Goal: Answer question/provide support

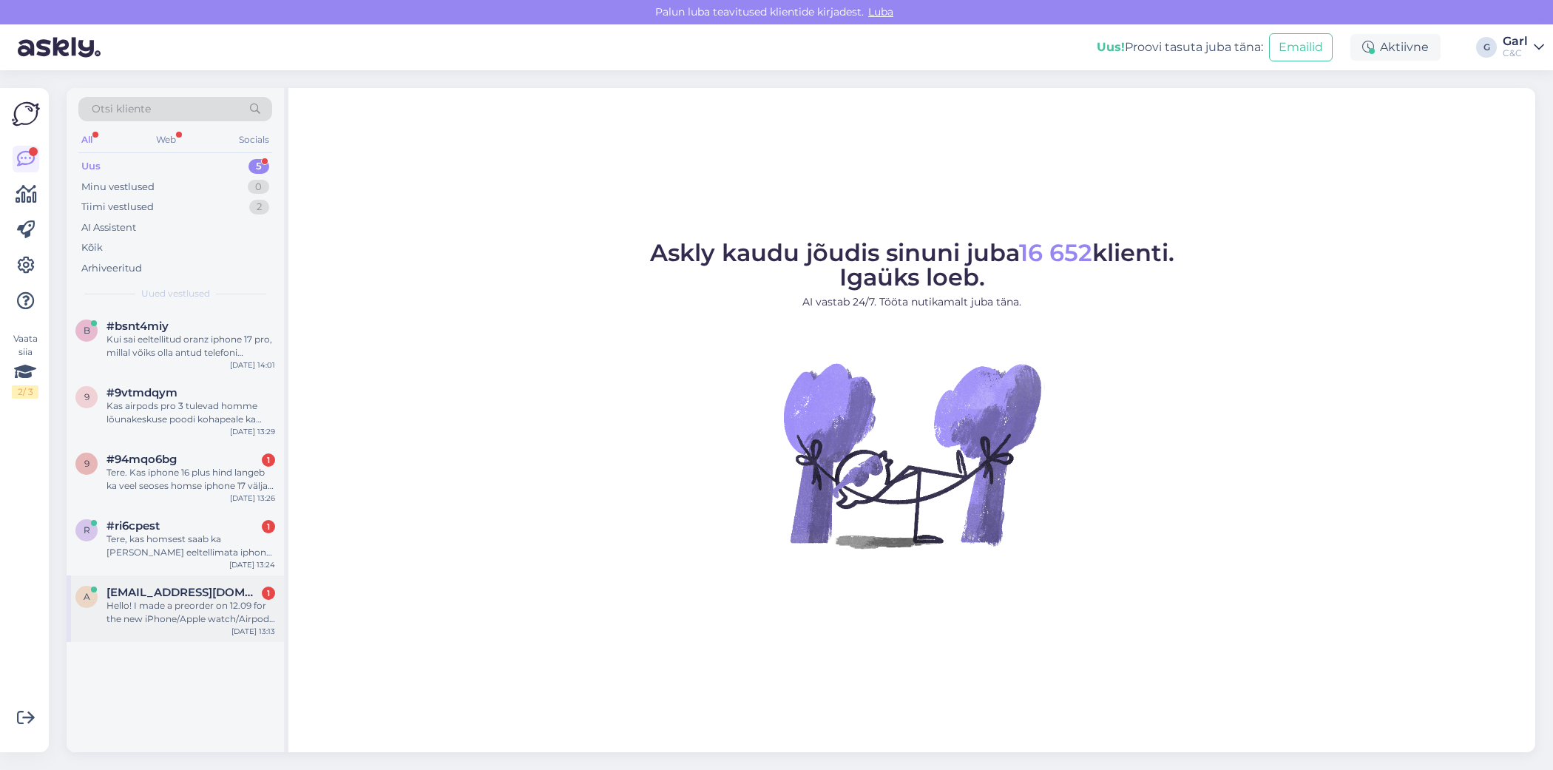
click at [183, 608] on div "Hello! I made a preorder on 12.09 for the new iPhone/Apple watch/Airpods pro 3 …" at bounding box center [190, 612] width 169 height 27
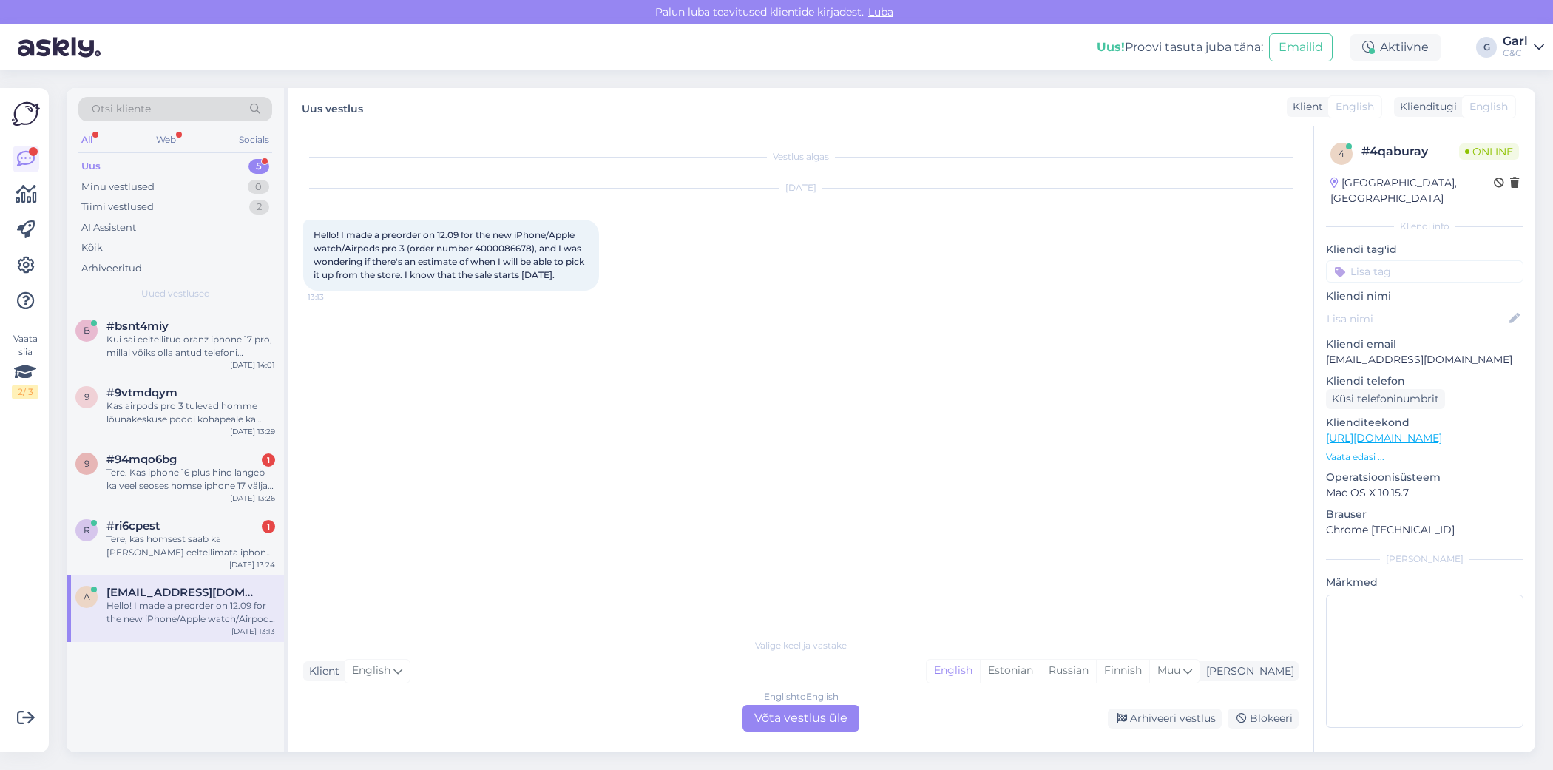
click at [831, 719] on div "English to English Võta vestlus üle" at bounding box center [800, 718] width 117 height 27
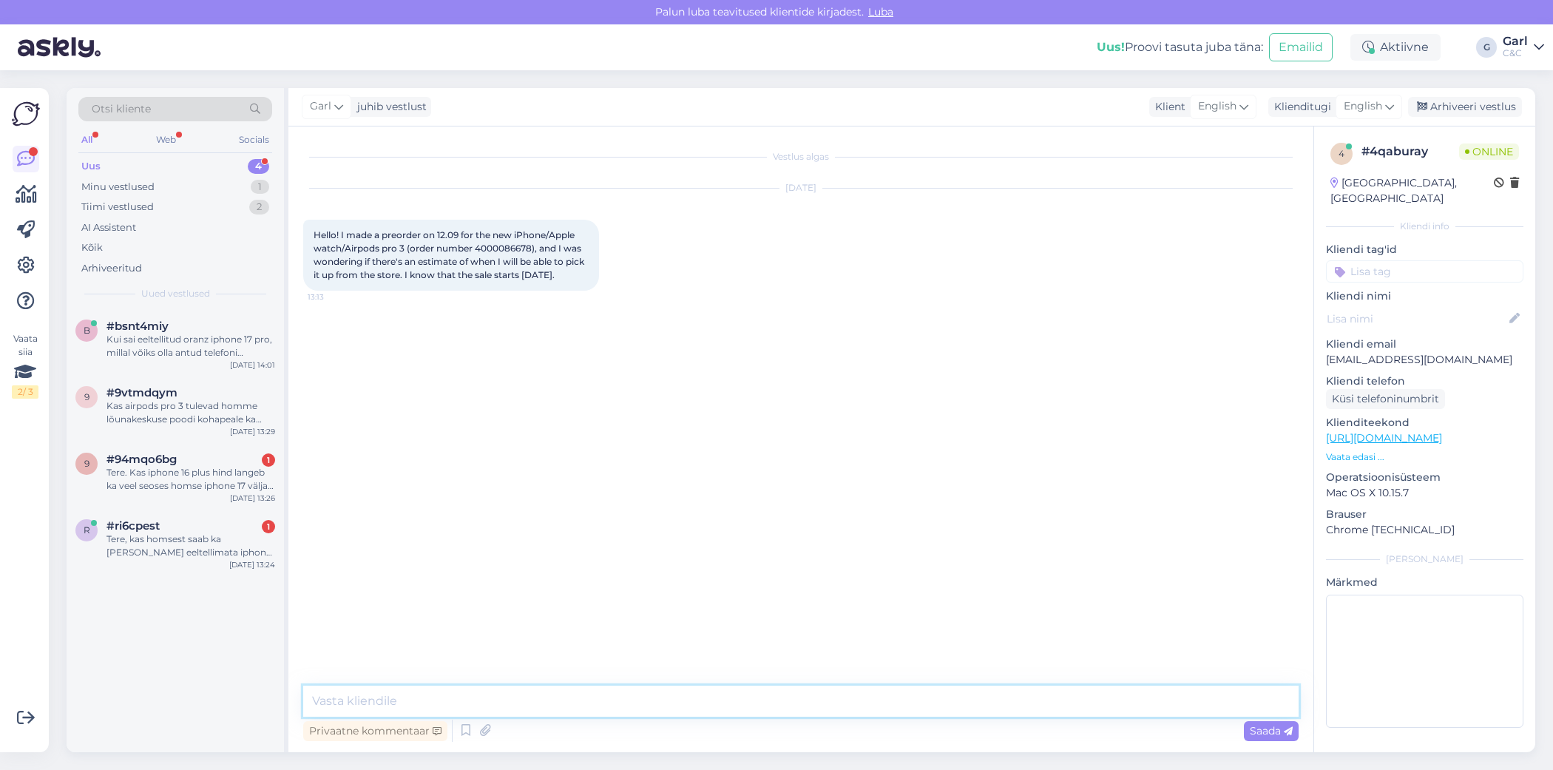
click at [725, 710] on textarea at bounding box center [800, 700] width 995 height 31
click at [472, 732] on icon at bounding box center [466, 730] width 18 height 22
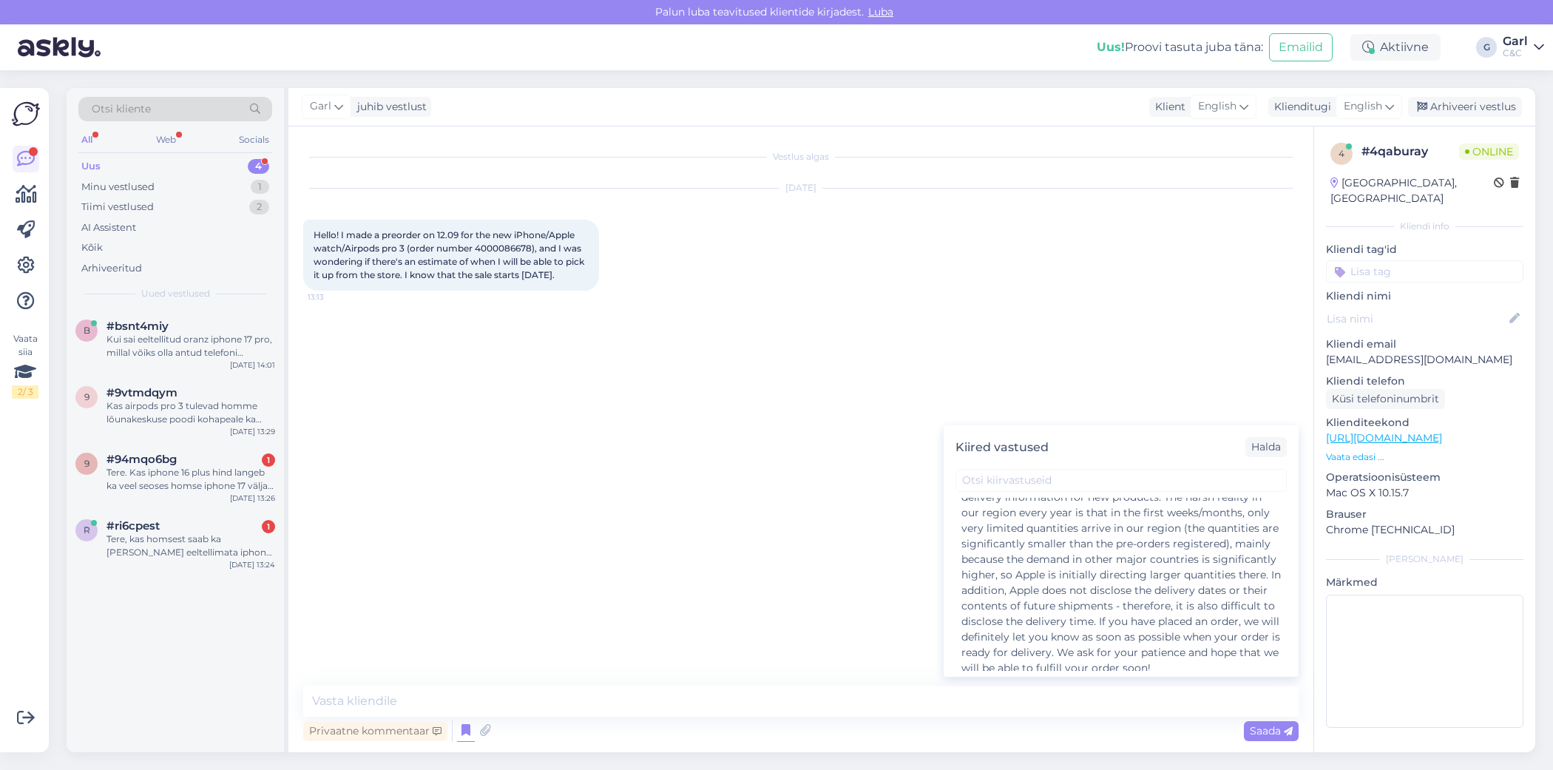
scroll to position [675, 0]
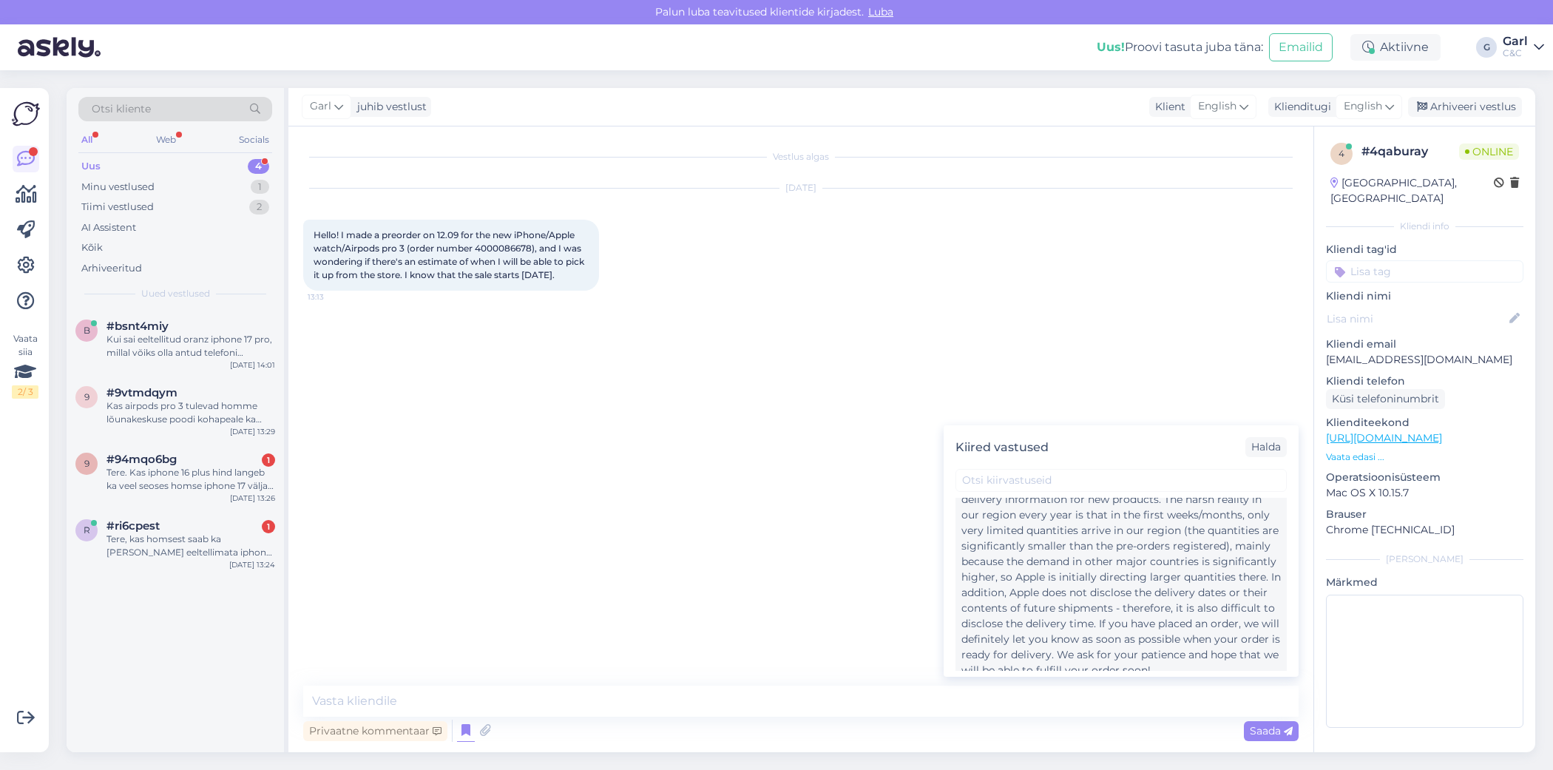
click at [1096, 604] on div "Hello! Unfortunately, there is currently no more accurate delivery information …" at bounding box center [1120, 577] width 319 height 202
type textarea "Hello! Unfortunately, there is currently no more accurate delivery information …"
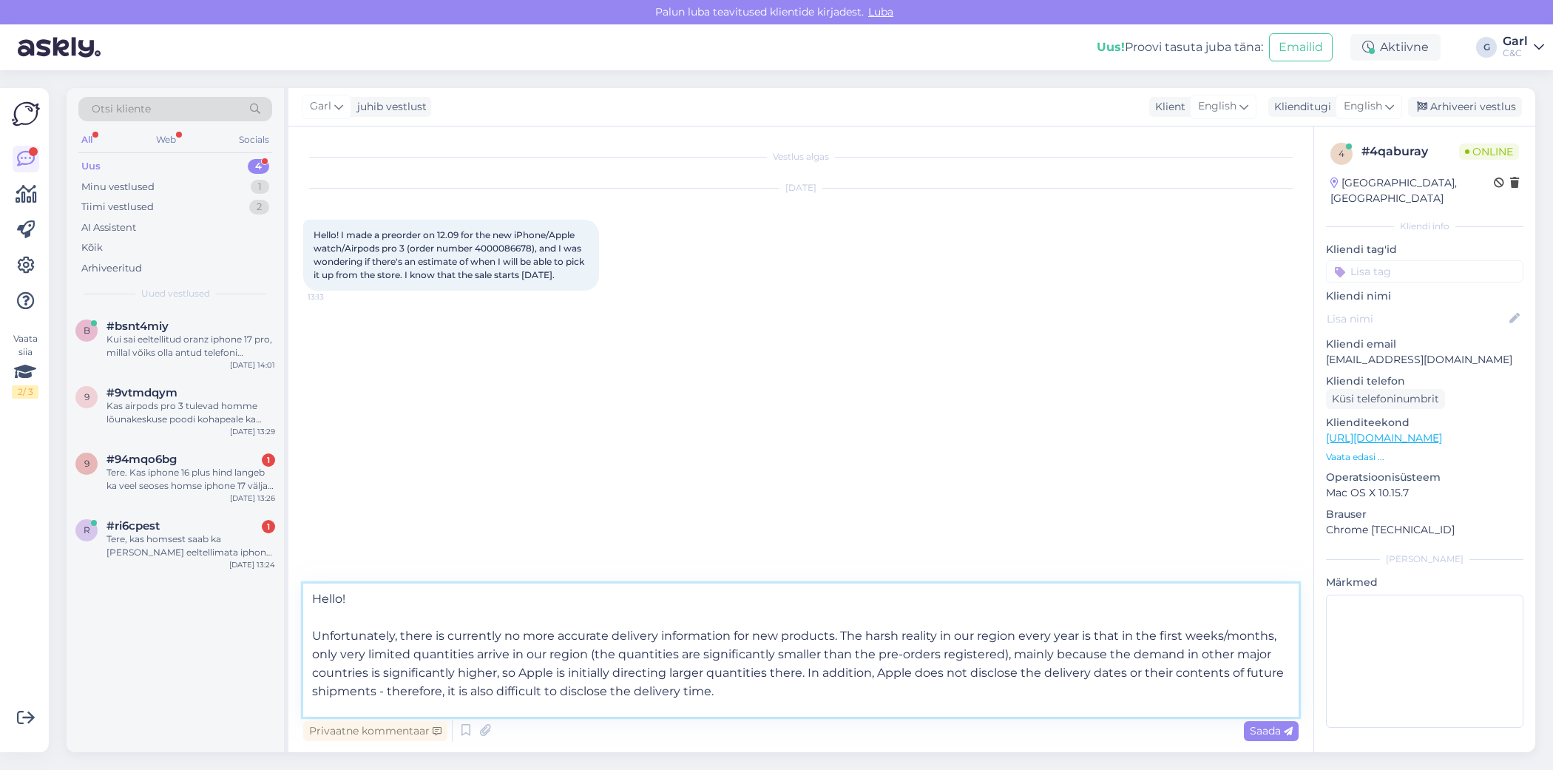
click at [857, 676] on textarea "Hello! Unfortunately, there is currently no more accurate delivery information …" at bounding box center [800, 649] width 995 height 133
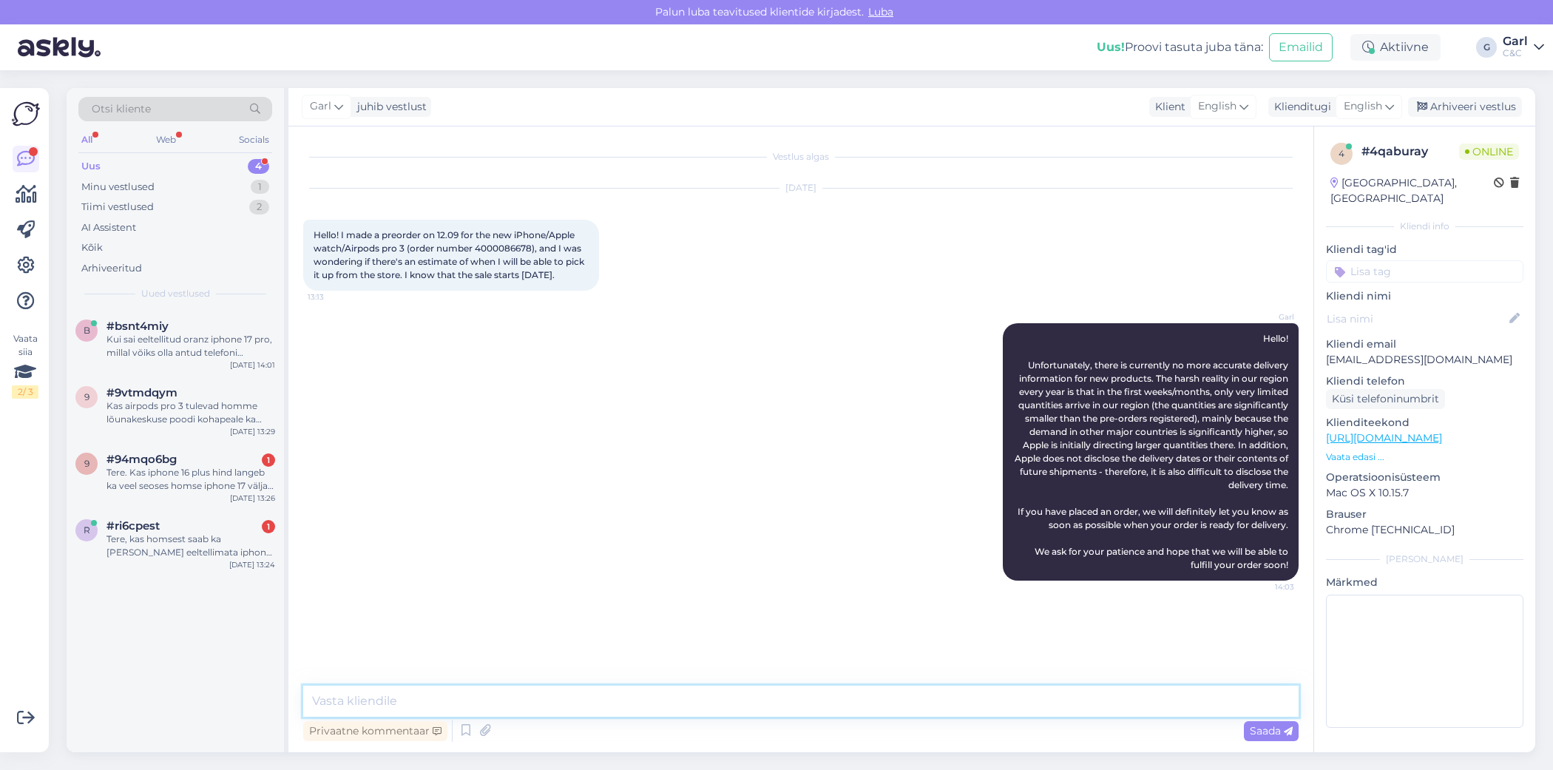
scroll to position [0, 0]
click at [220, 543] on div "Tere, kas homsest saab ka [PERSON_NAME] eeltellimata iphone 17 osta poest?" at bounding box center [190, 545] width 169 height 27
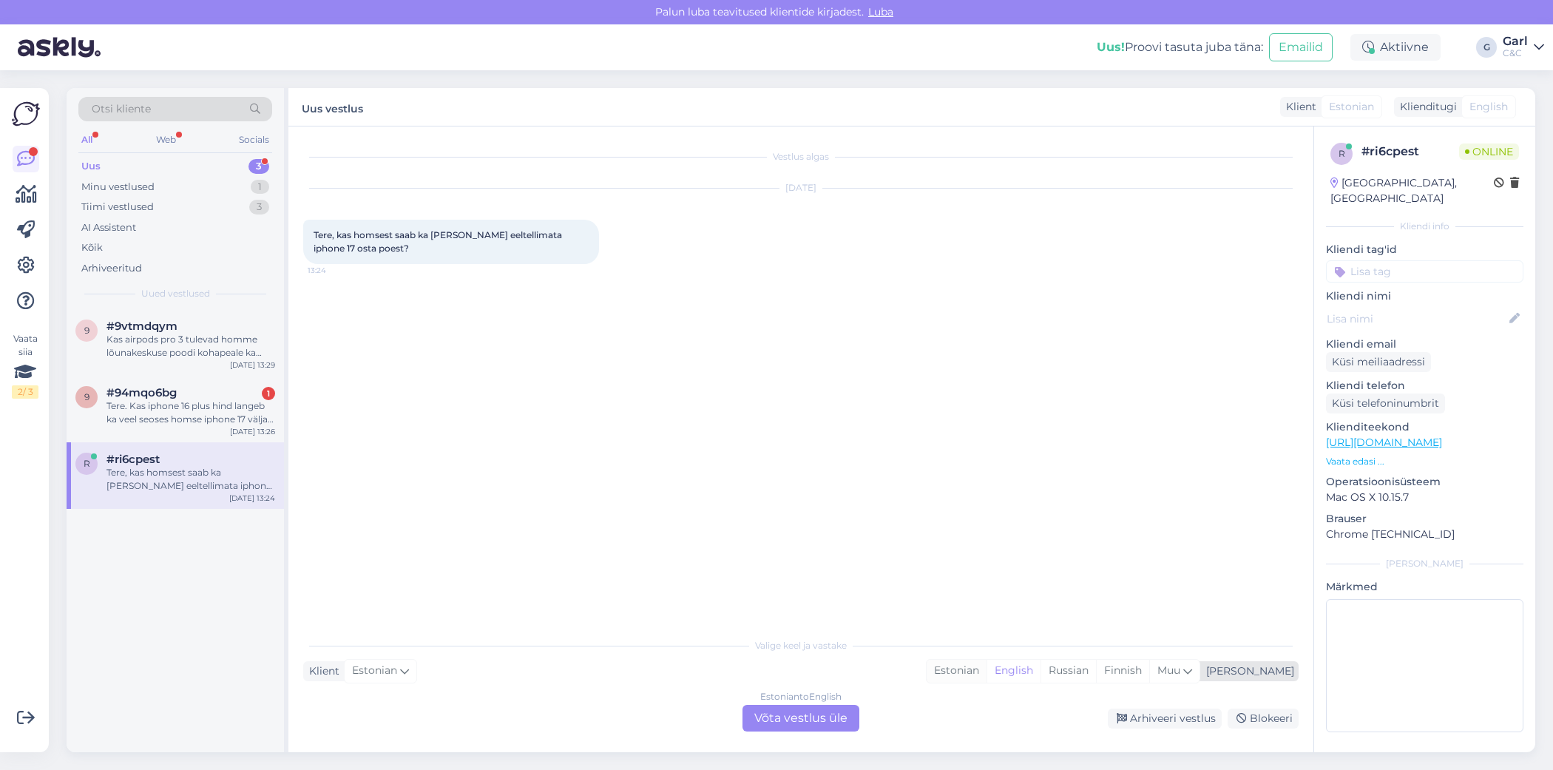
click at [986, 674] on div "Estonian" at bounding box center [956, 670] width 60 height 22
click at [776, 711] on div "Estonian to Estonian Võta vestlus üle" at bounding box center [800, 718] width 117 height 27
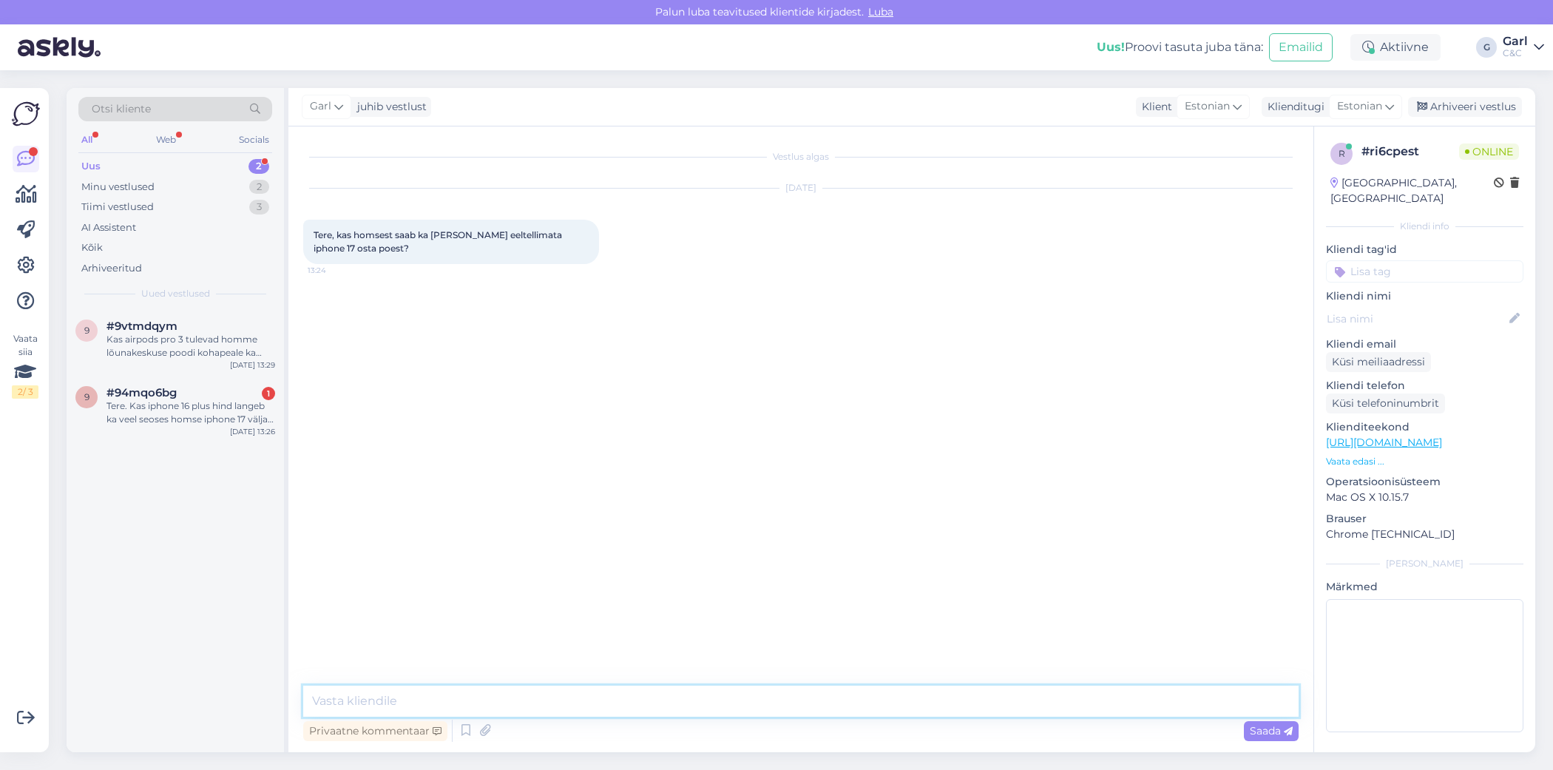
click at [689, 688] on textarea at bounding box center [800, 700] width 995 height 31
click at [464, 730] on icon at bounding box center [466, 730] width 18 height 22
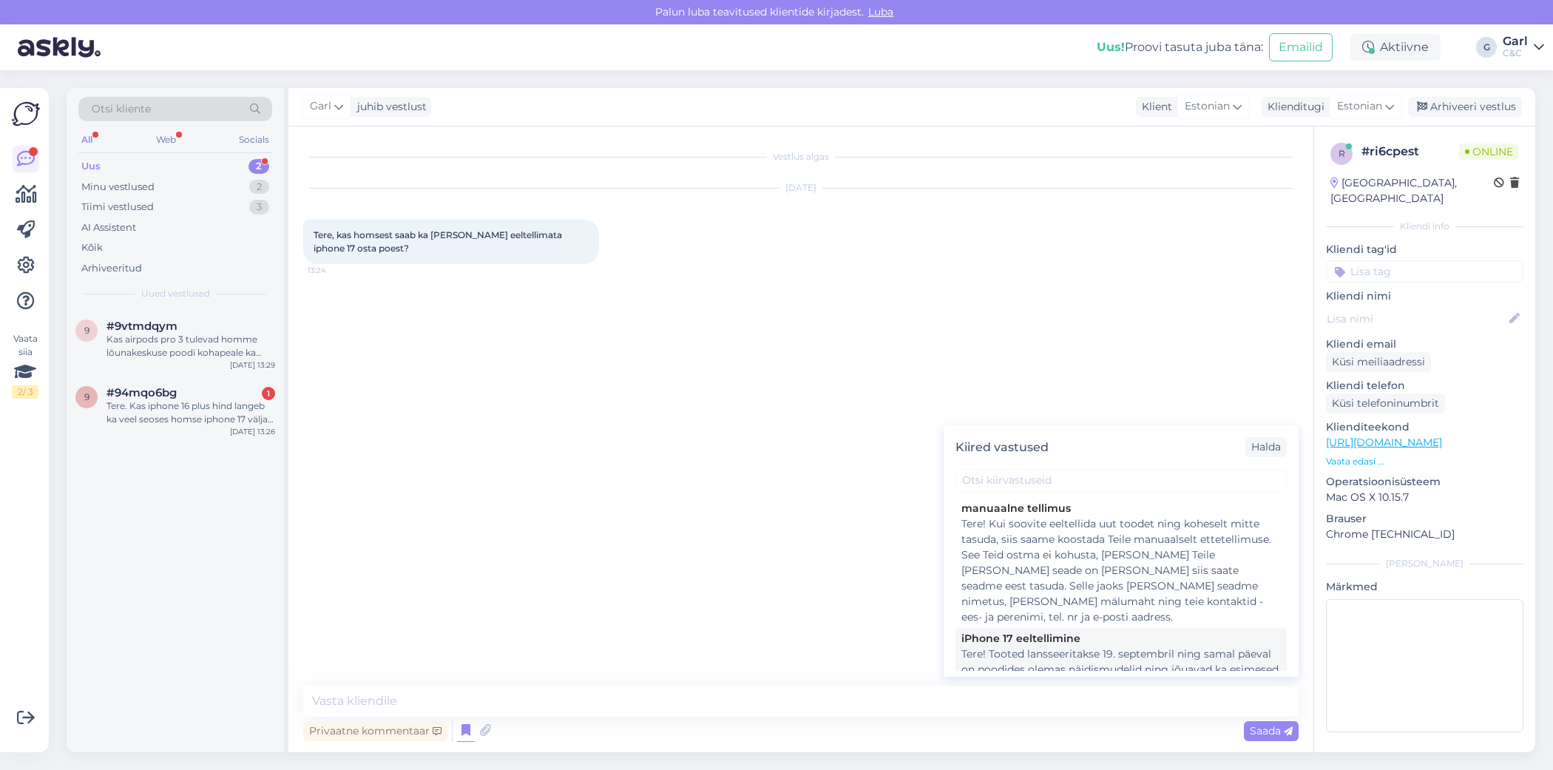
click at [1026, 646] on div "Tere! Tooted lansseeritakse 19. septembril ning samal päeval on poodides olemas…" at bounding box center [1120, 700] width 319 height 109
type textarea "Tere! Tooted lansseeritakse 19. septembril ning samal päeval on poodides olemas…"
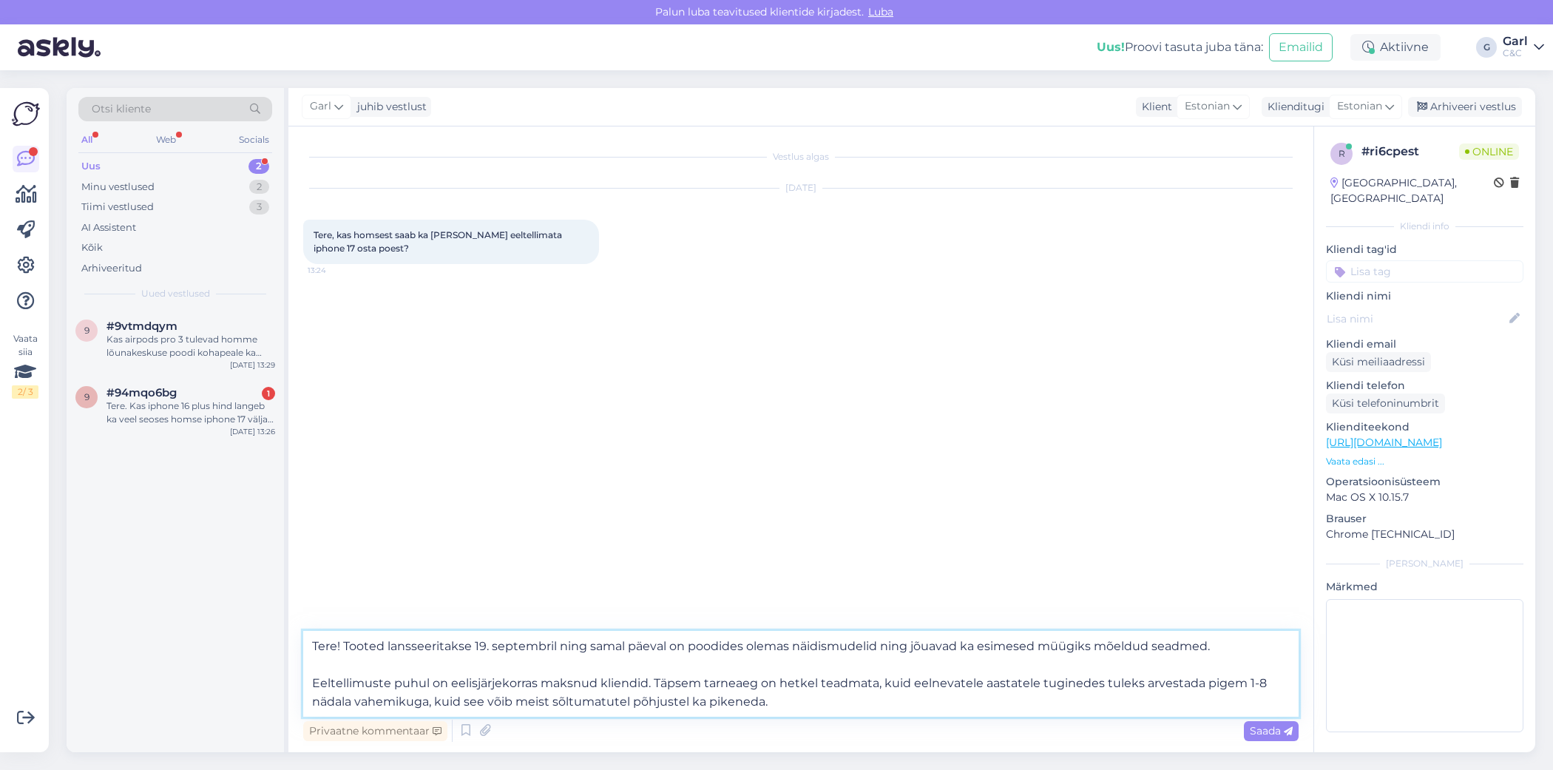
click at [881, 662] on textarea "Tere! Tooted lansseeritakse 19. septembril ning samal päeval on poodides olemas…" at bounding box center [800, 674] width 995 height 86
click at [873, 688] on textarea "Tere! Tooted lansseeritakse 19. septembril ning samal päeval on poodides olemas…" at bounding box center [800, 674] width 995 height 86
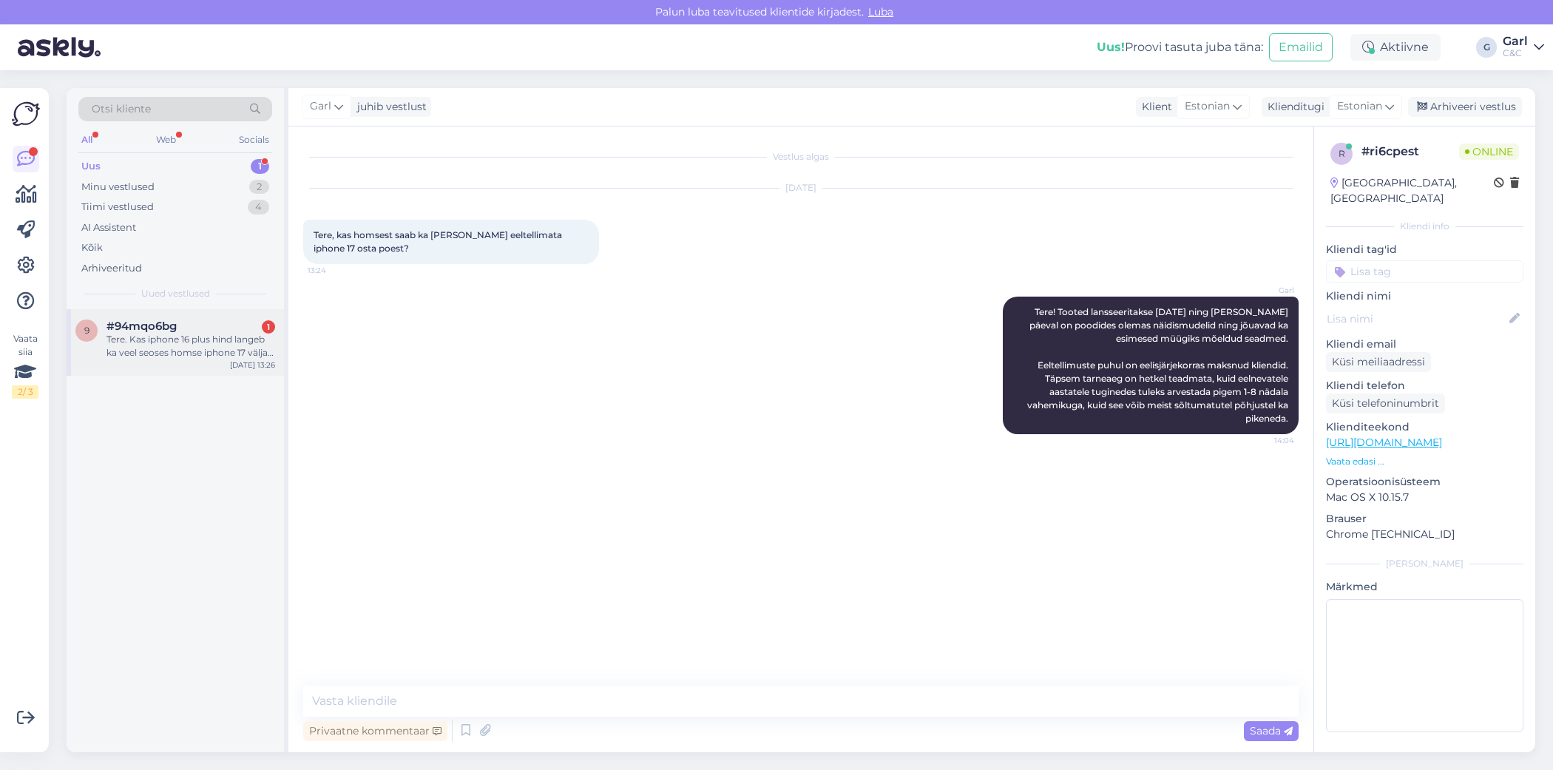
click at [203, 335] on div "Tere. Kas iphone 16 plus hind langeb ka veel seoses homse iphone 17 välja tulek…" at bounding box center [190, 346] width 169 height 27
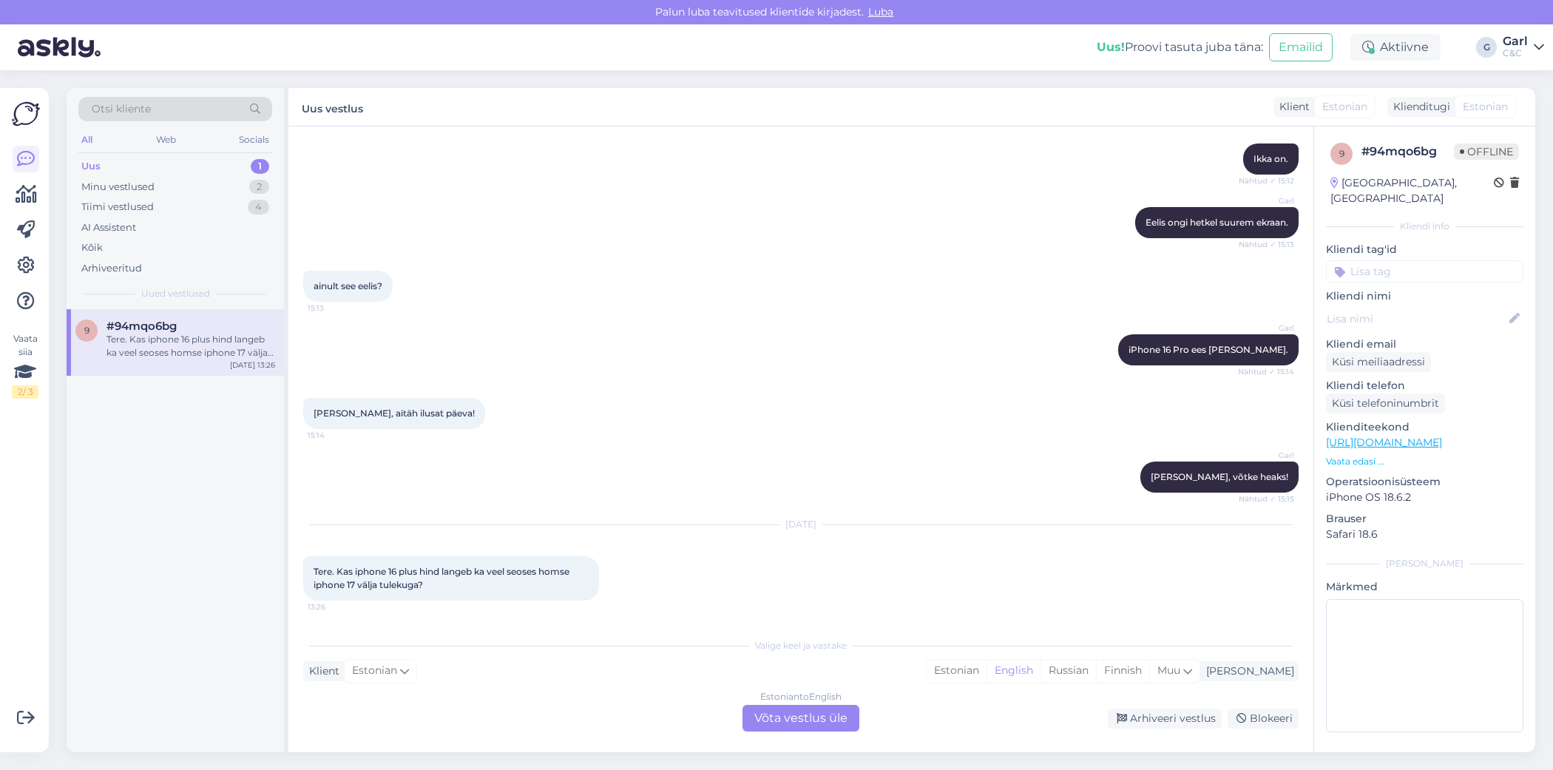
click at [733, 623] on div "Vestlus algas [DATE] Tere! Kas pigem iphone 16 pro või 16 plus? 15:08 Garl Tere…" at bounding box center [800, 438] width 1025 height 625
click at [986, 680] on div "Estonian" at bounding box center [956, 670] width 60 height 22
click at [826, 710] on div "Estonian to Estonian Võta vestlus üle" at bounding box center [800, 718] width 117 height 27
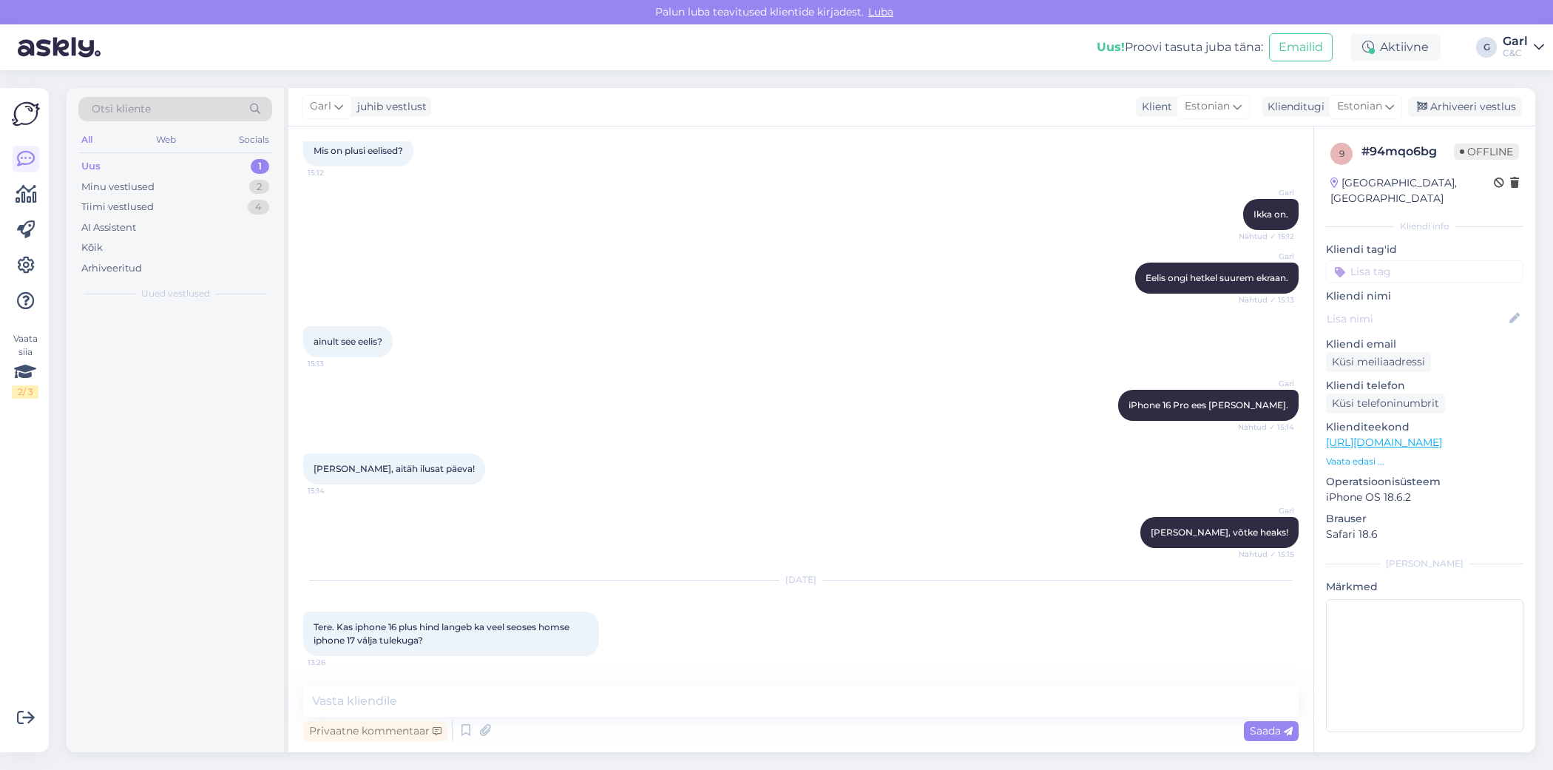
scroll to position [582, 0]
click at [817, 708] on textarea at bounding box center [800, 700] width 995 height 31
type textarea "Tere! Paraku jääme vastuse võlgu selles osas."
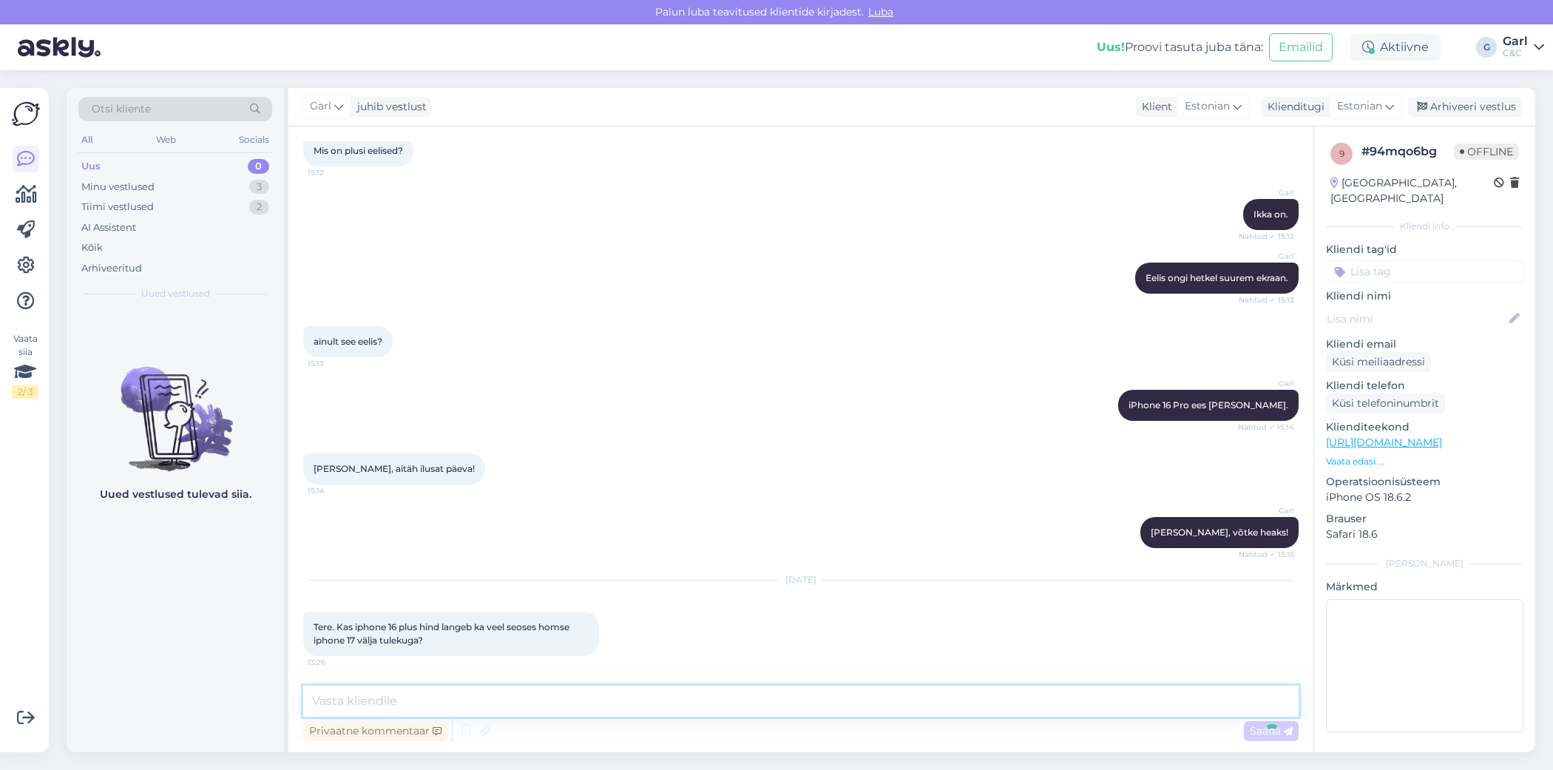
scroll to position [645, 0]
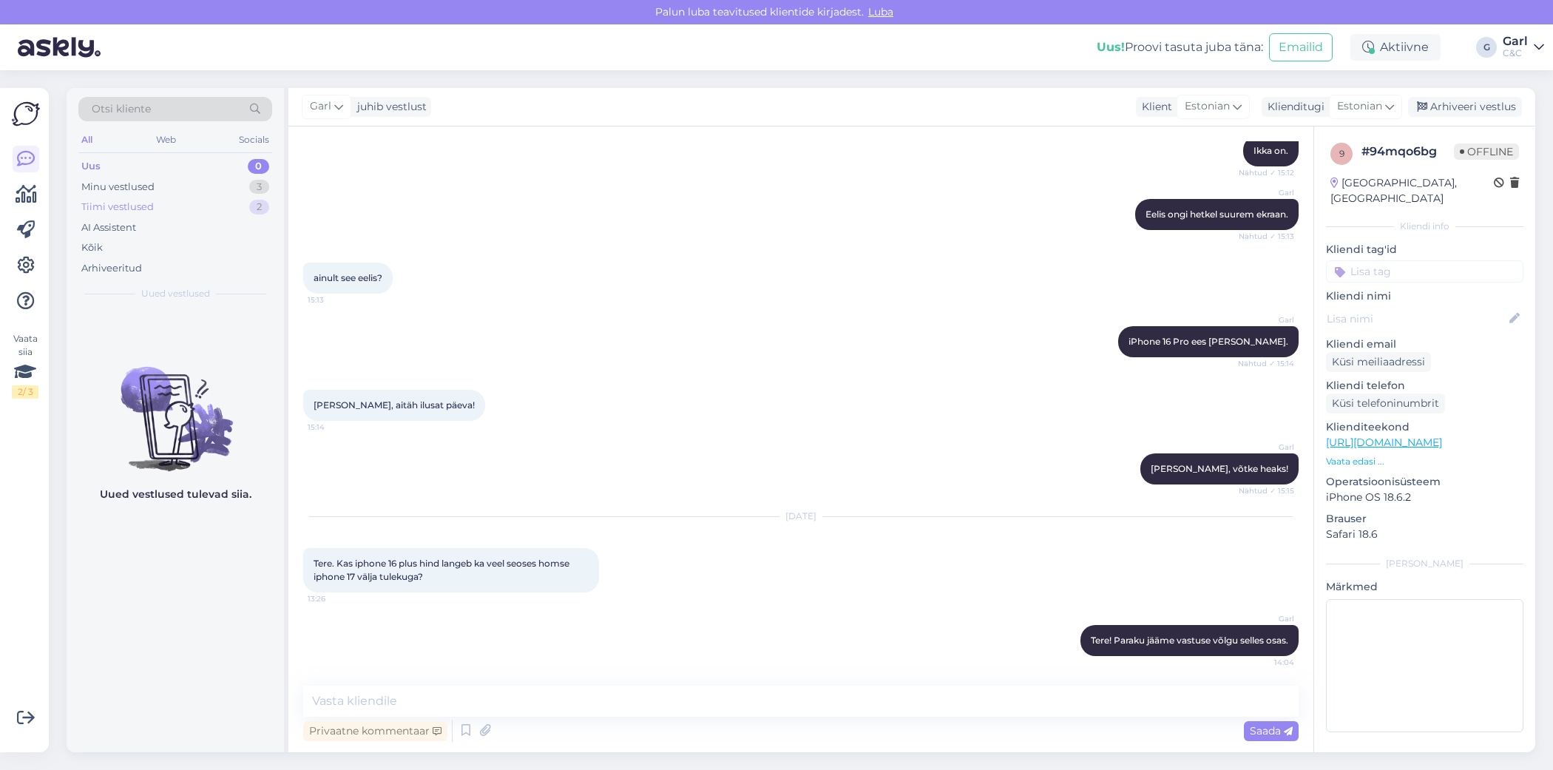
click at [248, 203] on div "Tiimi vestlused 2" at bounding box center [175, 207] width 194 height 21
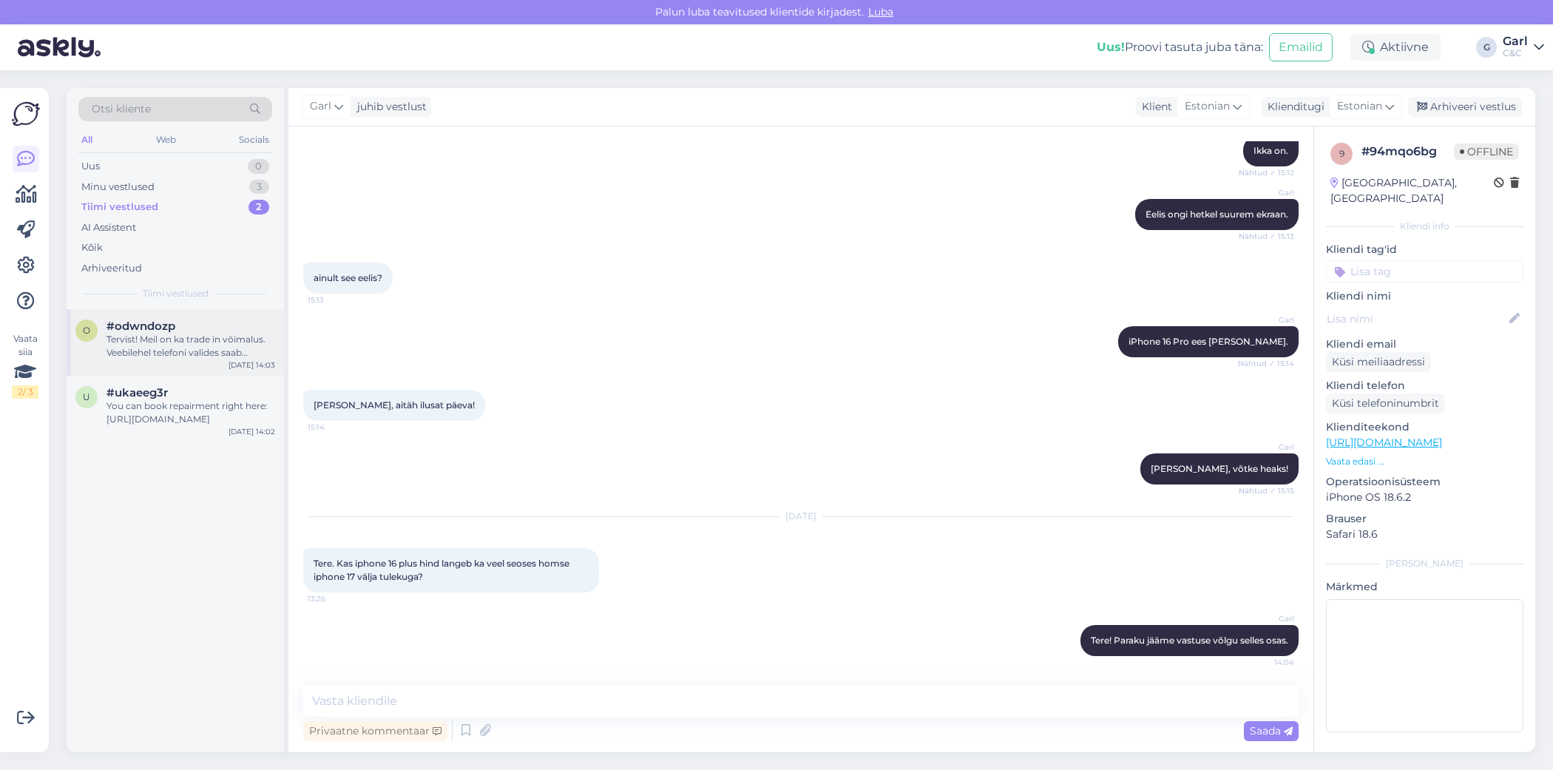
click at [174, 333] on div "Tervist! Meil on ka trade in võimalus. Veebilehel telefoni valides saab vajutad…" at bounding box center [190, 346] width 169 height 27
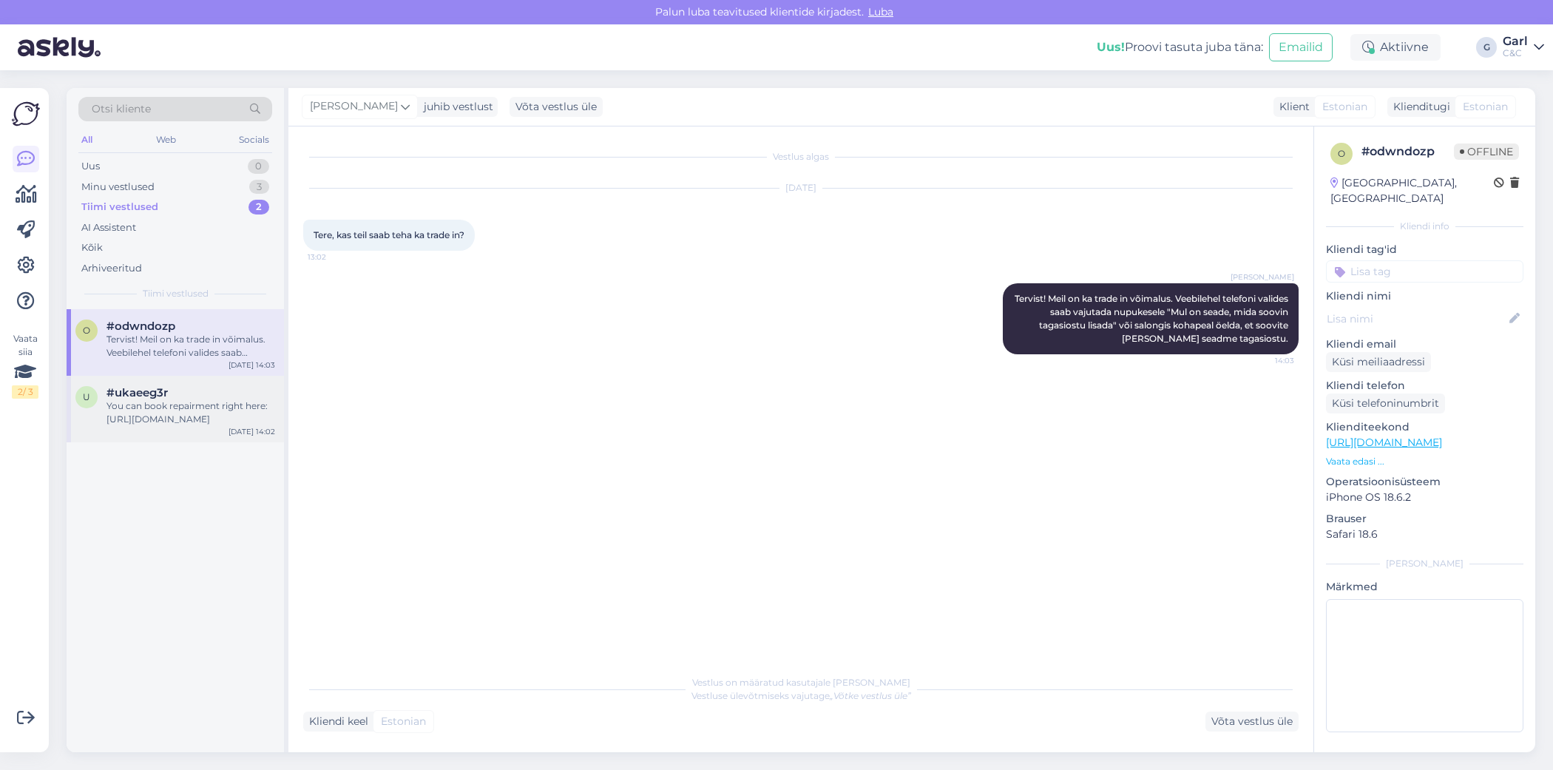
click at [155, 407] on div "You can book repairment right here: [URL][DOMAIN_NAME]" at bounding box center [190, 412] width 169 height 27
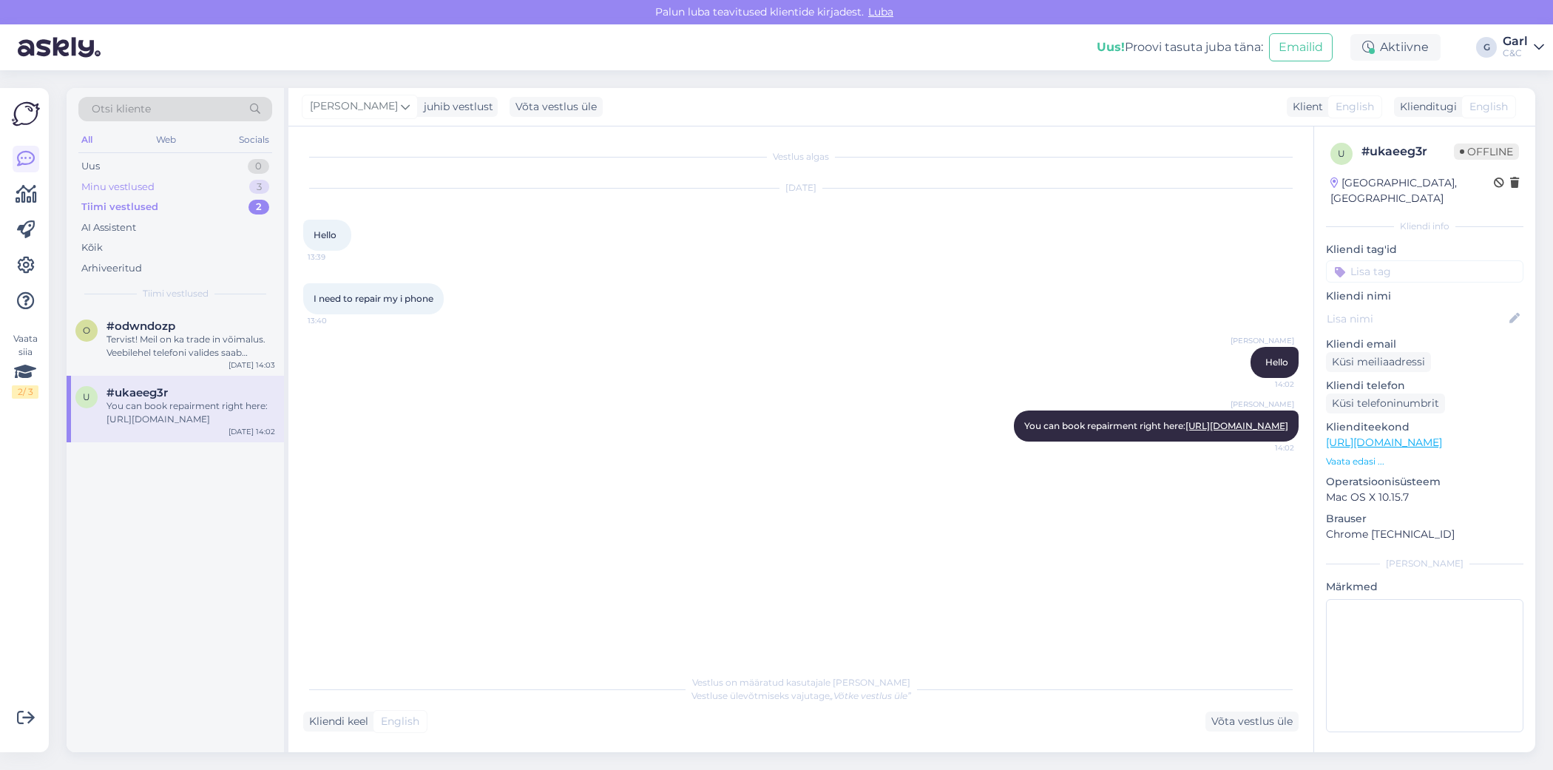
click at [217, 191] on div "Minu vestlused 3" at bounding box center [175, 187] width 194 height 21
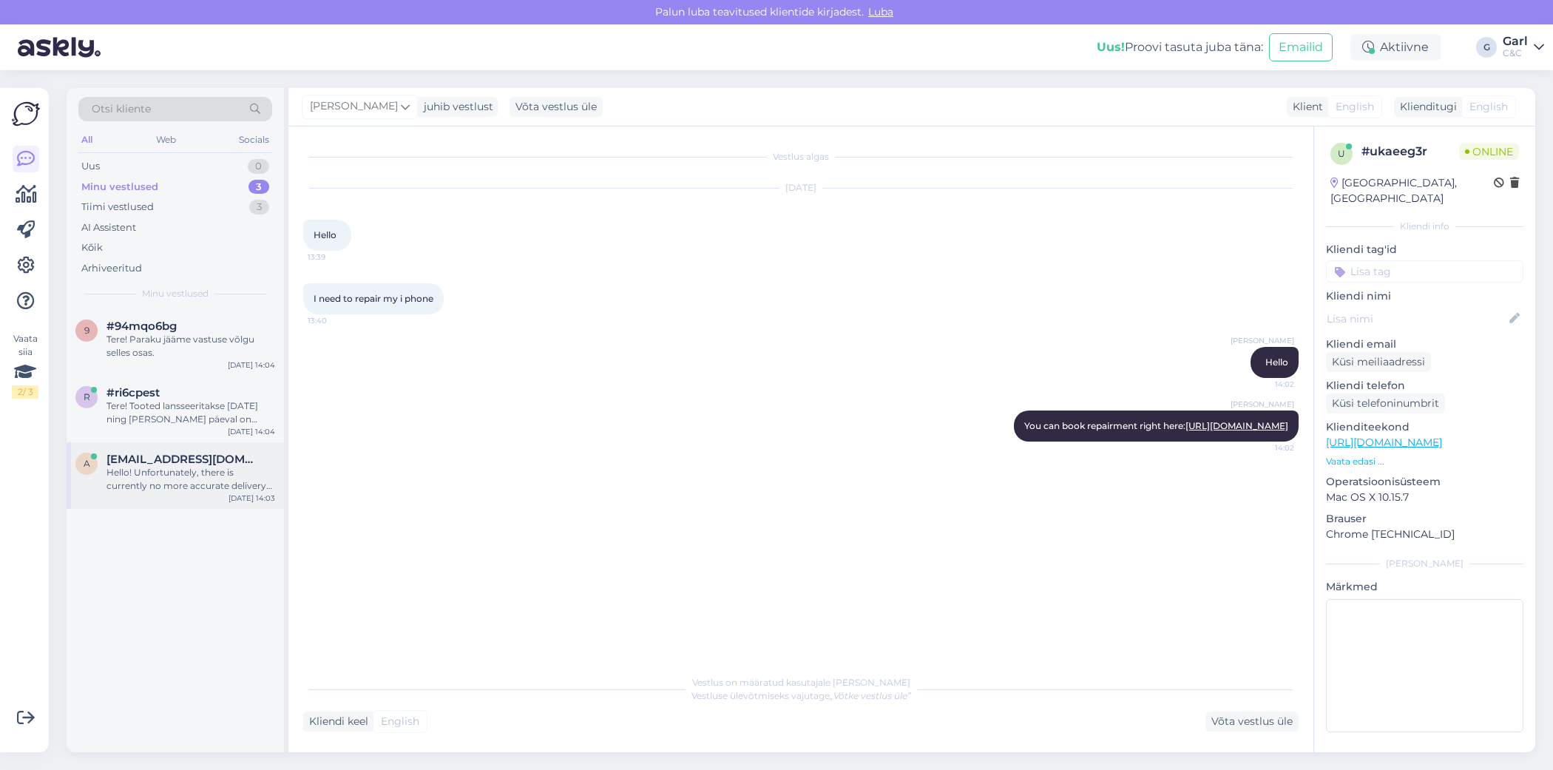
click at [232, 472] on div "Hello! Unfortunately, there is currently no more accurate delivery information …" at bounding box center [190, 479] width 169 height 27
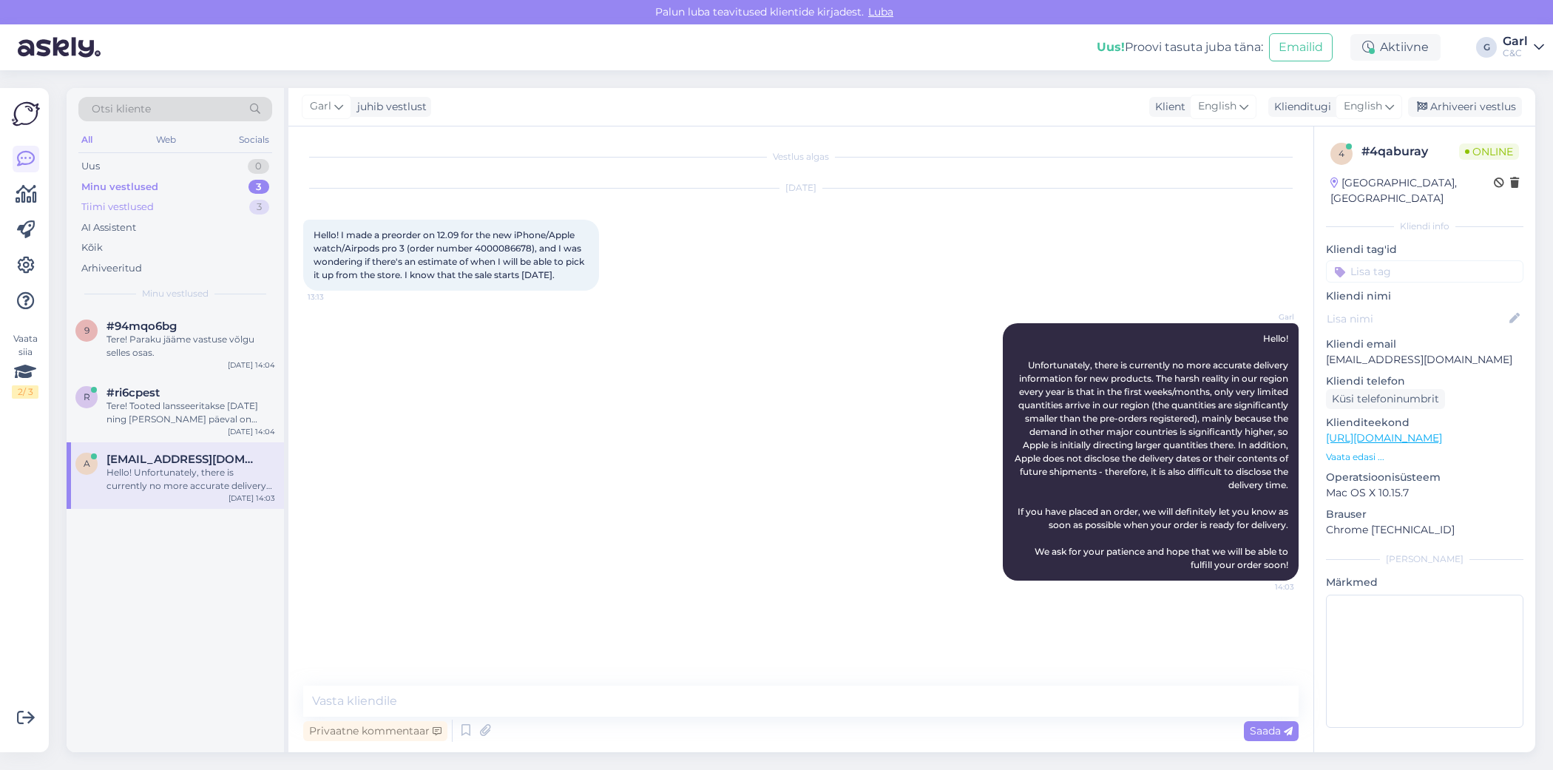
click at [234, 204] on div "Tiimi vestlused 3" at bounding box center [175, 207] width 194 height 21
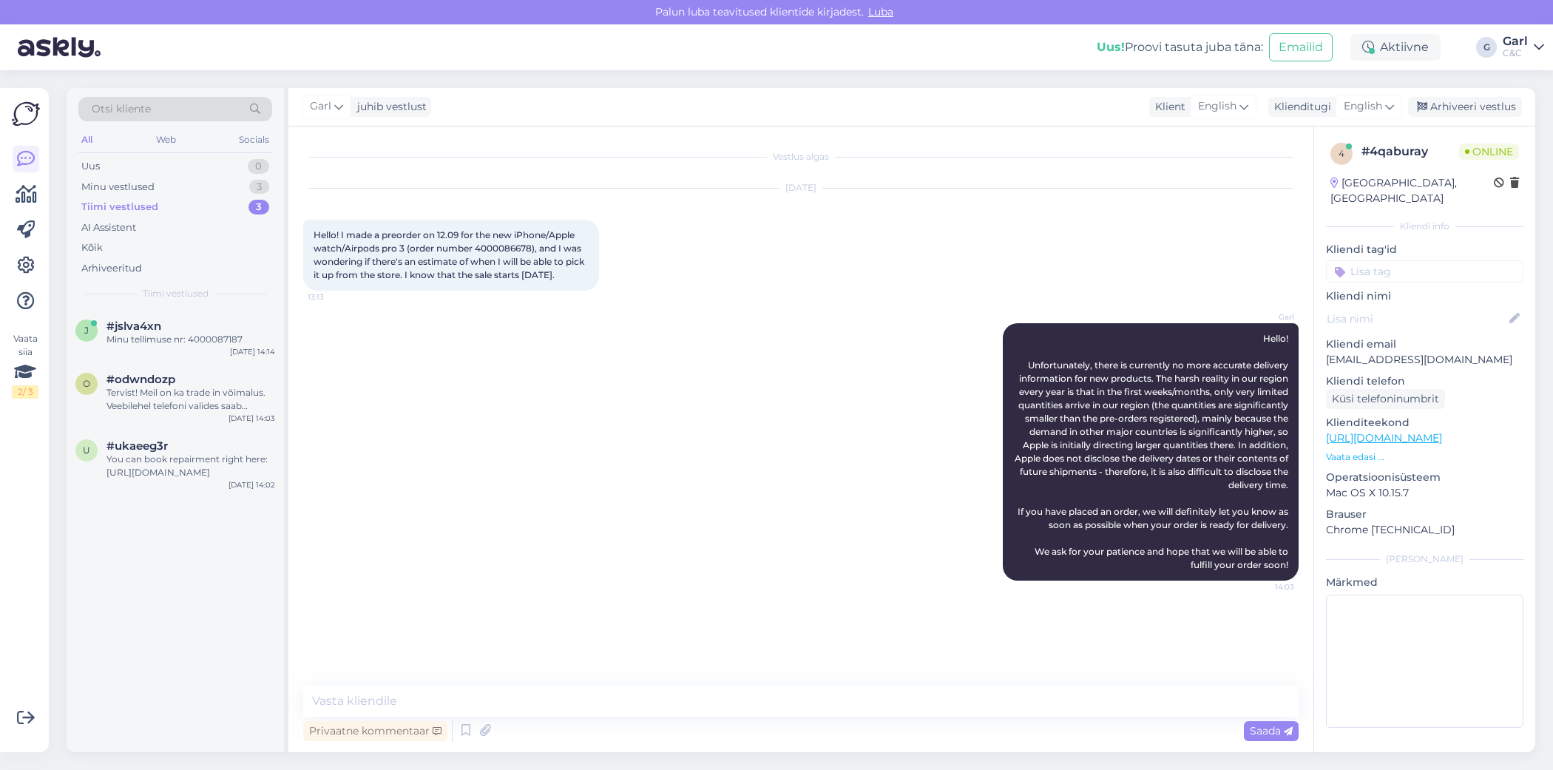
click at [232, 201] on div "Tiimi vestlused 3" at bounding box center [175, 207] width 194 height 21
click at [201, 330] on div "#jslva4xn" at bounding box center [190, 325] width 169 height 13
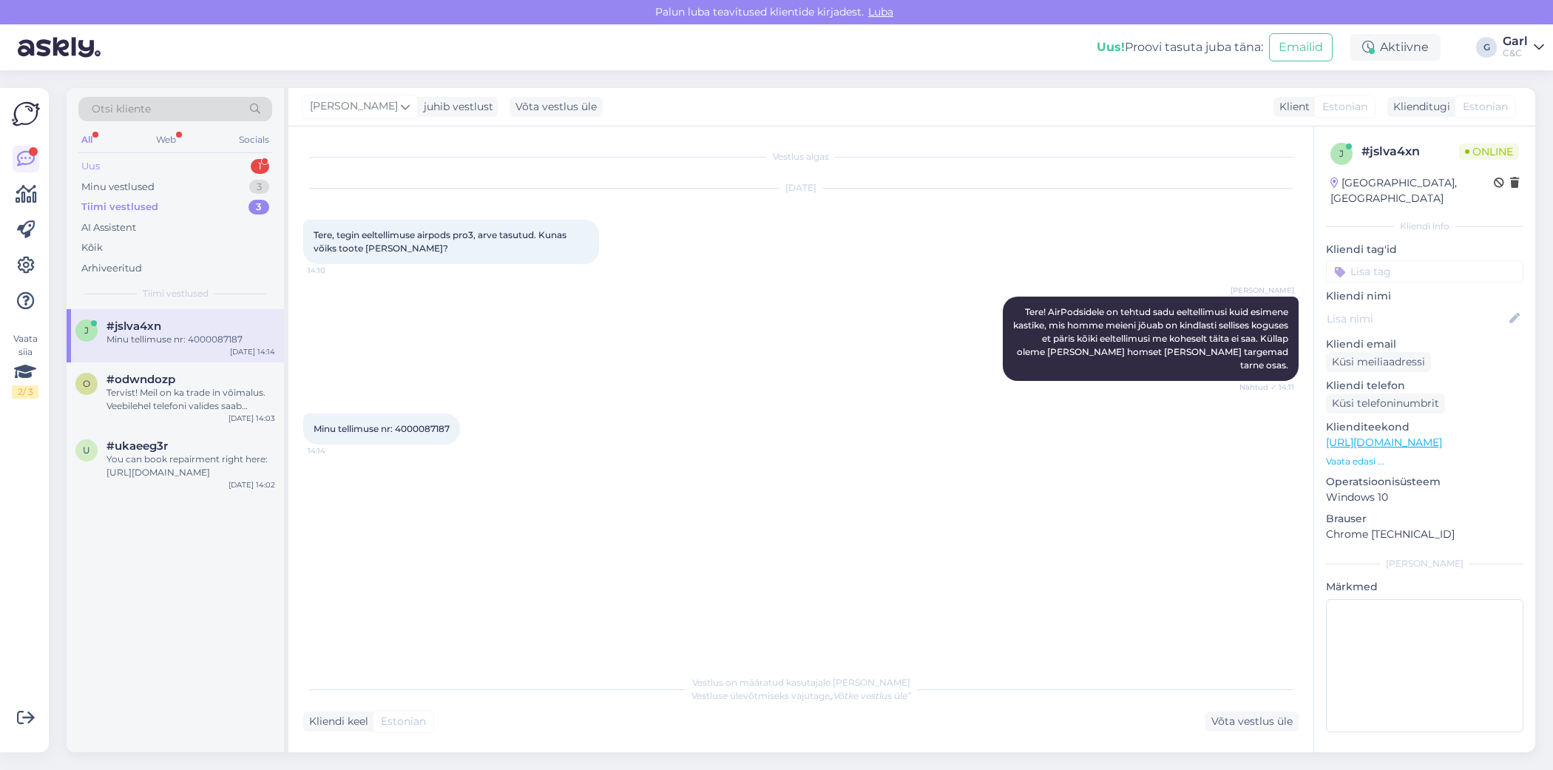
click at [231, 166] on div "Uus 1" at bounding box center [175, 166] width 194 height 21
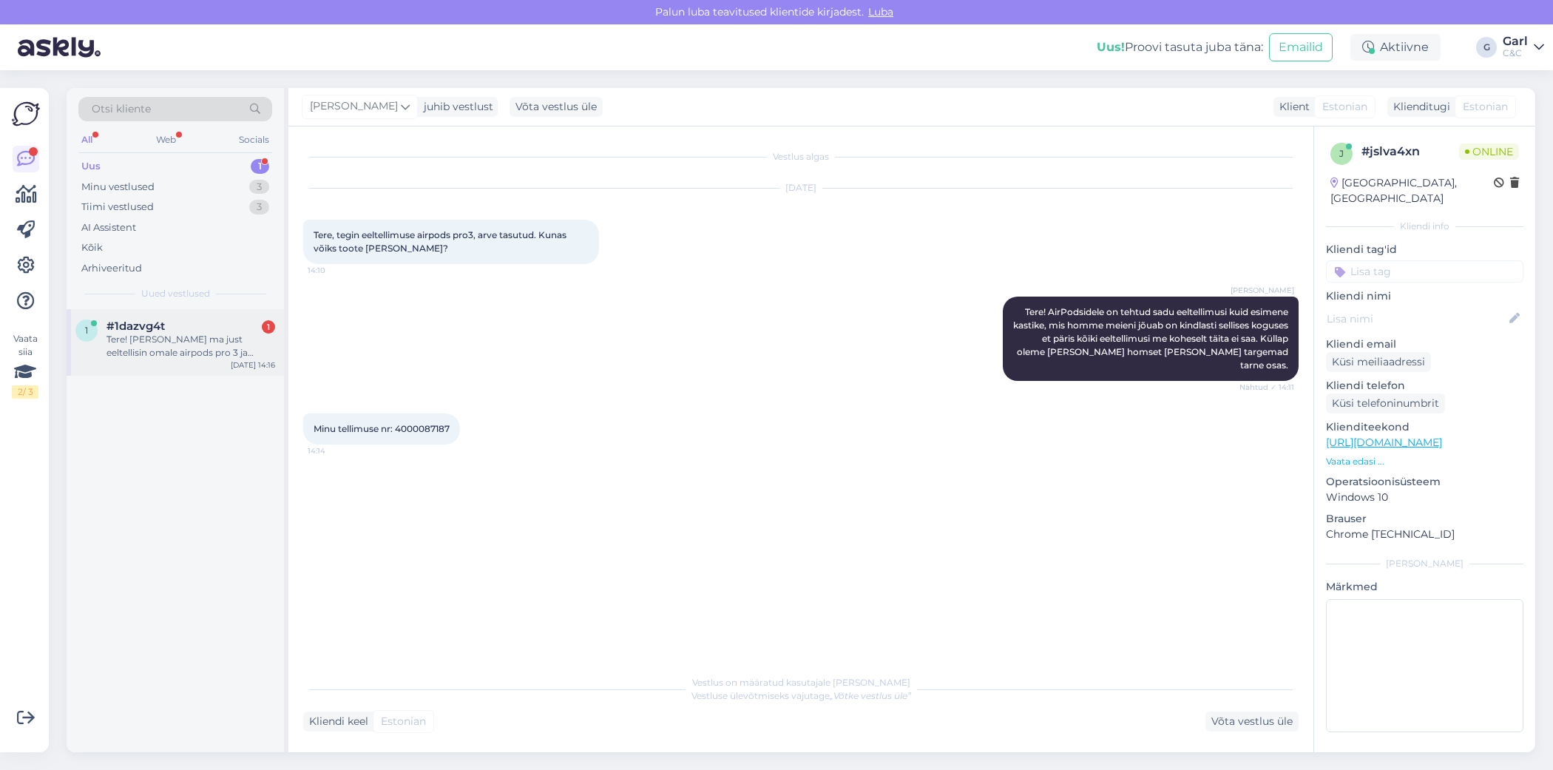
click at [181, 324] on div "#1dazvg4t 1" at bounding box center [190, 325] width 169 height 13
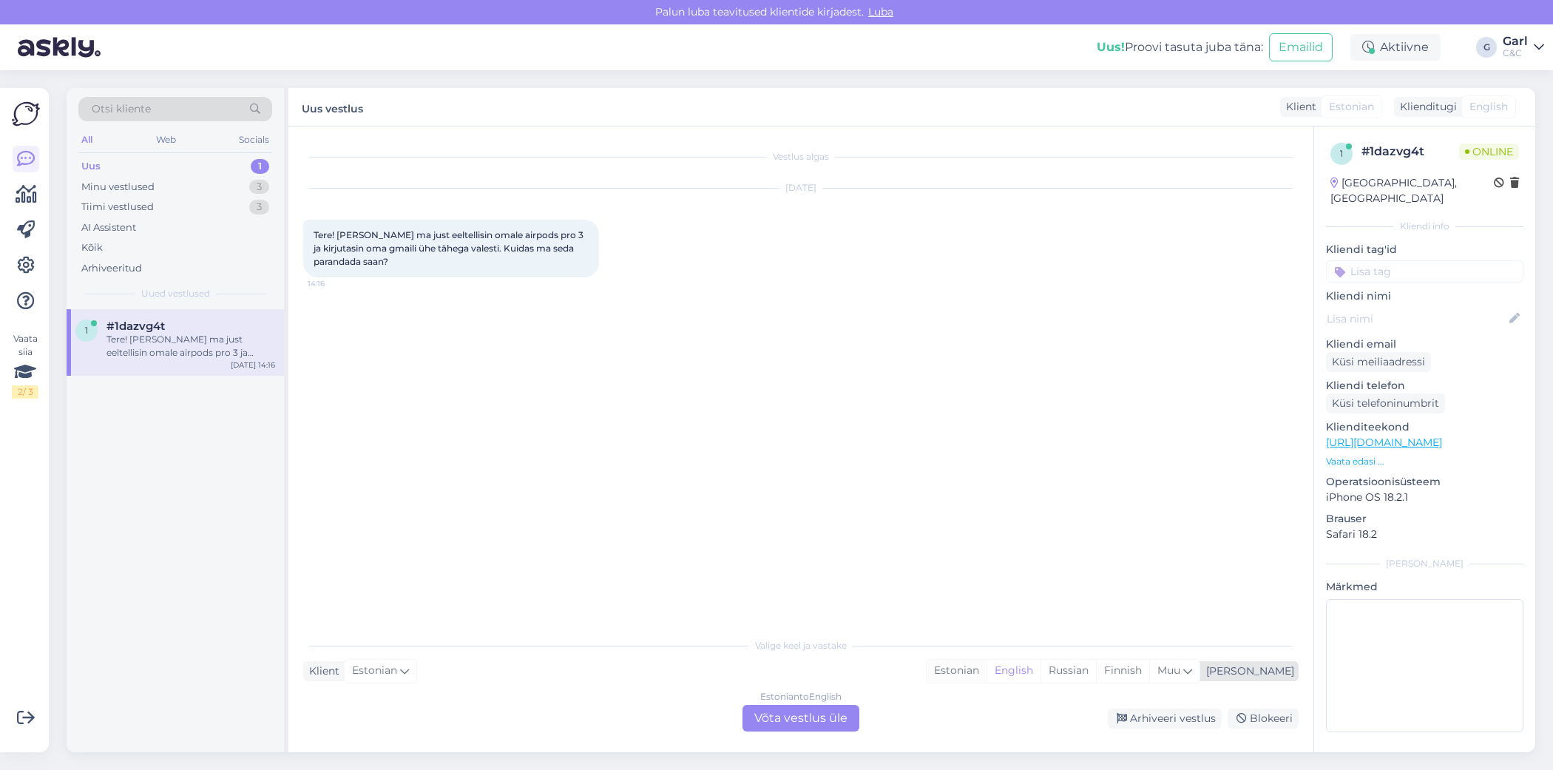
click at [986, 674] on div "Estonian" at bounding box center [956, 670] width 60 height 22
click at [761, 708] on div "Estonian to Estonian Võta vestlus üle" at bounding box center [800, 718] width 117 height 27
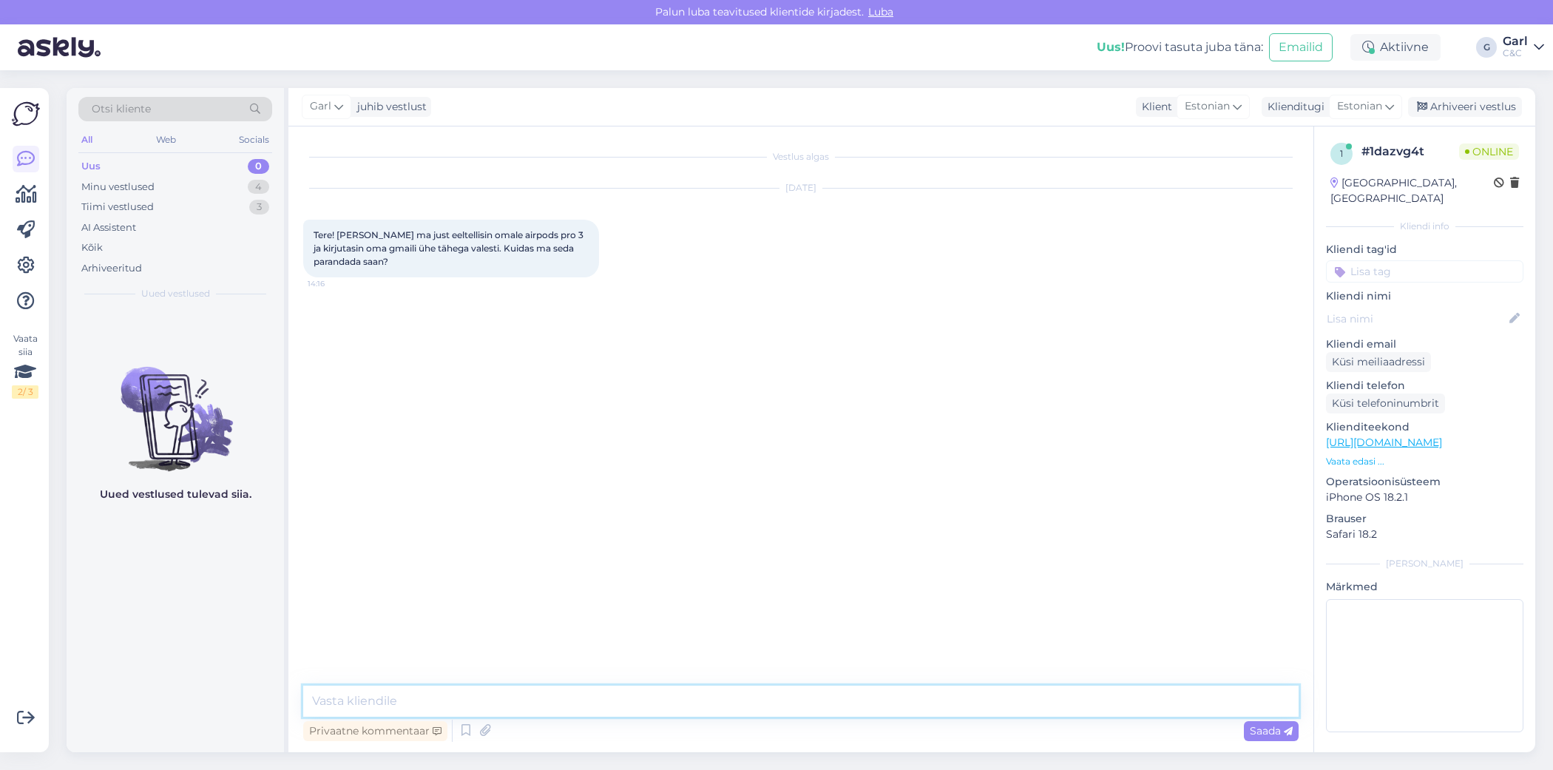
click at [754, 688] on textarea at bounding box center [800, 700] width 995 height 31
type textarea "Tere! [PERSON_NAME] nimele sai tellimus vormistatud?"
type textarea "[PERSON_NAME]?"
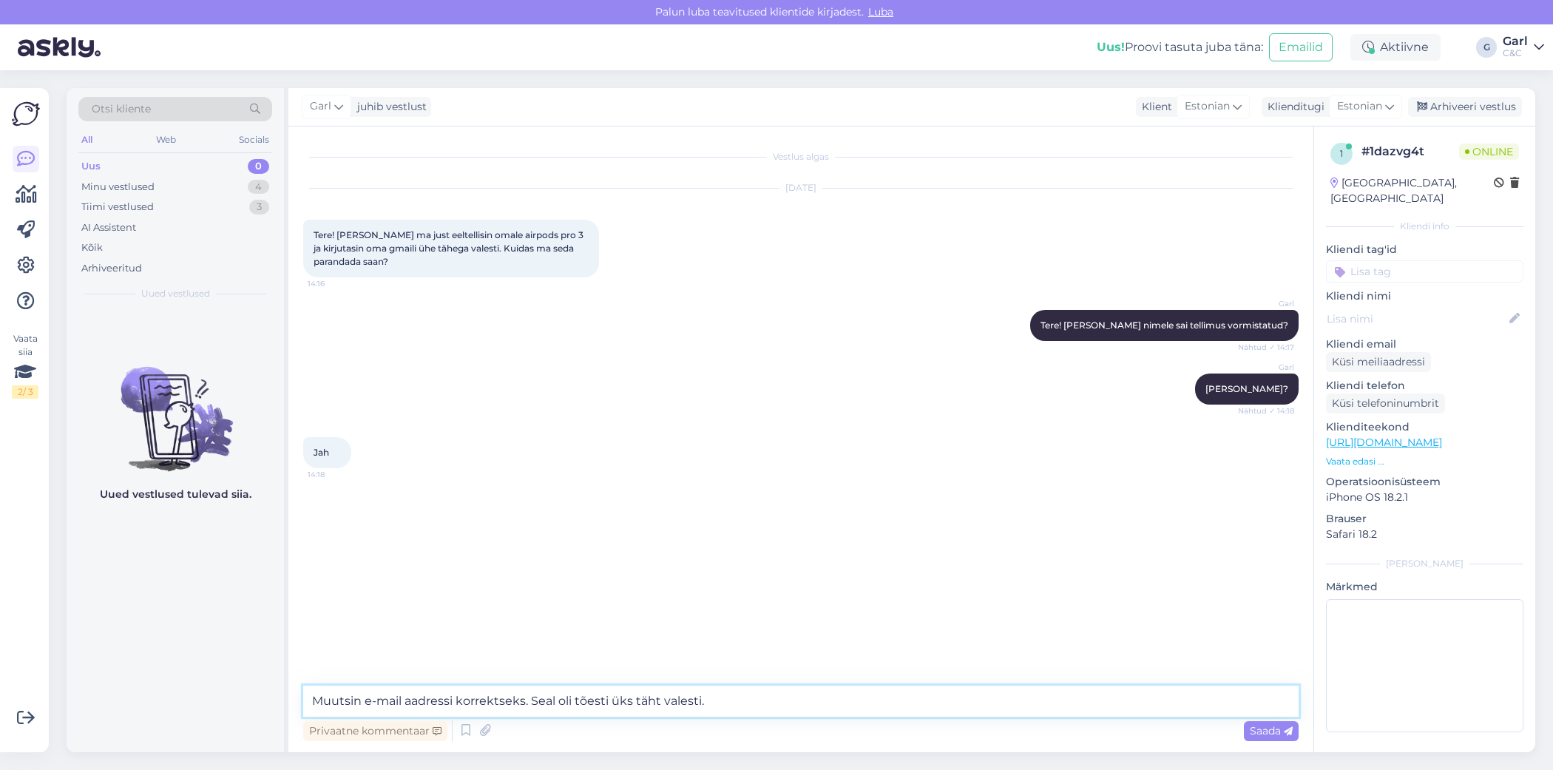
type textarea "Muutsin e-mail aadressi korrektseks. Seal oli tõesti üks täht valesti."
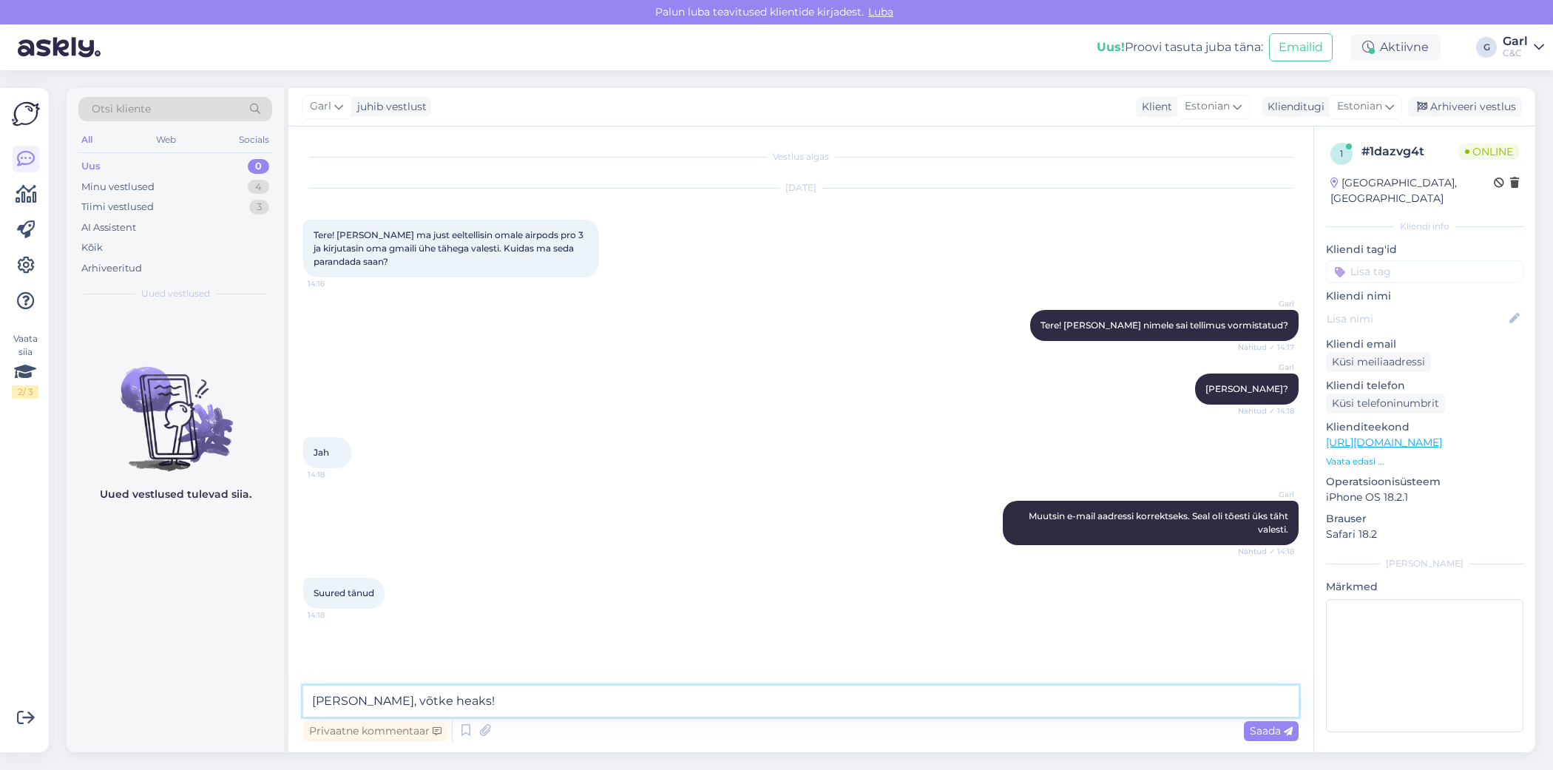
type textarea "[PERSON_NAME], võtke heaks!"
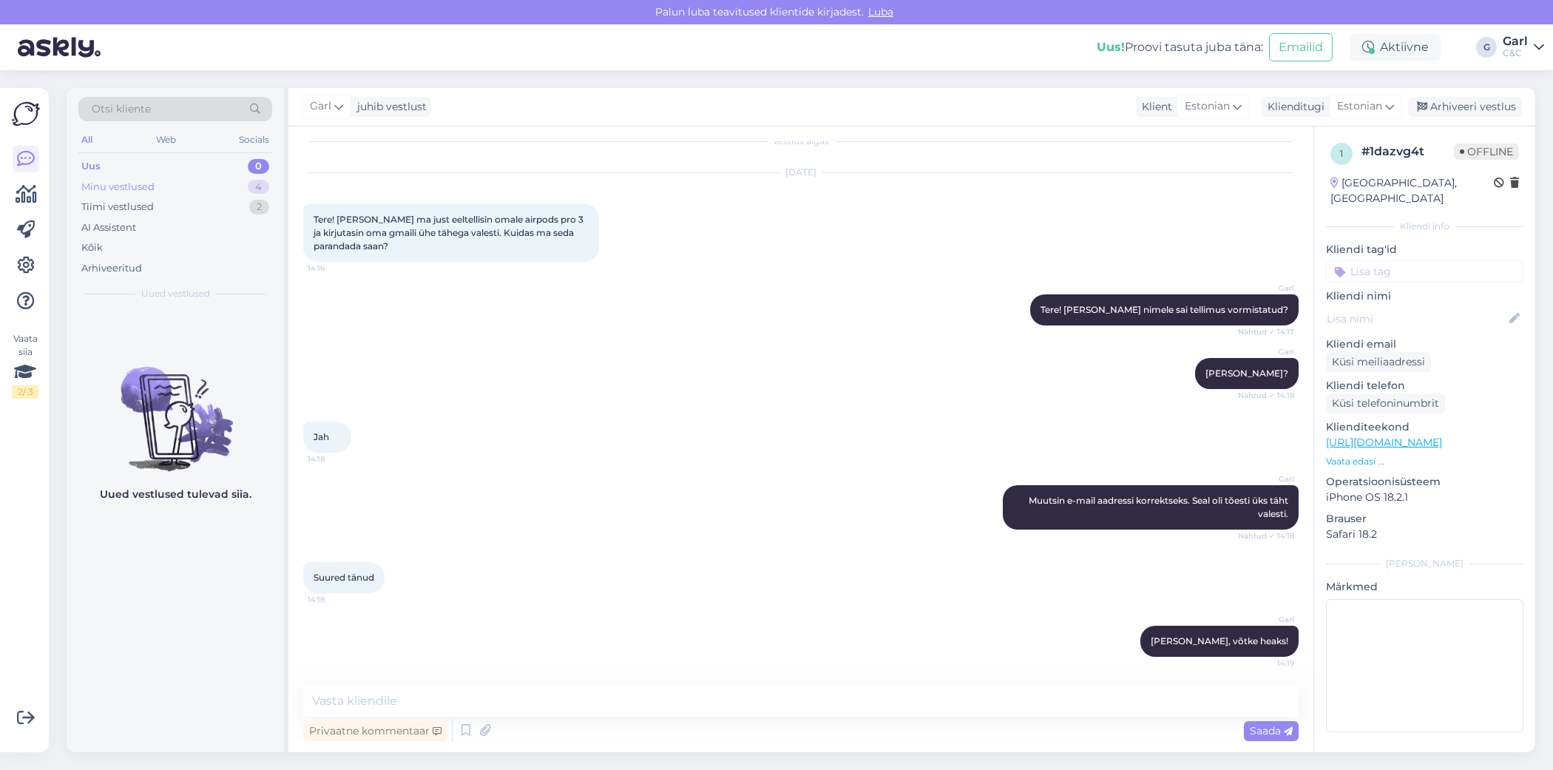
click at [248, 190] on div "Minu vestlused 4" at bounding box center [175, 187] width 194 height 21
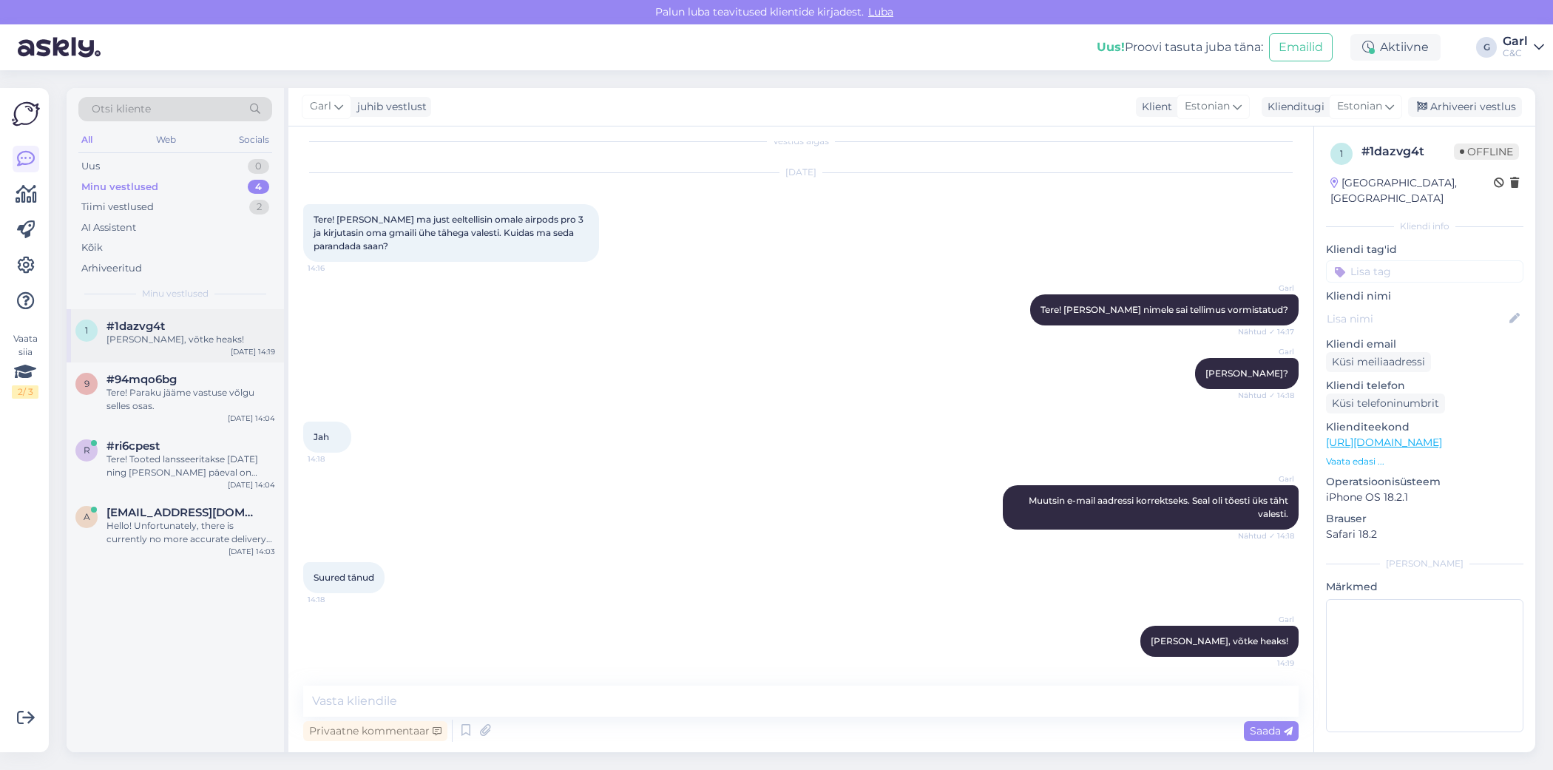
click at [210, 333] on div "[PERSON_NAME], võtke heaks!" at bounding box center [190, 339] width 169 height 13
click at [835, 708] on textarea at bounding box center [800, 700] width 995 height 31
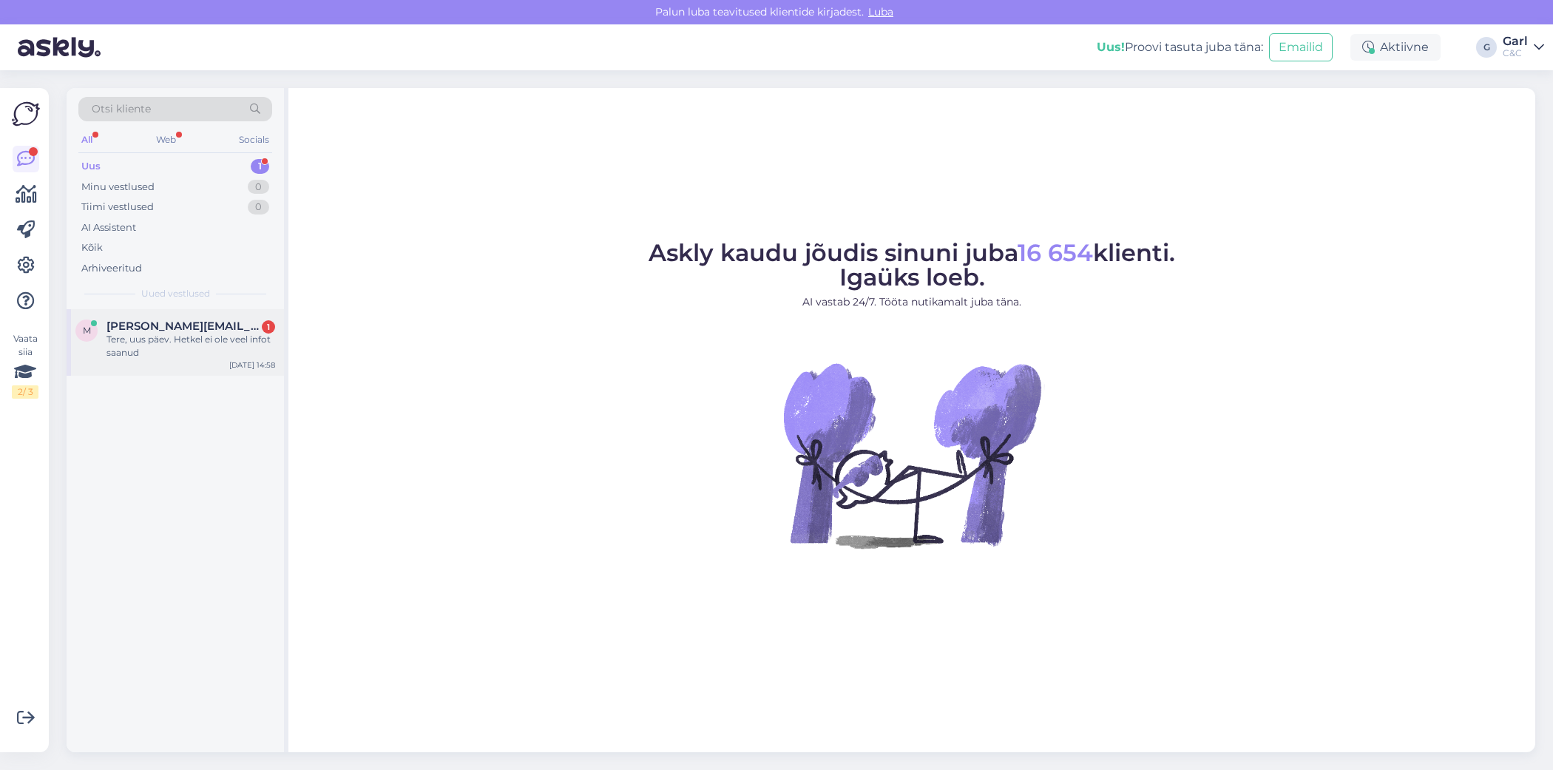
click at [211, 354] on div "Tere, uus päev. Hetkel ei ole veel infot saanud" at bounding box center [190, 346] width 169 height 27
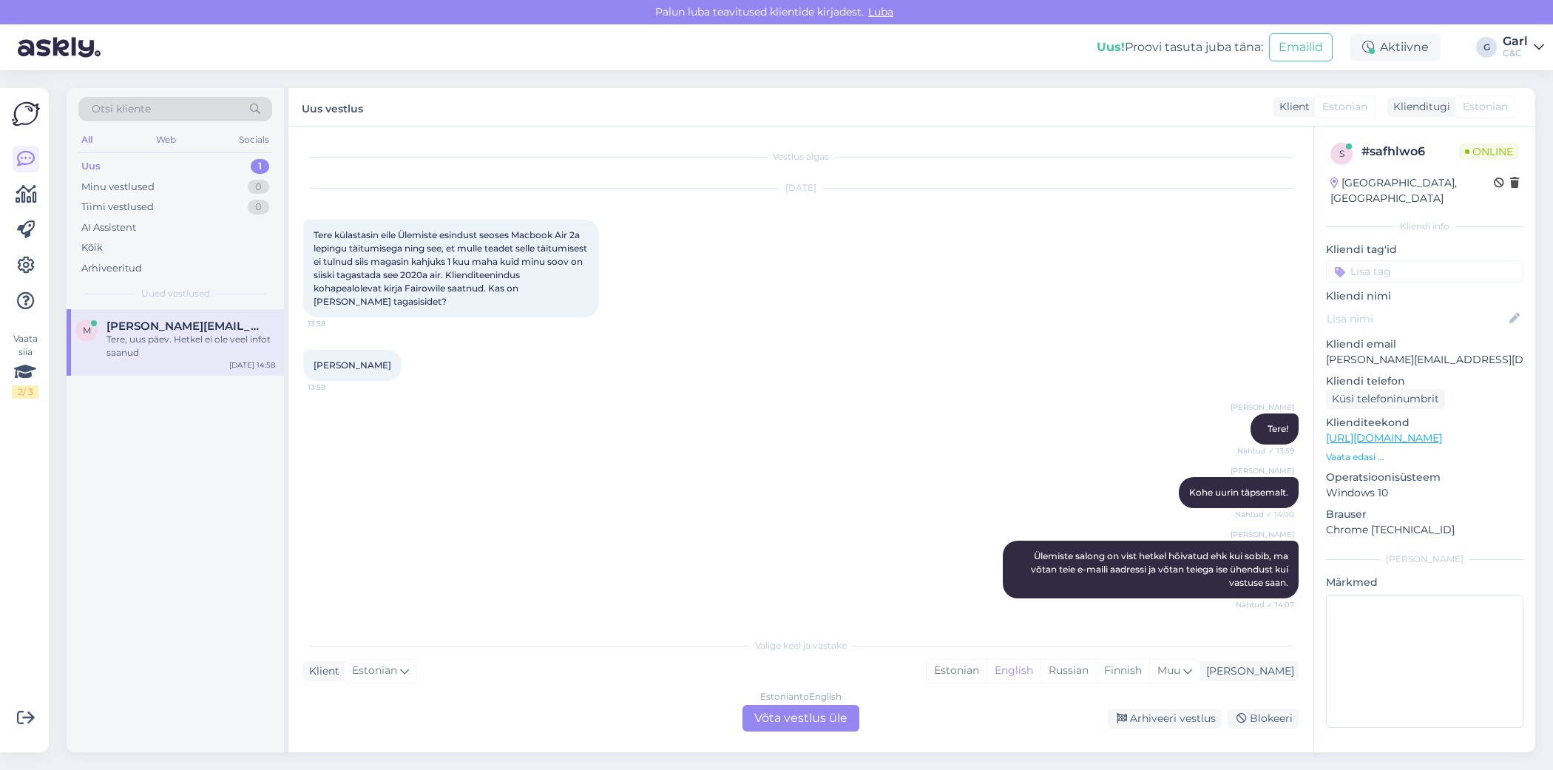
scroll to position [272, 0]
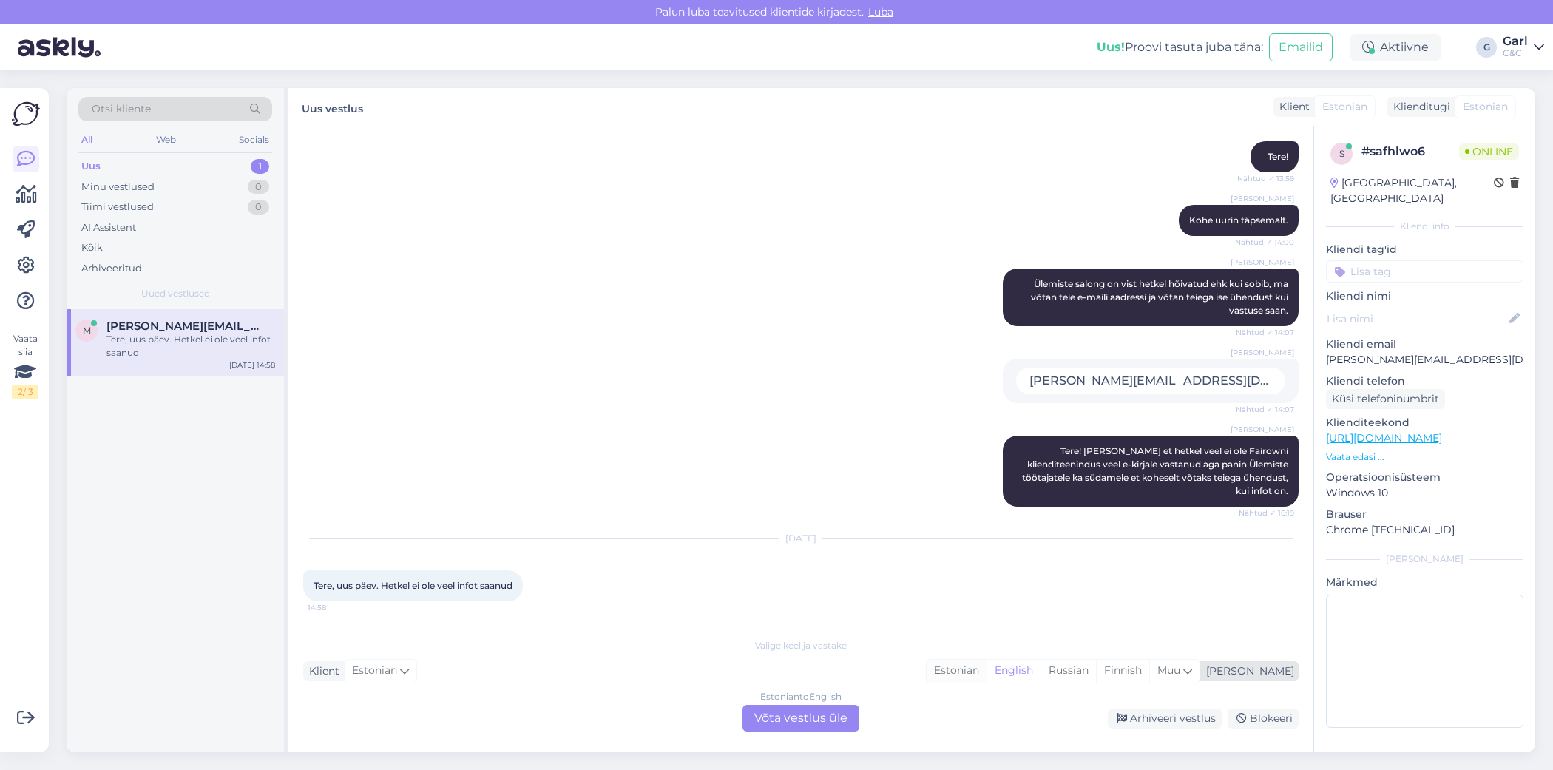
click at [986, 671] on div "Estonian" at bounding box center [956, 670] width 60 height 22
click at [772, 722] on div "Estonian to Estonian Võta vestlus üle" at bounding box center [800, 718] width 117 height 27
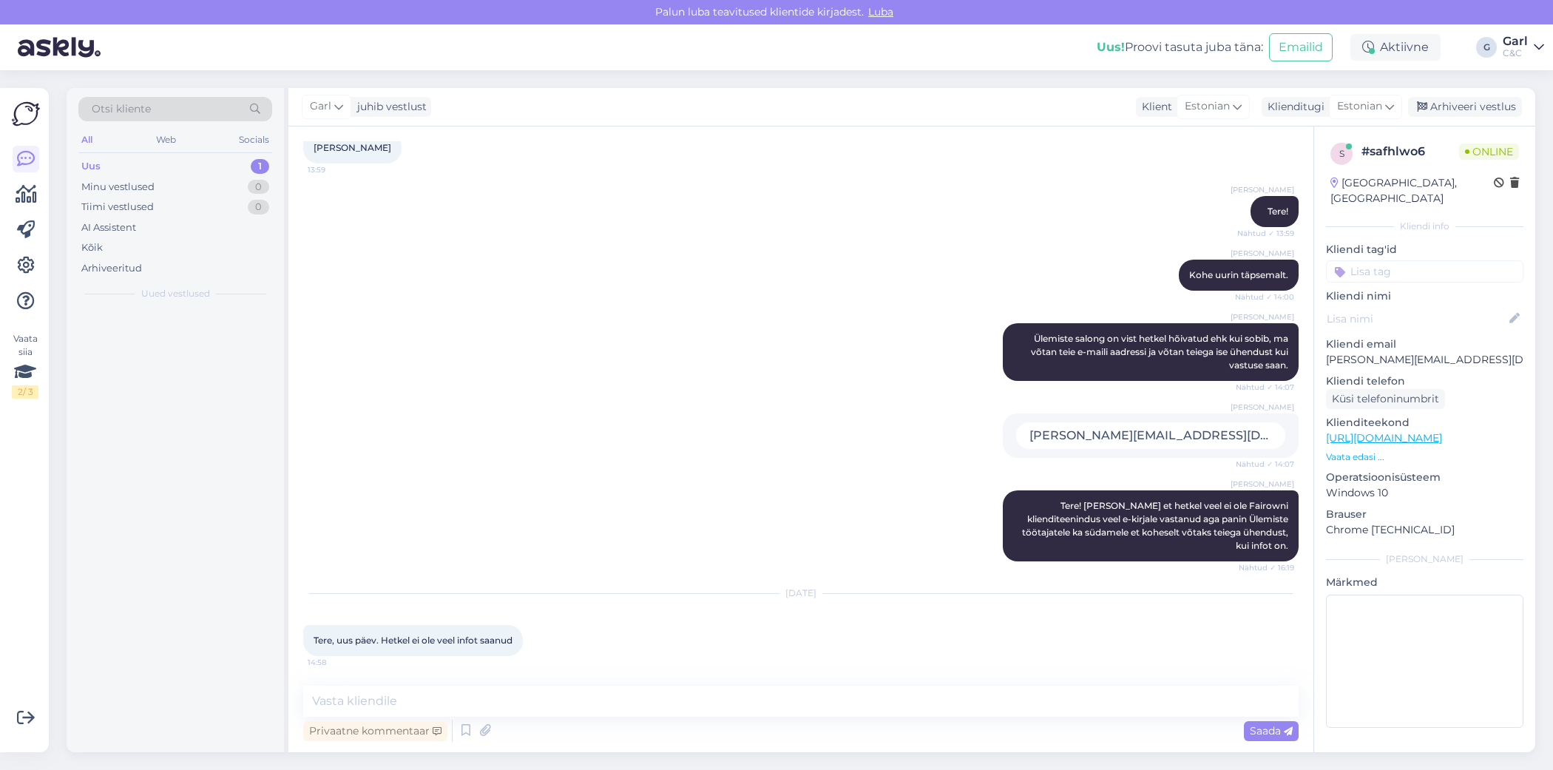
scroll to position [217, 0]
click at [750, 701] on textarea at bounding box center [800, 700] width 995 height 31
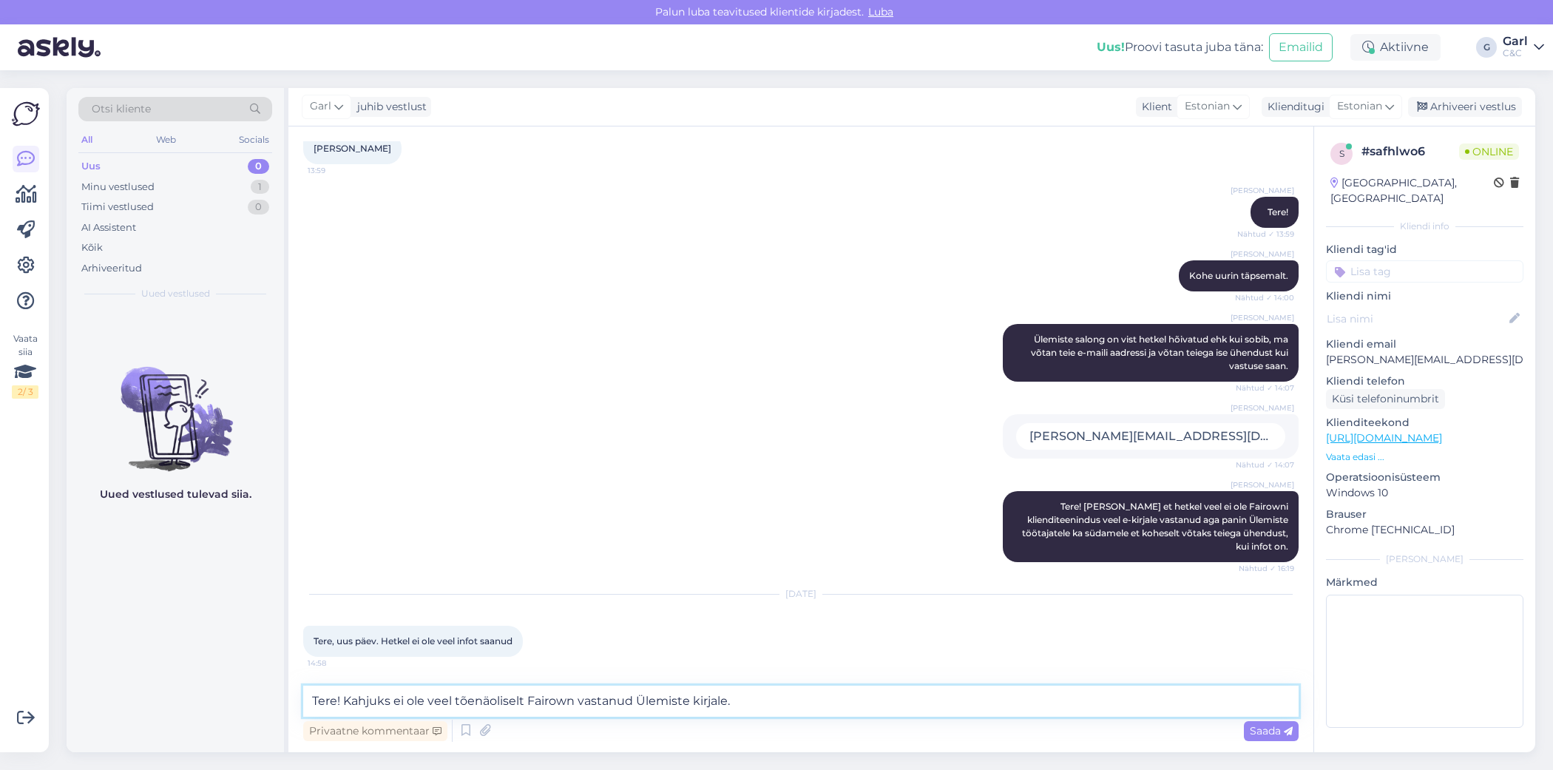
type textarea "Tere! Kahjuks ei ole veel tõenäoliselt Fairown vastanud Ülemiste kirjale."
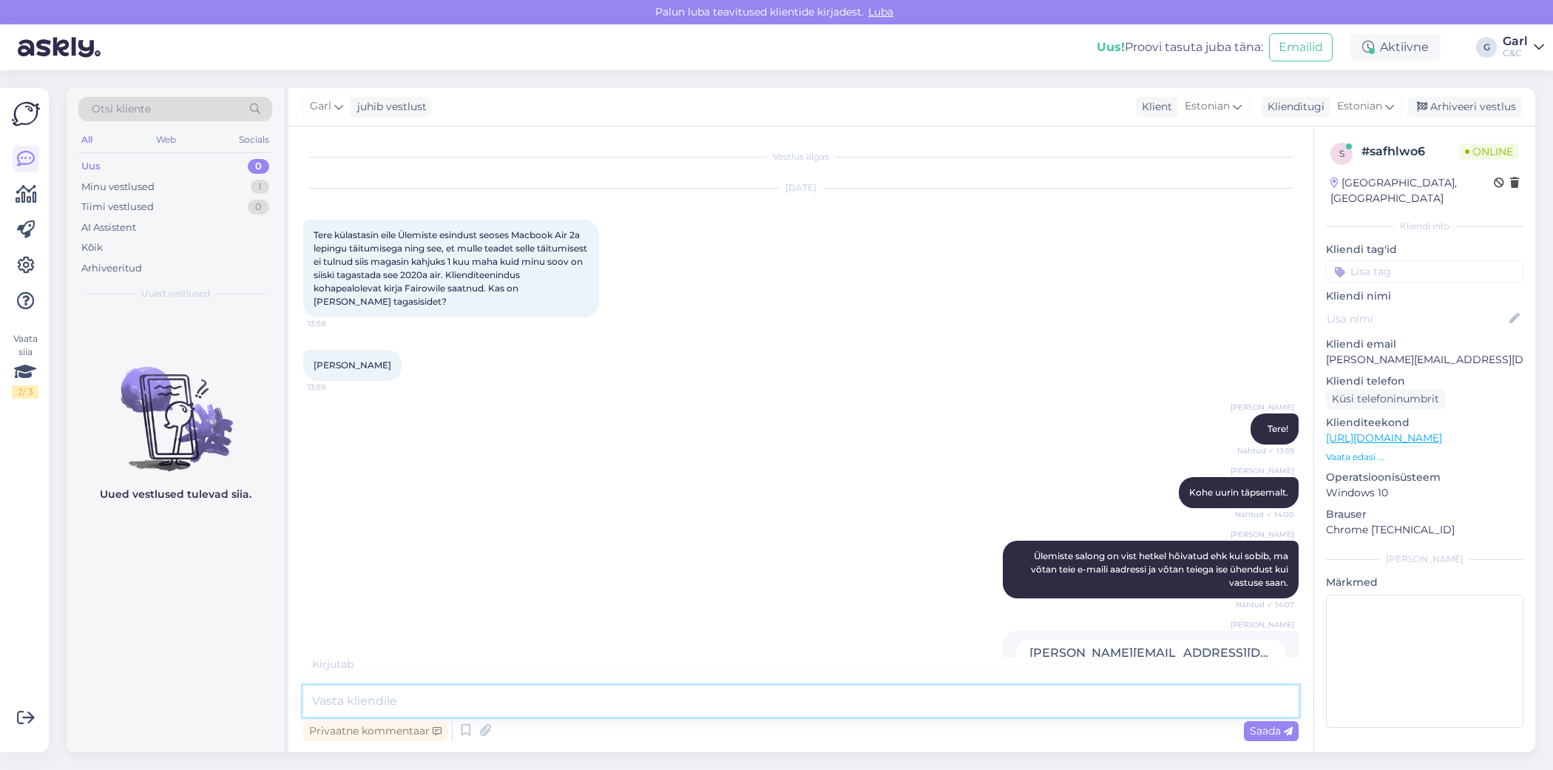
scroll to position [309, 0]
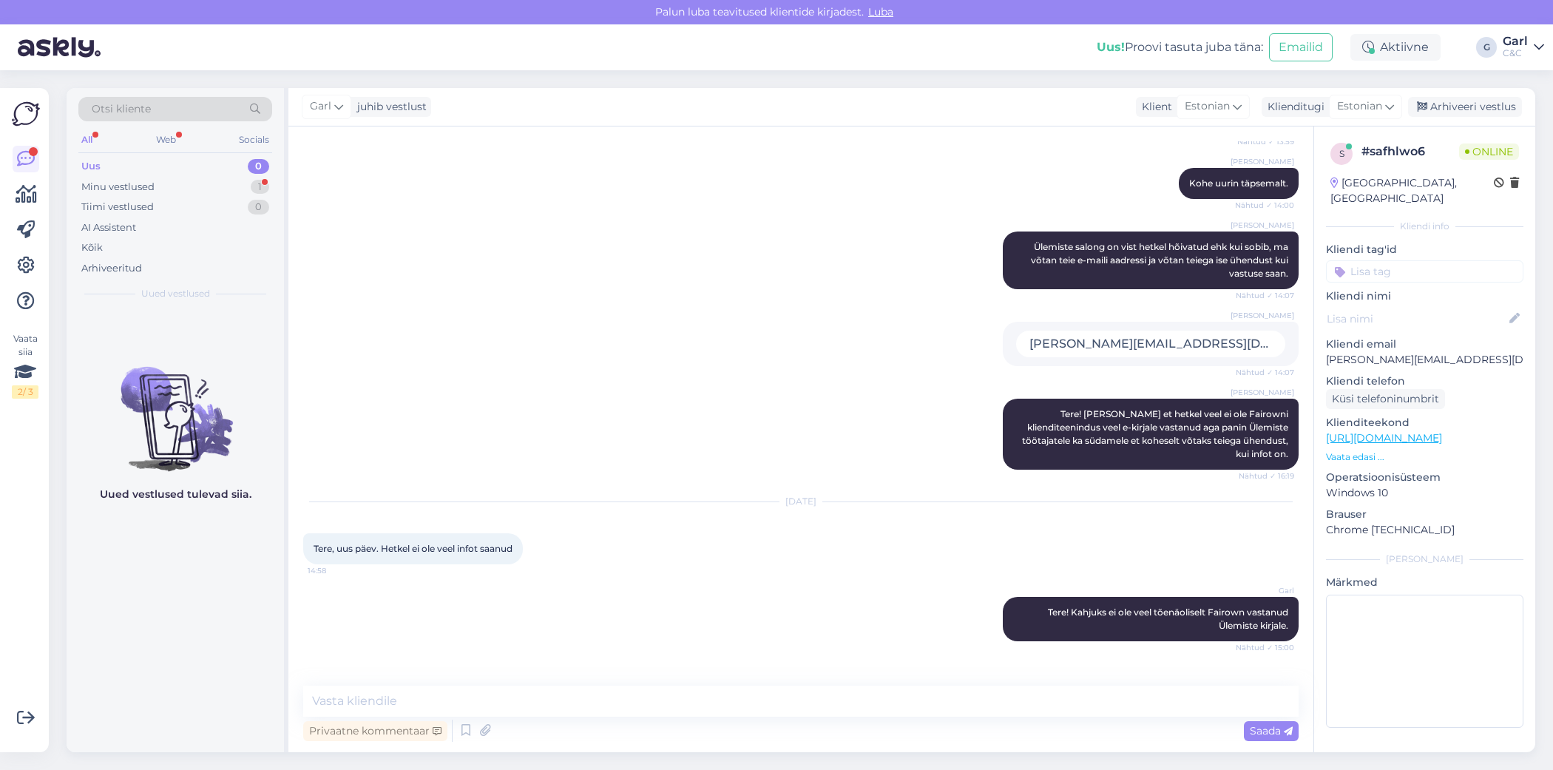
click at [205, 565] on div "Uued vestlused tulevad siia." at bounding box center [175, 530] width 217 height 443
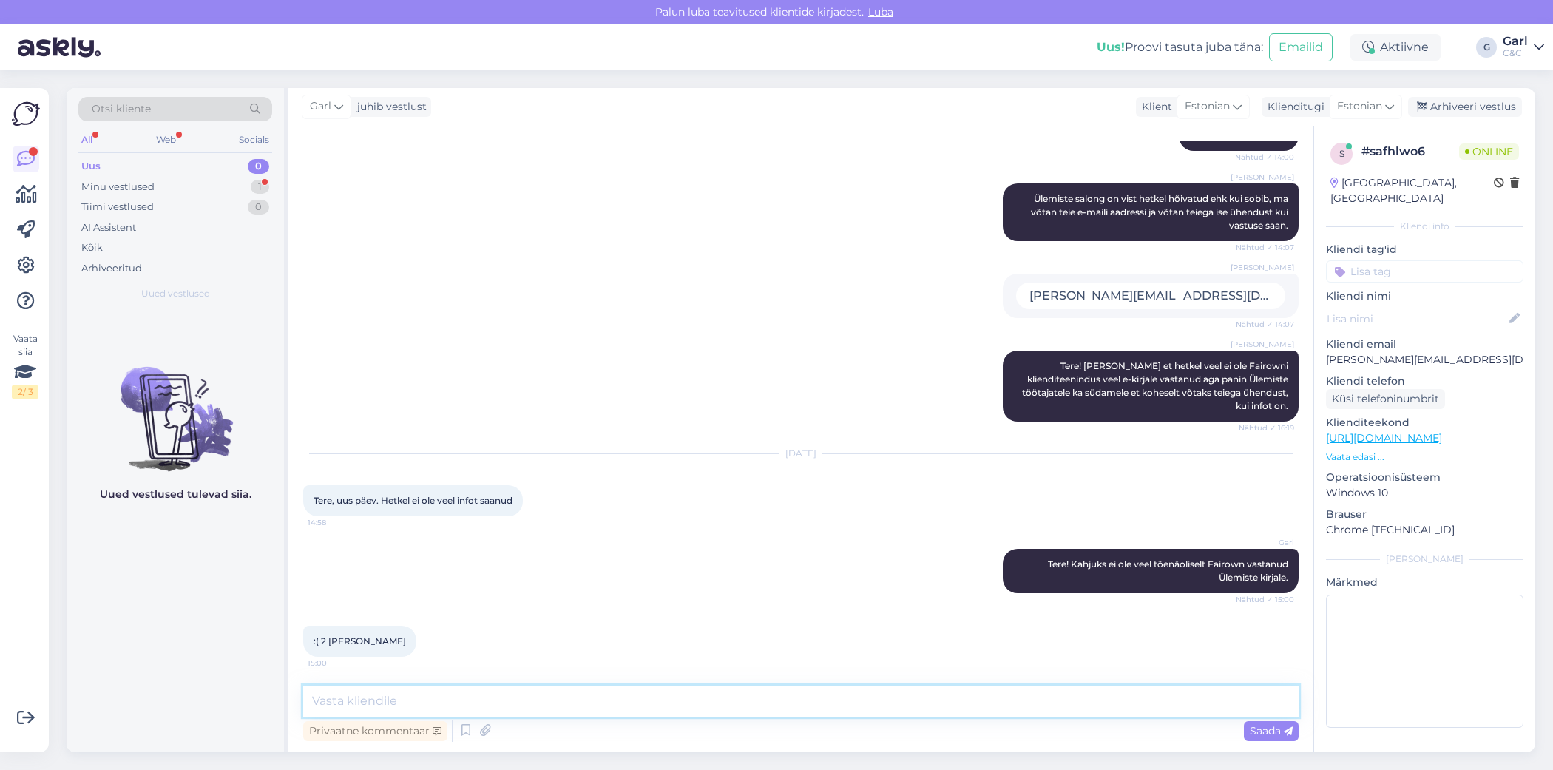
click at [401, 697] on textarea at bounding box center [800, 700] width 995 height 31
type textarea "Mõistan. Nendega suhtlus võibki kahjuks [PERSON_NAME] oodatust kauemaks. :("
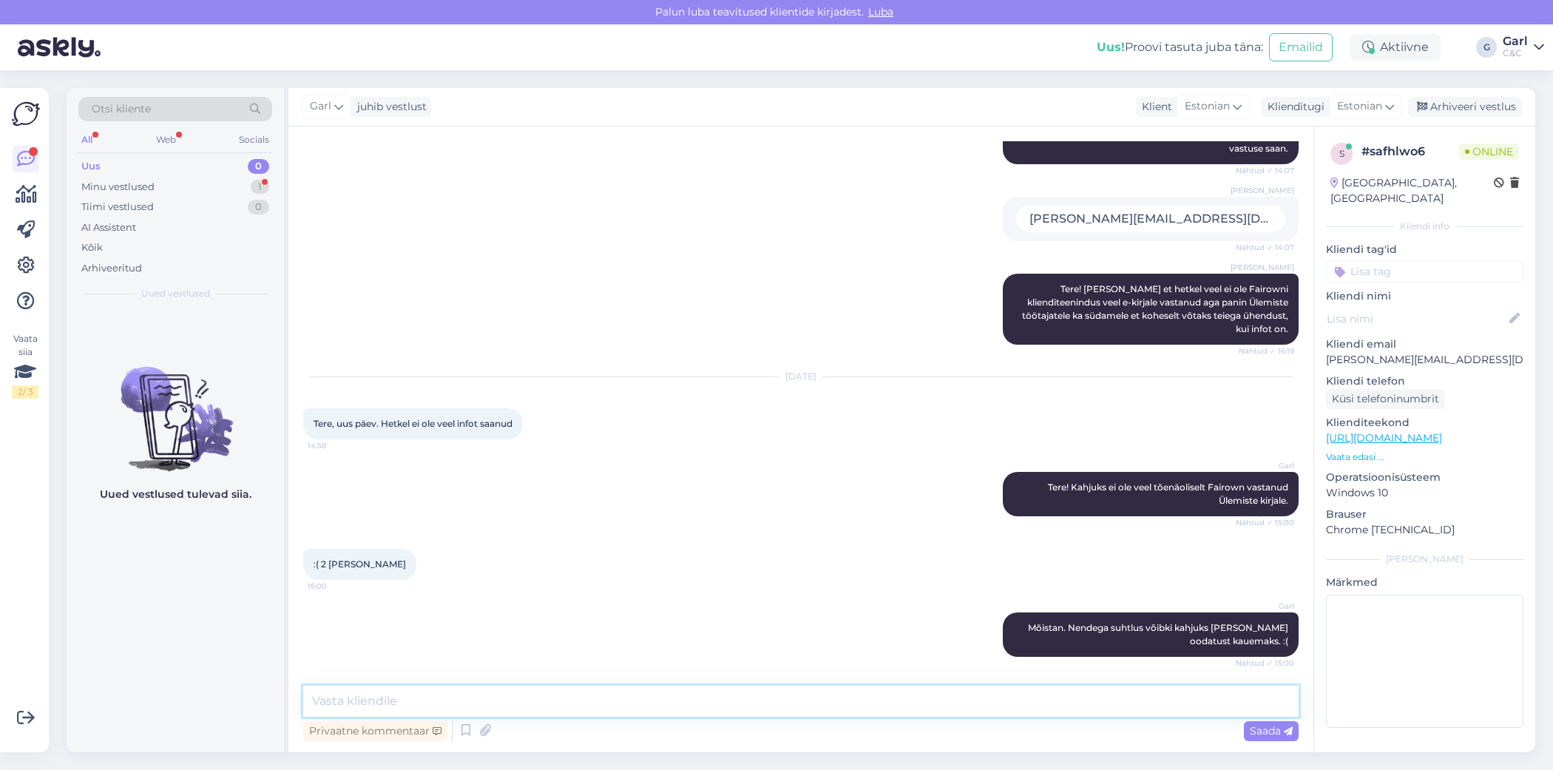
scroll to position [498, 0]
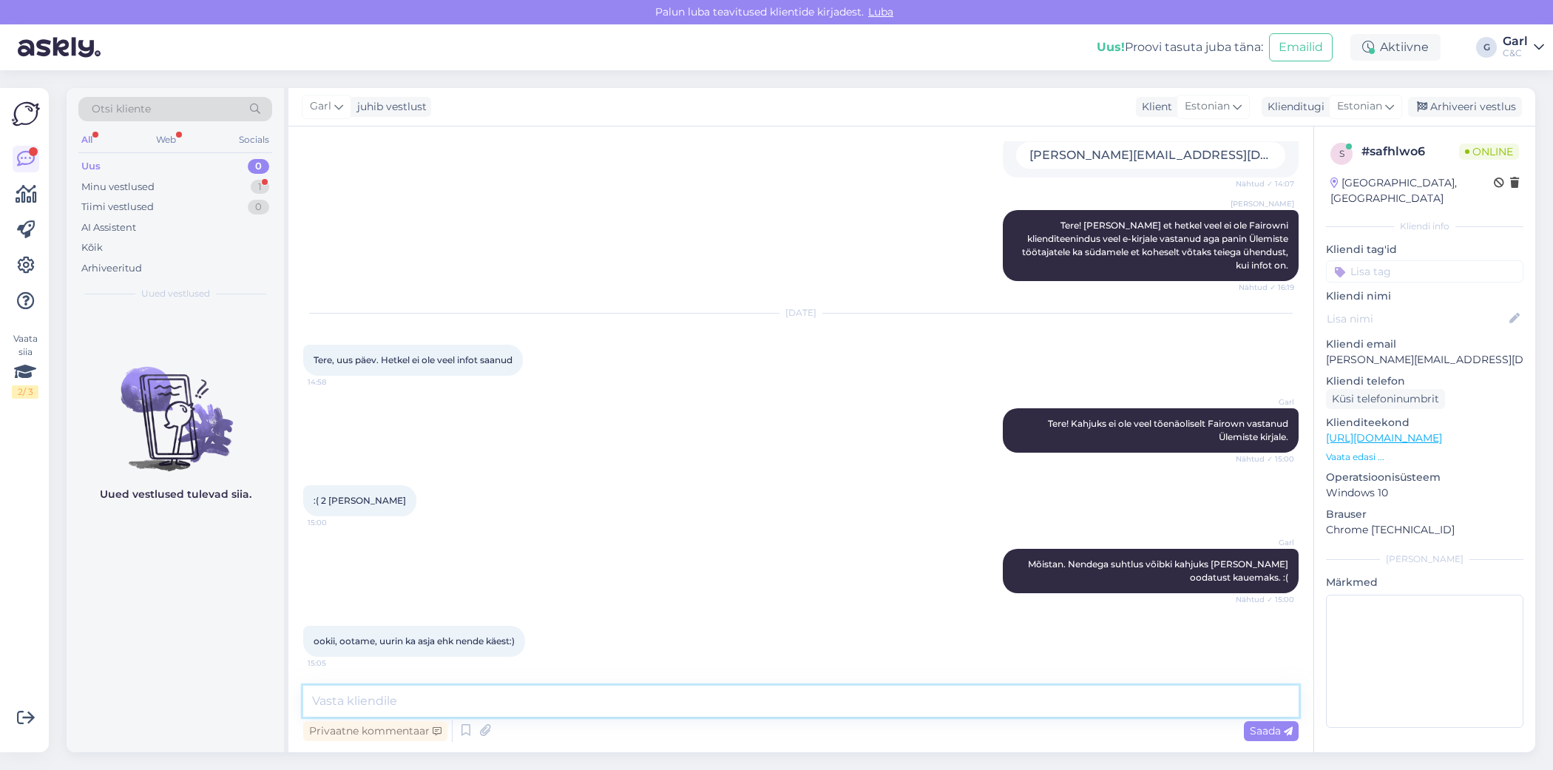
click at [530, 693] on textarea at bounding box center [800, 700] width 995 height 31
click at [642, 705] on textarea at bounding box center [800, 700] width 995 height 31
type textarea "A"
type textarea "Tuletasin veel igaksjuhuks kauplusele meelde. Meiepoolsed vabandused!"
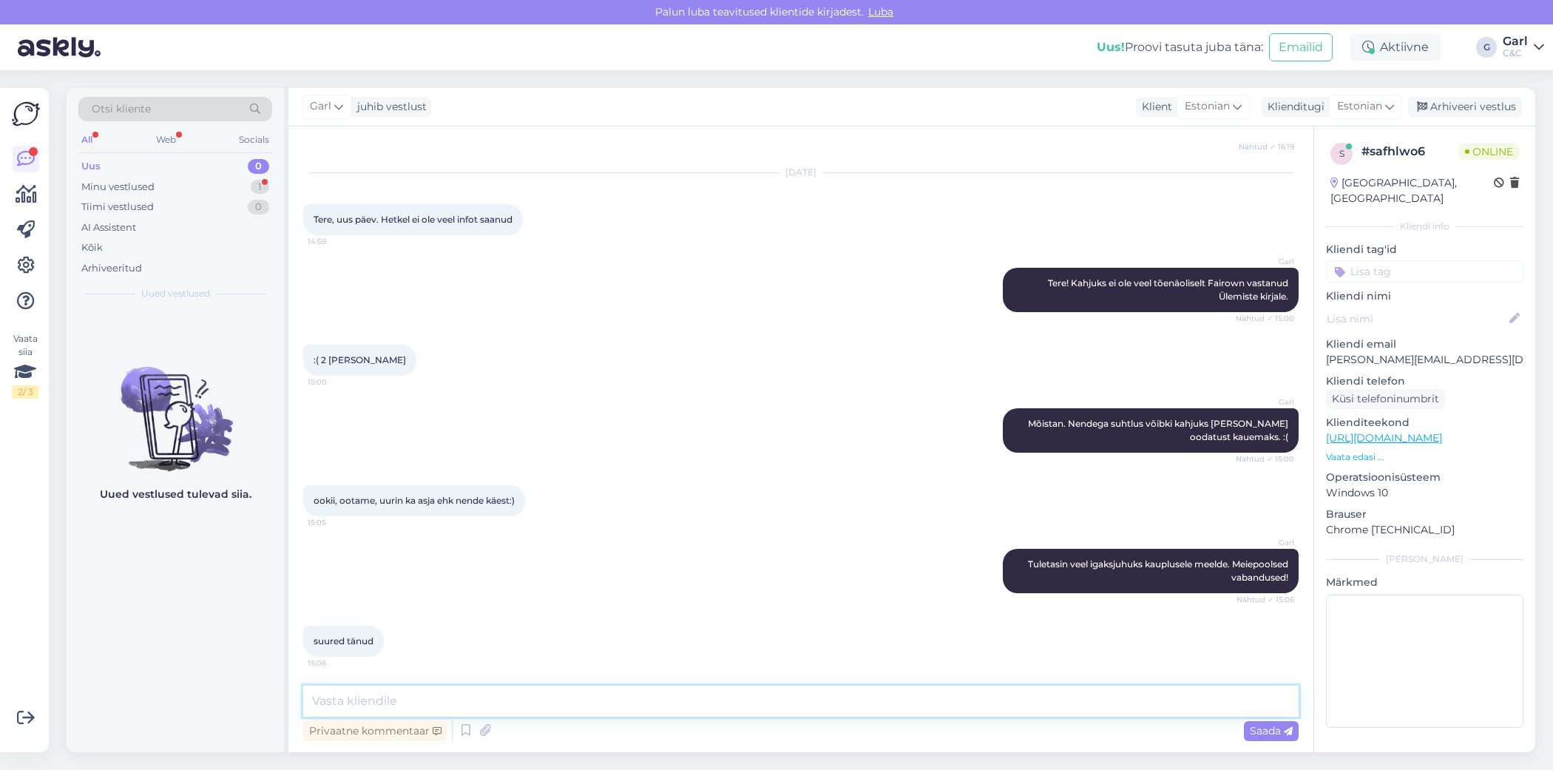
scroll to position [765, 0]
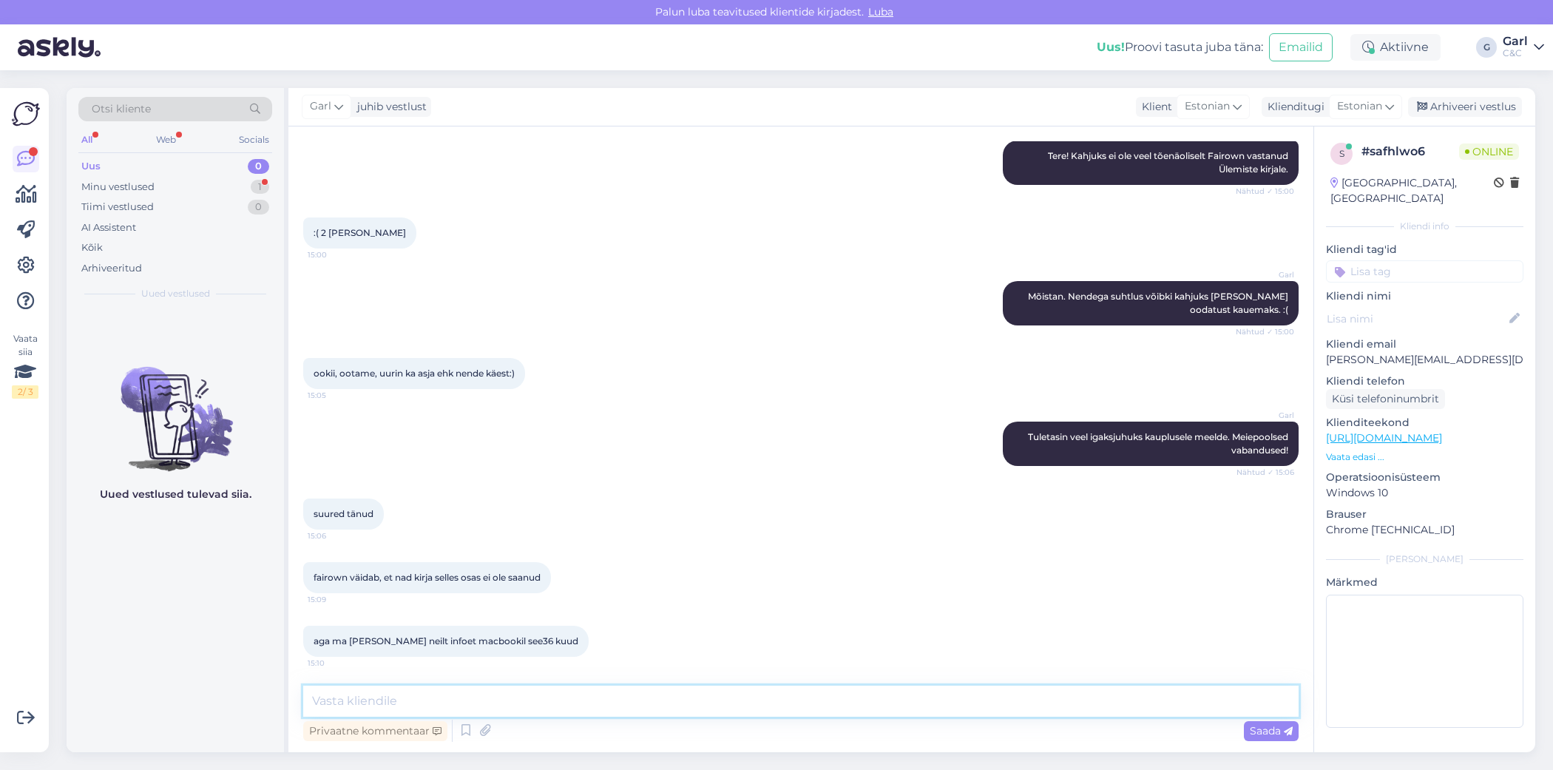
click at [629, 693] on textarea at bounding box center [800, 700] width 995 height 31
click at [659, 640] on div "aga ma [PERSON_NAME] infoet macbookil see36 kuud 15:10" at bounding box center [800, 641] width 995 height 64
click at [552, 690] on textarea at bounding box center [800, 700] width 995 height 31
type textarea "V"
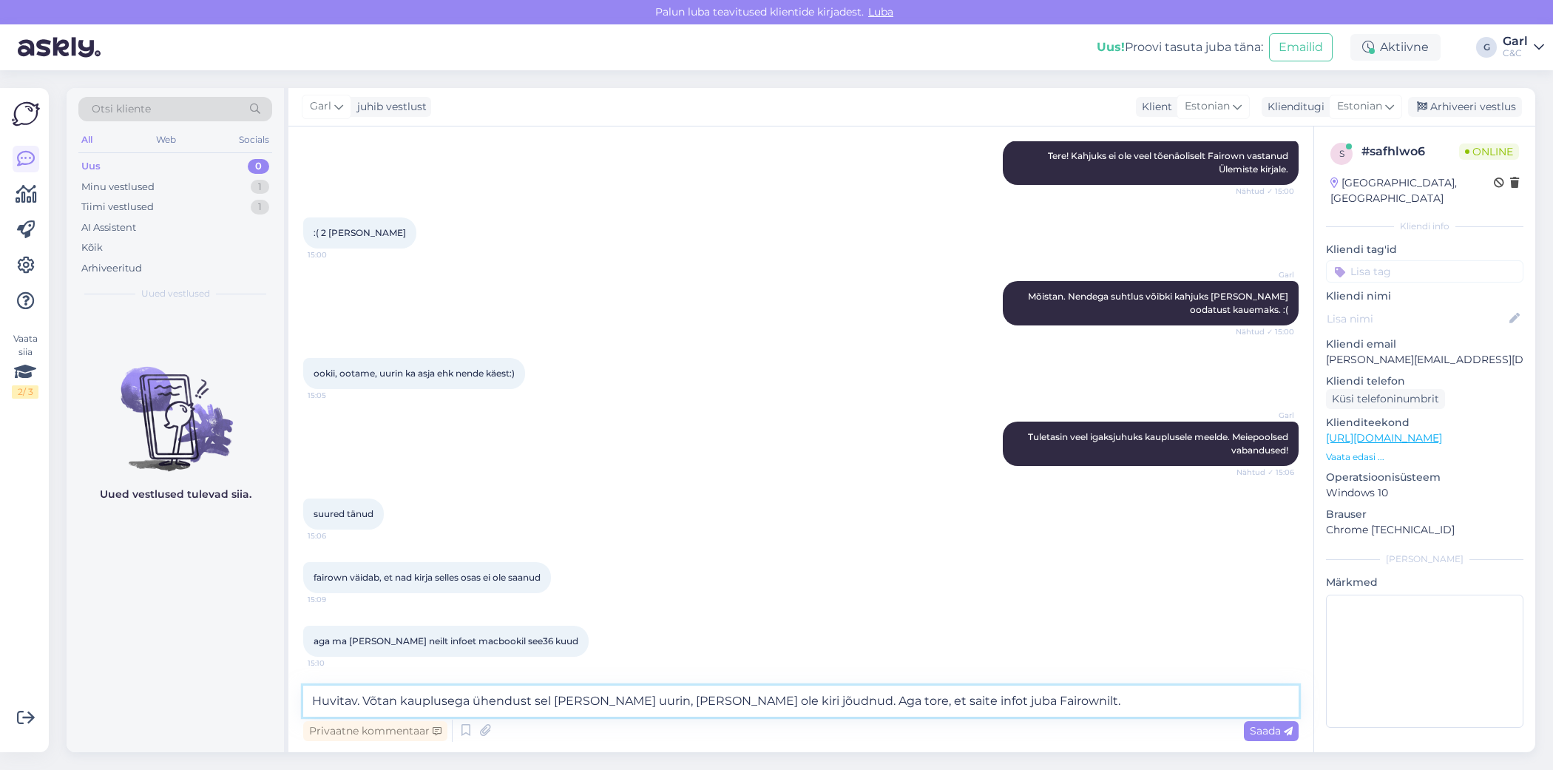
type textarea "Huvitav. Võtan kauplusega ühendust sel teemal ja uurin, miks ei ole kiri jõudnu…"
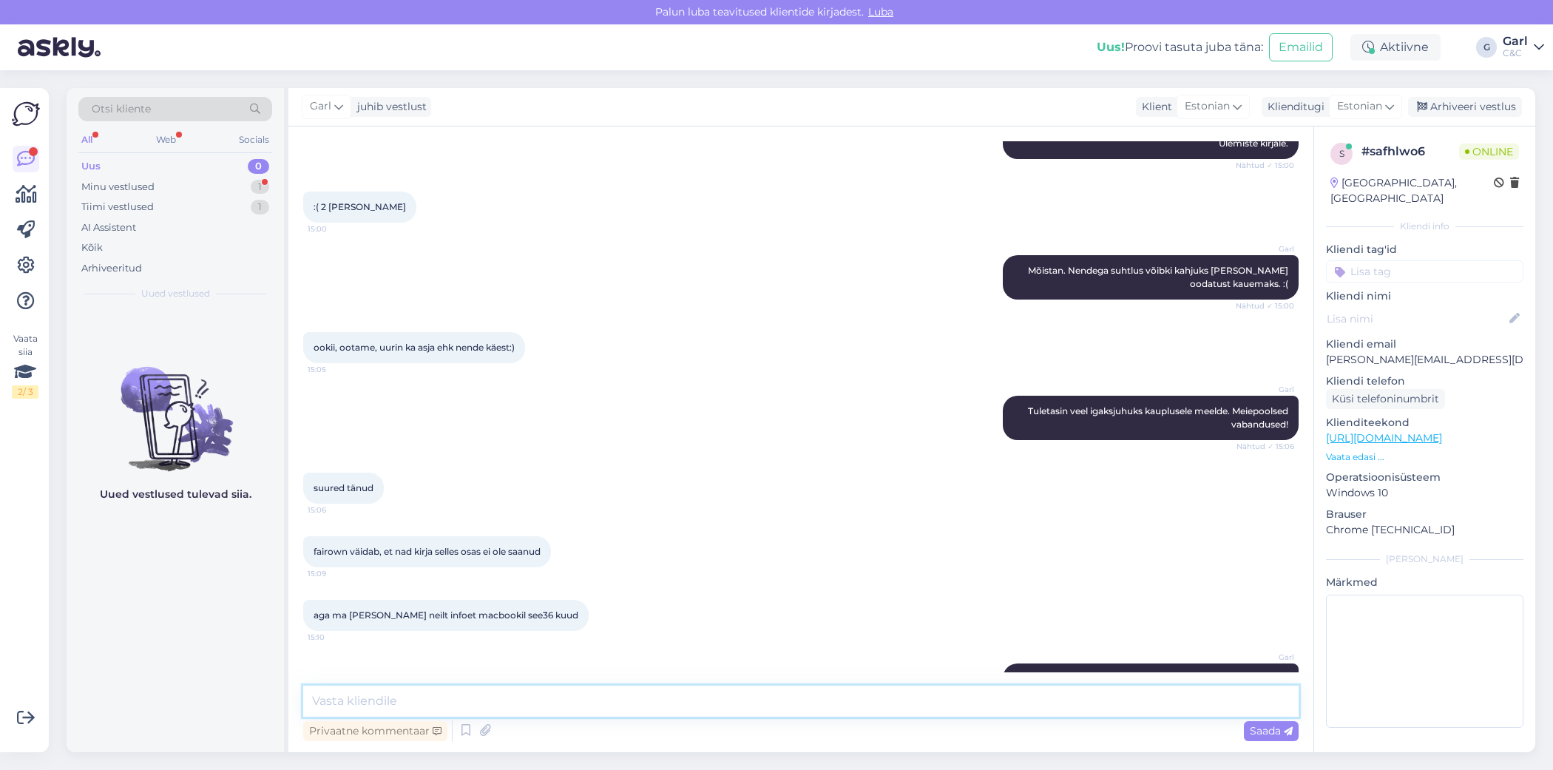
scroll to position [919, 0]
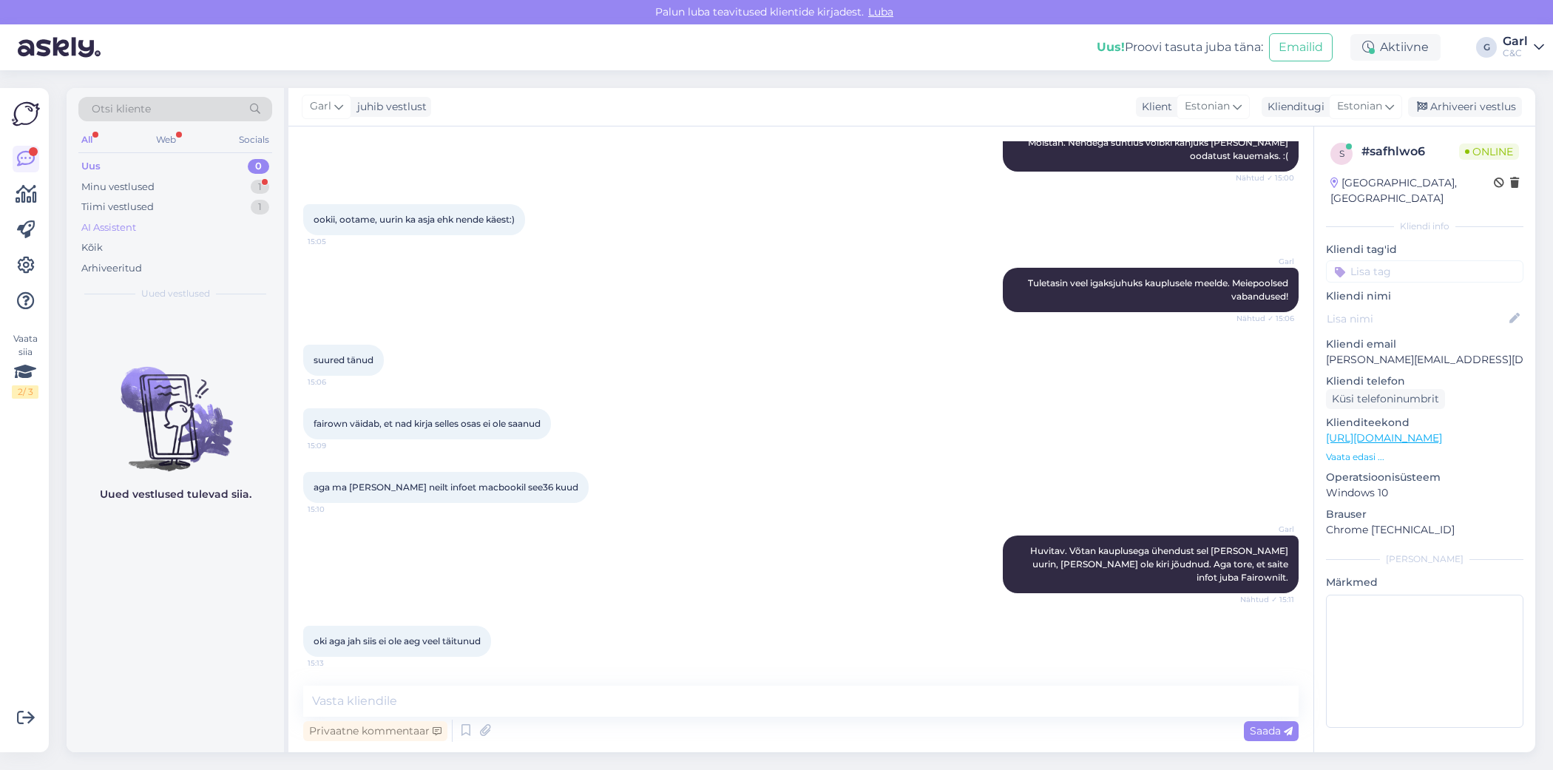
click at [191, 217] on div "AI Assistent" at bounding box center [175, 227] width 194 height 21
click at [194, 200] on div "Tiimi vestlused 1" at bounding box center [175, 207] width 194 height 21
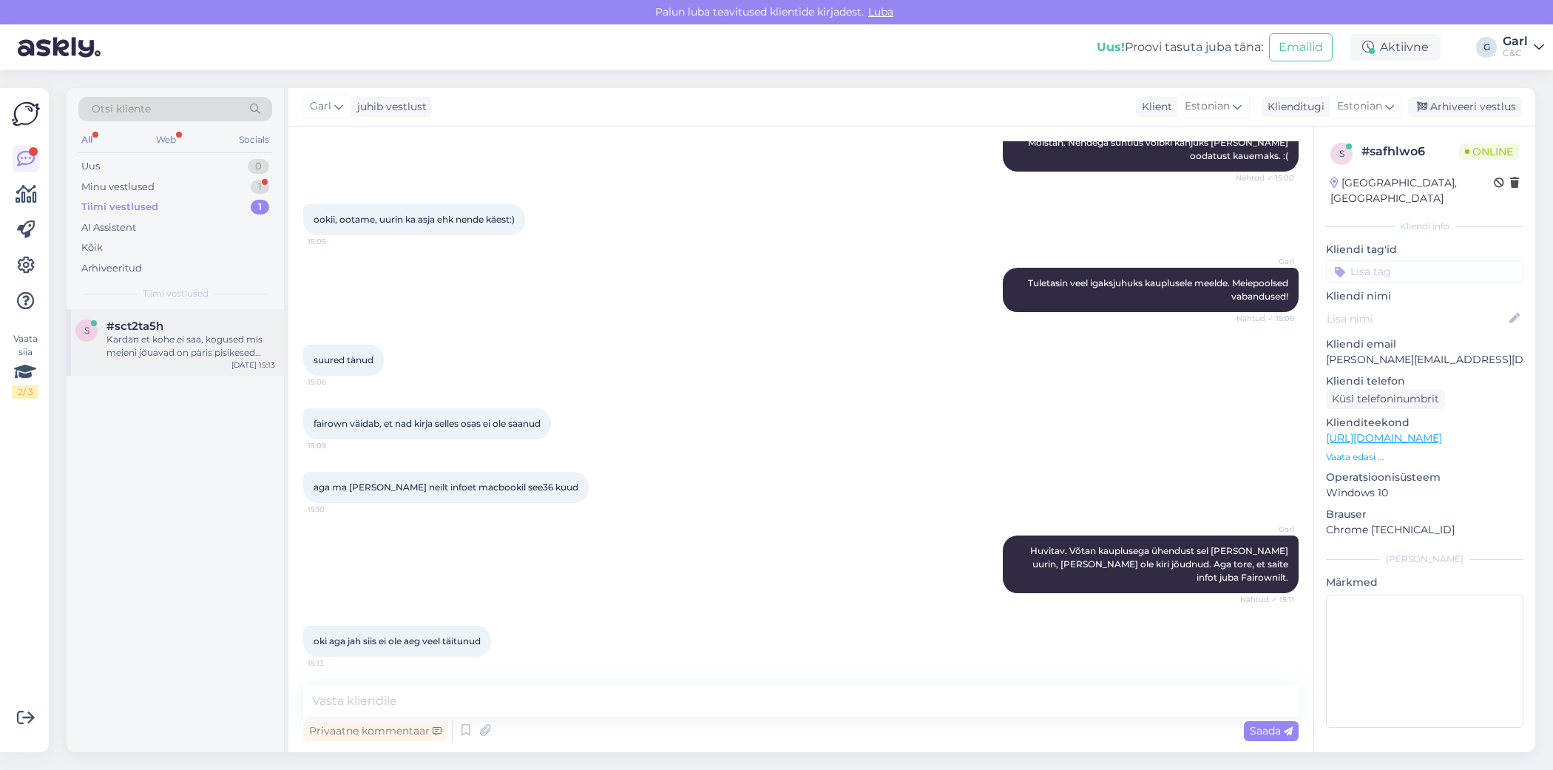
click at [248, 361] on div "Sep 18 15:13" at bounding box center [253, 364] width 44 height 11
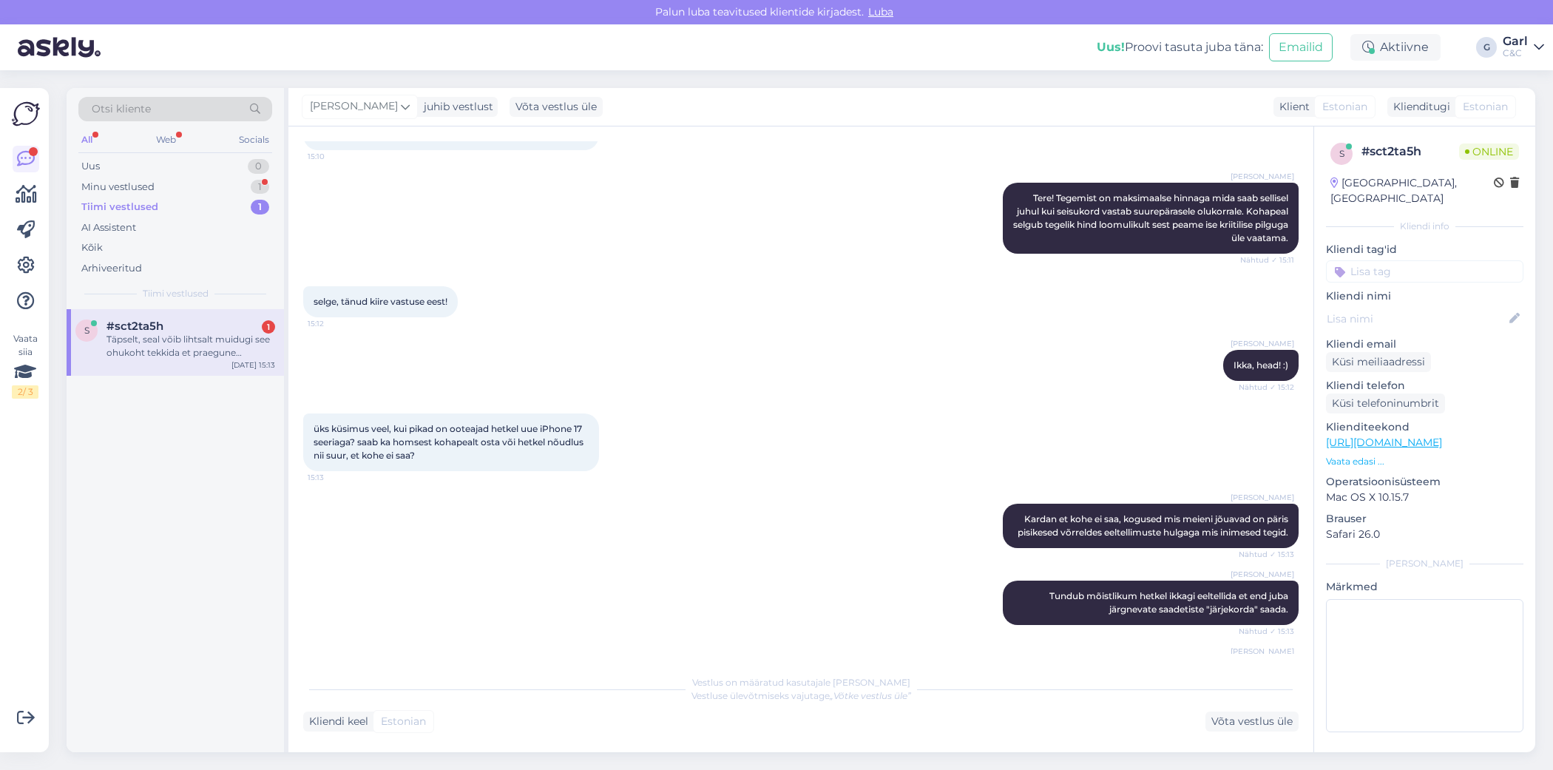
scroll to position [424, 0]
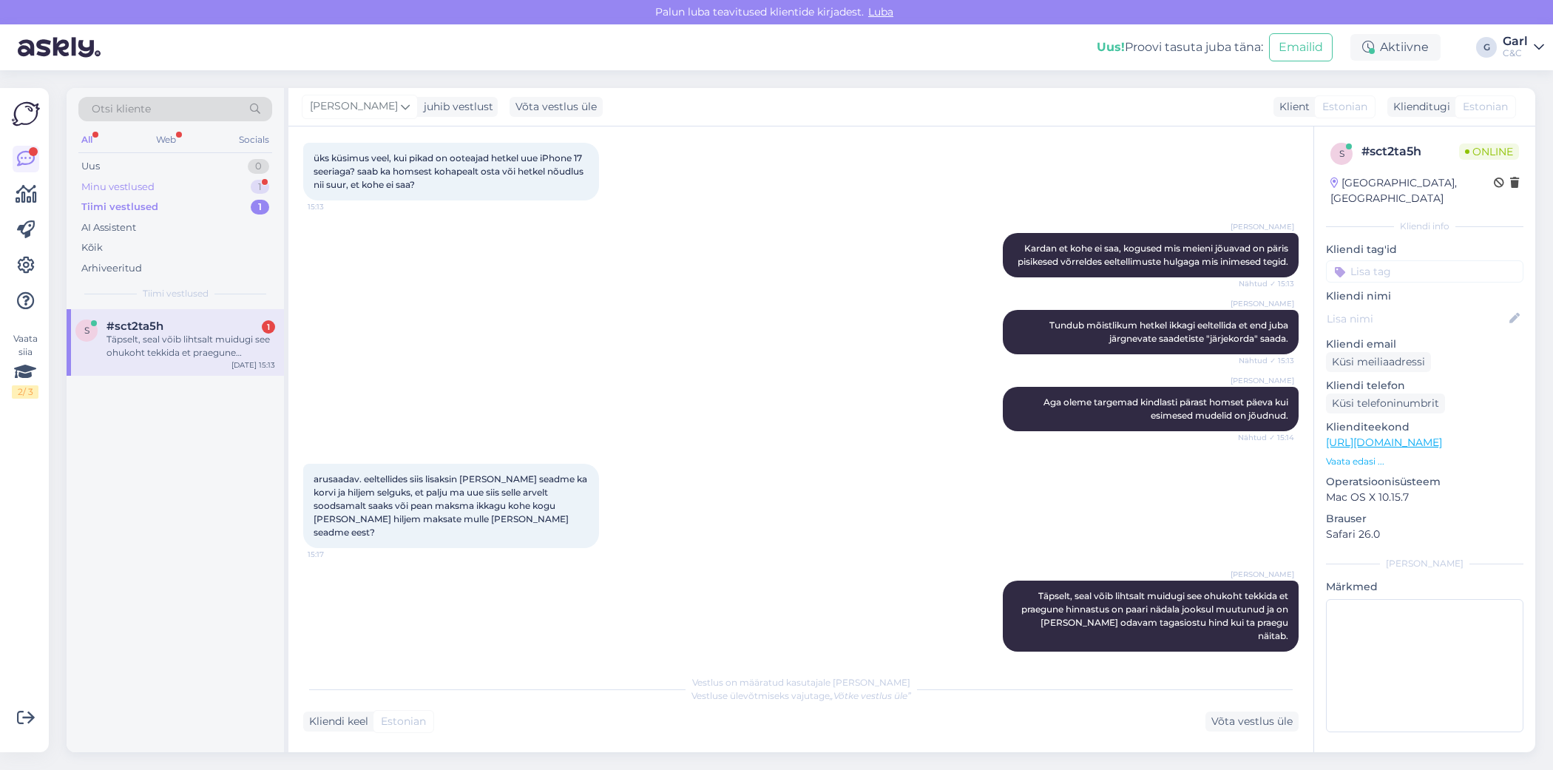
click at [225, 191] on div "Minu vestlused 1" at bounding box center [175, 187] width 194 height 21
click at [225, 324] on span "maria.veberson@gmail.com" at bounding box center [183, 325] width 154 height 13
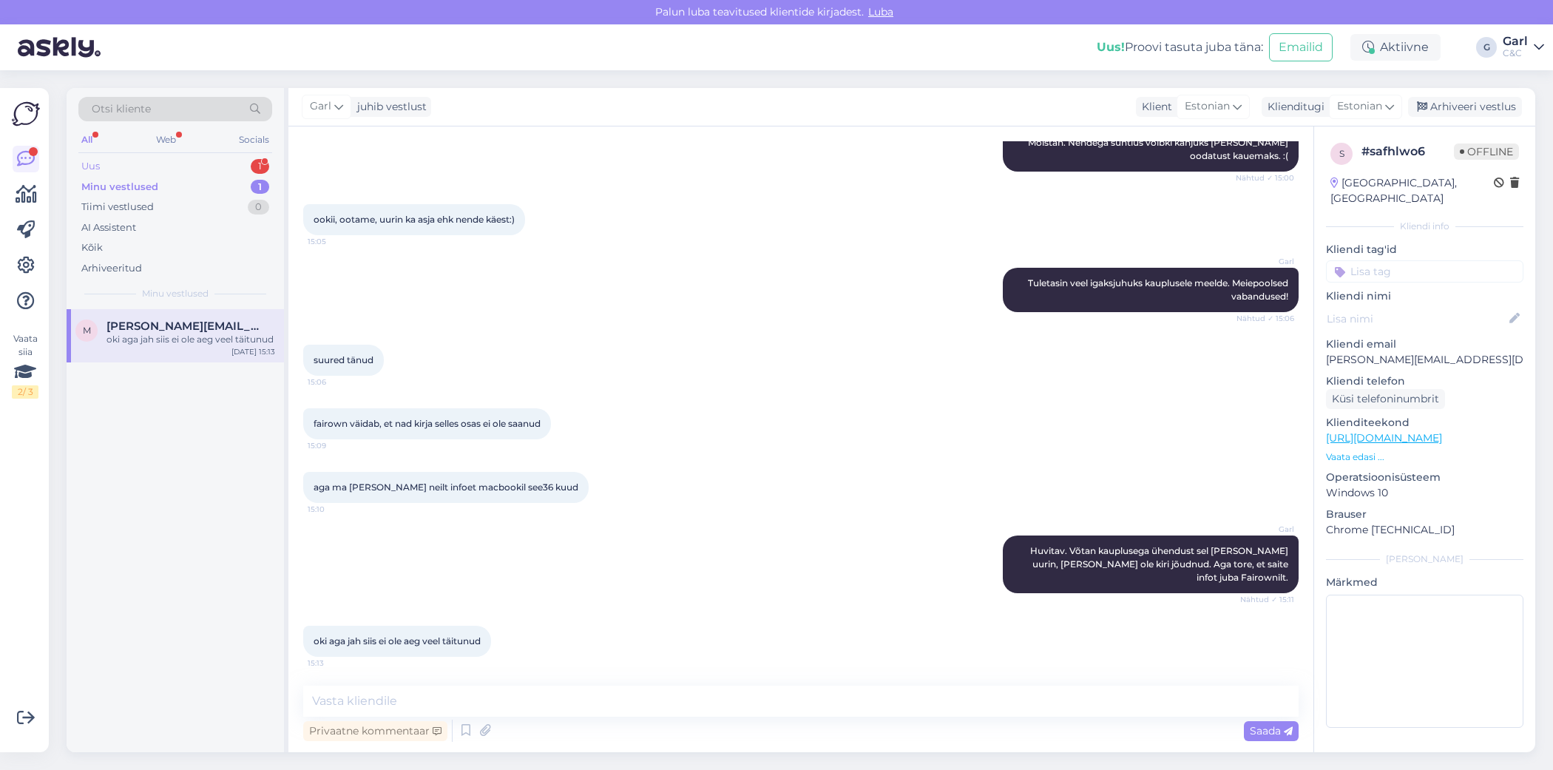
click at [166, 165] on div "Uus 1" at bounding box center [175, 166] width 194 height 21
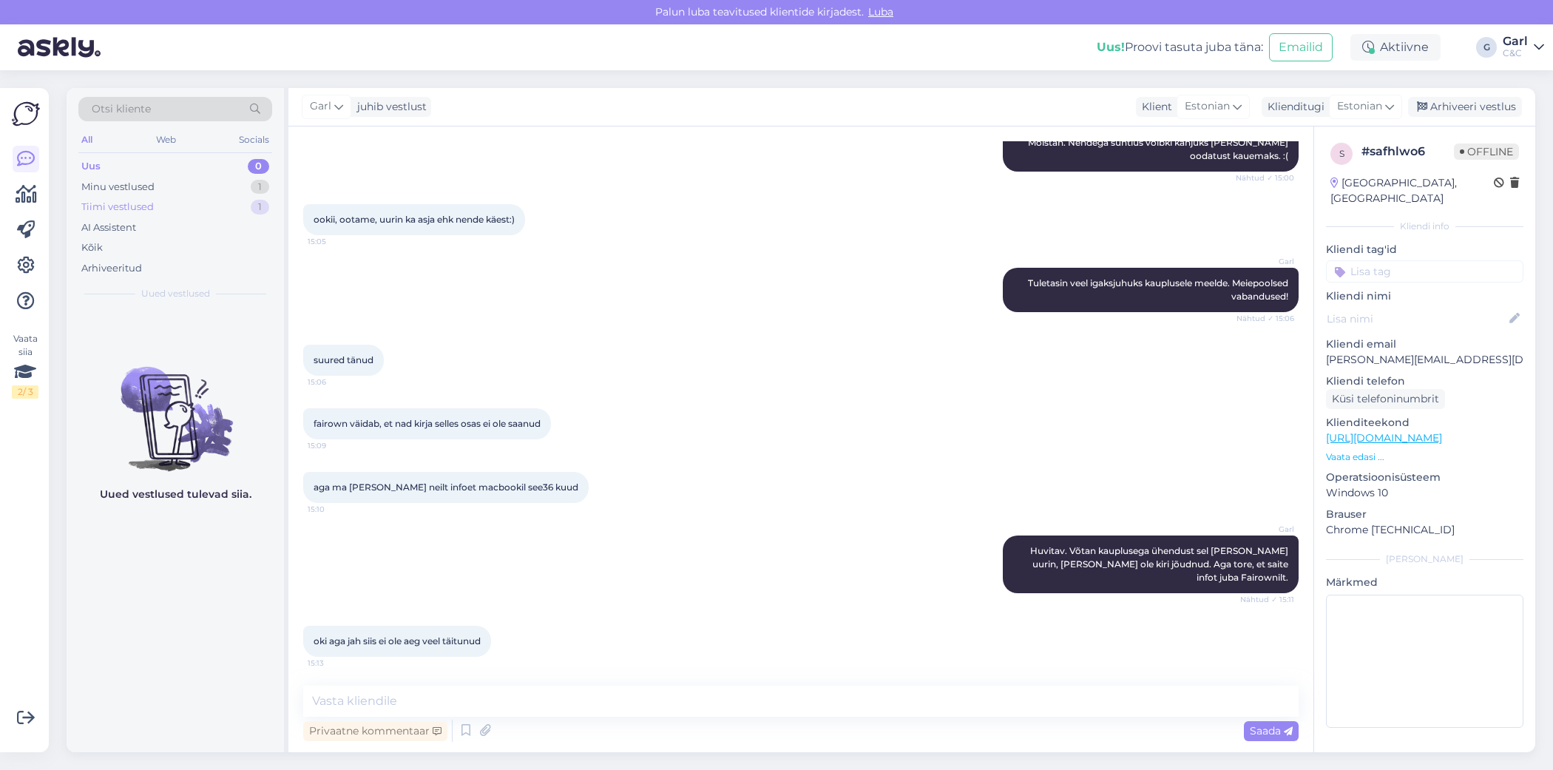
click at [223, 212] on div "Tiimi vestlused 1" at bounding box center [175, 207] width 194 height 21
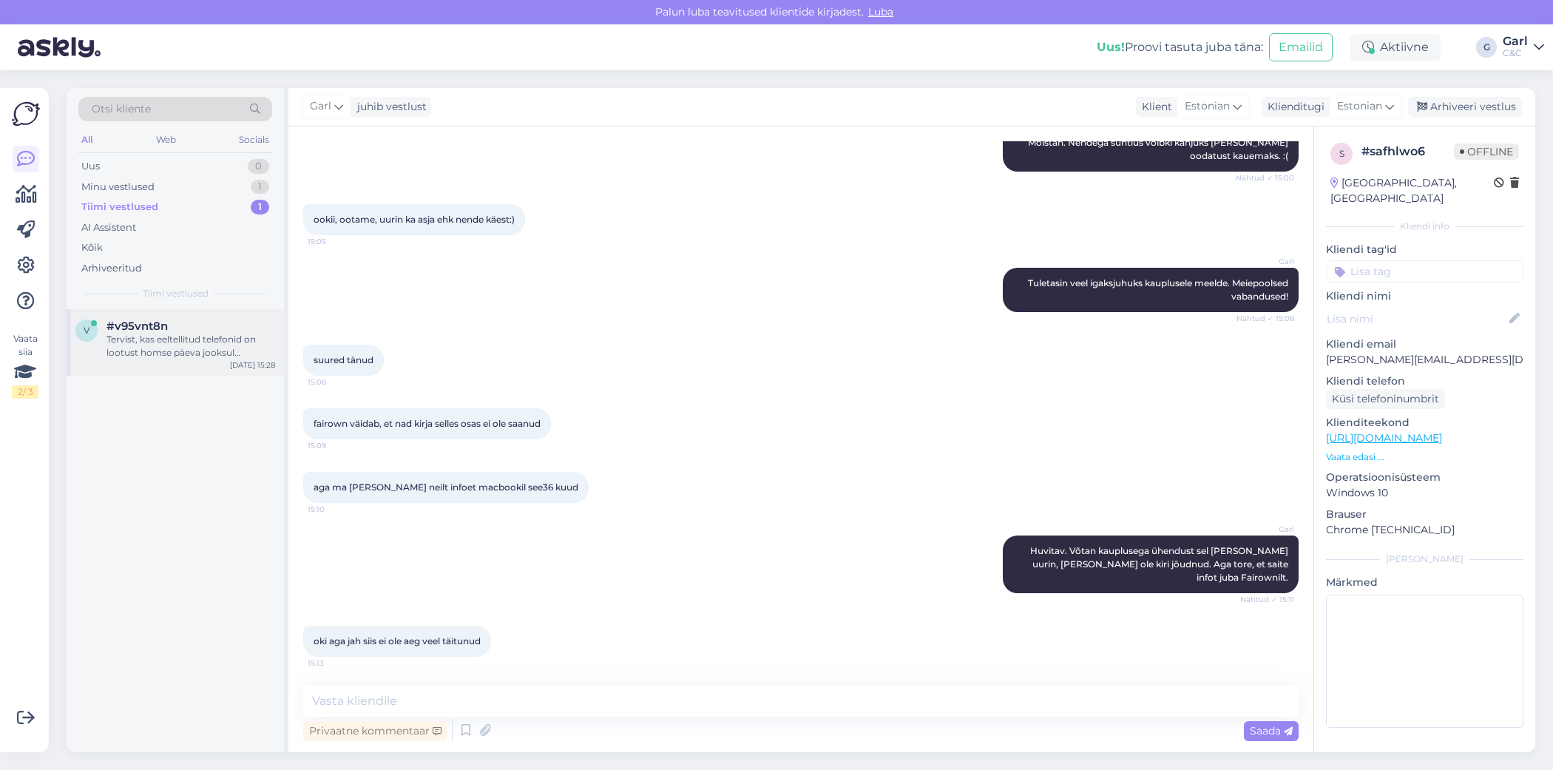
click at [186, 320] on div "#v95vnt8n" at bounding box center [190, 325] width 169 height 13
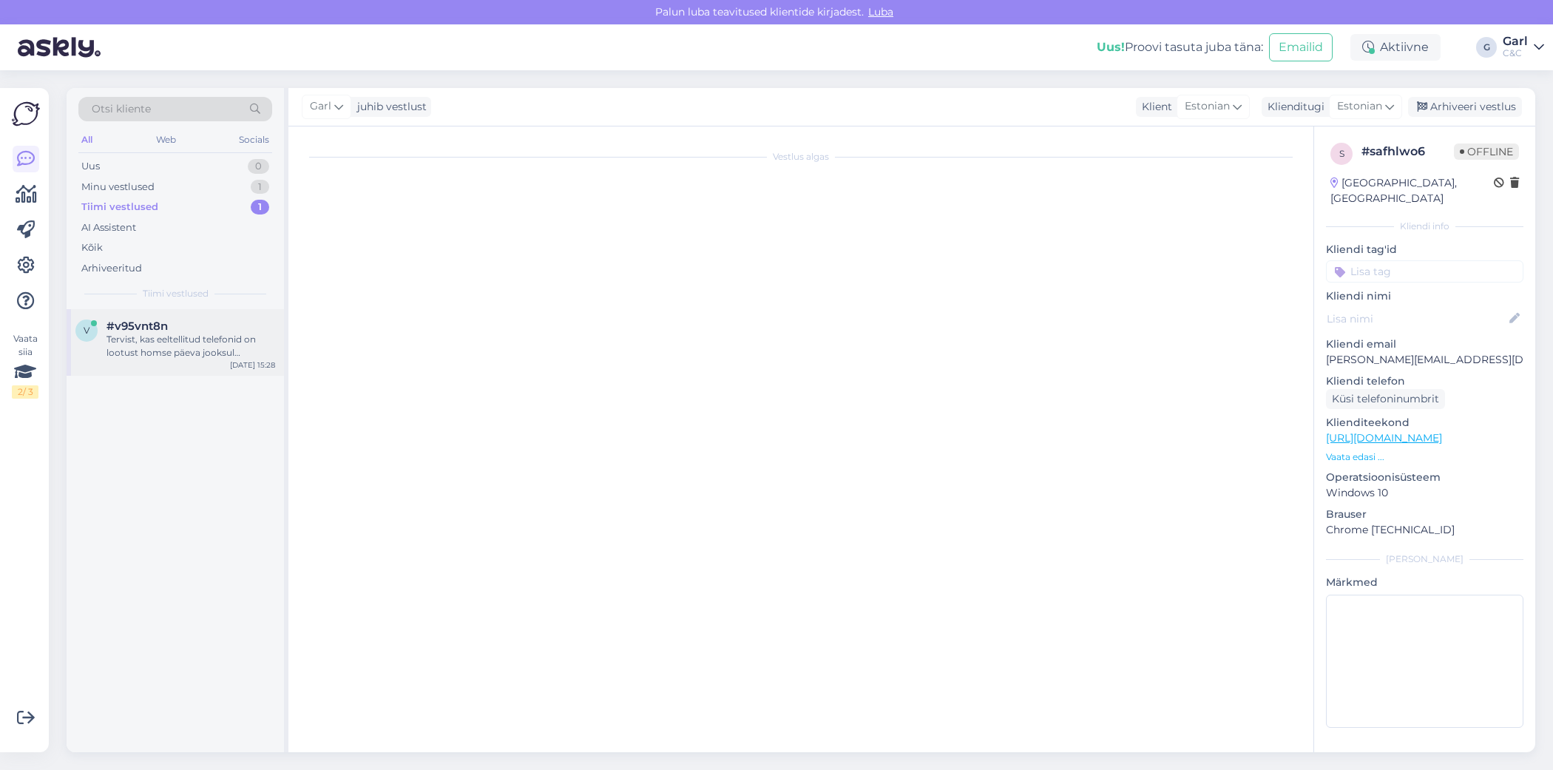
scroll to position [0, 0]
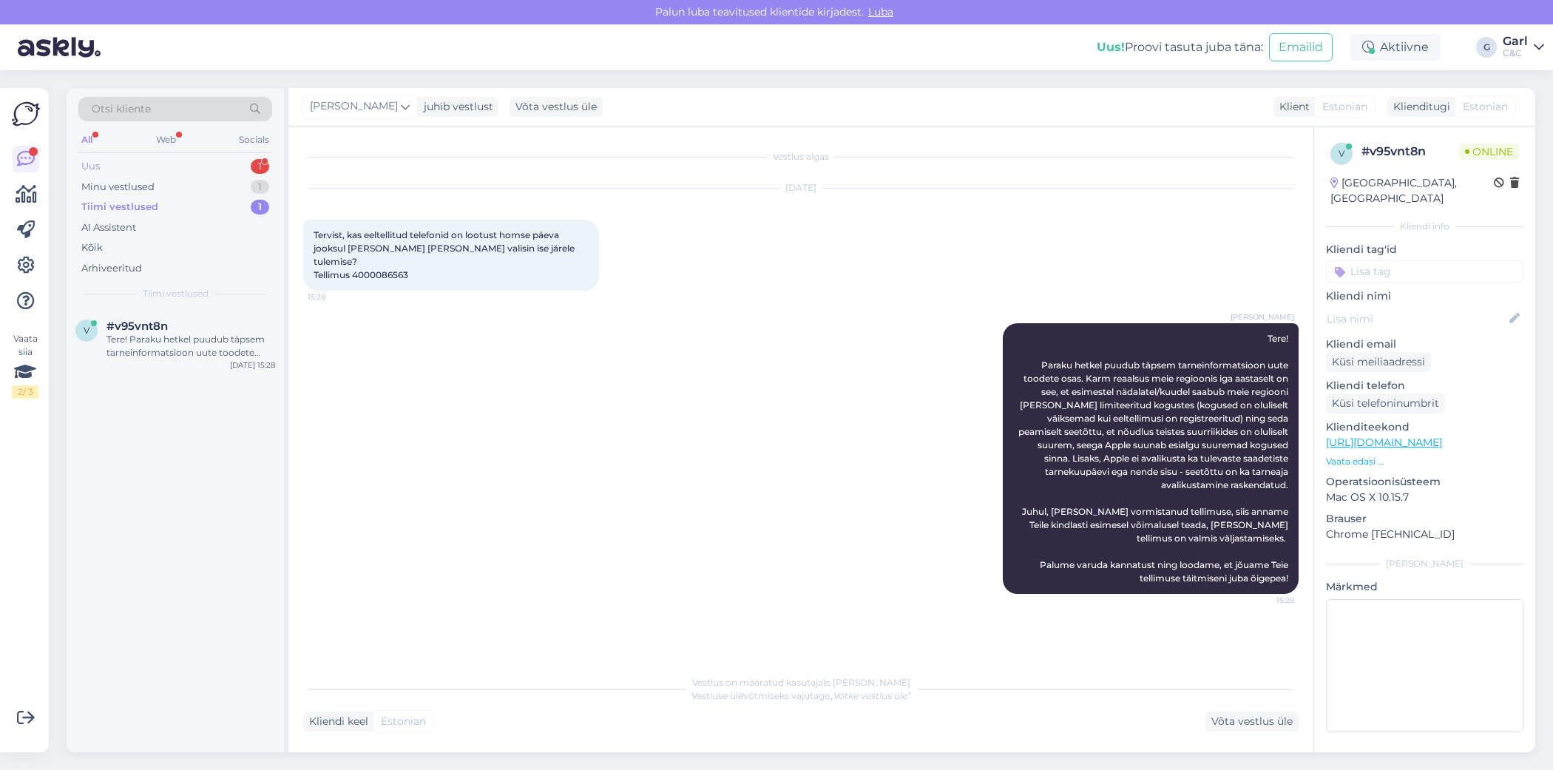
click at [237, 169] on div "Uus 1" at bounding box center [175, 166] width 194 height 21
click at [221, 320] on div "#1bckilba 1" at bounding box center [190, 325] width 169 height 13
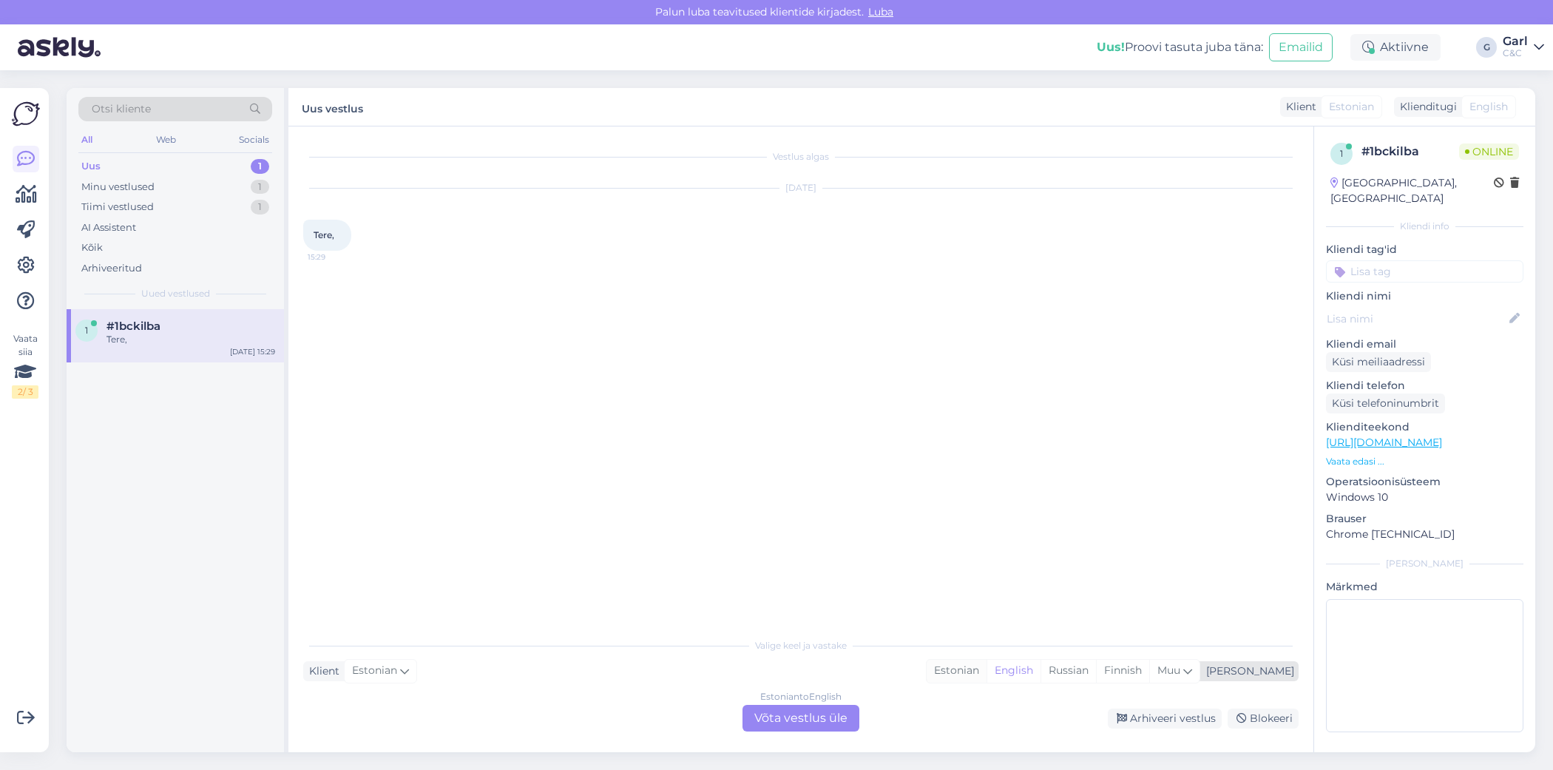
click at [986, 678] on div "Estonian" at bounding box center [956, 670] width 60 height 22
click at [812, 716] on div "Estonian to Estonian Võta vestlus üle" at bounding box center [800, 718] width 117 height 27
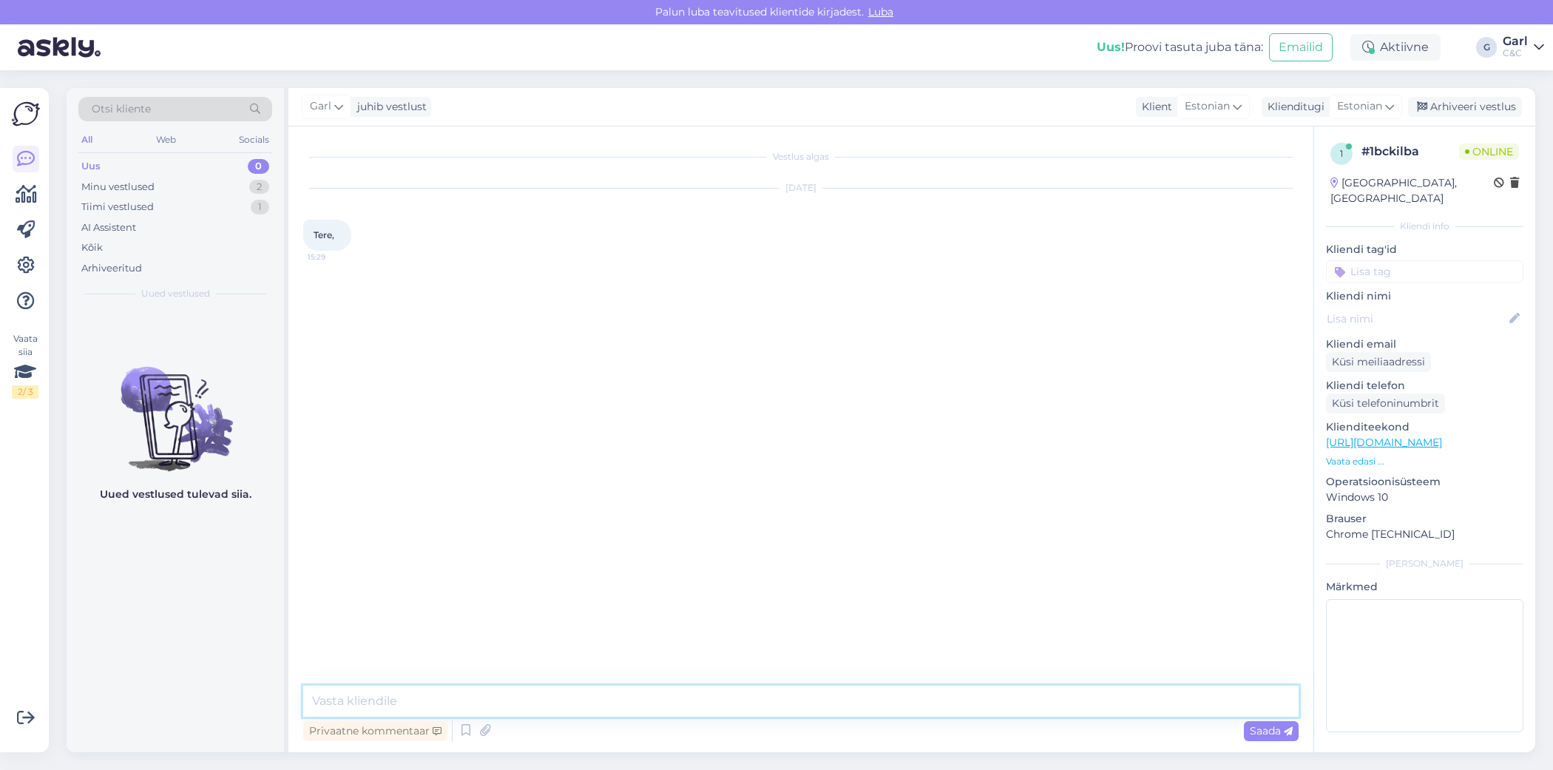
click at [812, 711] on textarea at bounding box center [800, 700] width 995 height 31
type textarea "Tere! Kuidas saan Teile abiks olla?"
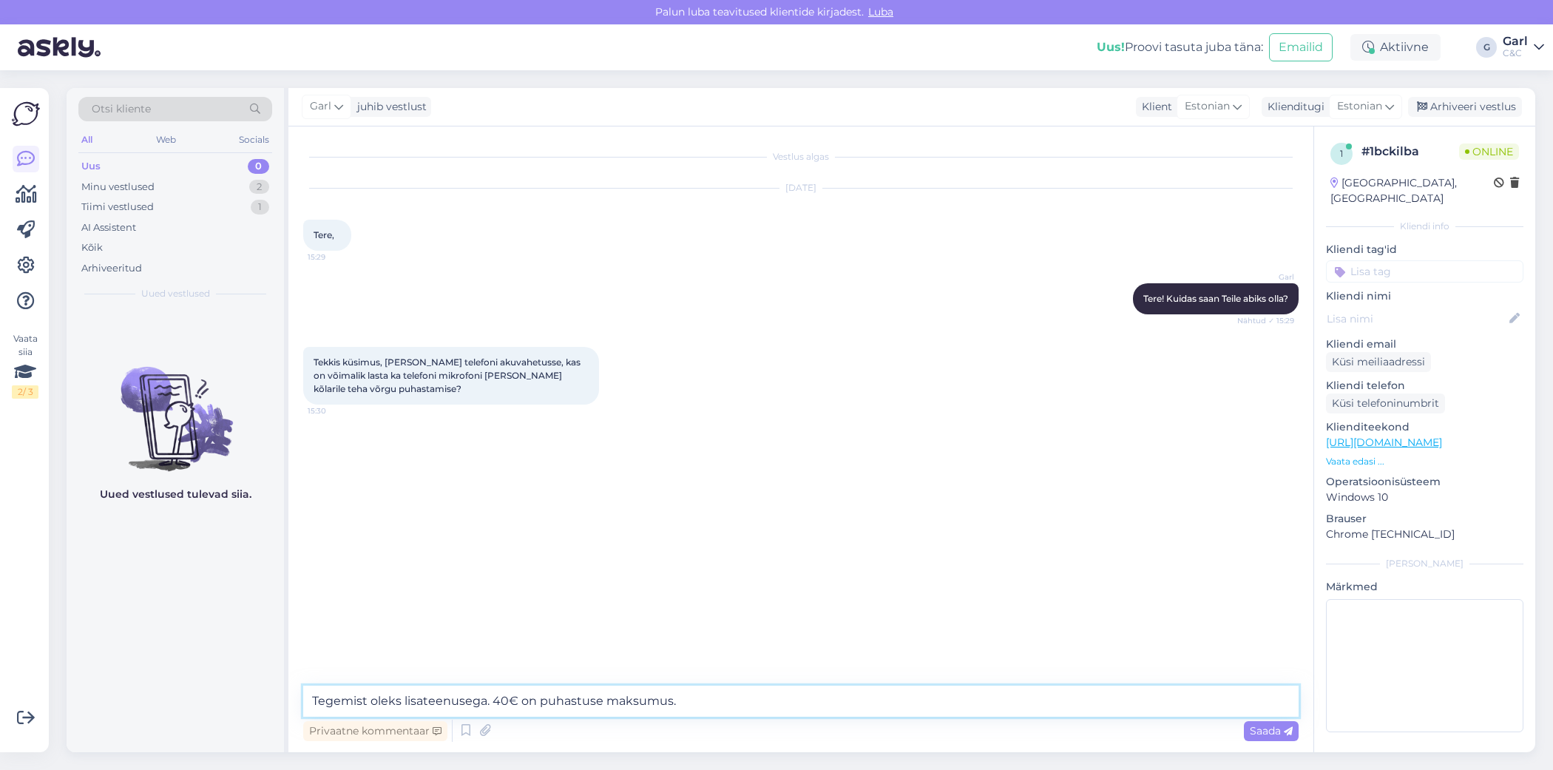
type textarea "Tegemist oleks lisateenusega. 40€ on puhastuse maksumus."
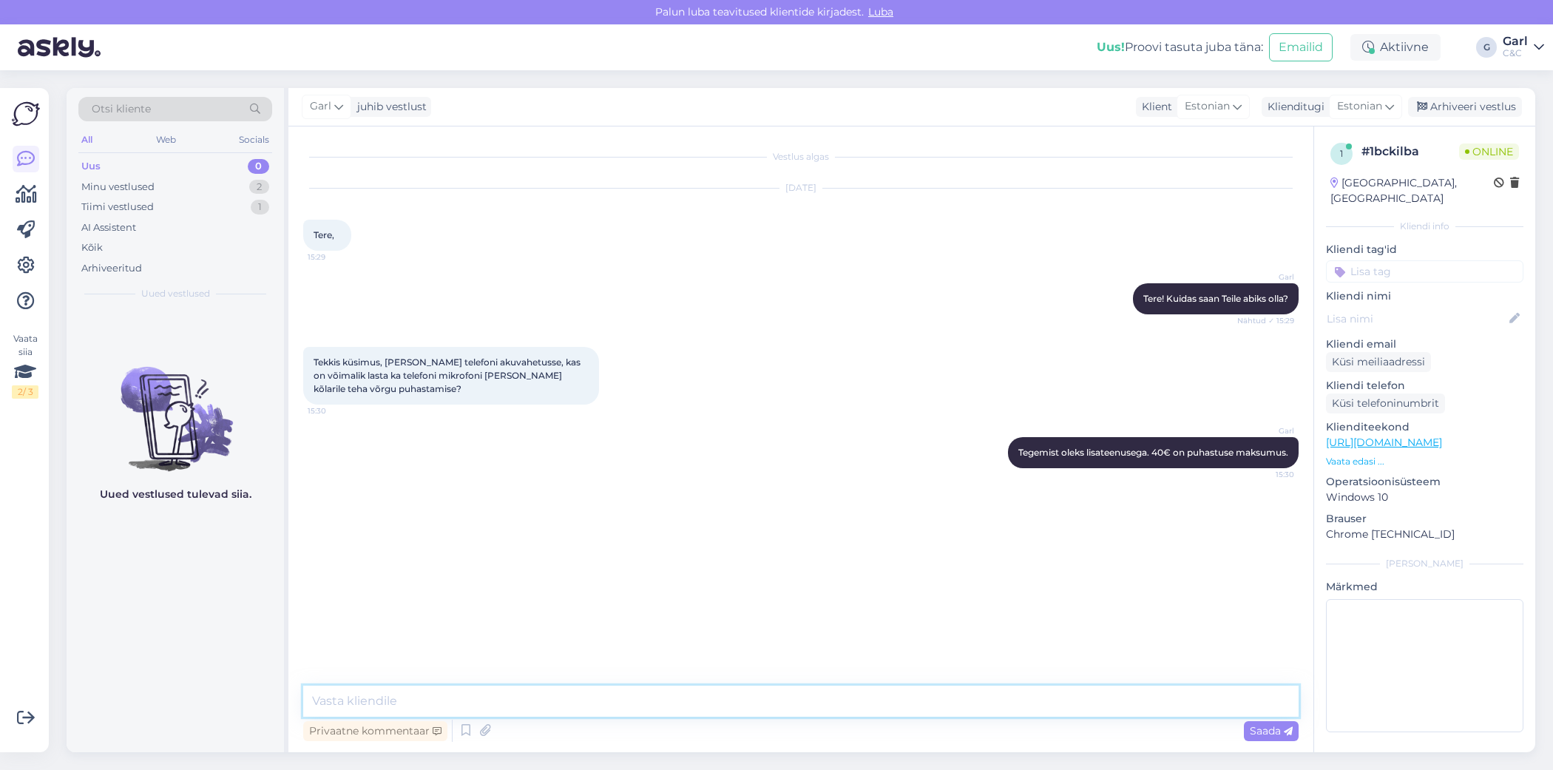
click at [895, 704] on textarea at bounding box center [800, 700] width 995 height 31
click at [219, 186] on div "Minu vestlused 2" at bounding box center [175, 187] width 194 height 21
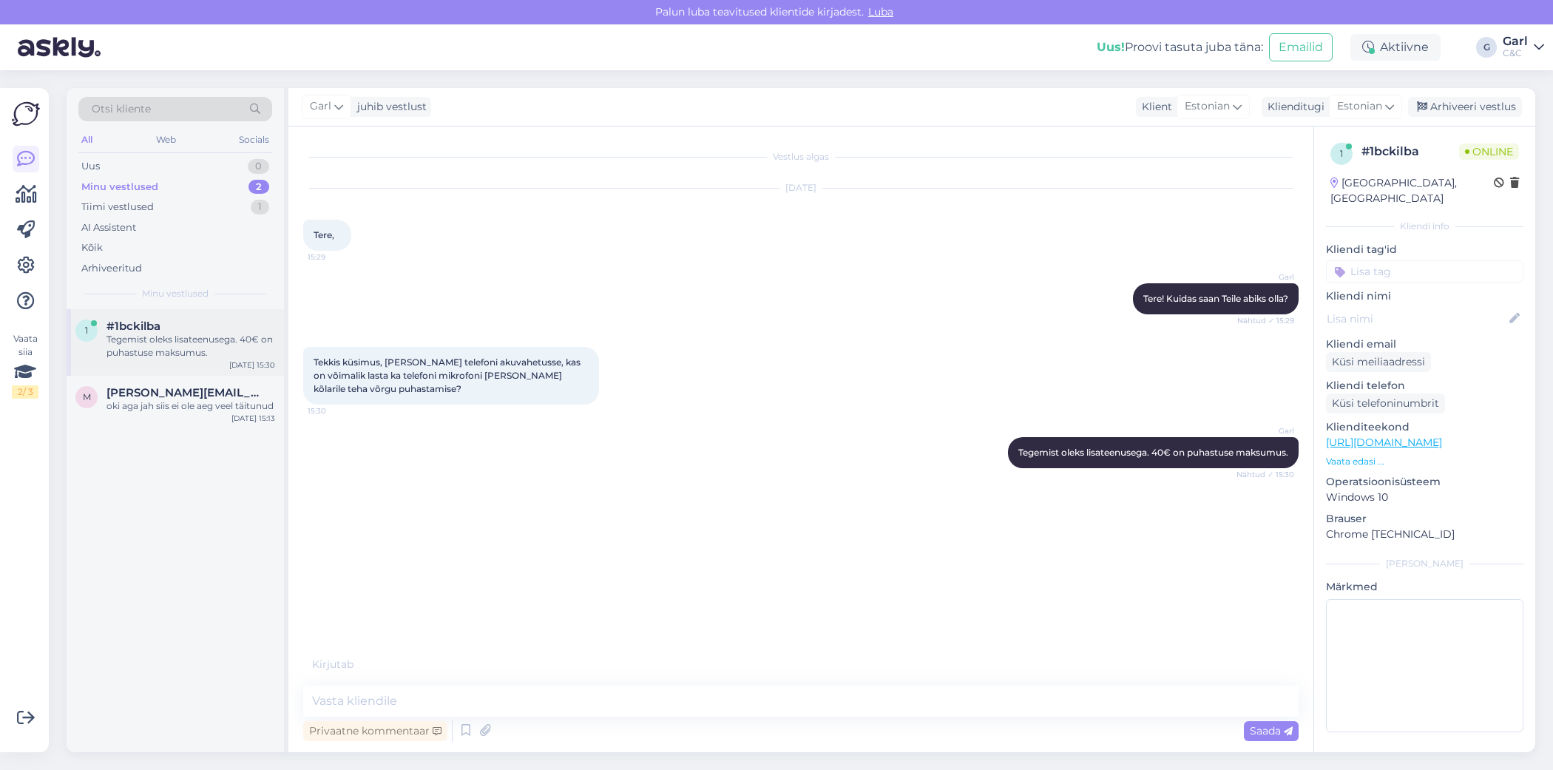
click at [205, 356] on div "Tegemist oleks lisateenusega. 40€ on puhastuse maksumus." at bounding box center [190, 346] width 169 height 27
click at [220, 211] on div "Tiimi vestlused 1" at bounding box center [175, 207] width 194 height 21
click at [207, 177] on div "Minu vestlused 2" at bounding box center [175, 187] width 194 height 21
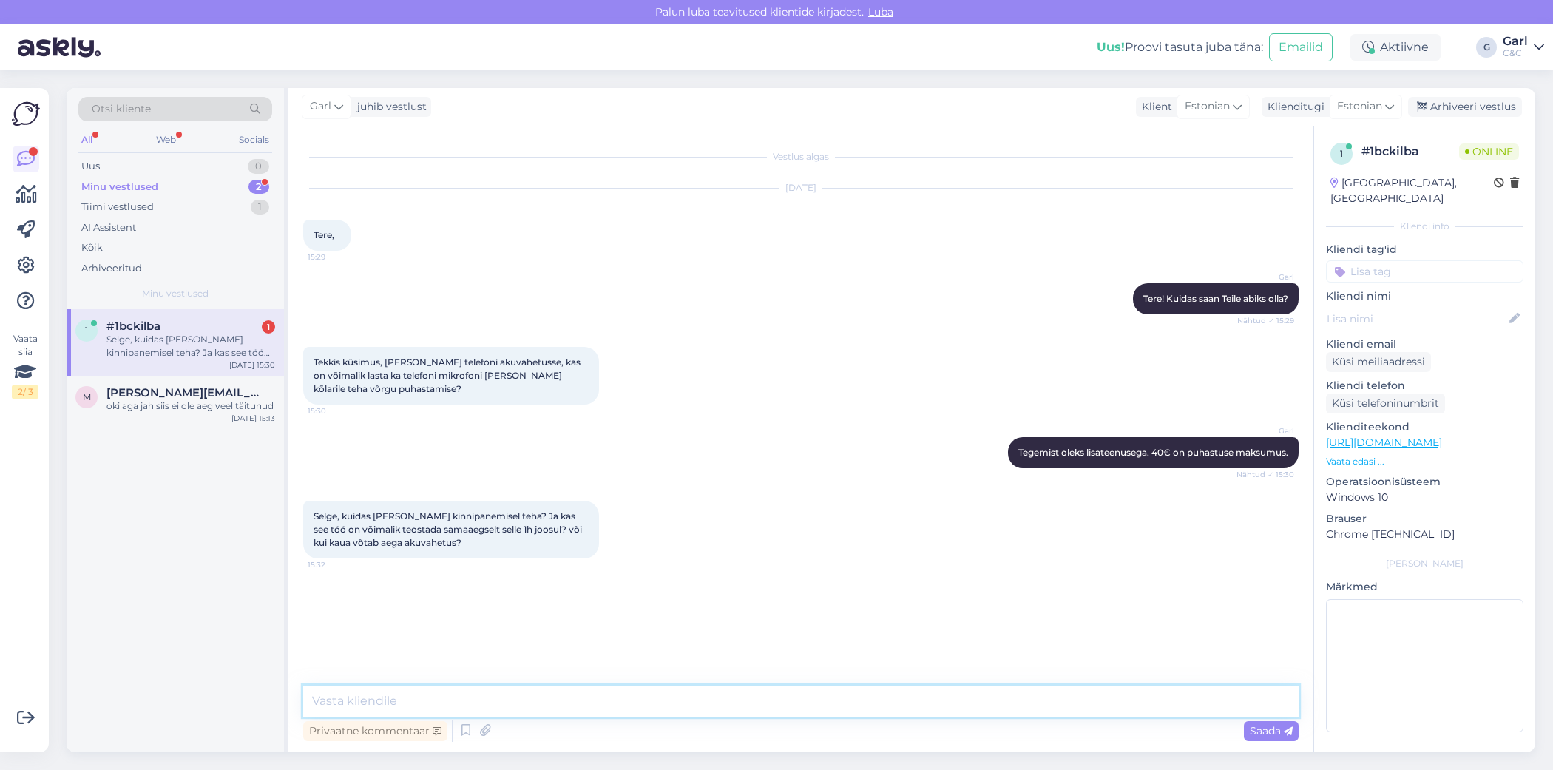
click at [669, 714] on textarea at bounding box center [800, 700] width 995 height 31
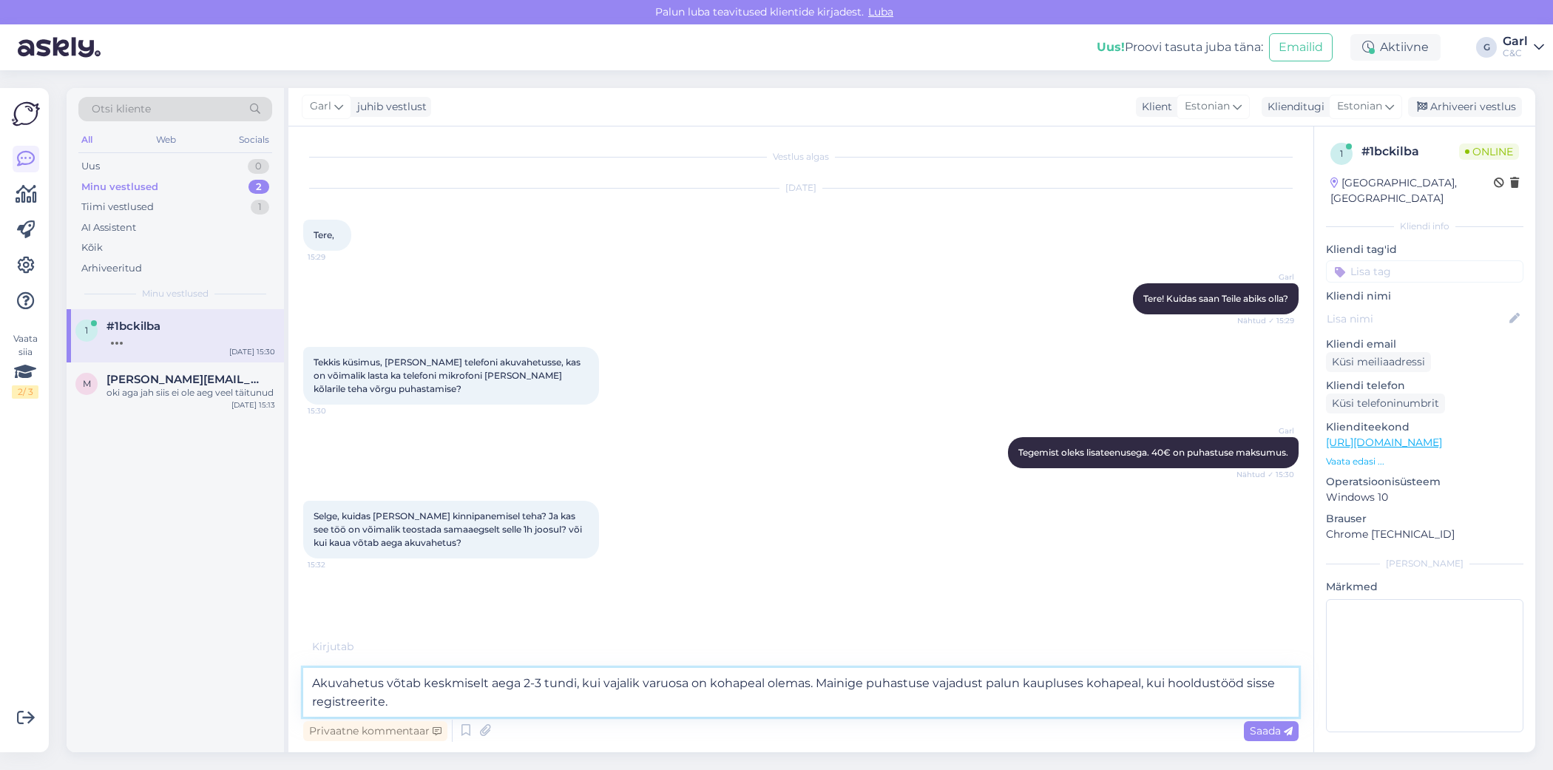
type textarea "Akuvahetus võtab keskmiselt aega 2-3 tundi, kui vajalik varuosa on kohapeal ole…"
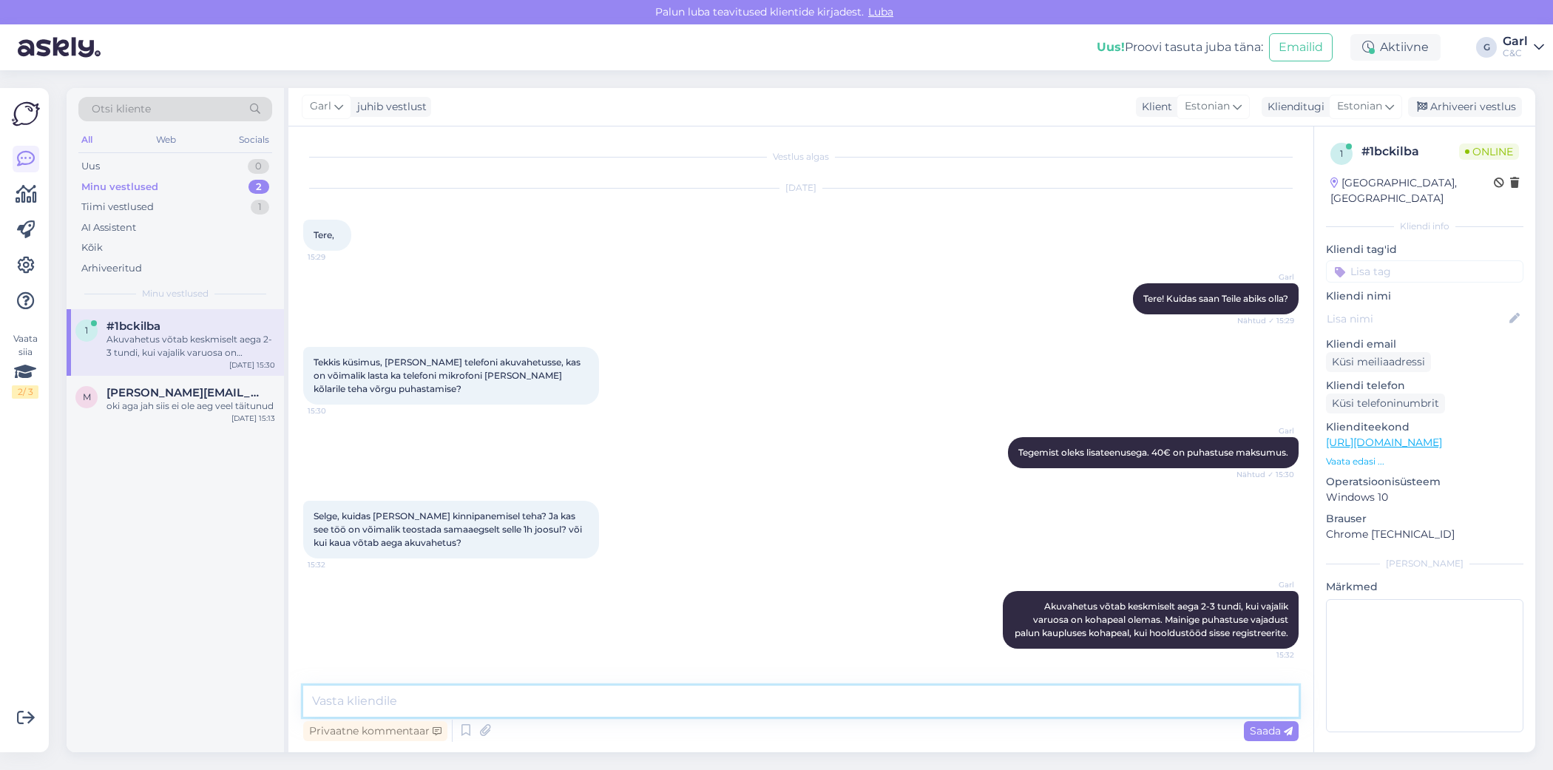
scroll to position [5, 0]
click at [158, 514] on div "1 #1bckilba Akuvahetus võtab keskmiselt aega 2-3 tundi, kui vajalik varuosa on …" at bounding box center [175, 530] width 217 height 443
click at [237, 203] on div "Tiimi vestlused 1" at bounding box center [175, 207] width 194 height 21
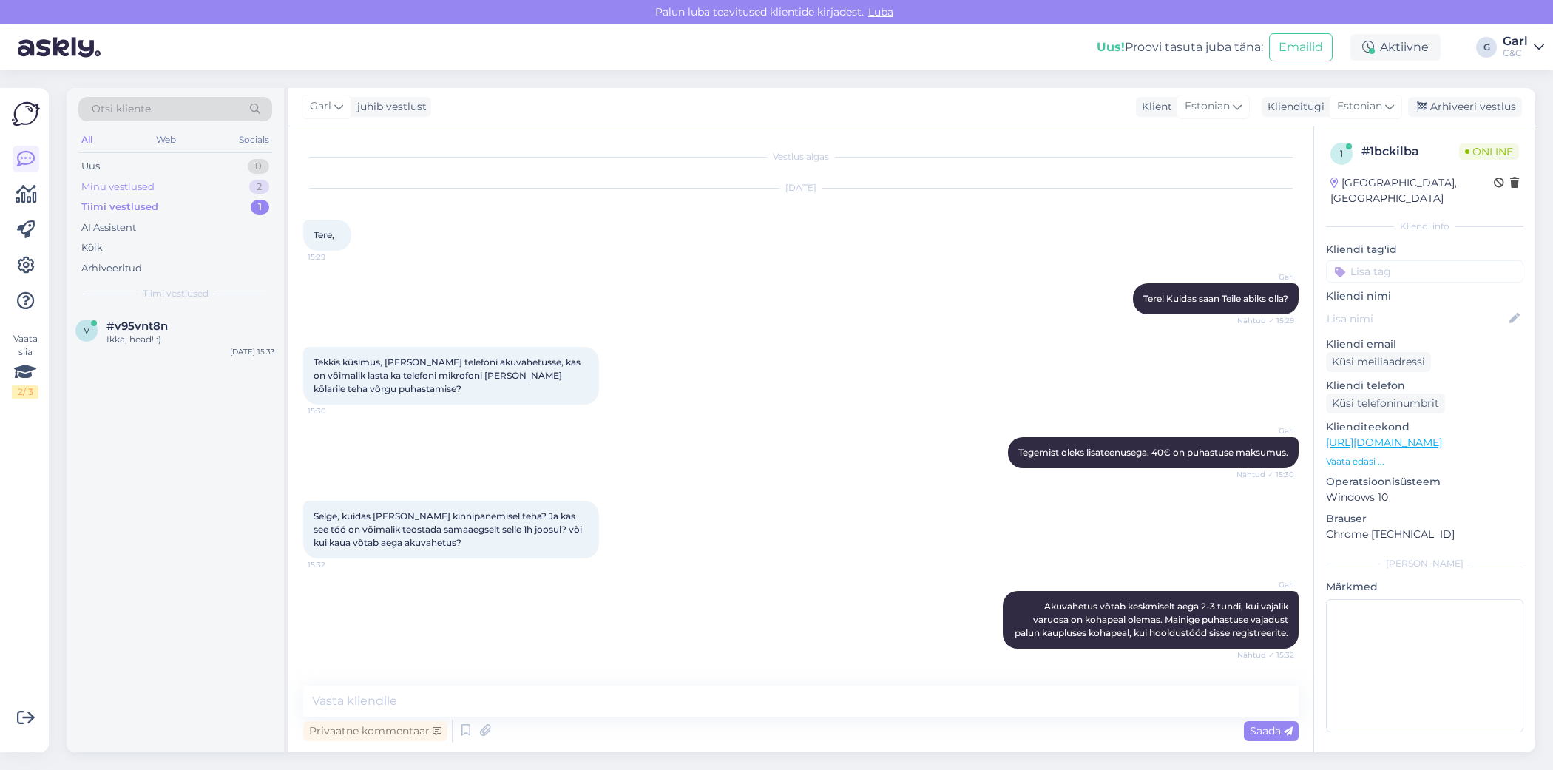
click at [245, 183] on div "Minu vestlused 2" at bounding box center [175, 187] width 194 height 21
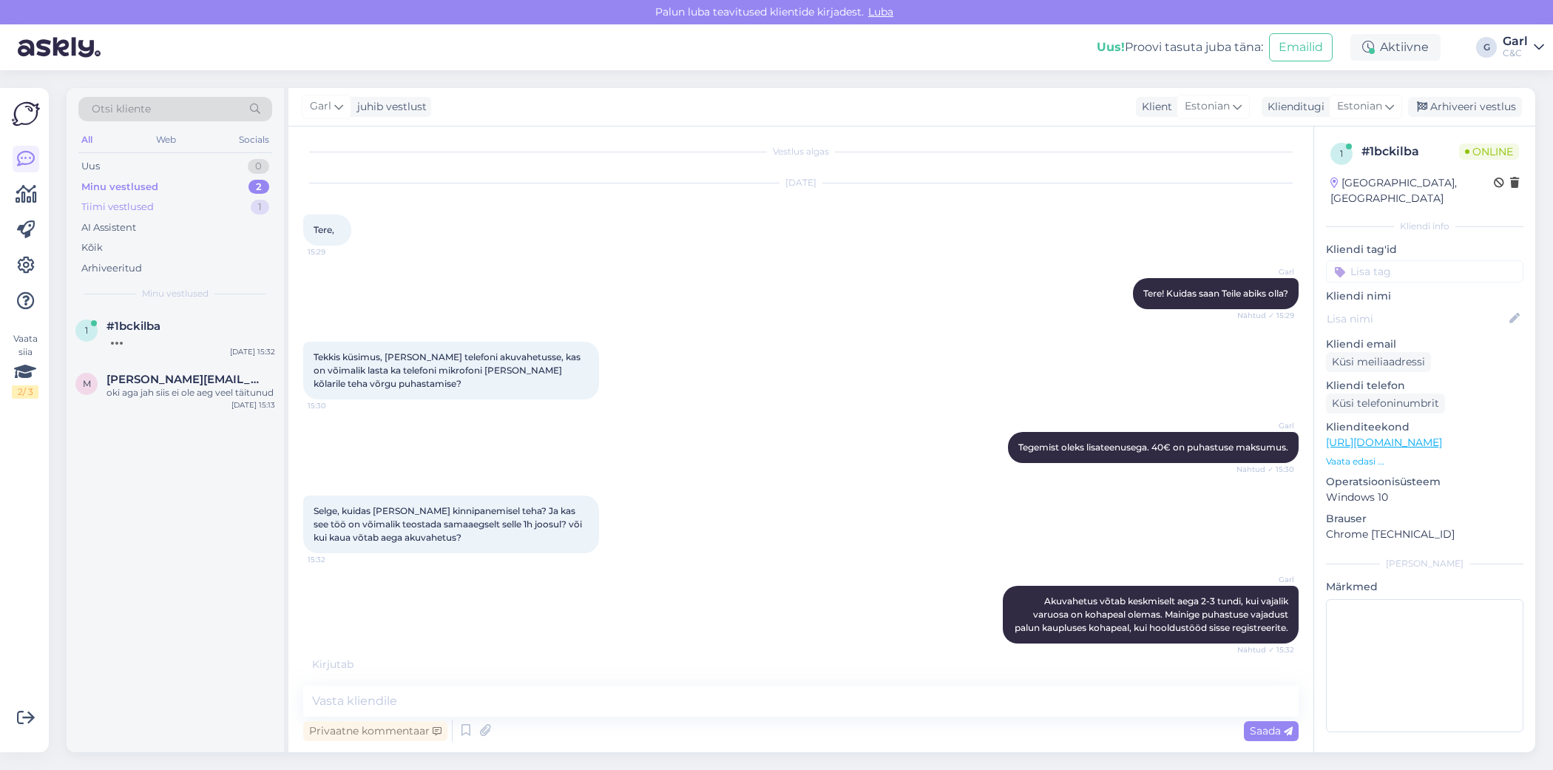
scroll to position [21, 0]
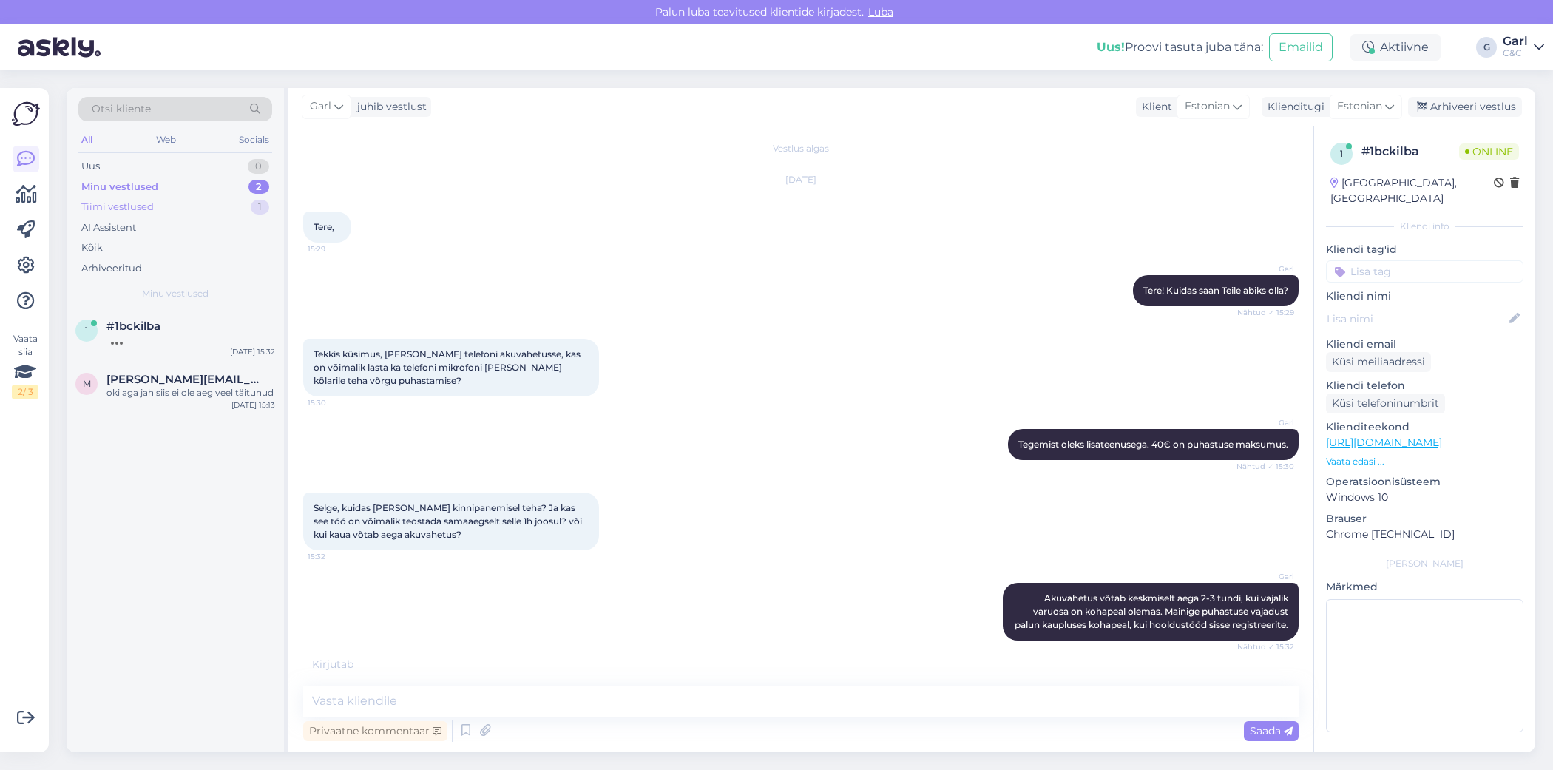
click at [225, 205] on div "Tiimi vestlused 1" at bounding box center [175, 207] width 194 height 21
click at [225, 189] on div "Minu vestlused 2" at bounding box center [175, 187] width 194 height 21
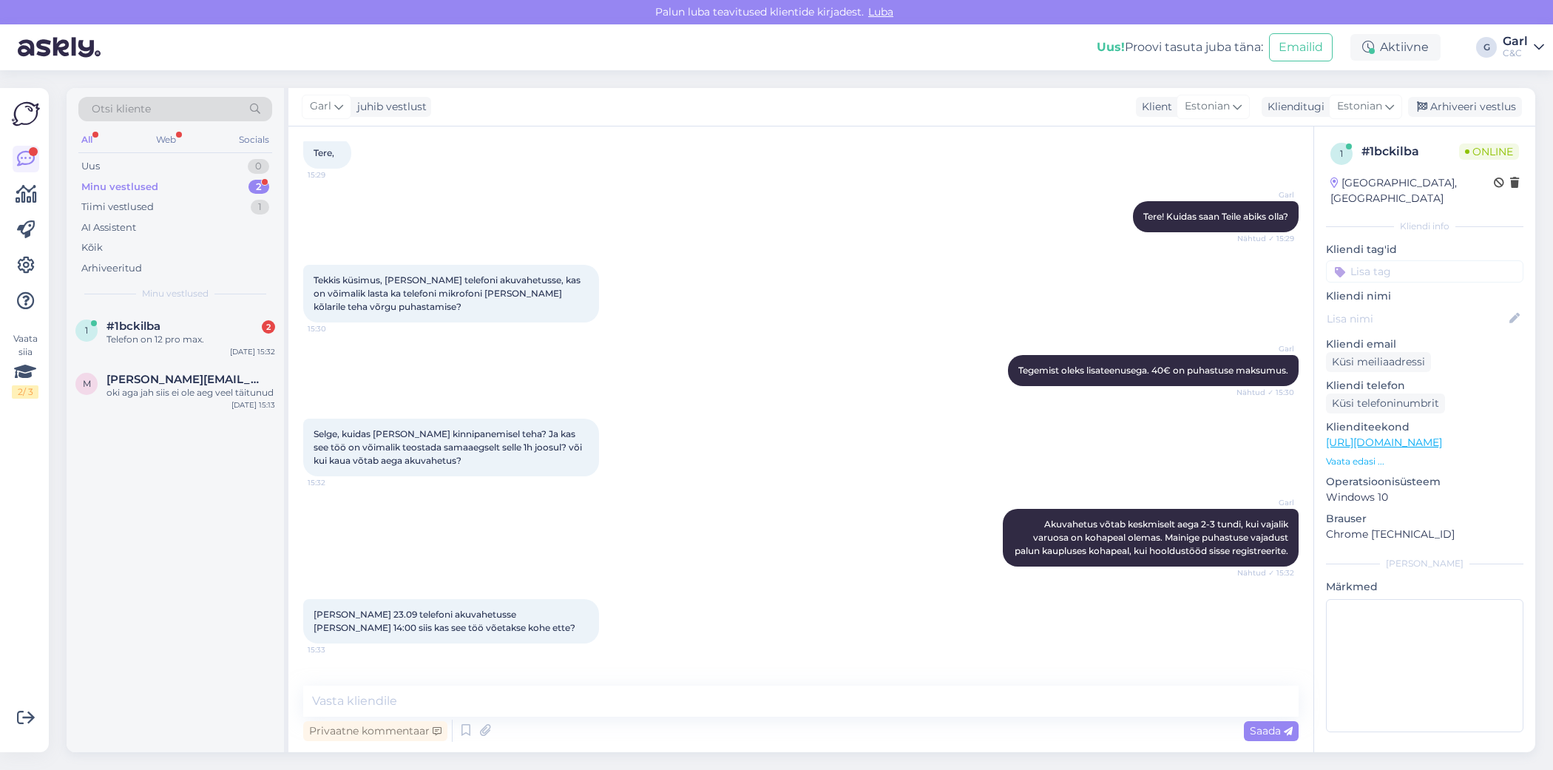
scroll to position [146, 0]
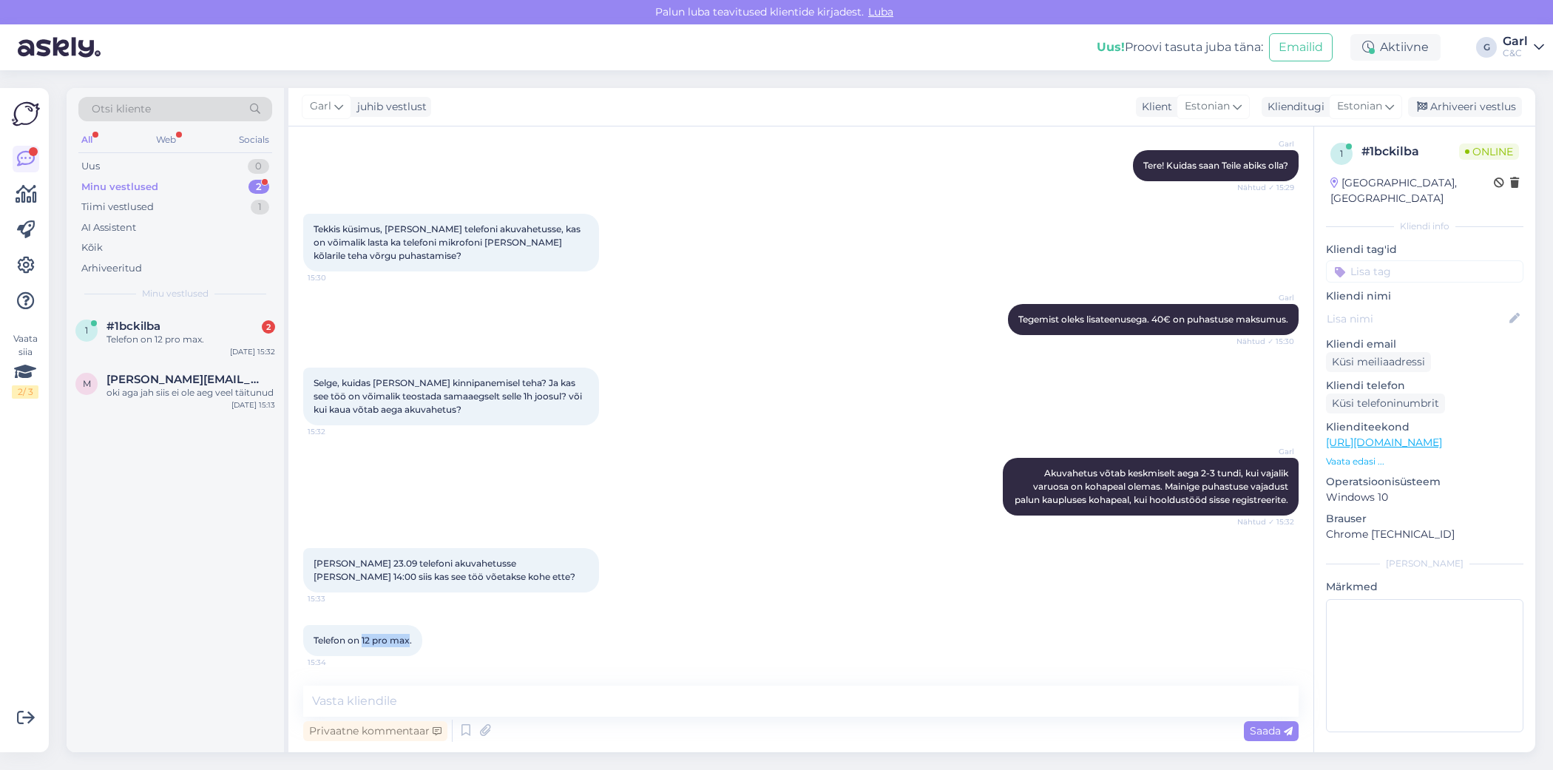
drag, startPoint x: 362, startPoint y: 640, endPoint x: 410, endPoint y: 640, distance: 48.1
click at [410, 640] on span "Telefon on 12 pro max." at bounding box center [362, 639] width 98 height 11
copy span "12 pro max"
click at [418, 694] on textarea at bounding box center [800, 700] width 995 height 31
type textarea "Millisesse esindusse te seadme tooksite?"
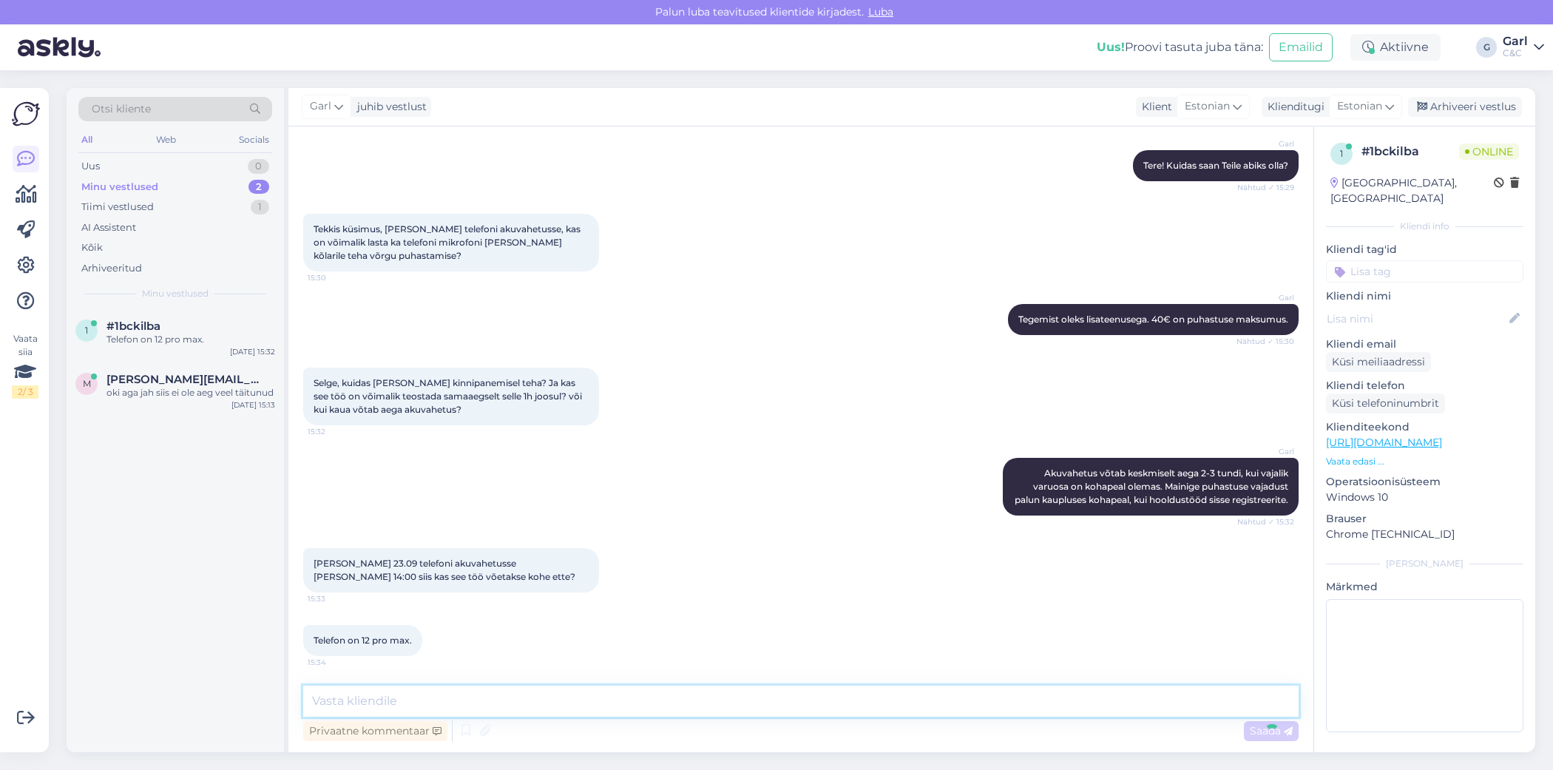
scroll to position [209, 0]
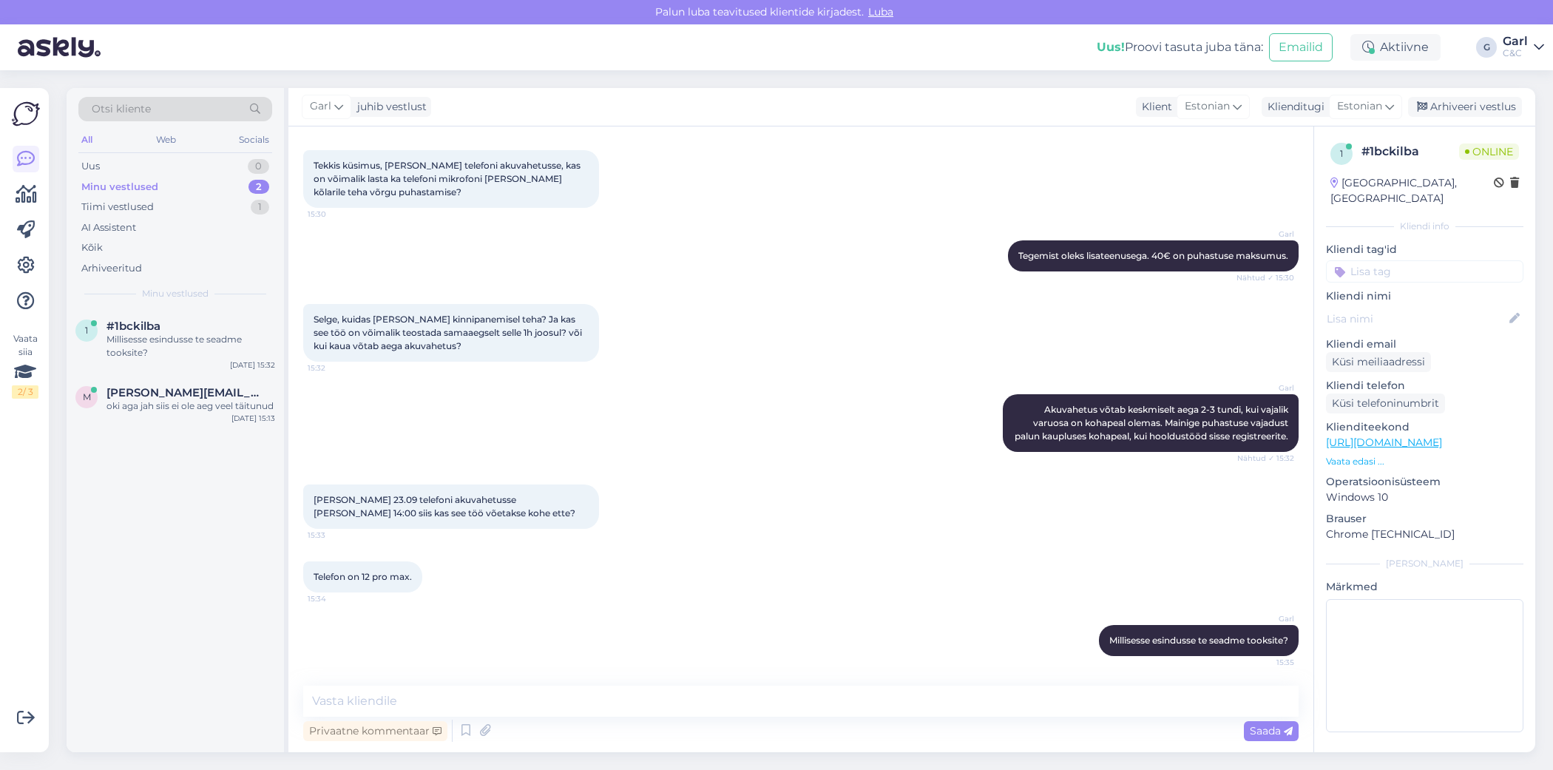
click at [142, 584] on div "1 #1bckilba Millisesse esindusse te seadme tooksite? Sep 18 15:32 m maria.veber…" at bounding box center [175, 530] width 217 height 443
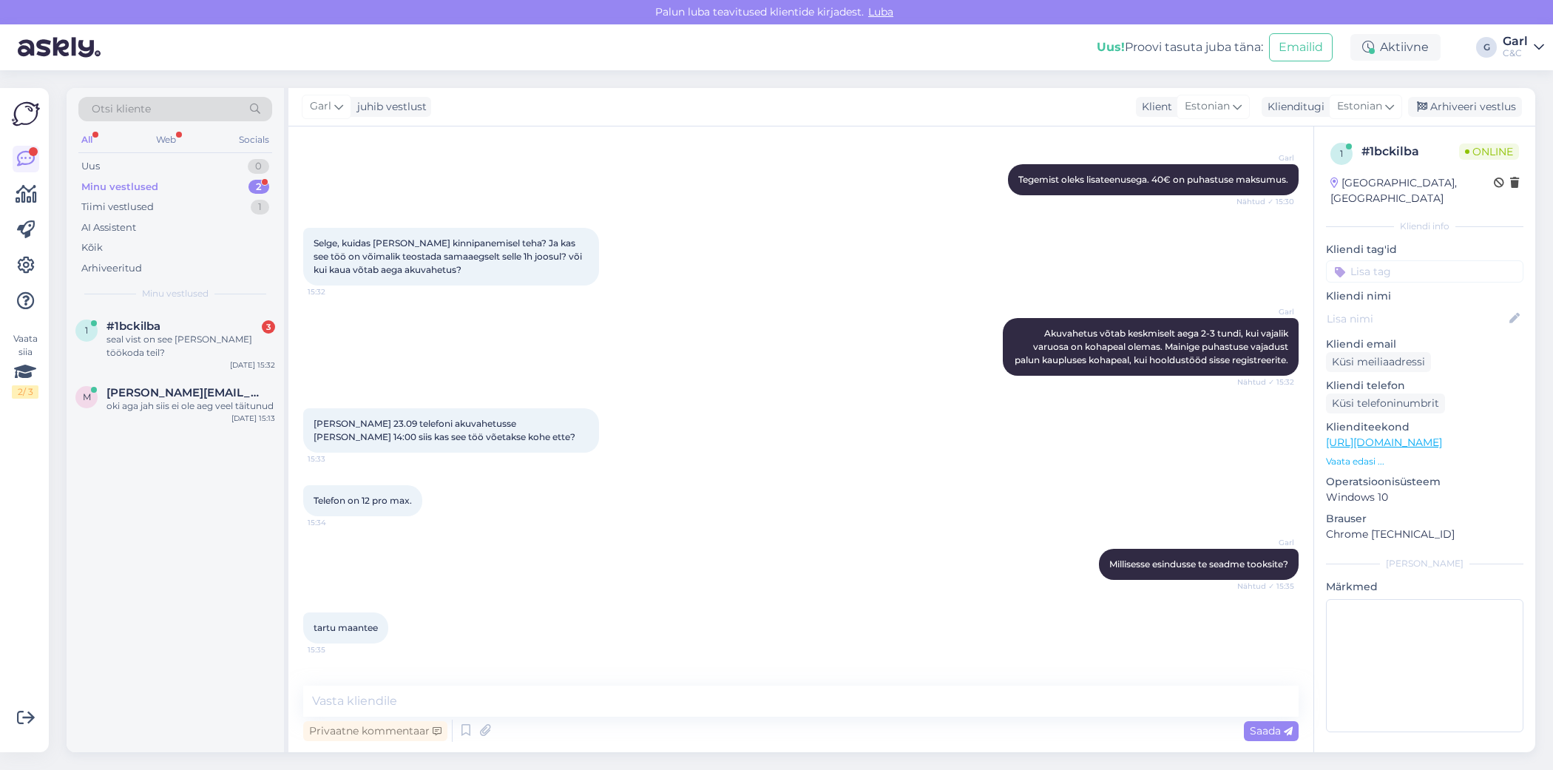
scroll to position [400, 0]
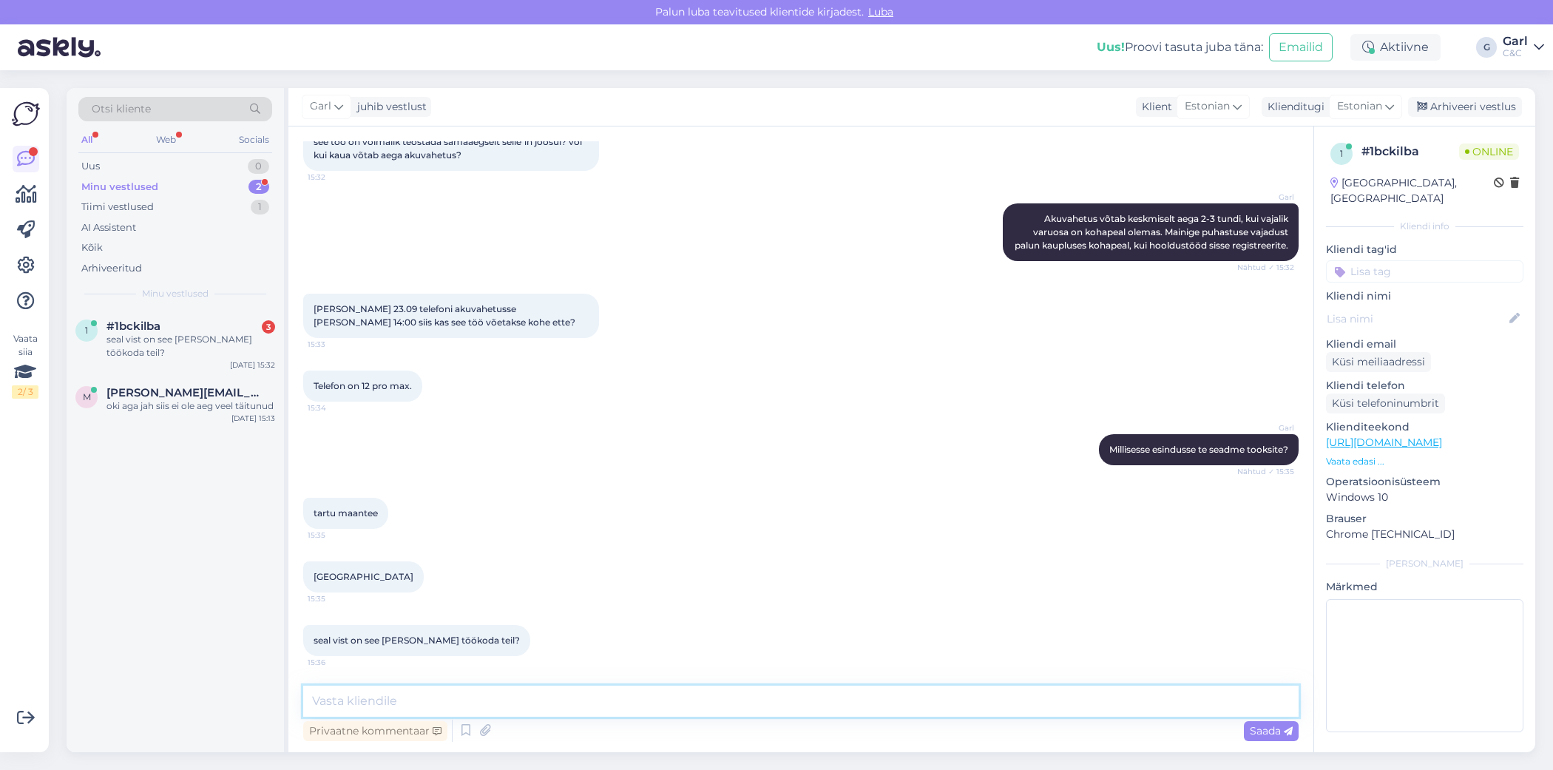
click at [479, 698] on textarea at bounding box center [800, 700] width 995 height 31
click at [479, 694] on textarea at bounding box center [800, 700] width 995 height 31
type textarea "Just nii. Seal on ka hetkel. varuosa olemas."
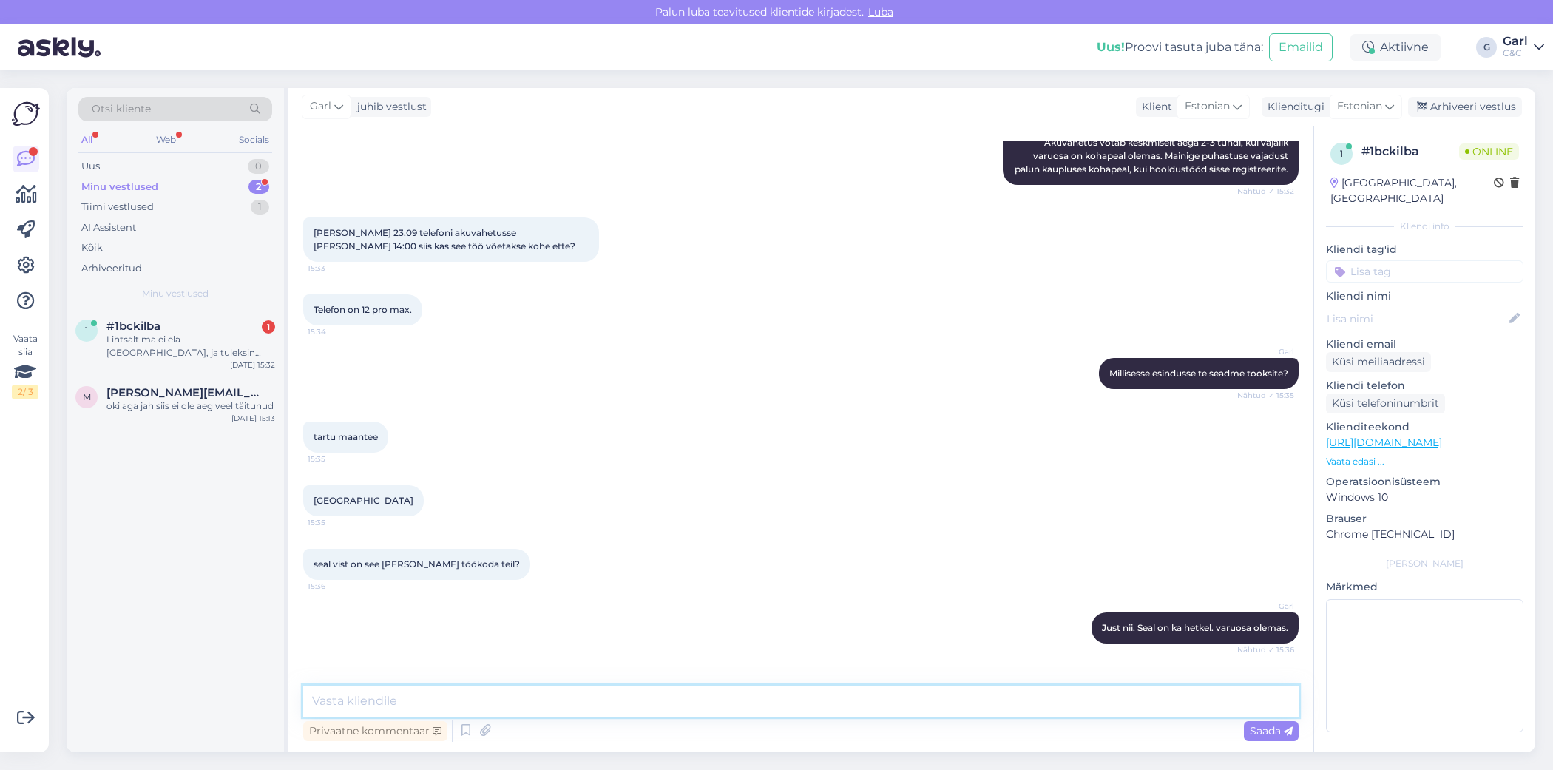
scroll to position [554, 0]
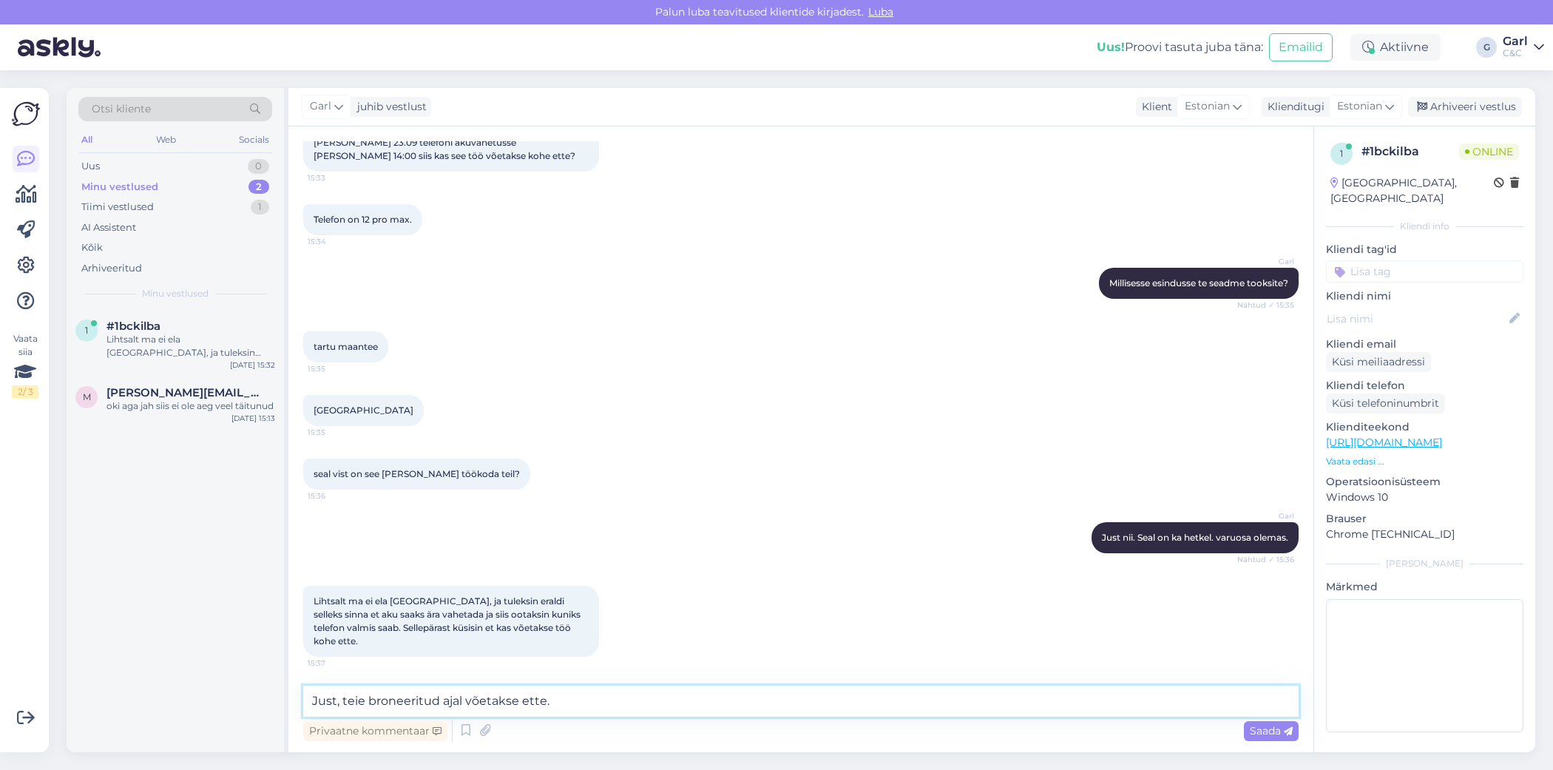
type textarea "Just, teie broneeritud ajal võetakse ette."
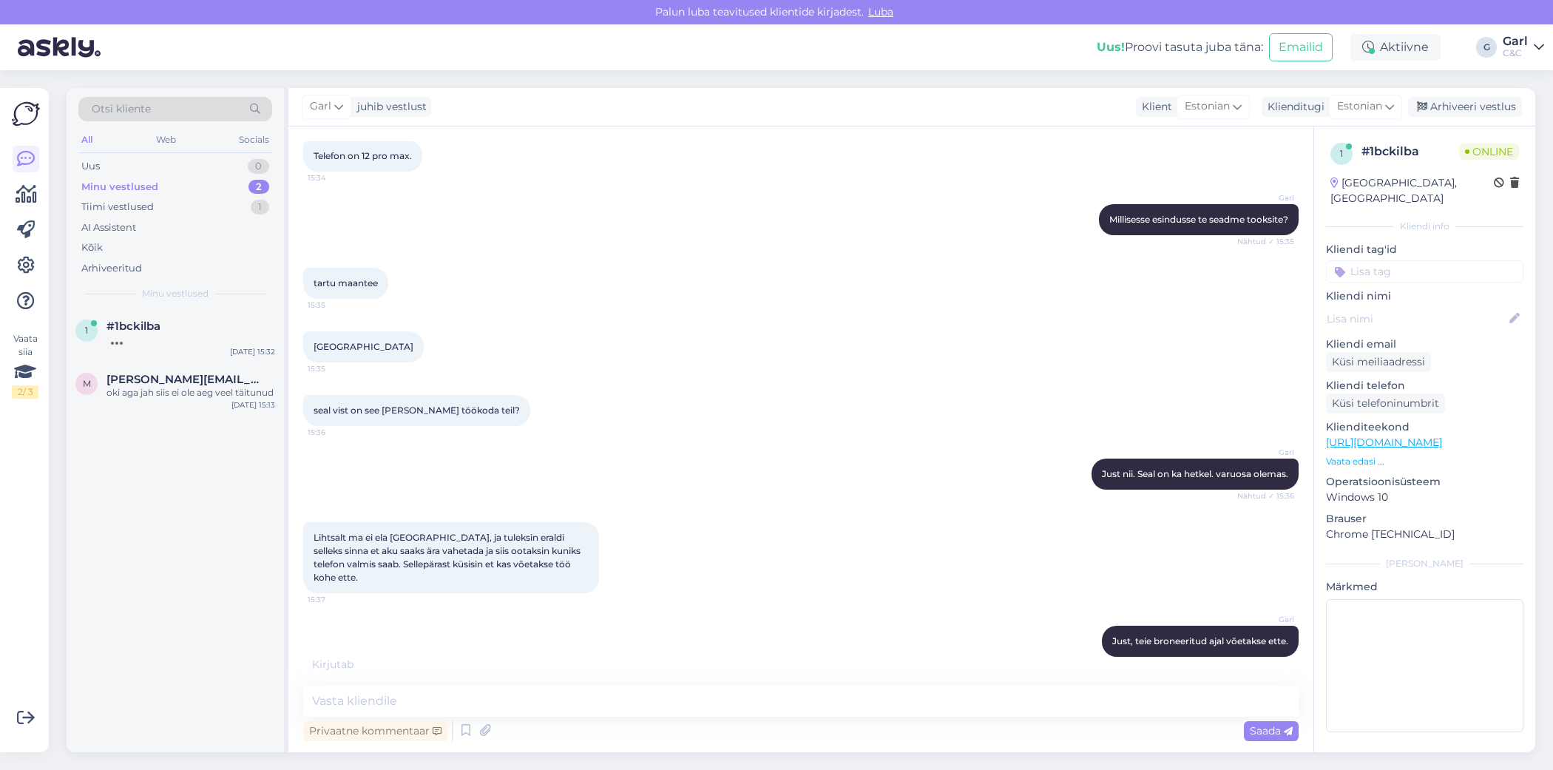
click at [219, 568] on div "1 #1bckilba Sep 18 15:32 m maria.veberson@gmail.com oki aga jah siis ei ole aeg…" at bounding box center [175, 530] width 217 height 443
click at [194, 209] on div "Tiimi vestlused 1" at bounding box center [175, 207] width 194 height 21
click at [199, 185] on div "Minu vestlused 2" at bounding box center [175, 187] width 194 height 21
click at [191, 207] on div "Tiimi vestlused 1" at bounding box center [175, 207] width 194 height 21
click at [196, 183] on div "Minu vestlused 2" at bounding box center [175, 187] width 194 height 21
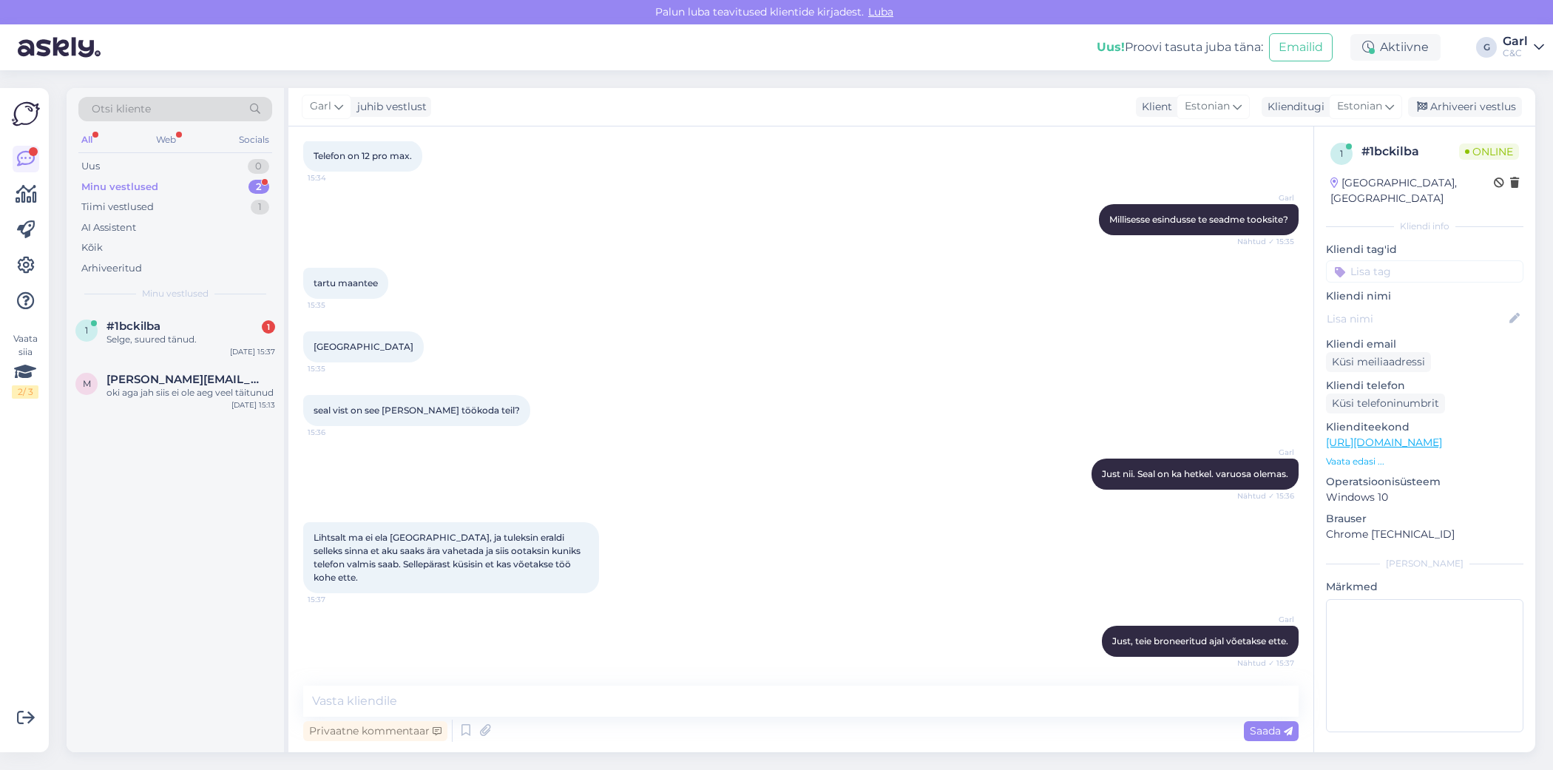
scroll to position [681, 0]
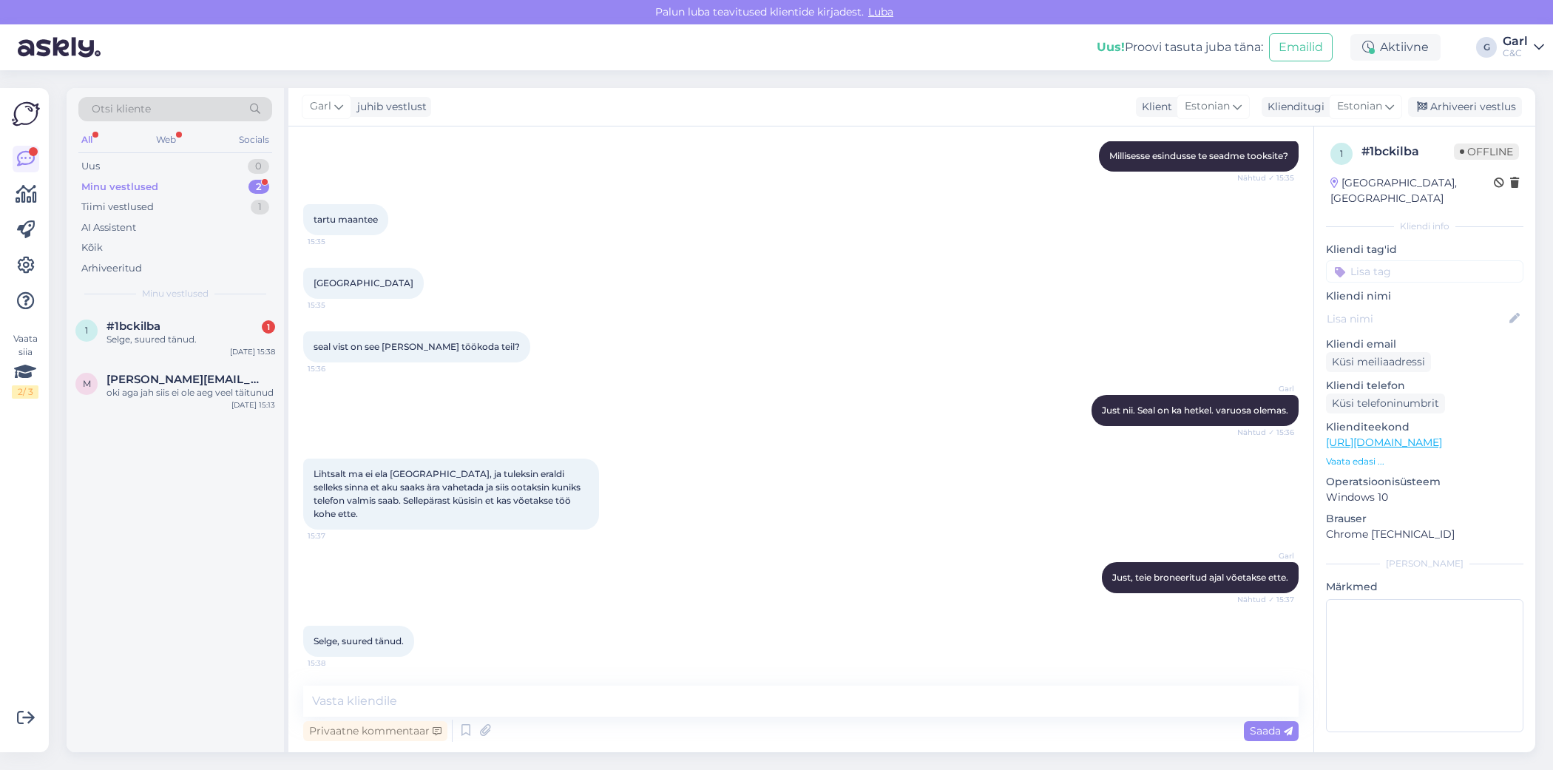
click at [241, 191] on div "Minu vestlused 2" at bounding box center [175, 187] width 194 height 21
click at [248, 204] on div "Tiimi vestlused 1" at bounding box center [175, 207] width 194 height 21
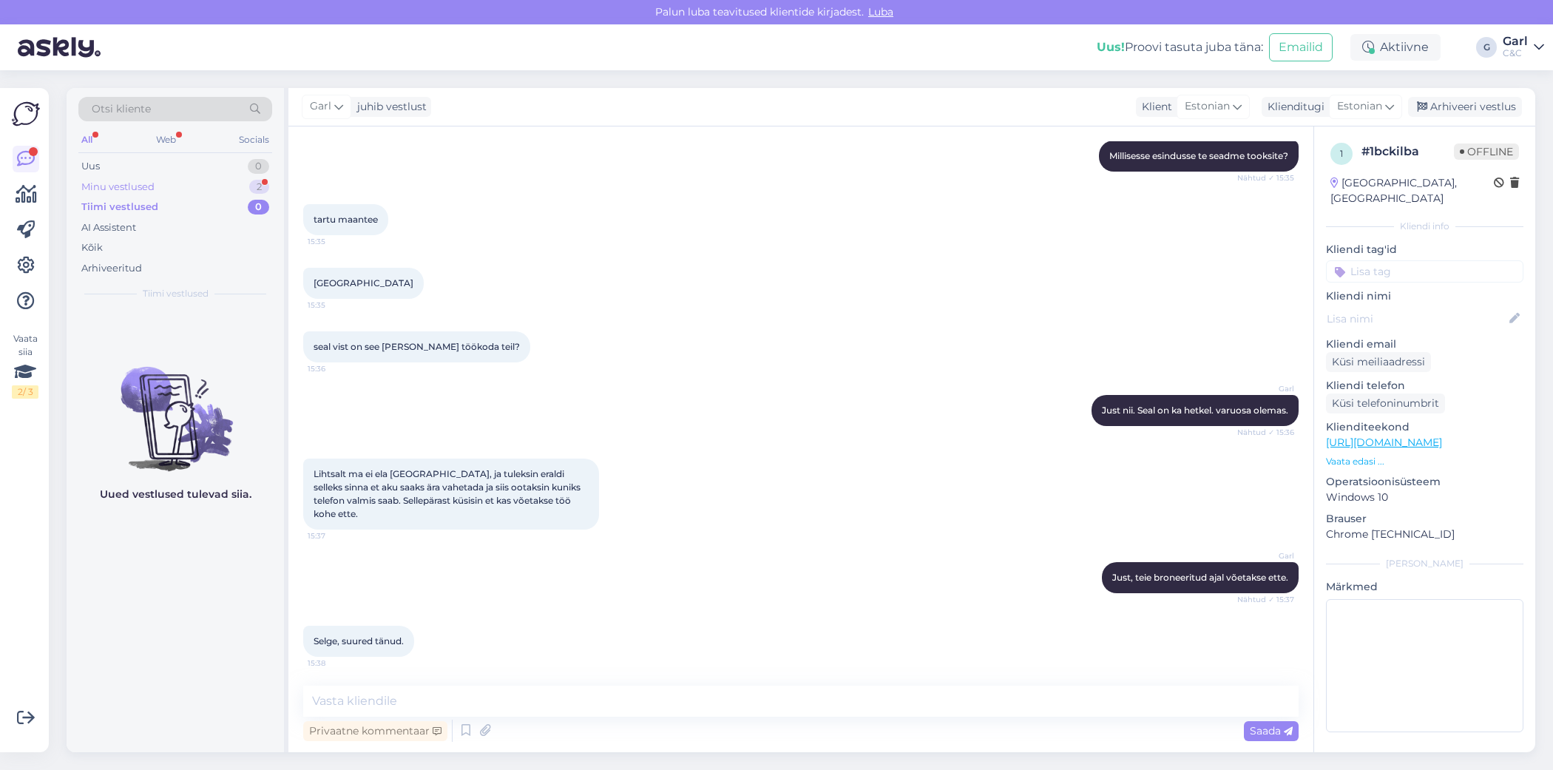
click at [256, 187] on div "2" at bounding box center [259, 187] width 20 height 15
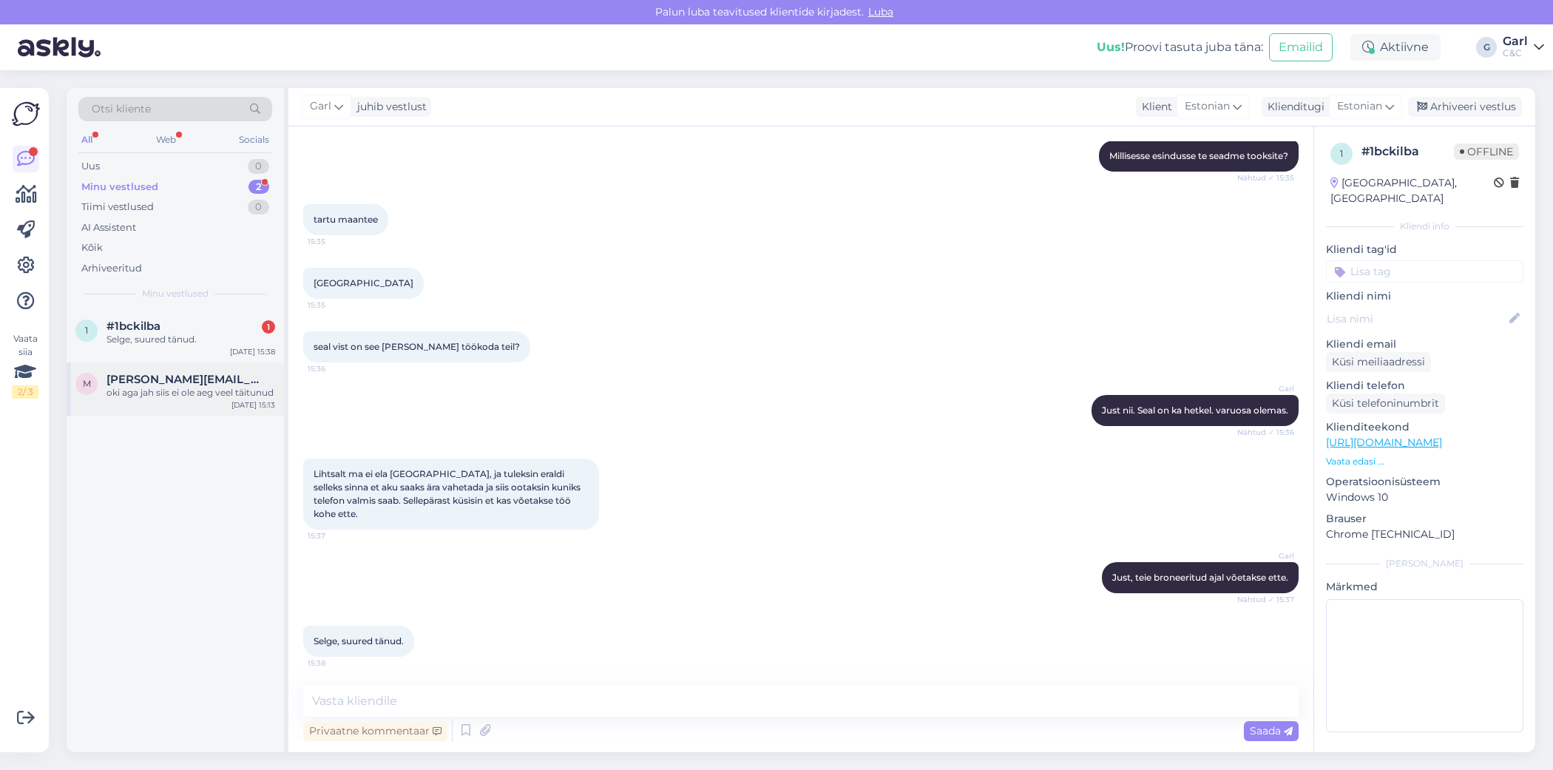
click at [192, 399] on div "oki aga jah siis ei ole aeg veel täitunud" at bounding box center [190, 392] width 169 height 13
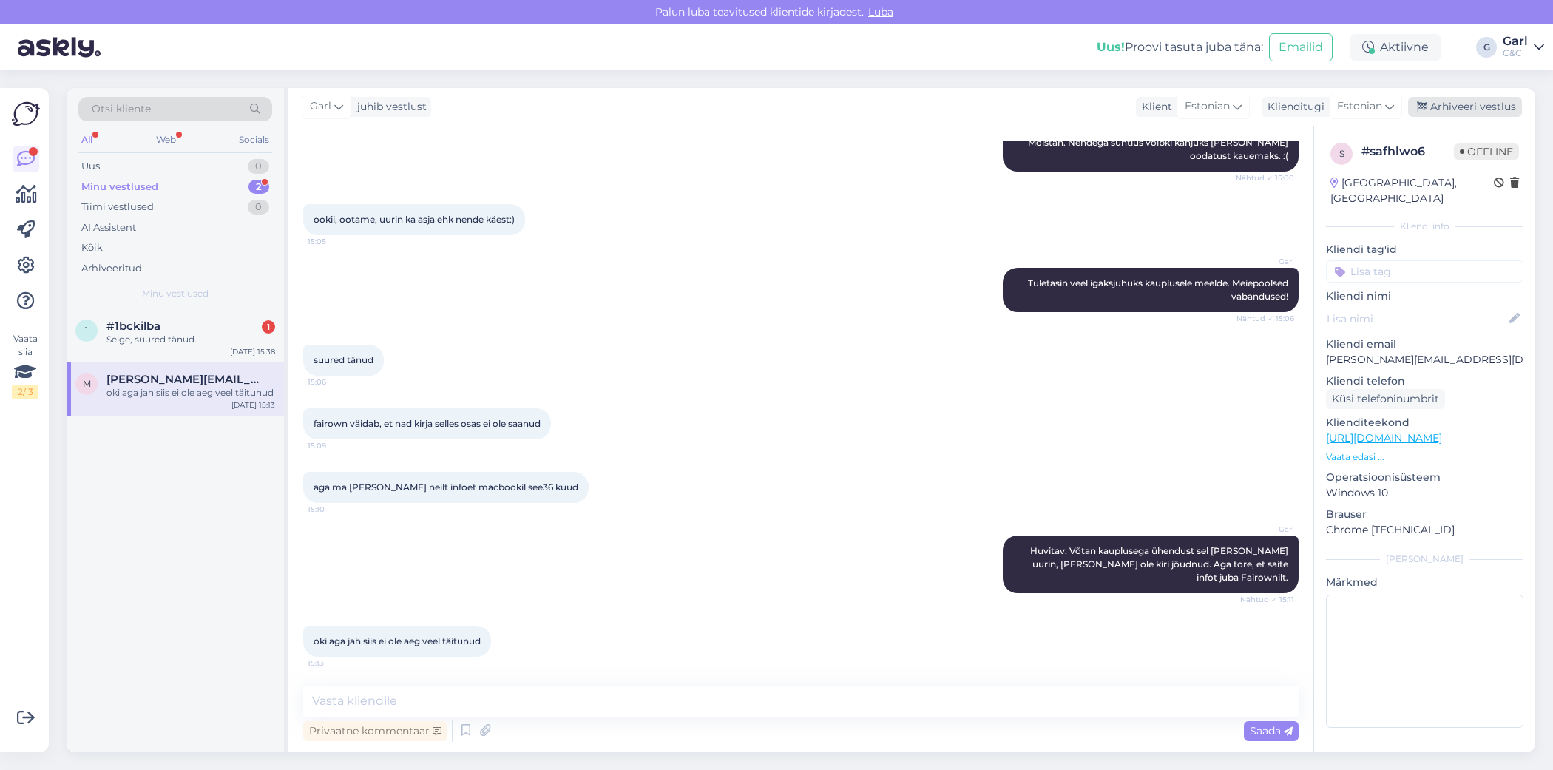
click at [1432, 110] on div "Arhiveeri vestlus" at bounding box center [1465, 107] width 114 height 20
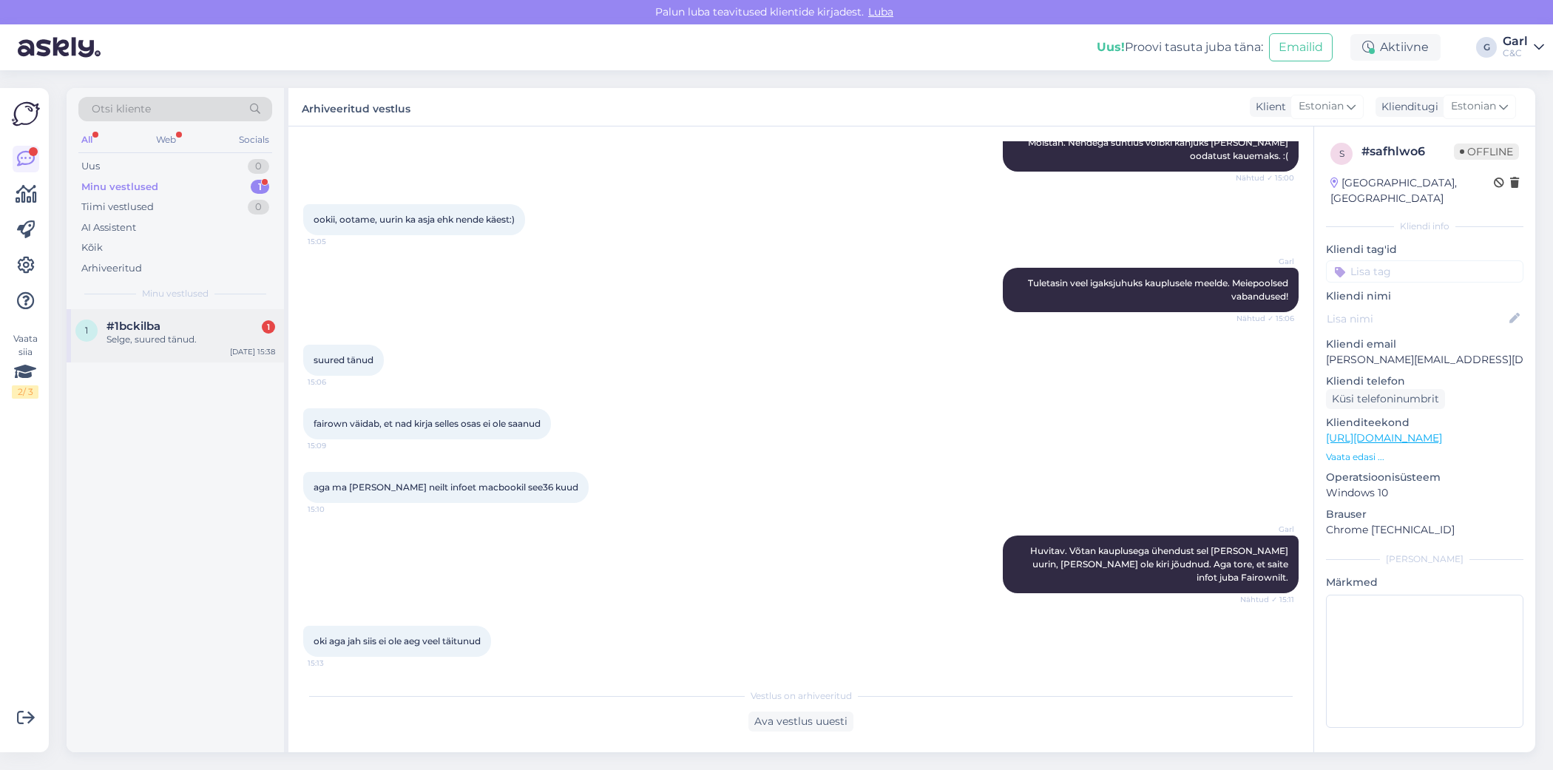
click at [188, 326] on div "#1bckilba 1" at bounding box center [190, 325] width 169 height 13
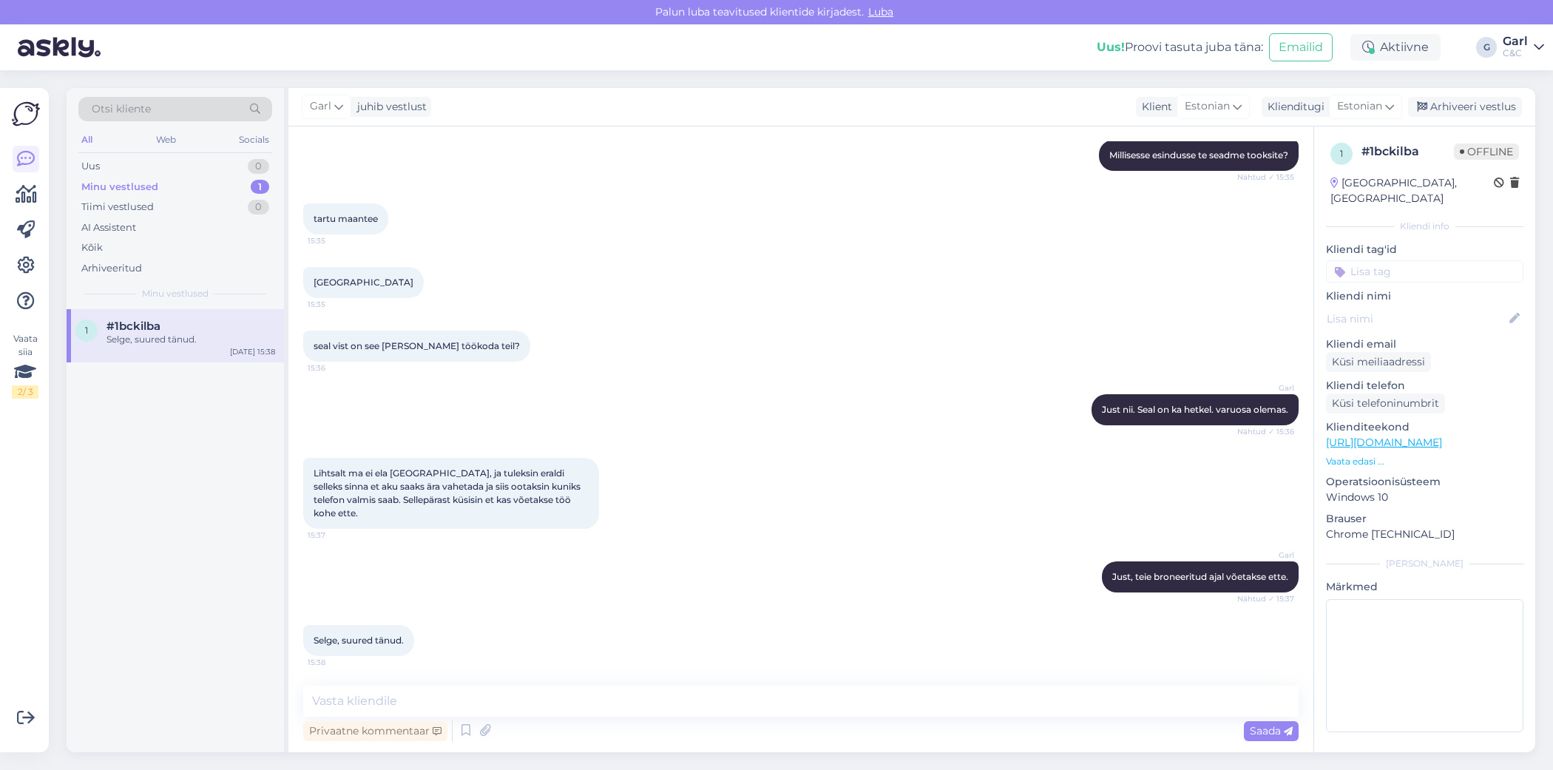
scroll to position [681, 0]
drag, startPoint x: 1447, startPoint y: 107, endPoint x: 1085, endPoint y: 48, distance: 367.1
click at [1116, 50] on div "Palun luba teavitused klientide kirjadest. Luba Uus! Proovi tasuta juba täna: E…" at bounding box center [776, 385] width 1553 height 770
click at [206, 169] on div "Uus 1" at bounding box center [175, 166] width 194 height 21
click at [250, 333] on div "kaasas*" at bounding box center [190, 339] width 169 height 13
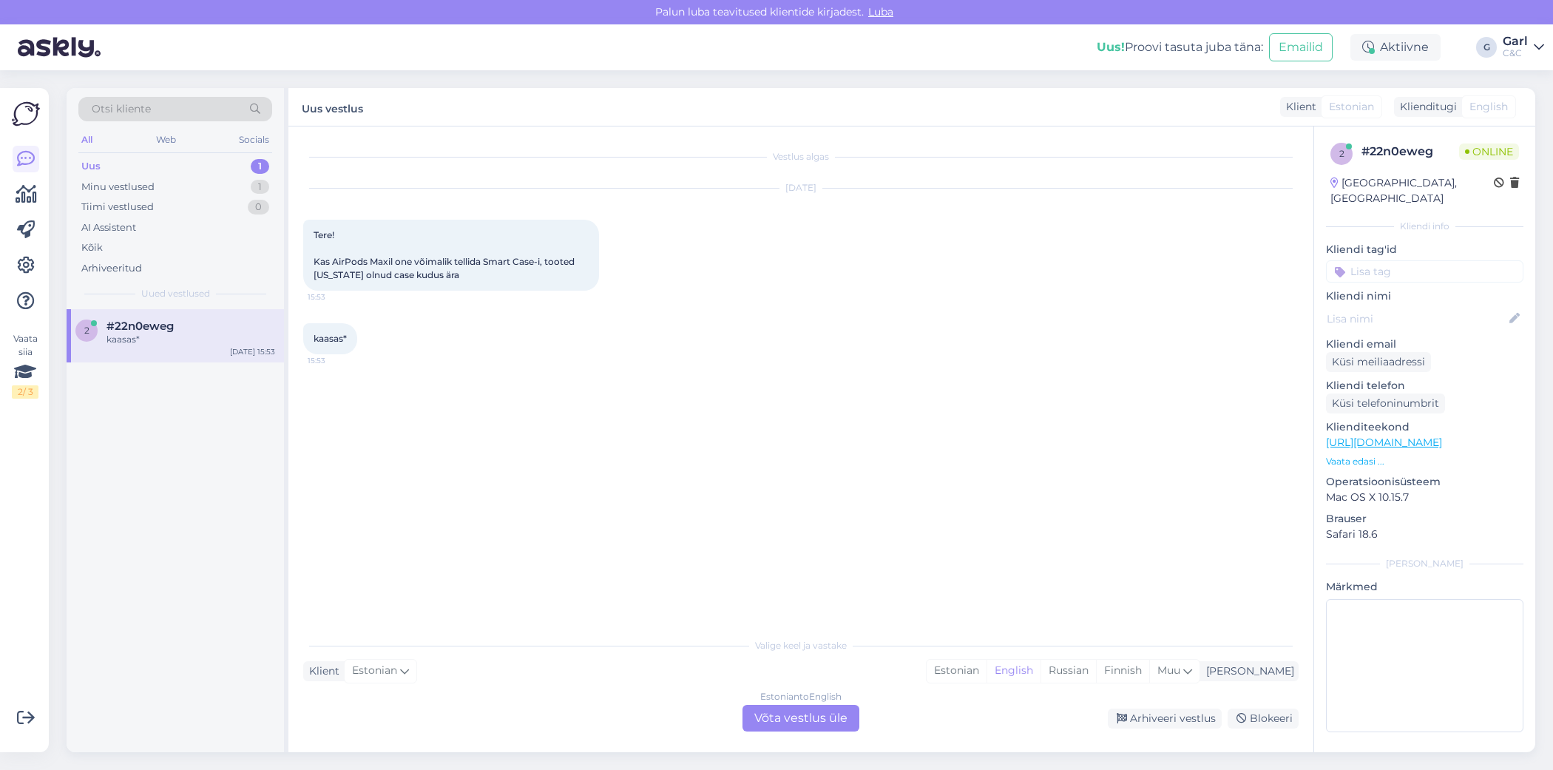
scroll to position [0, 0]
click at [986, 676] on div "Estonian" at bounding box center [956, 670] width 60 height 22
click at [834, 717] on div "Estonian to Estonian Võta vestlus üle" at bounding box center [800, 718] width 117 height 27
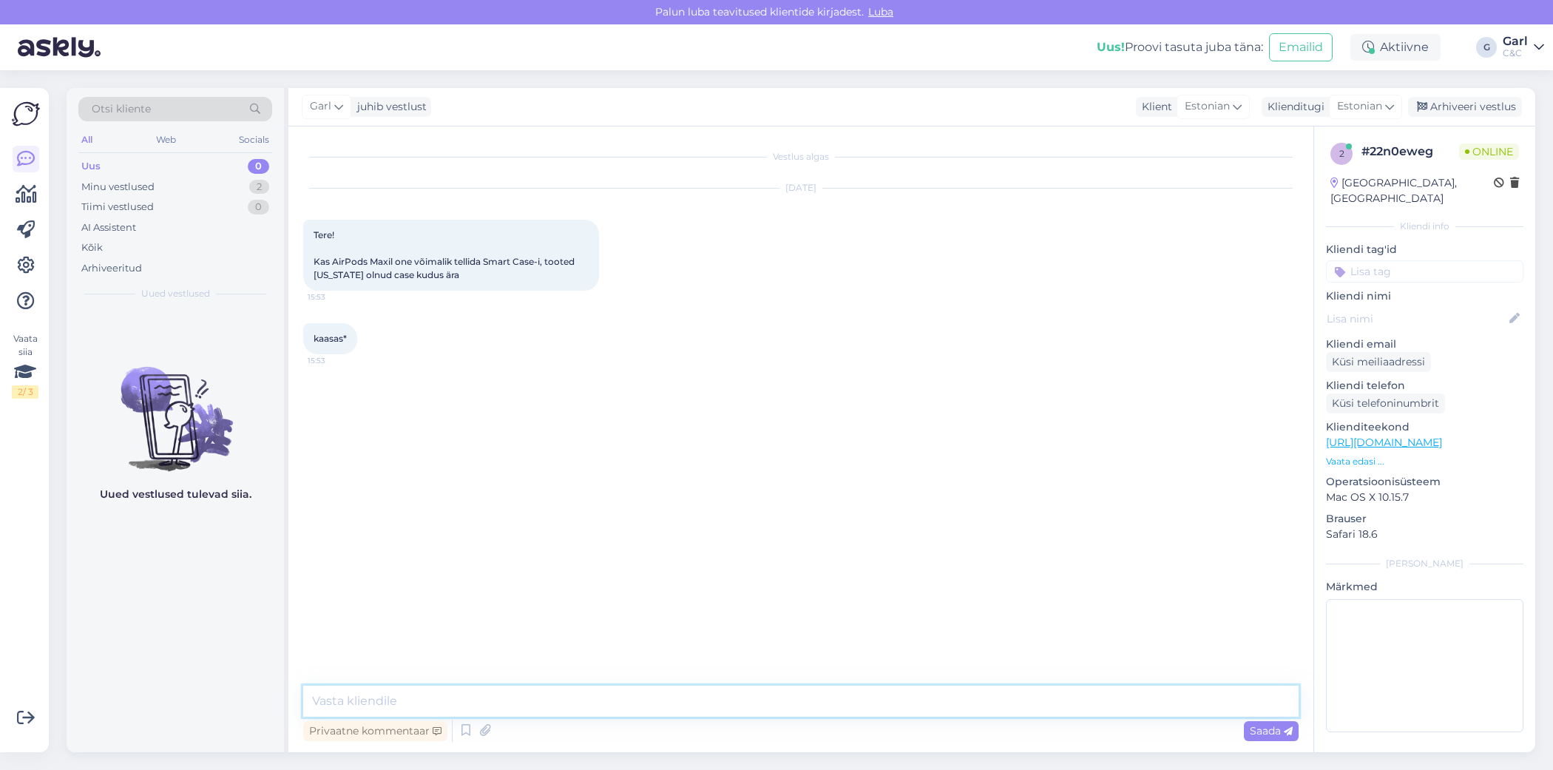
click at [834, 709] on textarea at bounding box center [800, 700] width 995 height 31
type textarea "Tere! Jah, on võimalik. Selleks saatke palun päring tallinnhooldus@cec.com koos…"
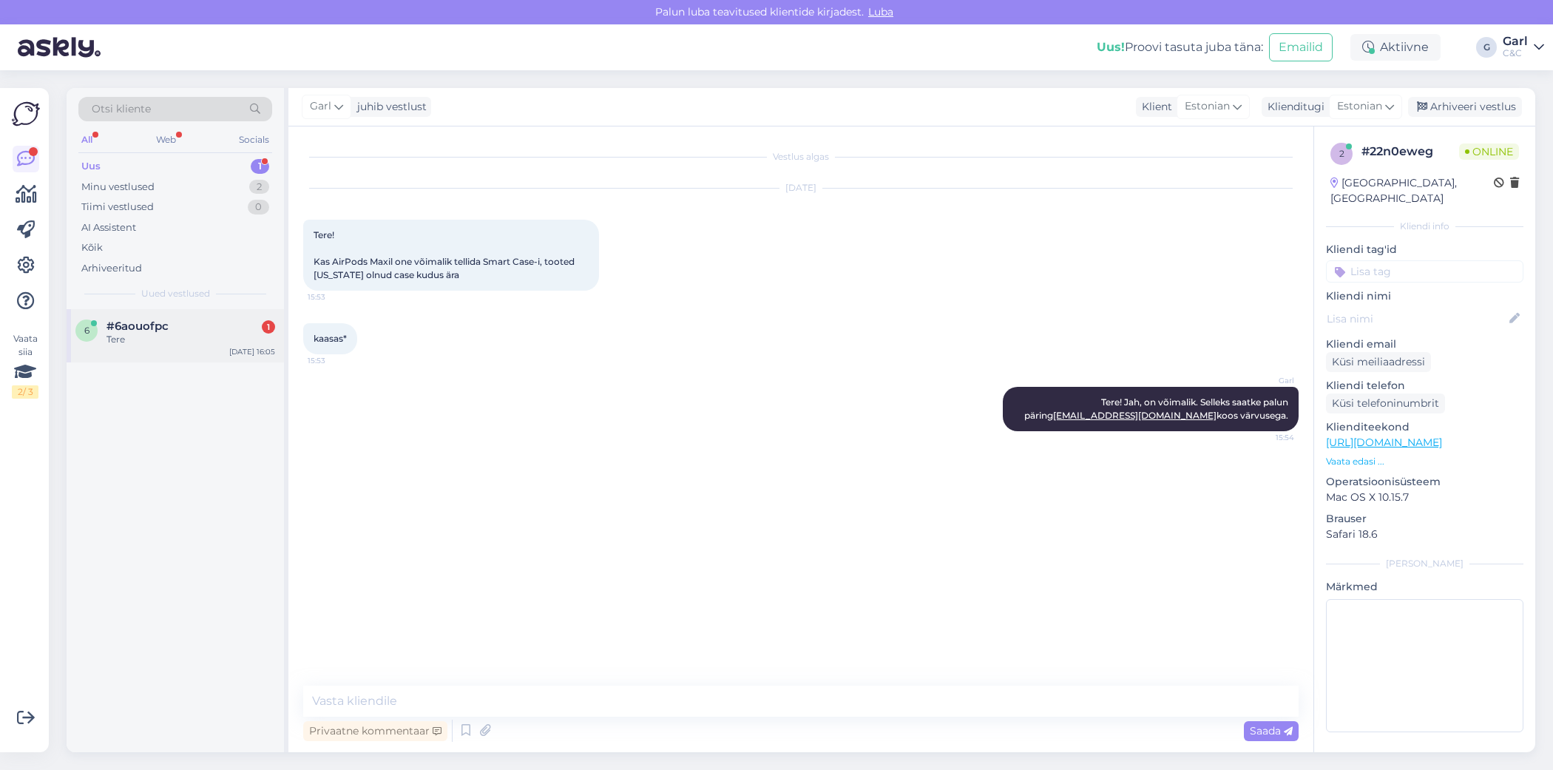
click at [250, 323] on div "#6aouofpc 1" at bounding box center [190, 325] width 169 height 13
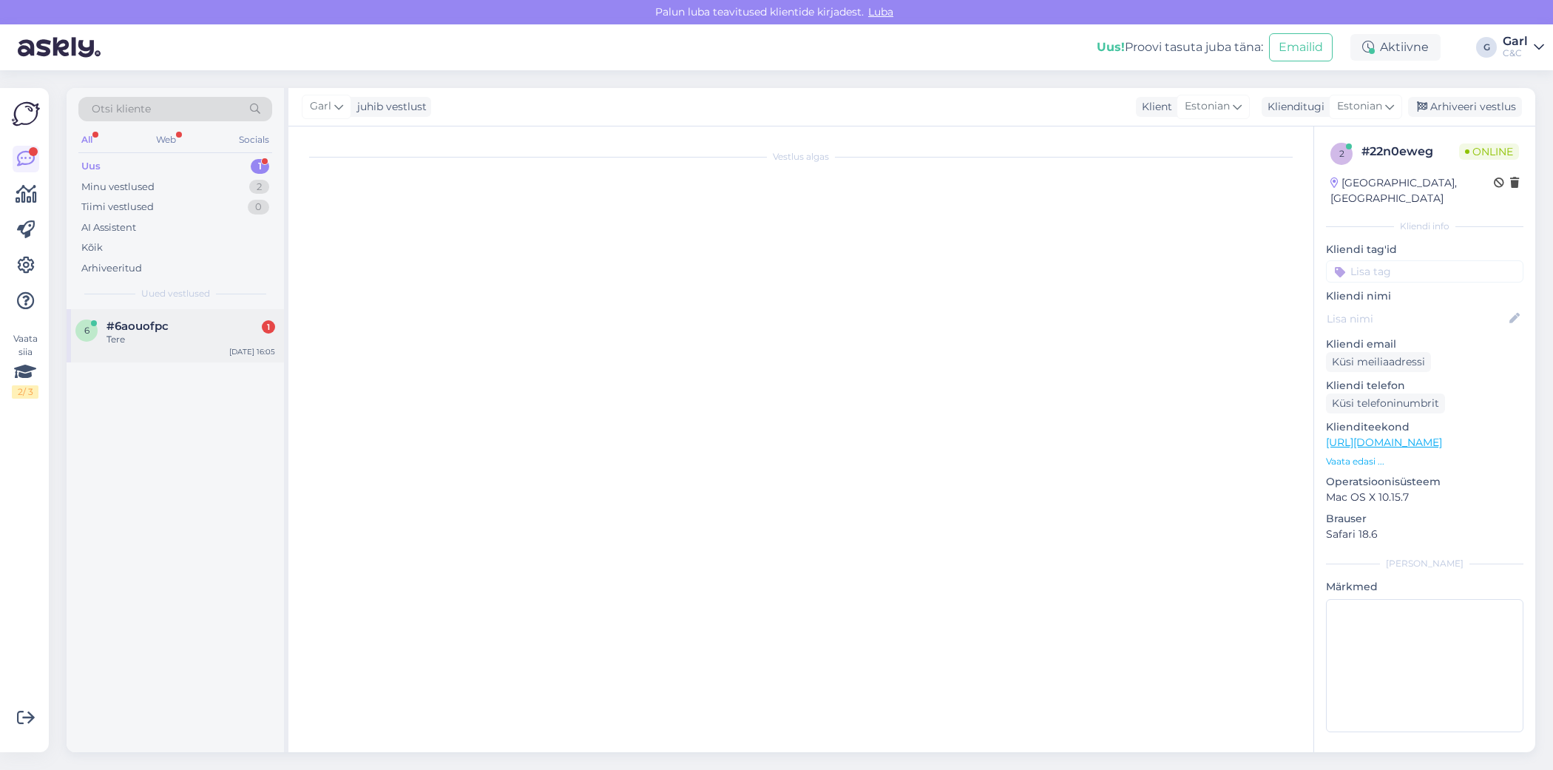
scroll to position [148, 0]
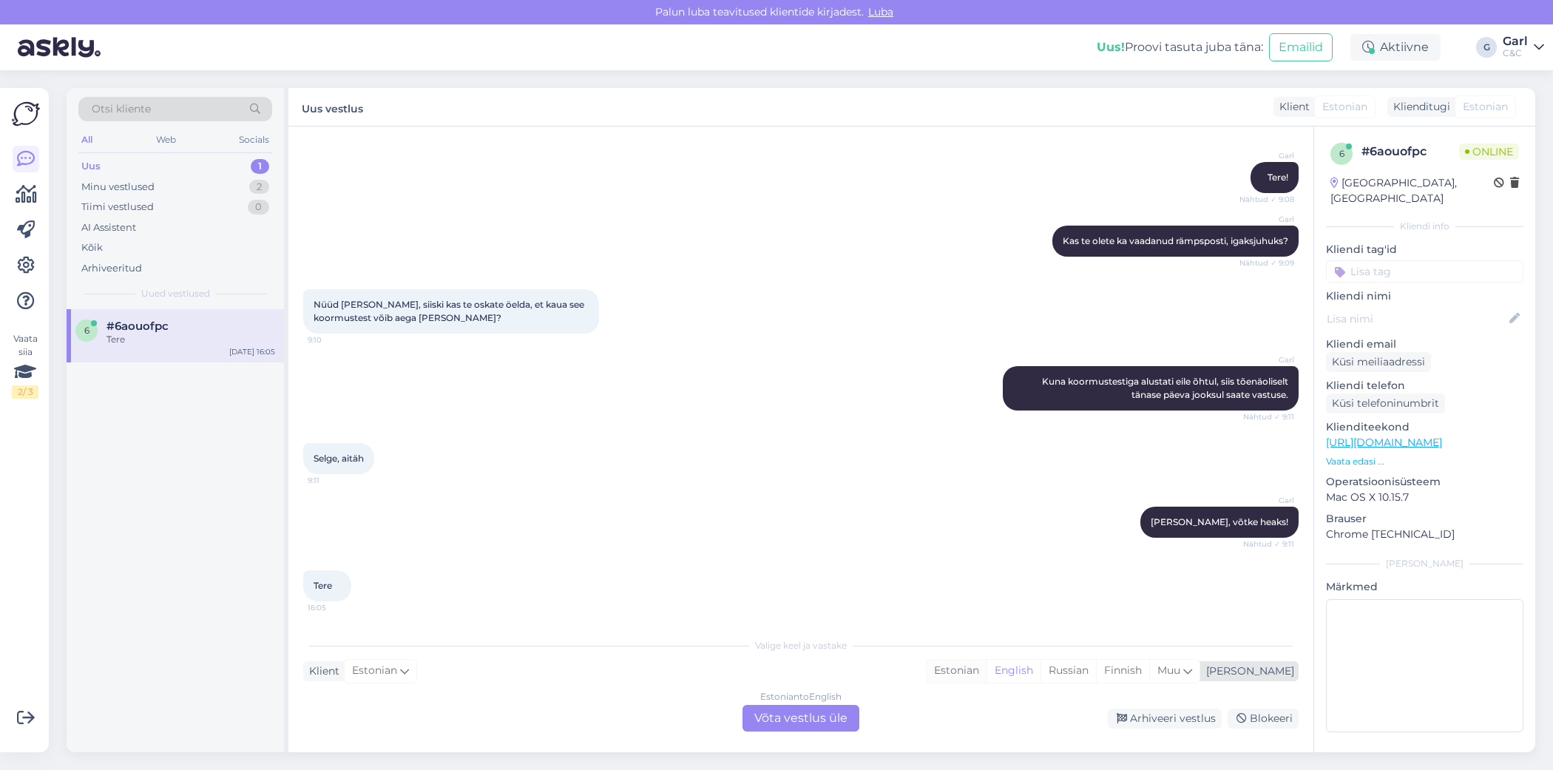
click at [986, 666] on div "Estonian" at bounding box center [956, 670] width 60 height 22
click at [811, 727] on div "Estonian to Estonian Võta vestlus üle" at bounding box center [800, 718] width 117 height 27
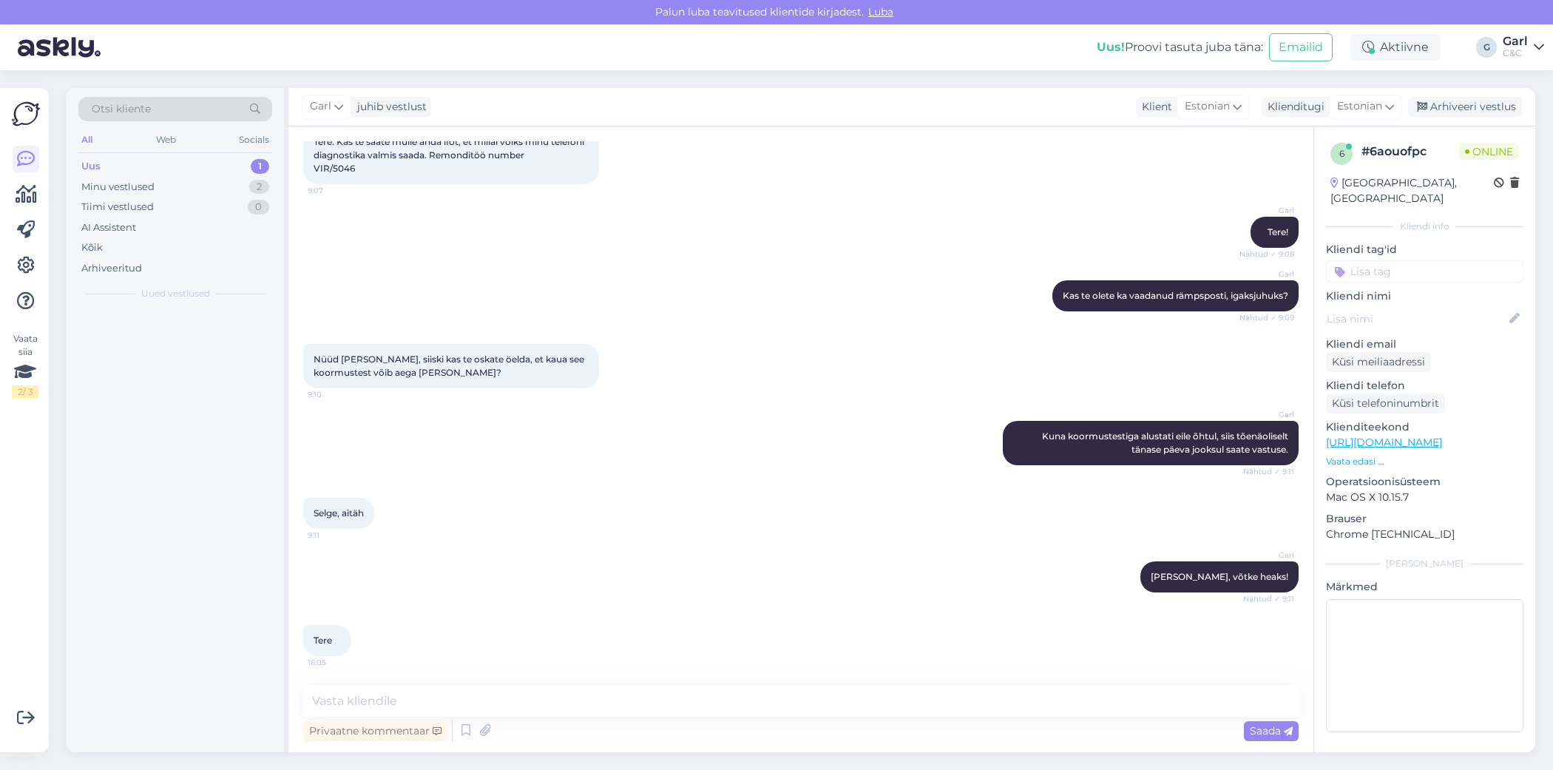
scroll to position [92, 0]
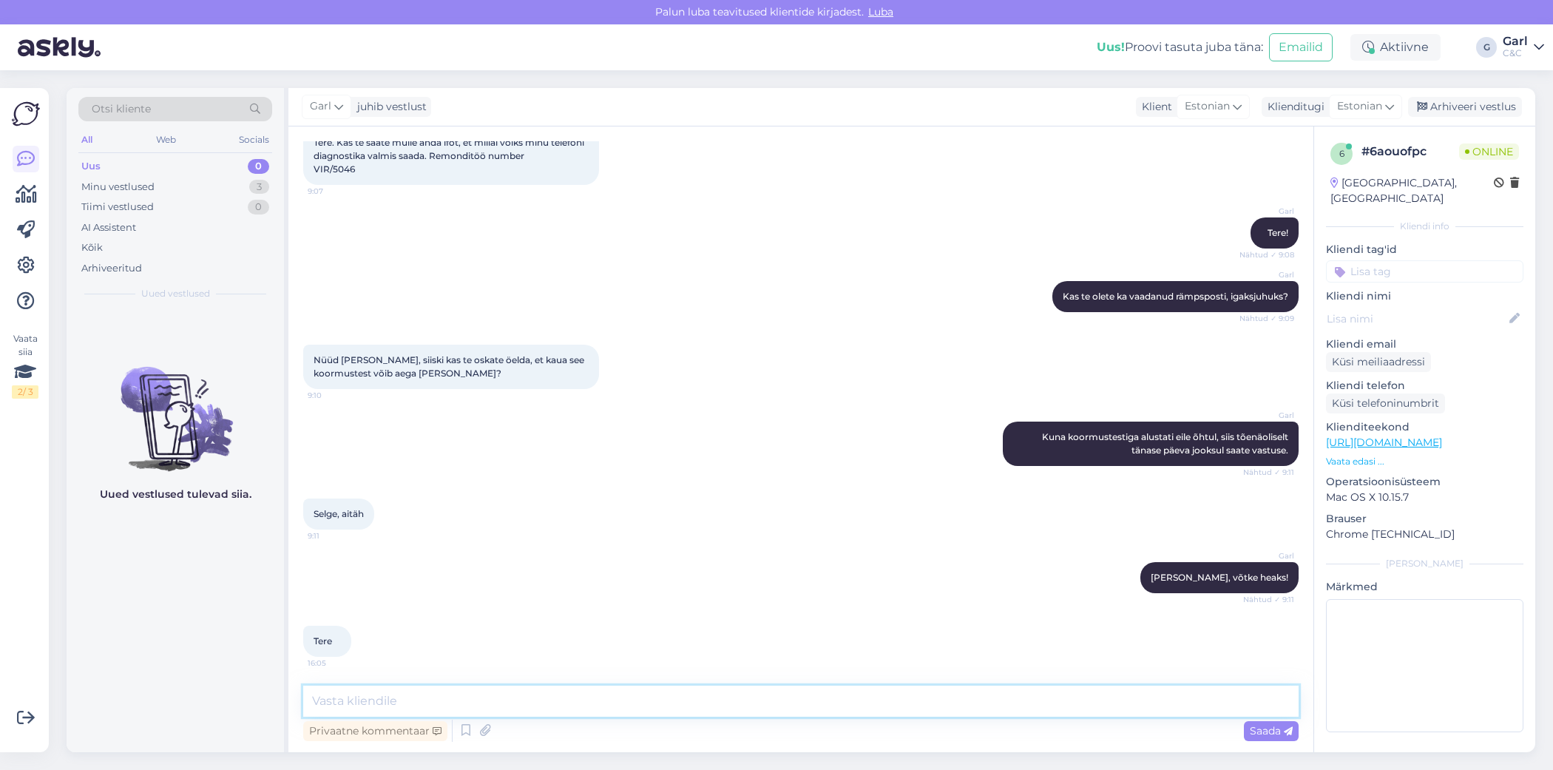
click at [810, 703] on textarea at bounding box center [800, 700] width 995 height 31
type textarea "Tere! Kuidas saan Teile abiks olla?"
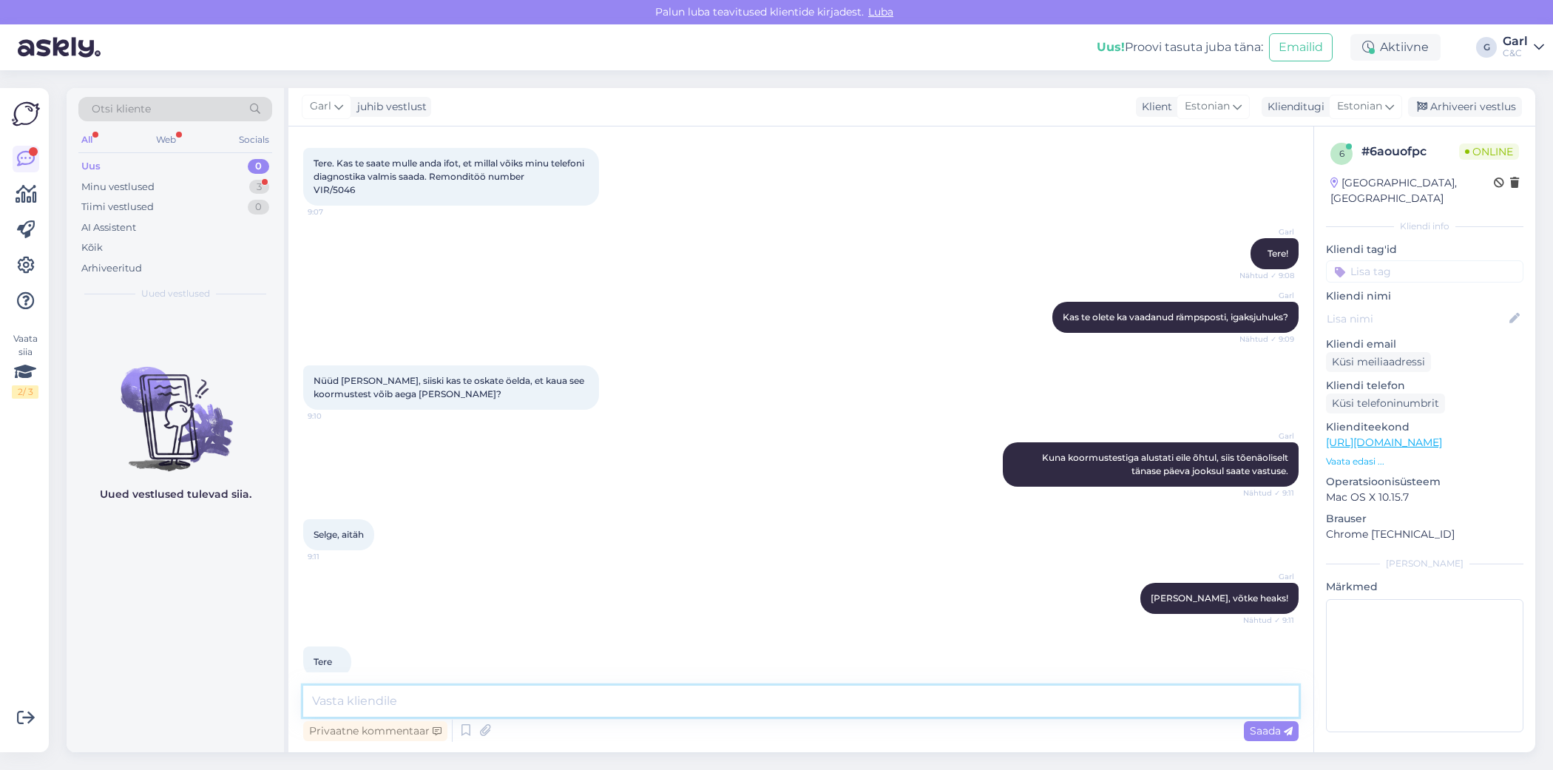
scroll to position [0, 0]
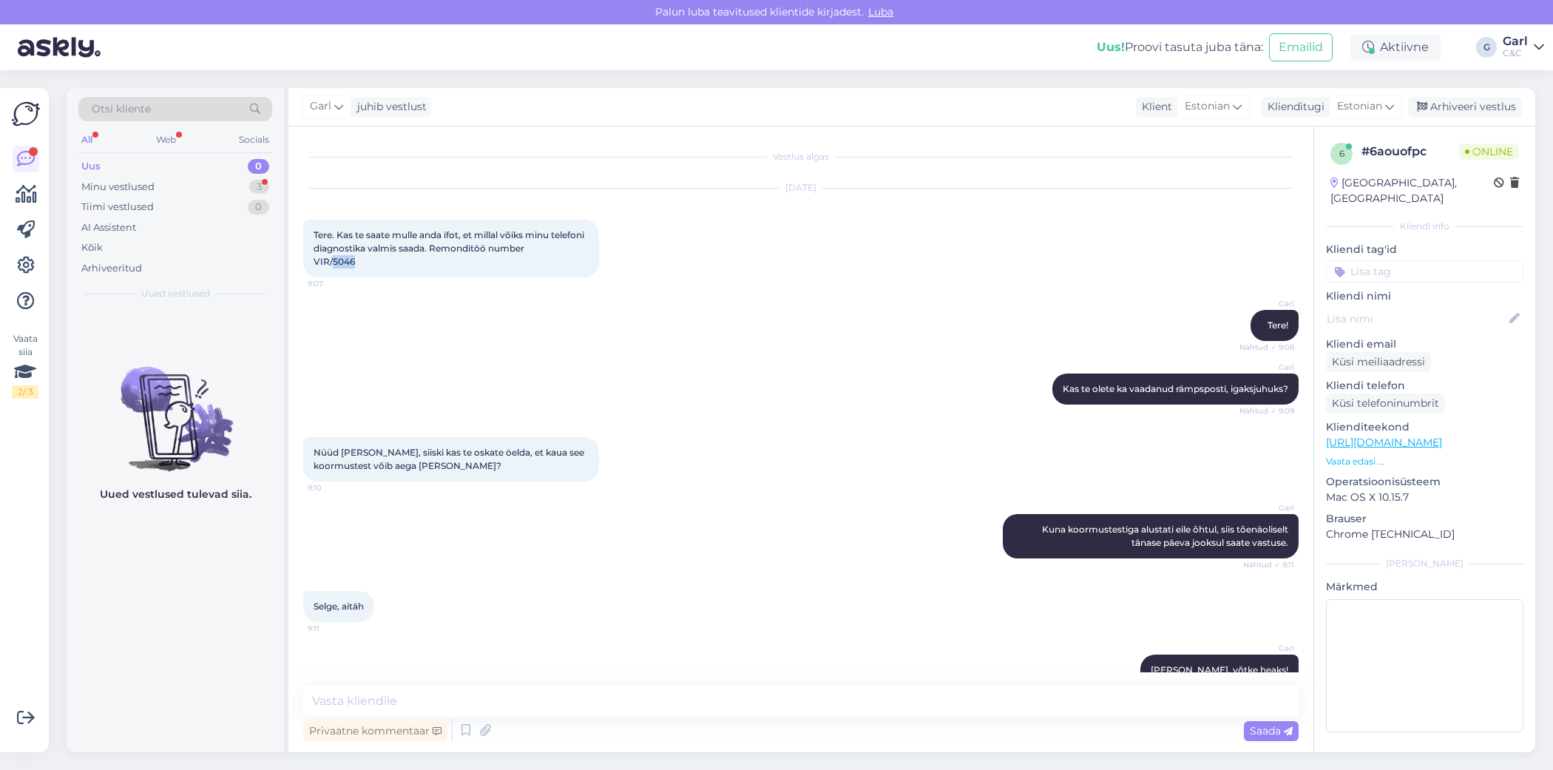
drag, startPoint x: 368, startPoint y: 260, endPoint x: 332, endPoint y: 262, distance: 36.3
click at [332, 262] on div "Tere. Kas te saate mulle anda ifot, et millal võiks minu telefoni diagnostika v…" at bounding box center [451, 249] width 296 height 58
copy span "5046"
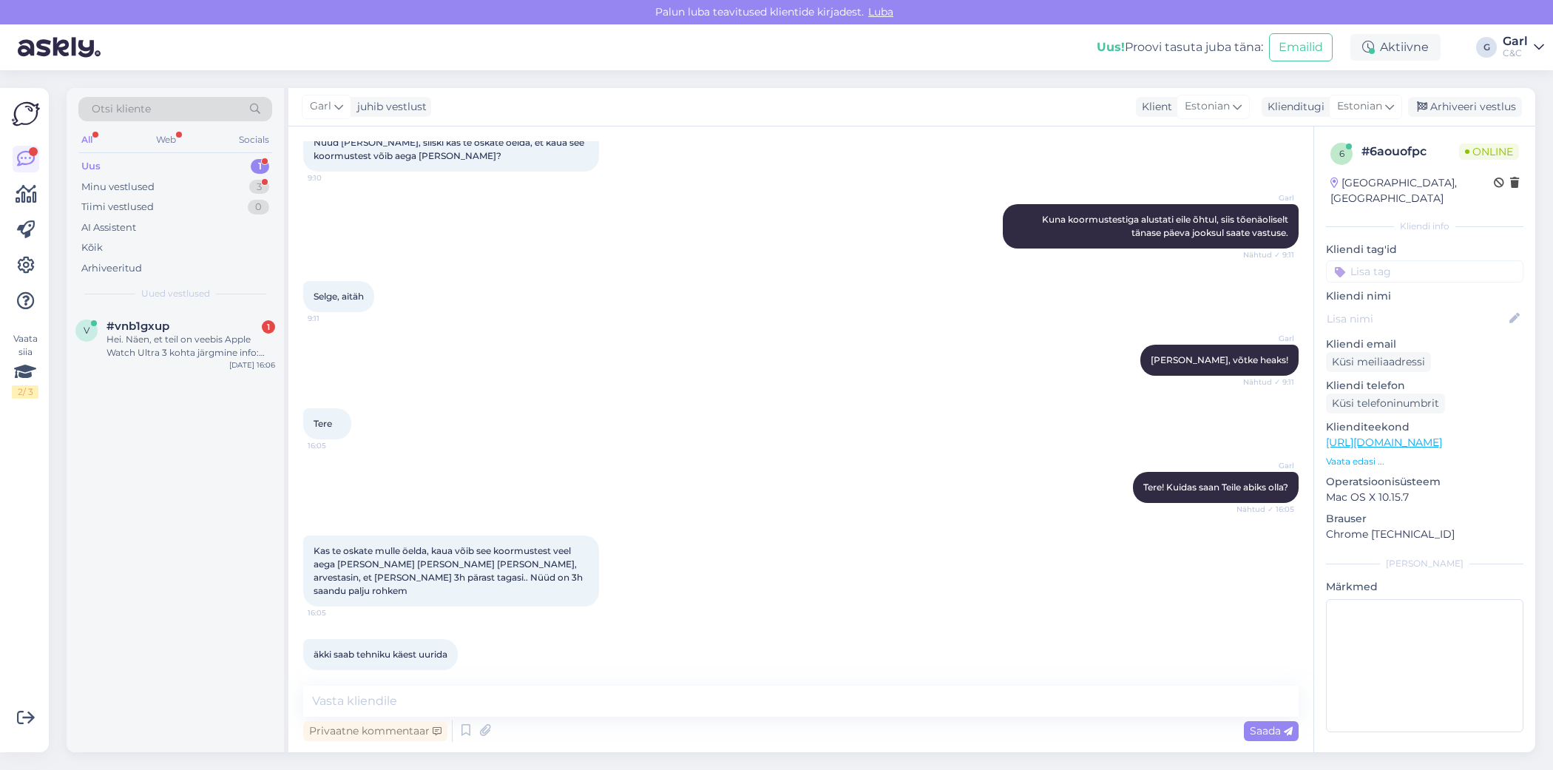
scroll to position [373, 0]
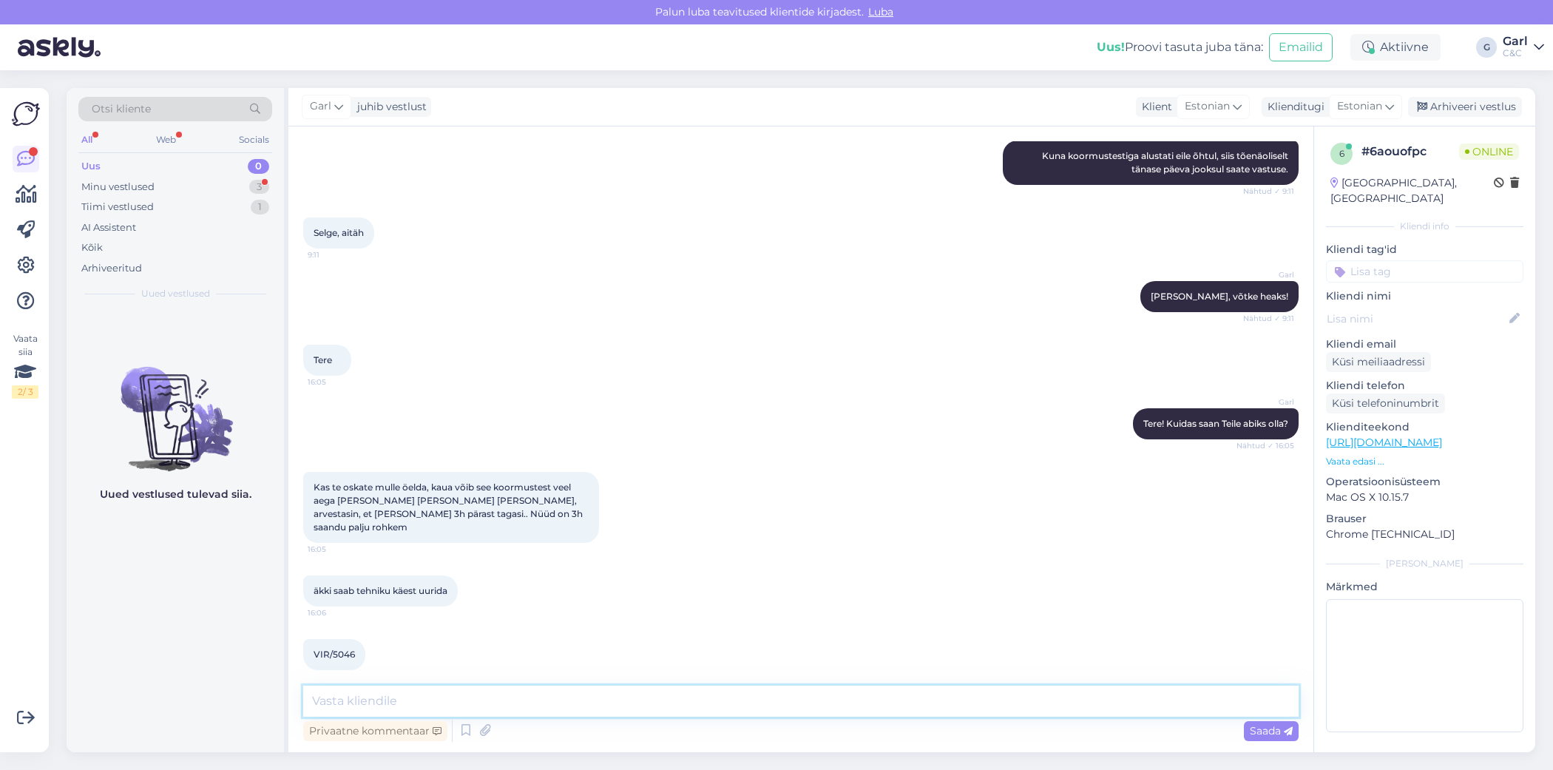
click at [605, 706] on textarea at bounding box center [800, 700] width 995 height 31
click at [304, 696] on textarea "Saatsin tehnikule info edasi. Niipea, kui miskit selgub, saadab tehnik Teile ki…" at bounding box center [800, 700] width 995 height 31
type textarea "Kahju kuulda, et hooldustöö on võtnud oodatust kauem aega. Saatsin tehnikule in…"
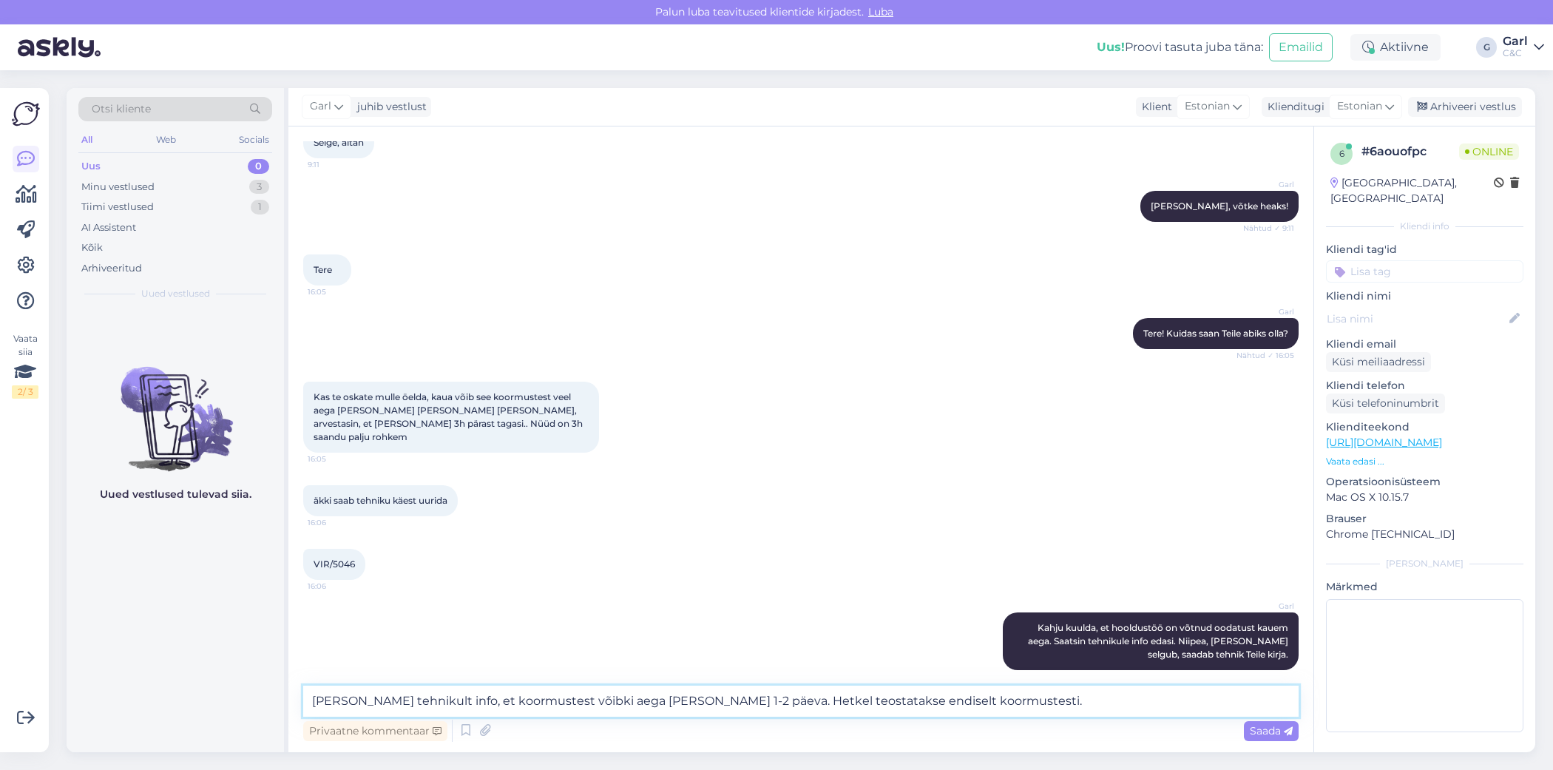
type textarea "Sain tehnikult info, et koormustest võibki aega võtta 1-2 päeva. Hetkel teostat…"
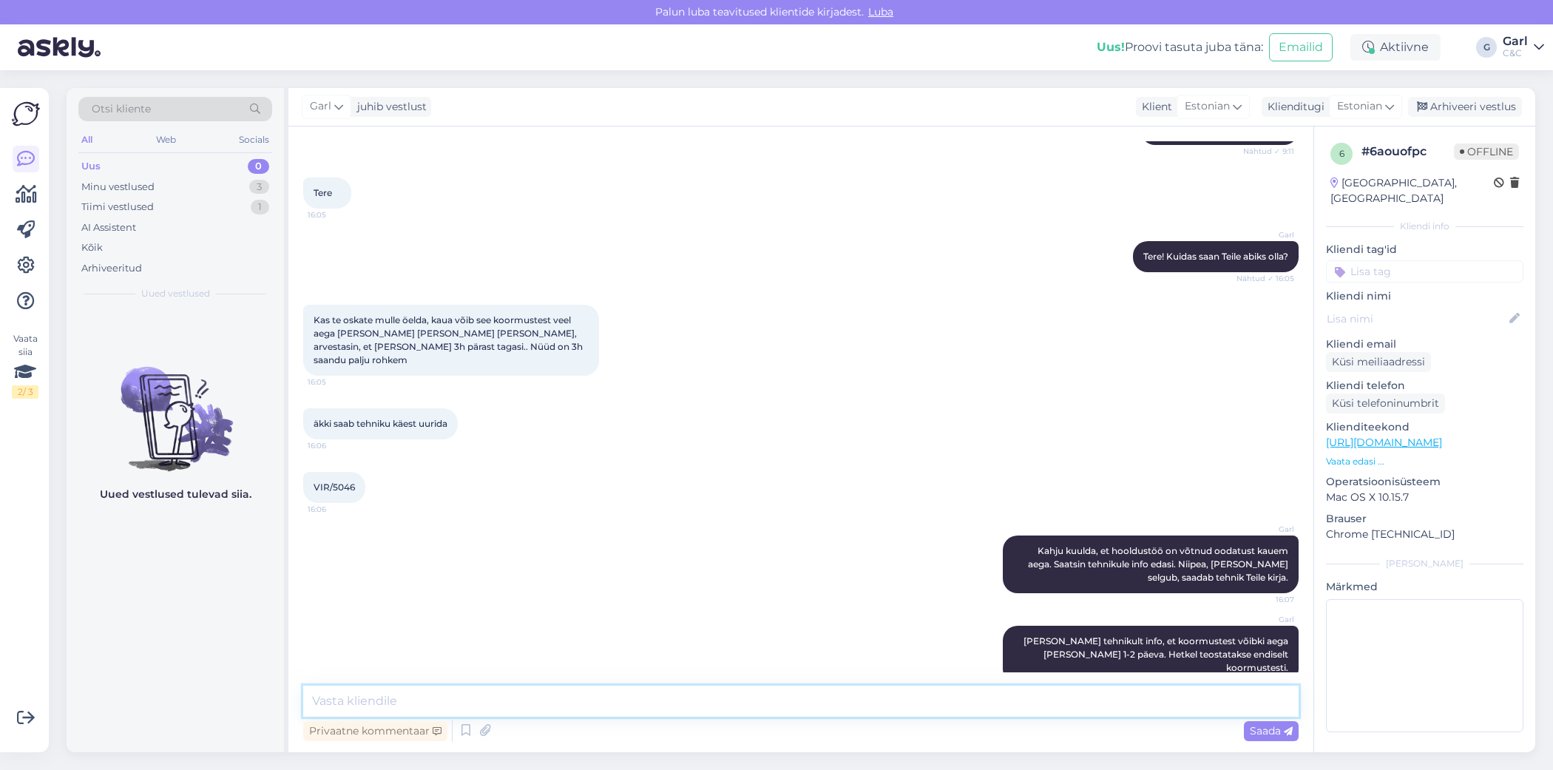
click at [575, 688] on textarea at bounding box center [800, 700] width 995 height 31
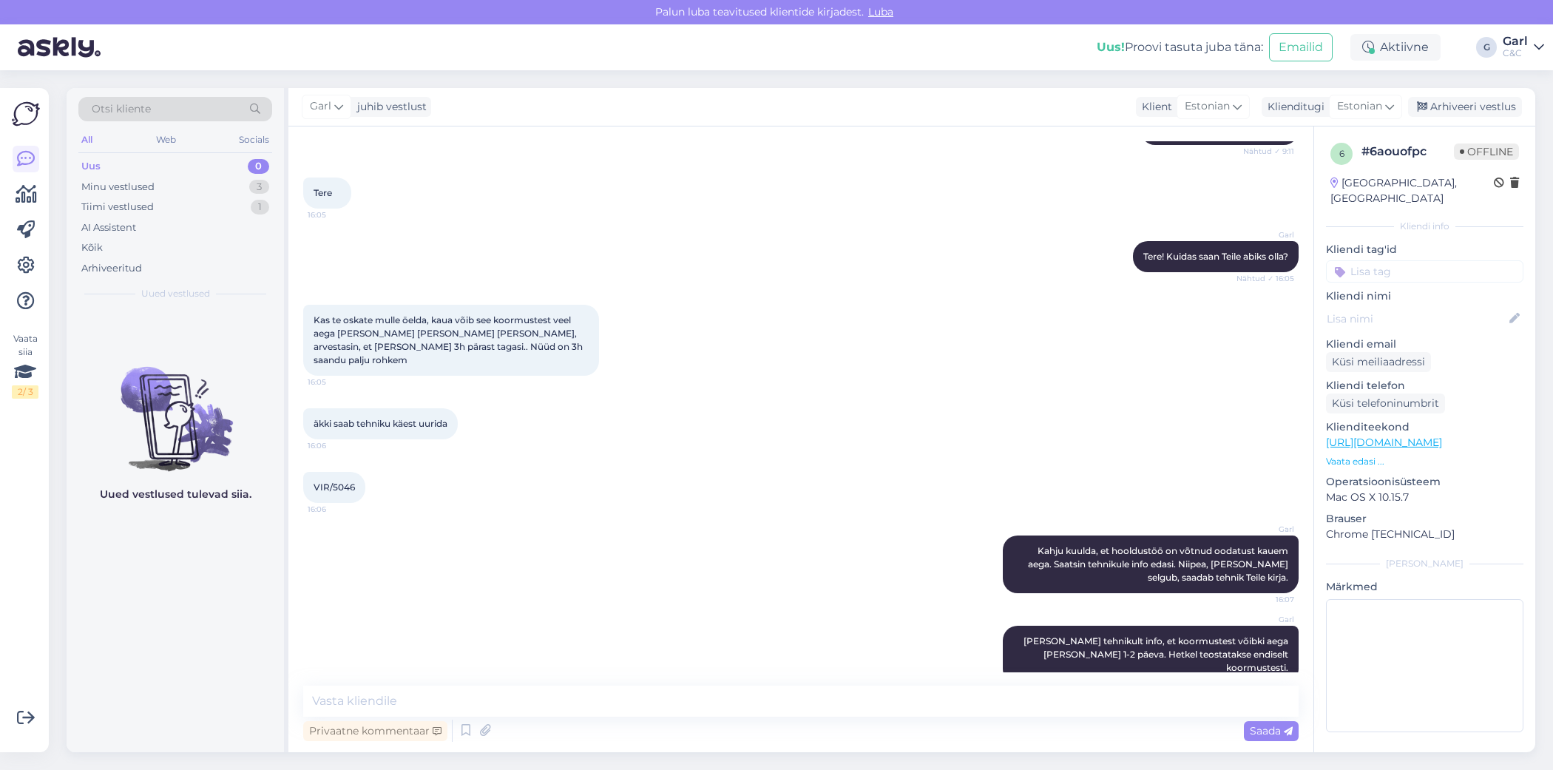
click at [514, 645] on div "Garl Sain tehnikult info, et koormustest võibki aega võtta 1-2 päeva. Hetkel te…" at bounding box center [800, 654] width 995 height 90
click at [450, 696] on textarea at bounding box center [800, 700] width 995 height 31
click at [691, 698] on textarea "Diagnostika üldiselt võtabki 2-3 tundi aega, kuid praegusel juhul diagnostika k…" at bounding box center [800, 700] width 995 height 31
click at [917, 702] on textarea "Diagnostika üldiselt võtabki 2-3 tundi aega, kuid praegusel juhul riistvaralise…" at bounding box center [800, 700] width 995 height 31
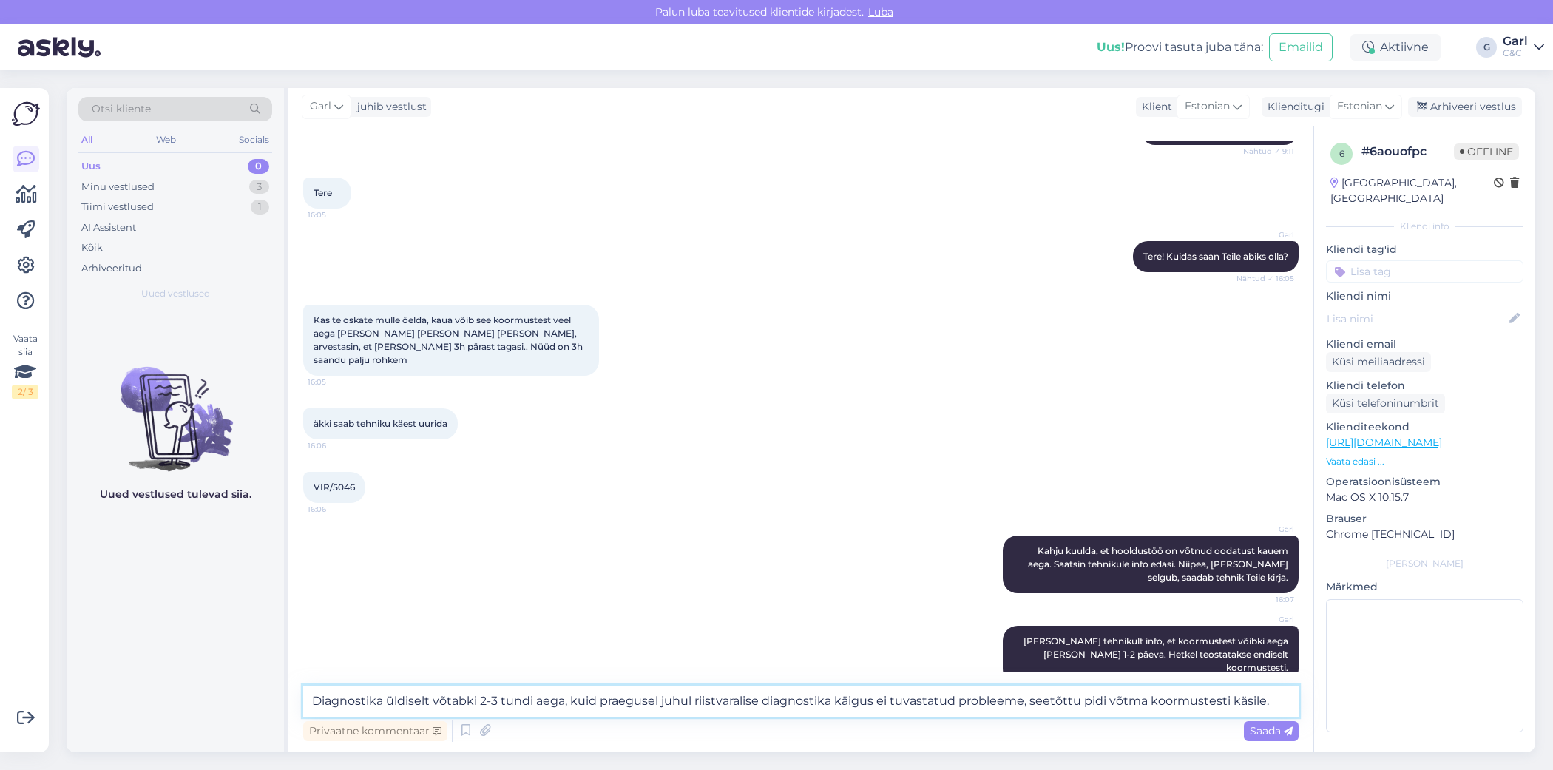
type textarea "Diagnostika üldiselt võtabki 2-3 tundi aega, kuid praegusel juhul riistvaralise…"
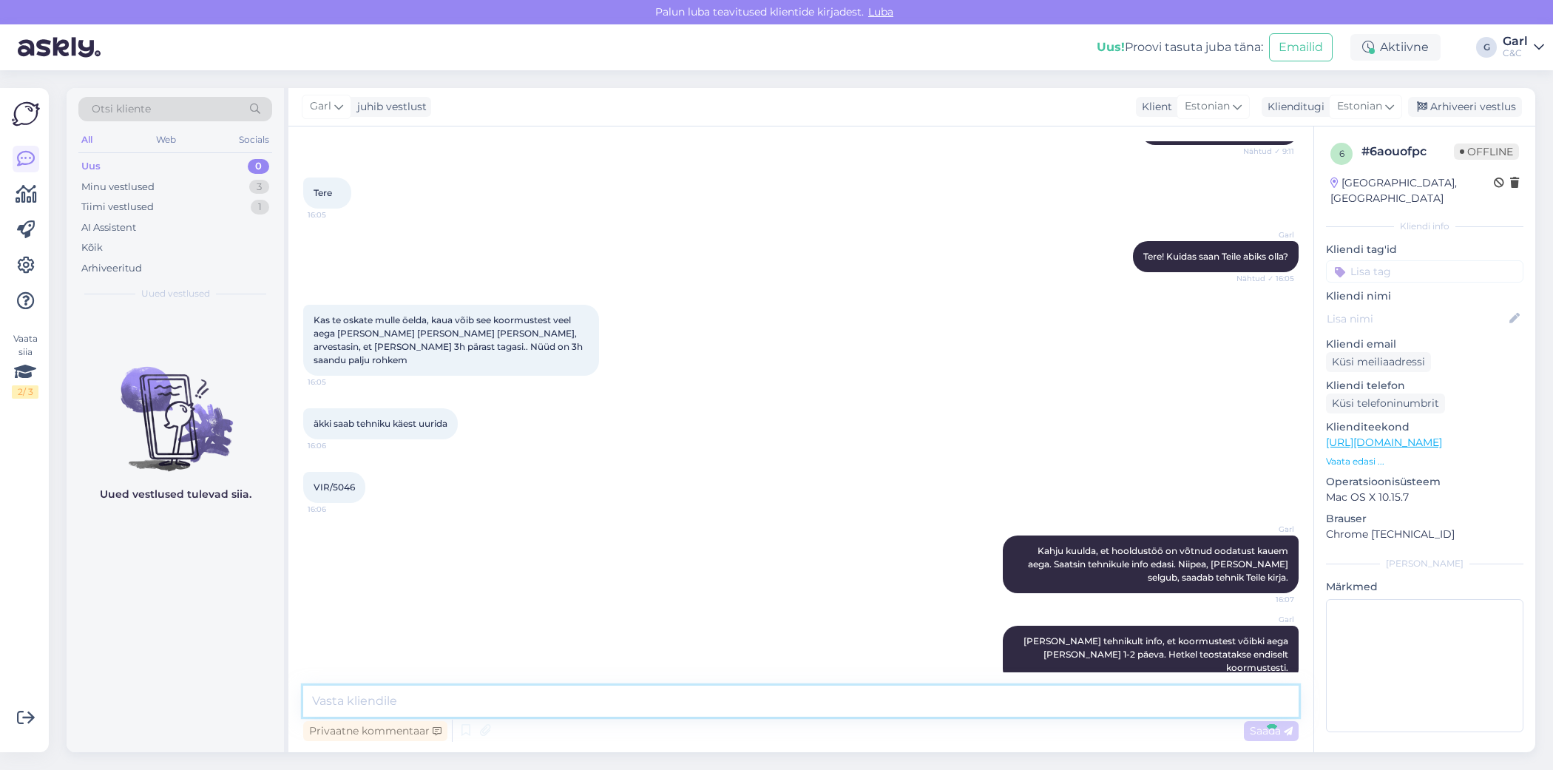
scroll to position [631, 0]
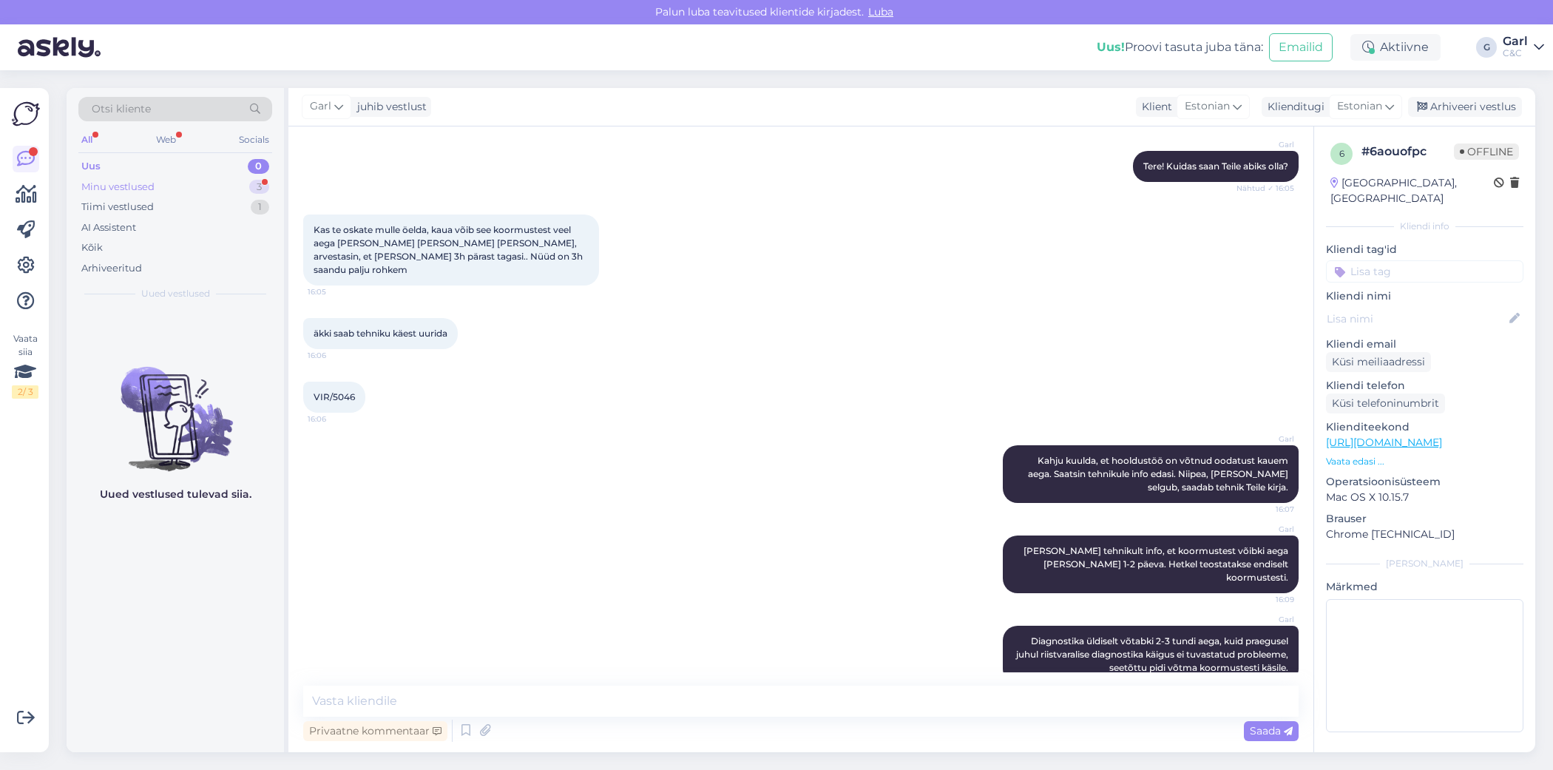
click at [237, 183] on div "Minu vestlused 3" at bounding box center [175, 187] width 194 height 21
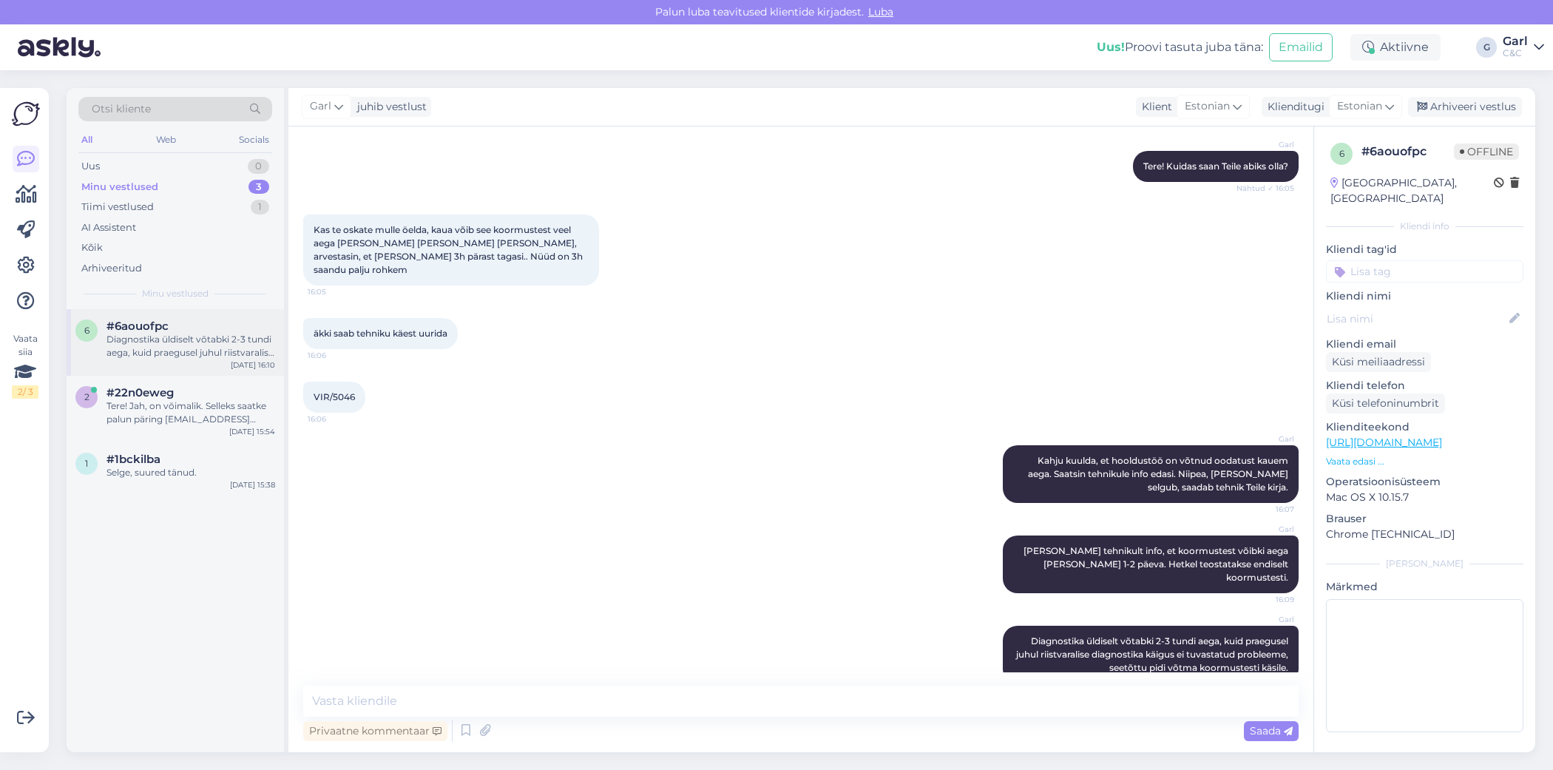
click at [234, 327] on div "#6aouofpc" at bounding box center [190, 325] width 169 height 13
click at [1427, 106] on icon at bounding box center [1422, 107] width 10 height 10
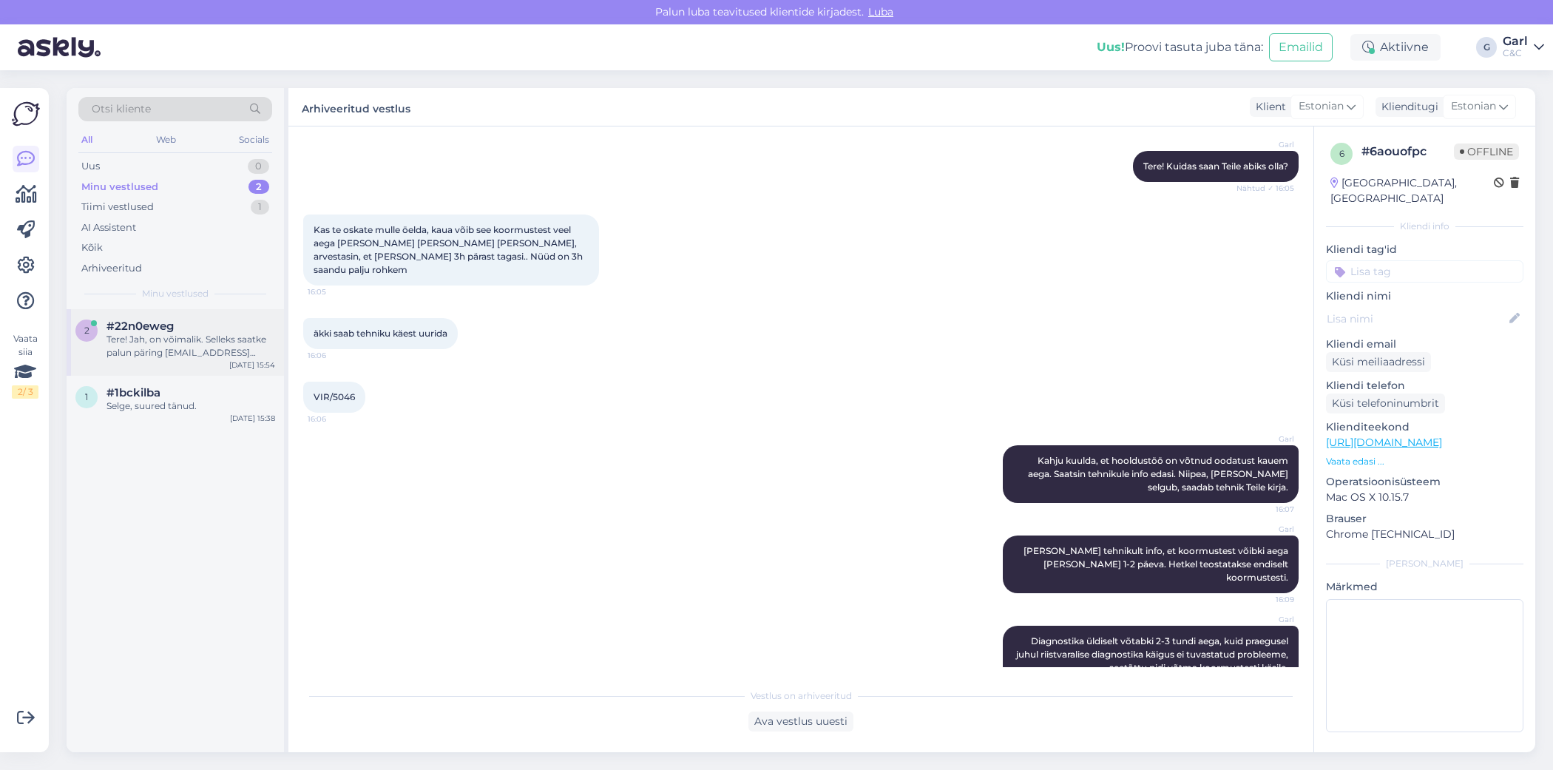
click at [169, 333] on div "Tere! Jah, on võimalik. Selleks saatke palun päring tallinnhooldus@cec.com koos…" at bounding box center [190, 346] width 169 height 27
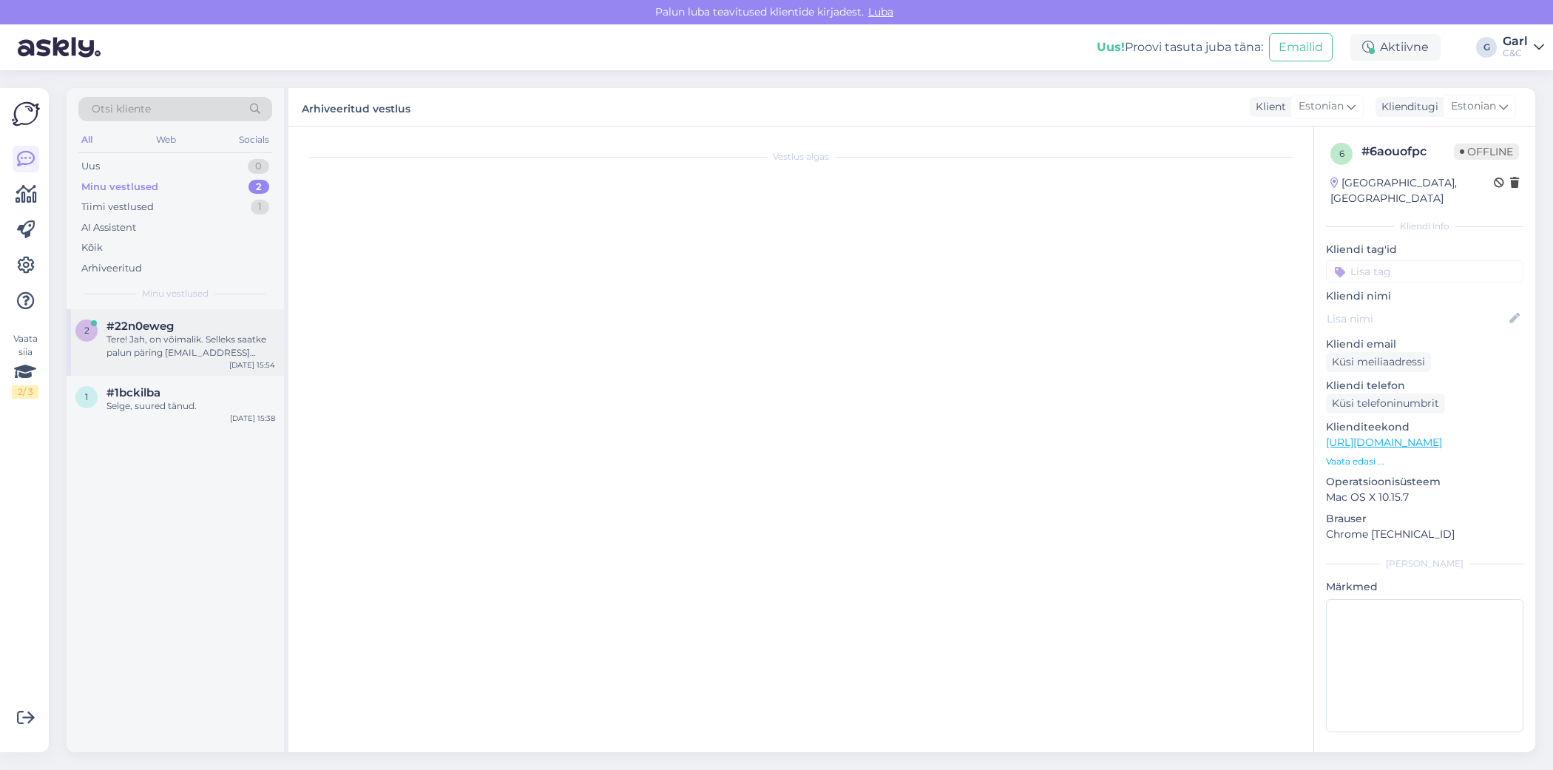
scroll to position [0, 0]
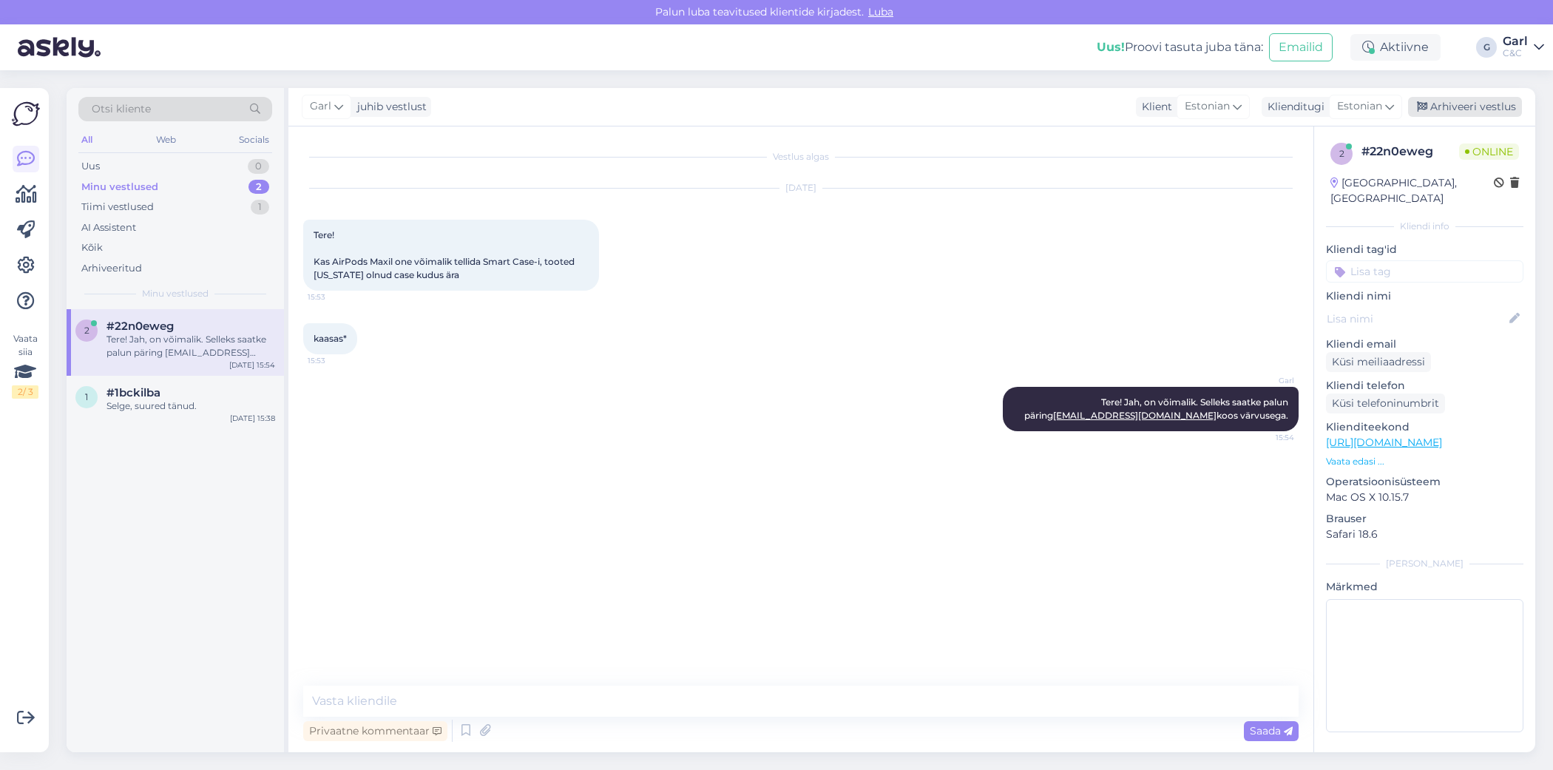
click at [1445, 102] on div "Arhiveeri vestlus" at bounding box center [1465, 107] width 114 height 20
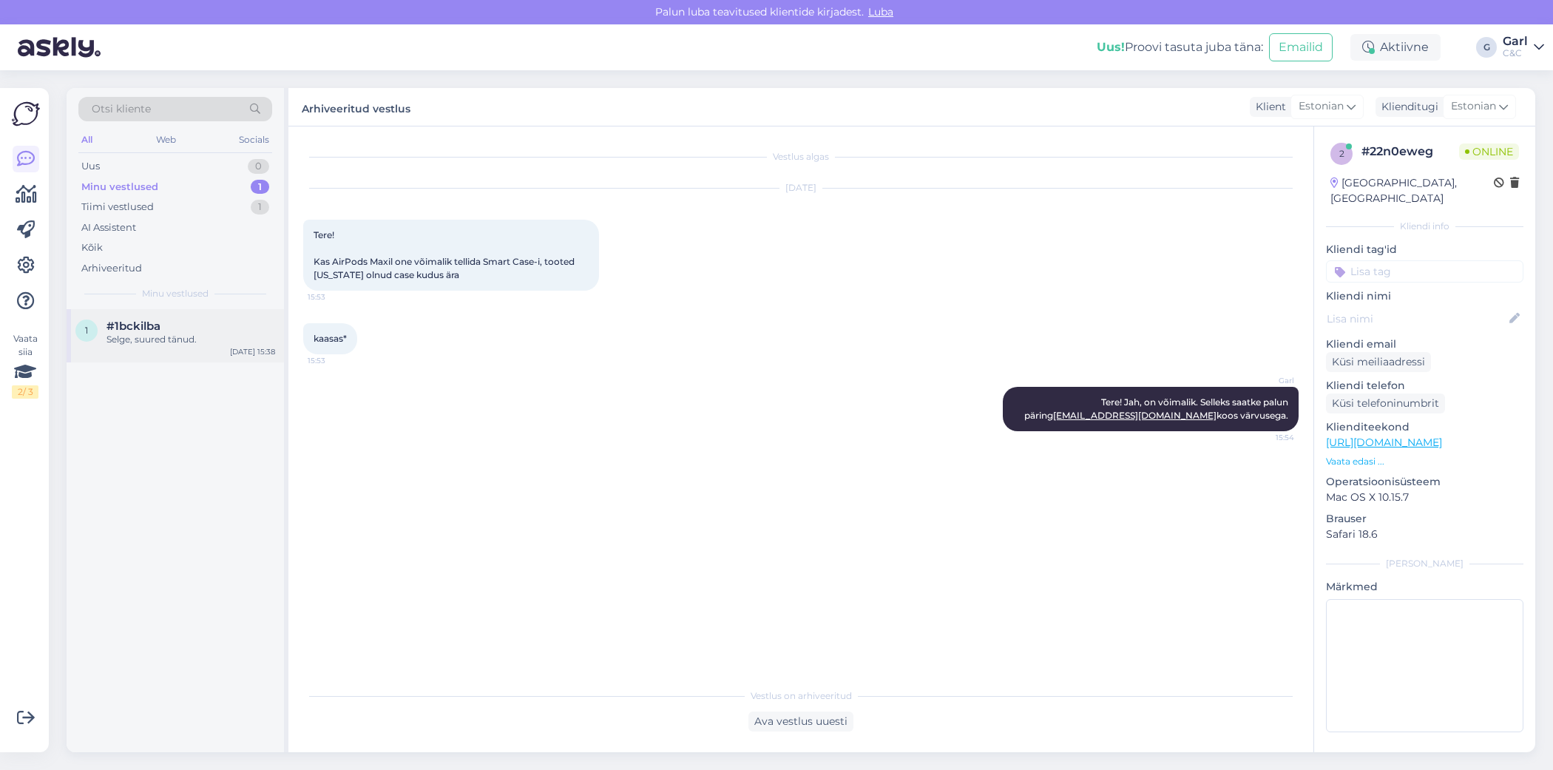
click at [194, 326] on div "#1bckilba" at bounding box center [190, 325] width 169 height 13
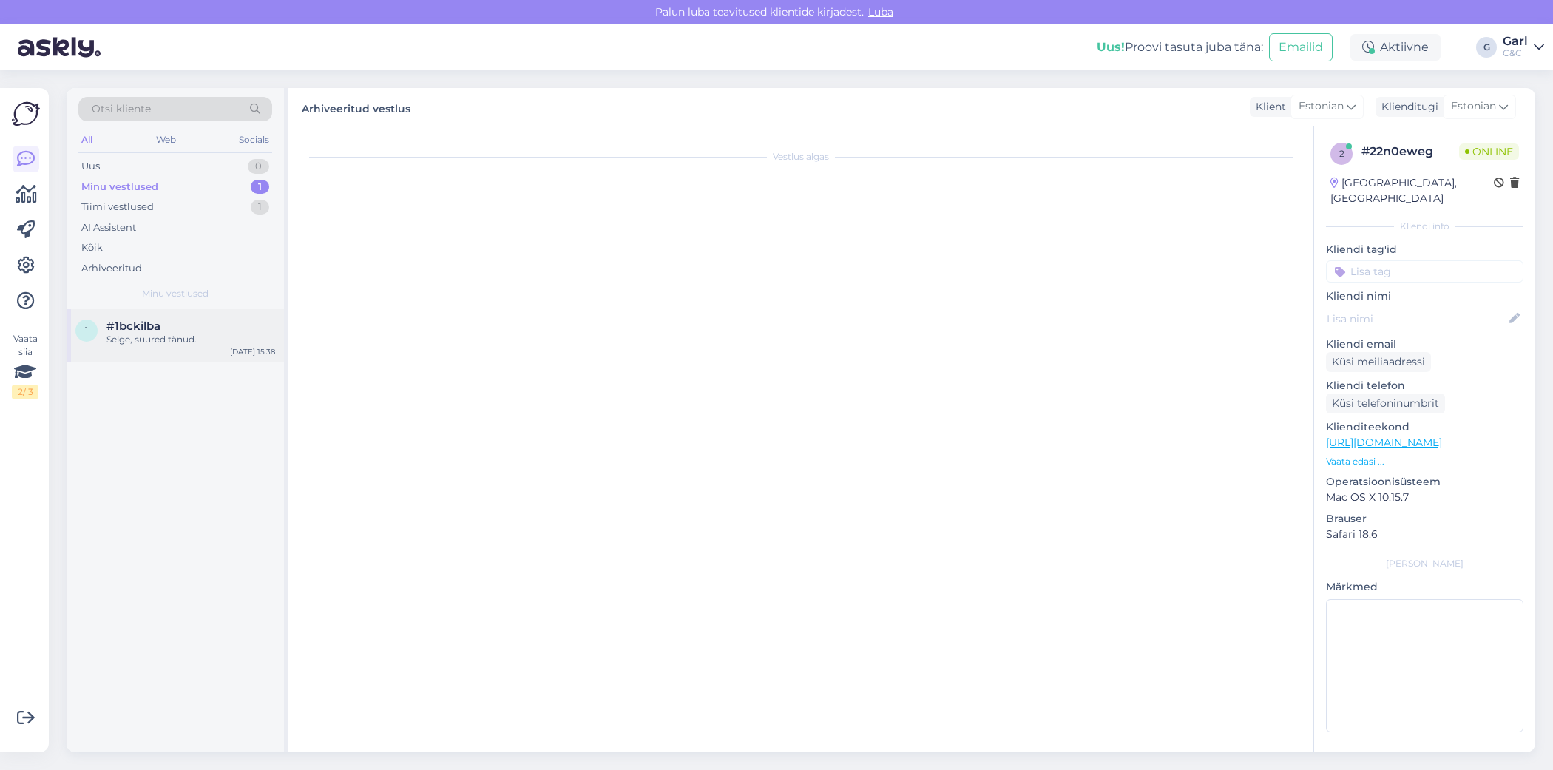
scroll to position [681, 0]
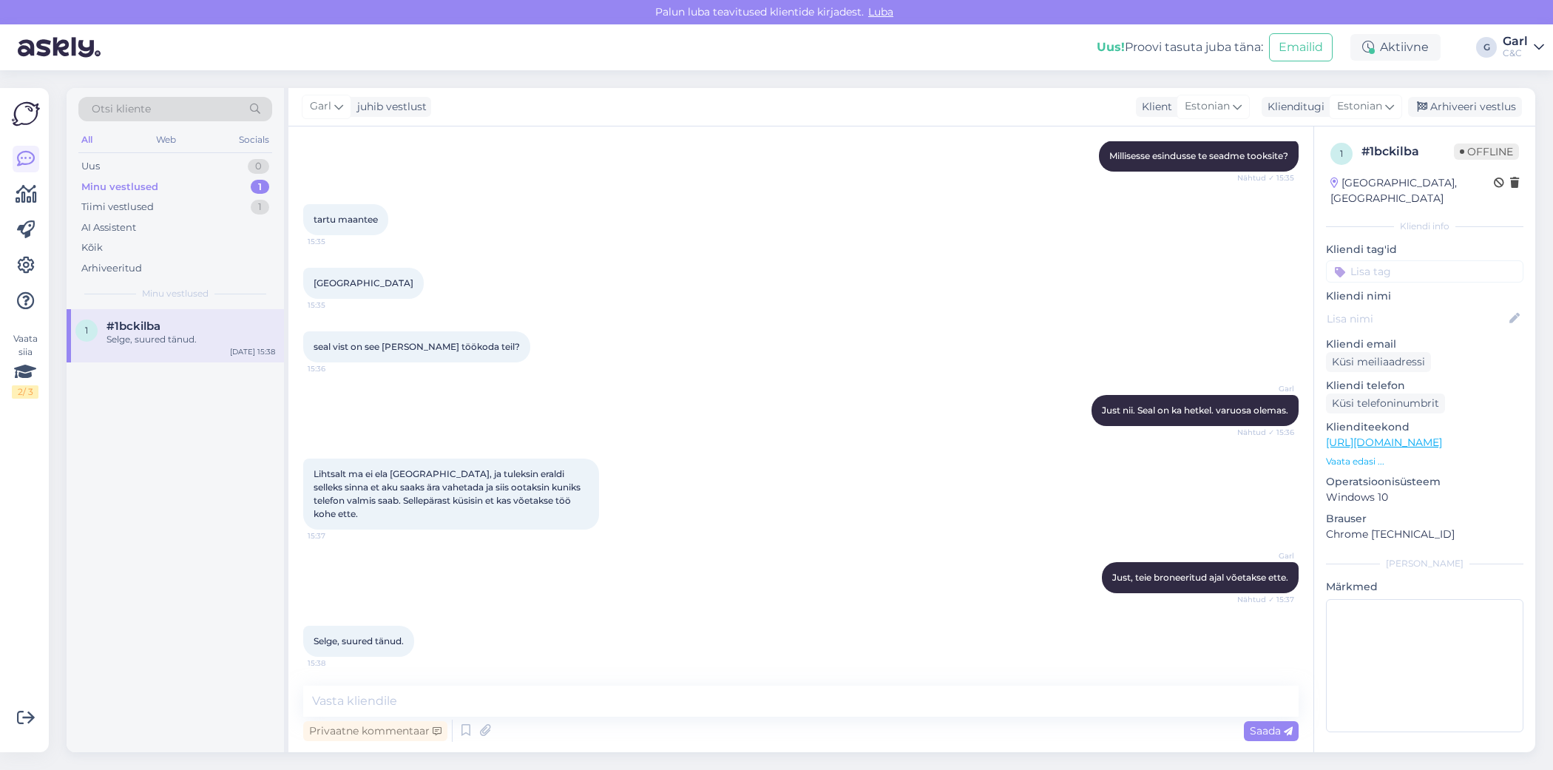
drag, startPoint x: 1437, startPoint y: 100, endPoint x: 1373, endPoint y: 100, distance: 63.6
click at [1437, 100] on div "Arhiveeri vestlus" at bounding box center [1465, 107] width 114 height 20
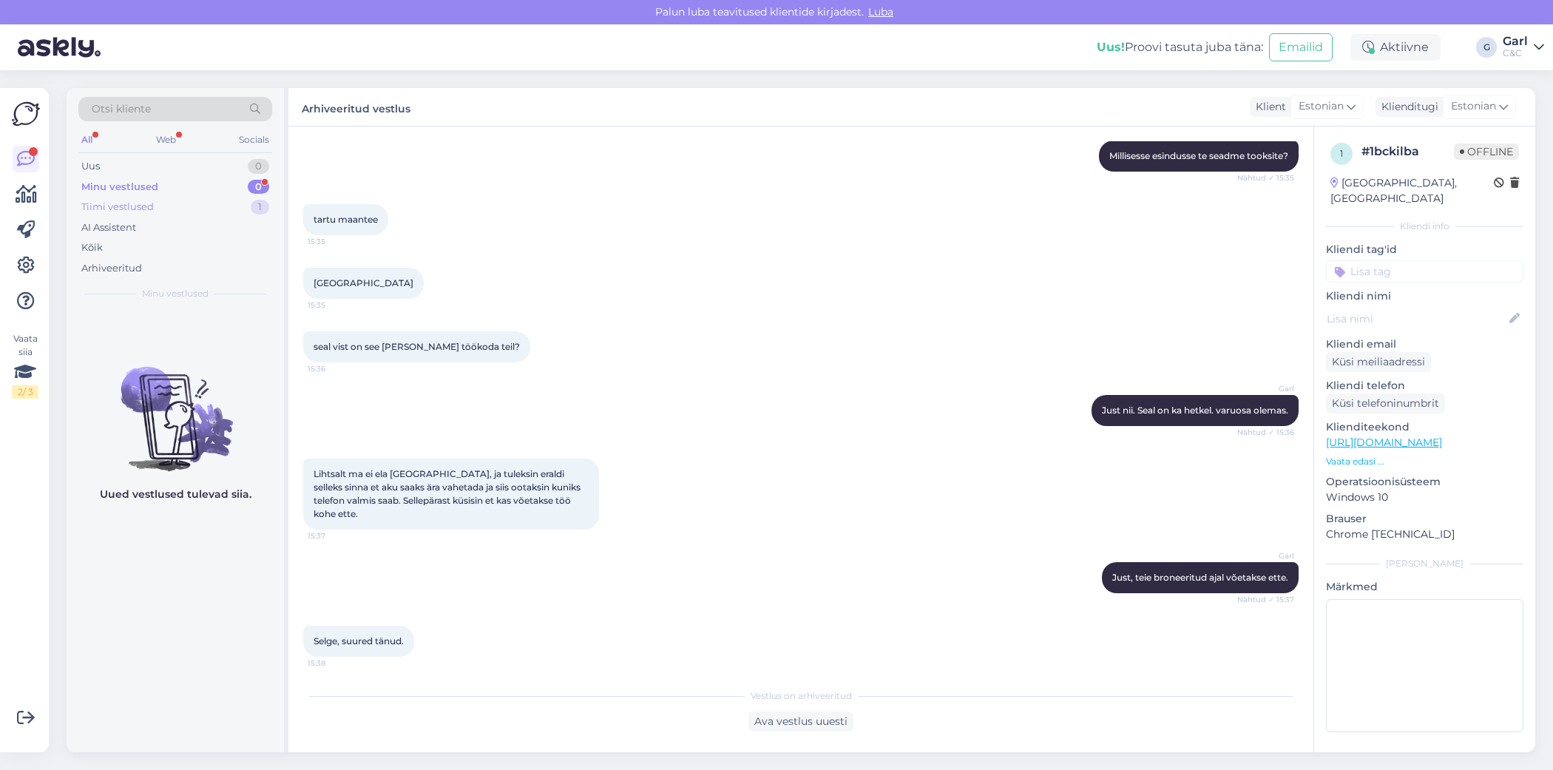
click at [195, 211] on div "Tiimi vestlused 1" at bounding box center [175, 207] width 194 height 21
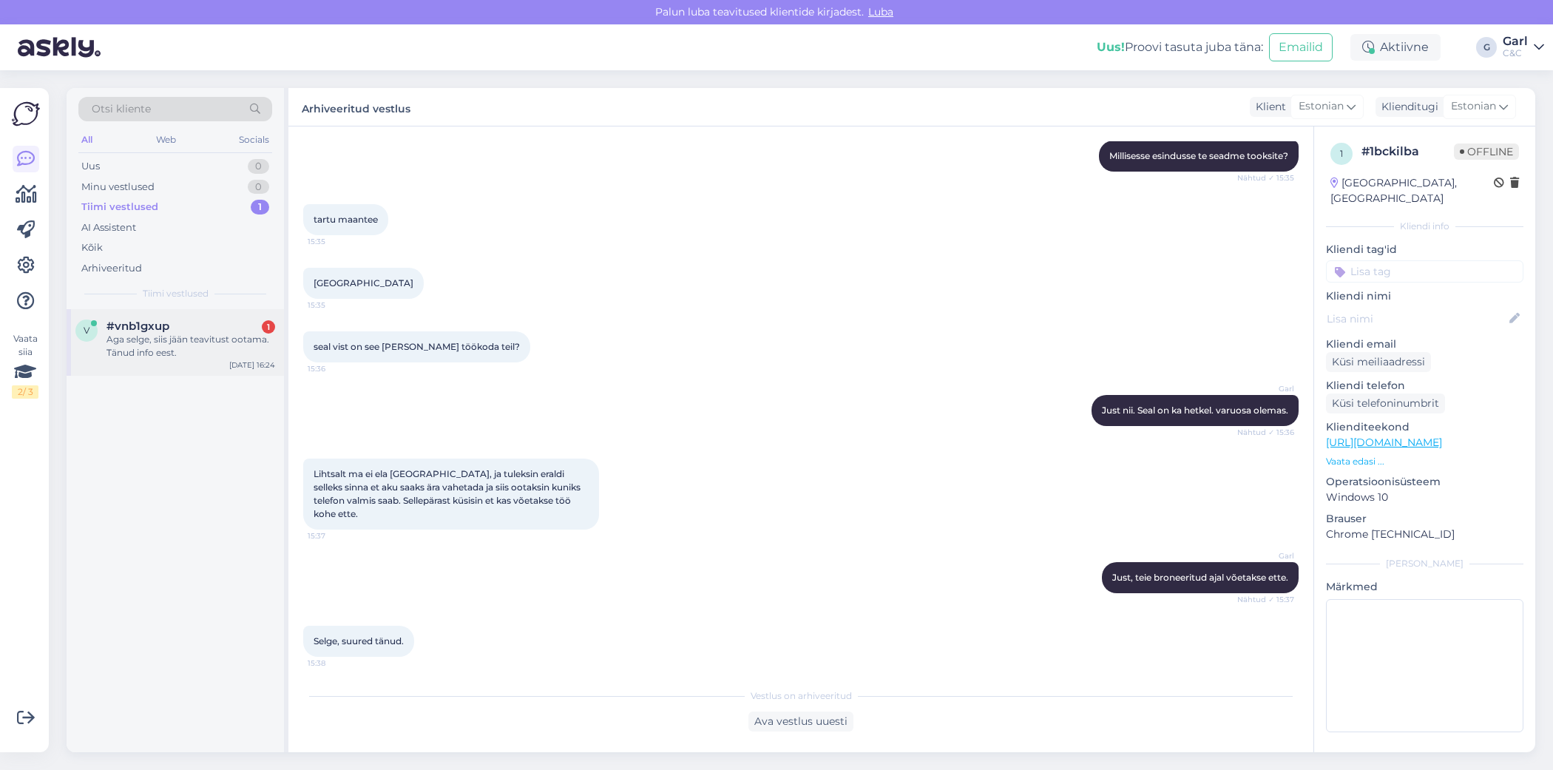
click at [206, 364] on div "v #vnb1gxup 1 Aga selge, siis jään teavitust ootama. Tänud info eest. Sep 18 16…" at bounding box center [175, 342] width 217 height 67
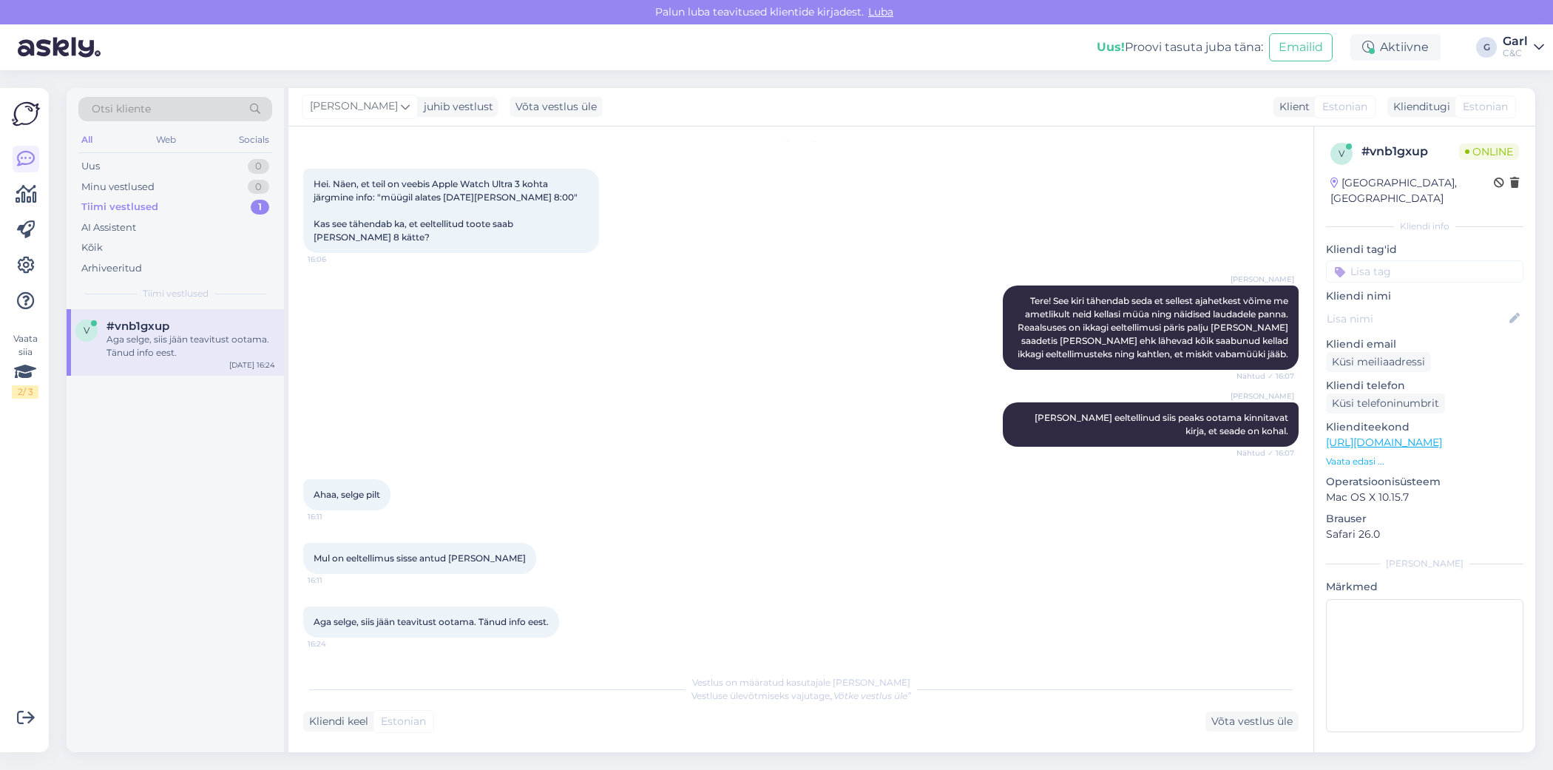
scroll to position [50, 0]
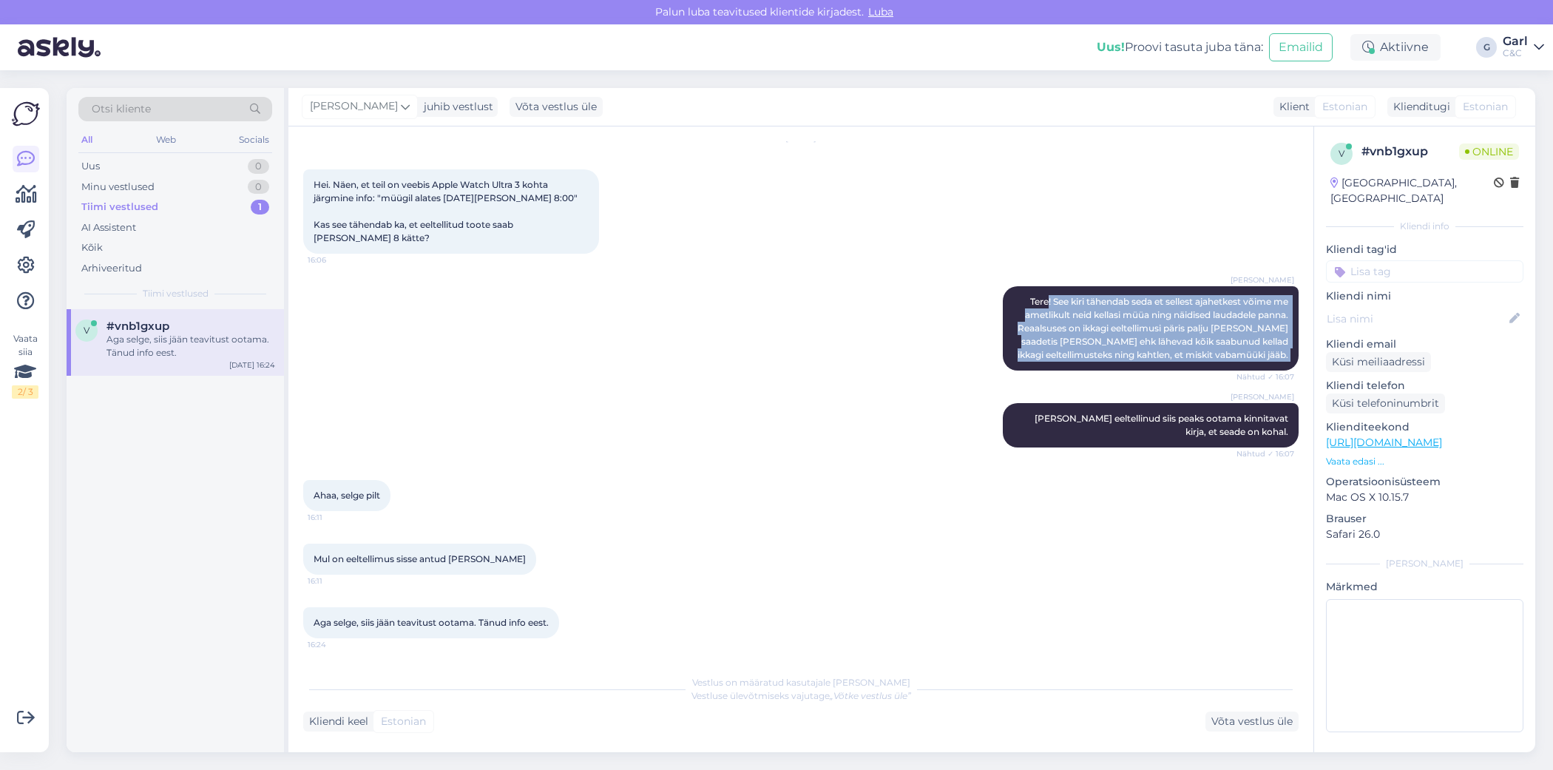
drag, startPoint x: 1040, startPoint y: 289, endPoint x: 990, endPoint y: 270, distance: 53.8
click at [990, 271] on div "Ross Tere! See kiri tähendab seda et sellest ajahetkest võime me ametlikult nei…" at bounding box center [800, 328] width 995 height 117
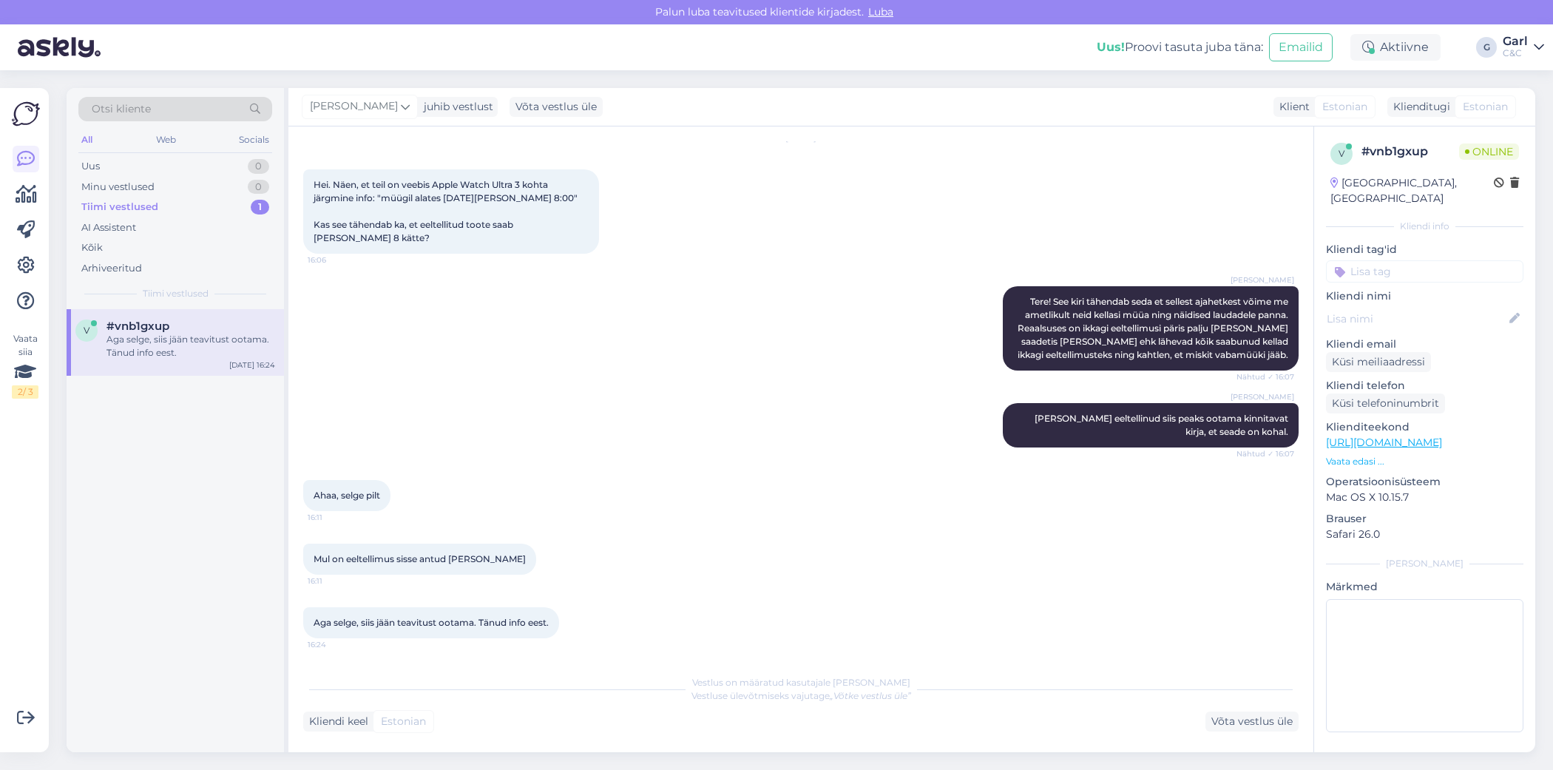
click at [962, 251] on div "Sep 18 2025 Hei. Näen, et teil on veebis Apple Watch Ultra 3 kohta järgmine inf…" at bounding box center [800, 196] width 995 height 148
click at [226, 146] on div "All Web Socials" at bounding box center [175, 141] width 194 height 23
click at [225, 153] on div "Otsi kliente All Web Socials Uus 1 Minu vestlused 0 Tiimi vestlused 1 AI Assist…" at bounding box center [175, 198] width 217 height 221
click at [225, 161] on div "Uus 1" at bounding box center [175, 166] width 194 height 21
click at [772, 404] on div "Ross Kui olete eeltellinud siis peaks ootama kinnitavat kirja, et seade on koha…" at bounding box center [800, 425] width 995 height 77
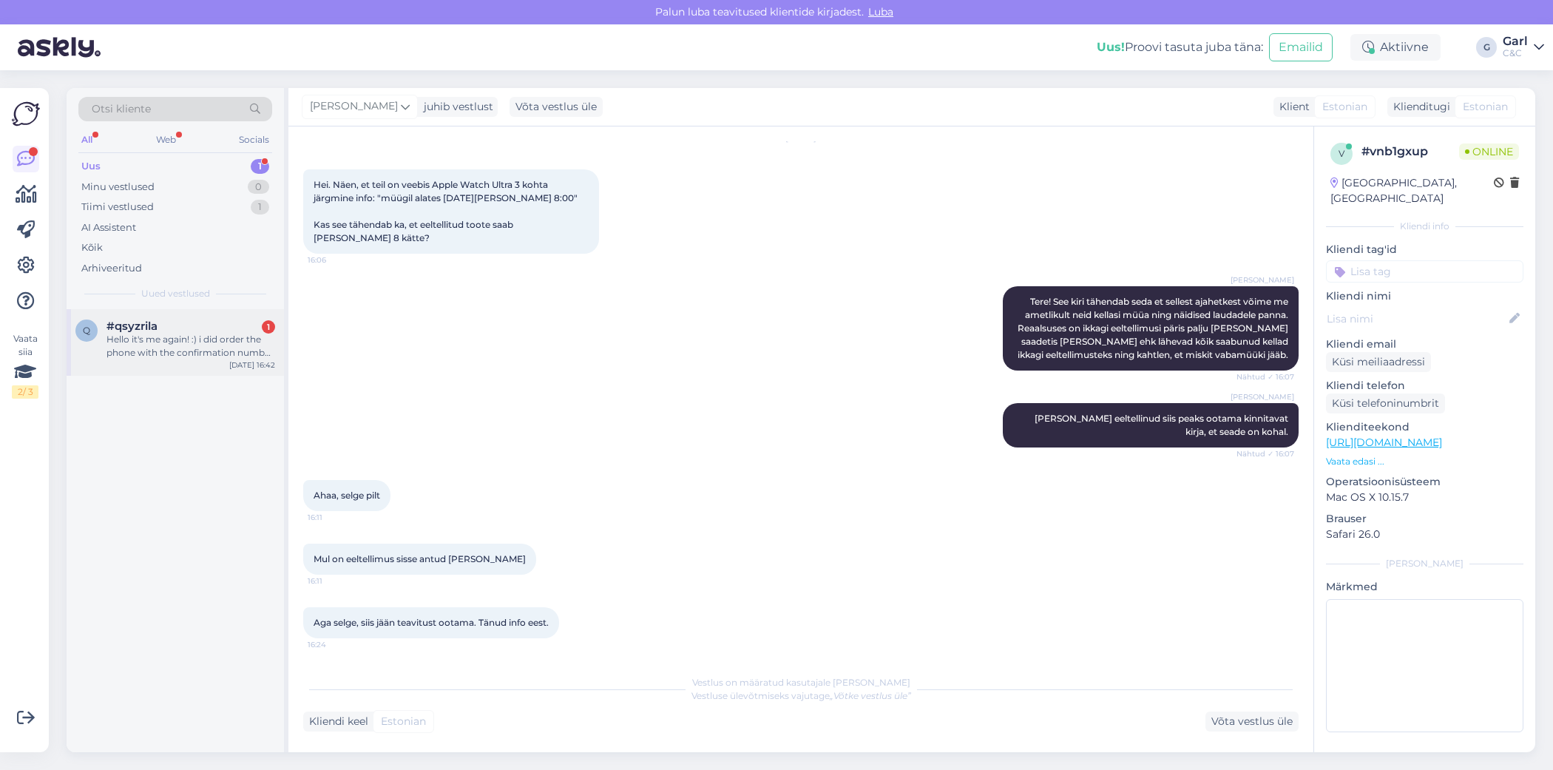
click at [172, 347] on div "Hello it's me again! :) i did order the phone with the confirmation number of #…" at bounding box center [190, 346] width 169 height 27
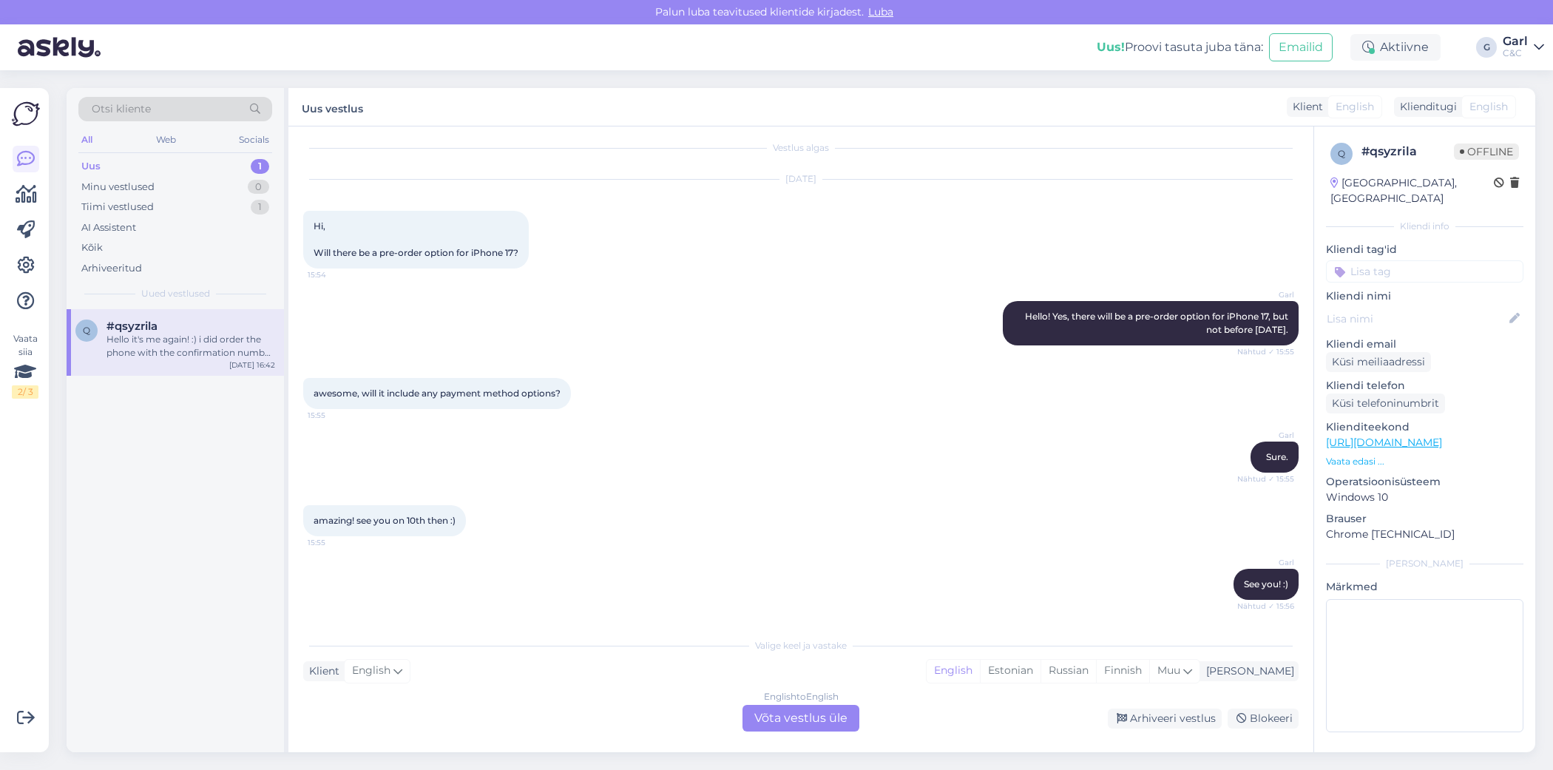
scroll to position [129, 0]
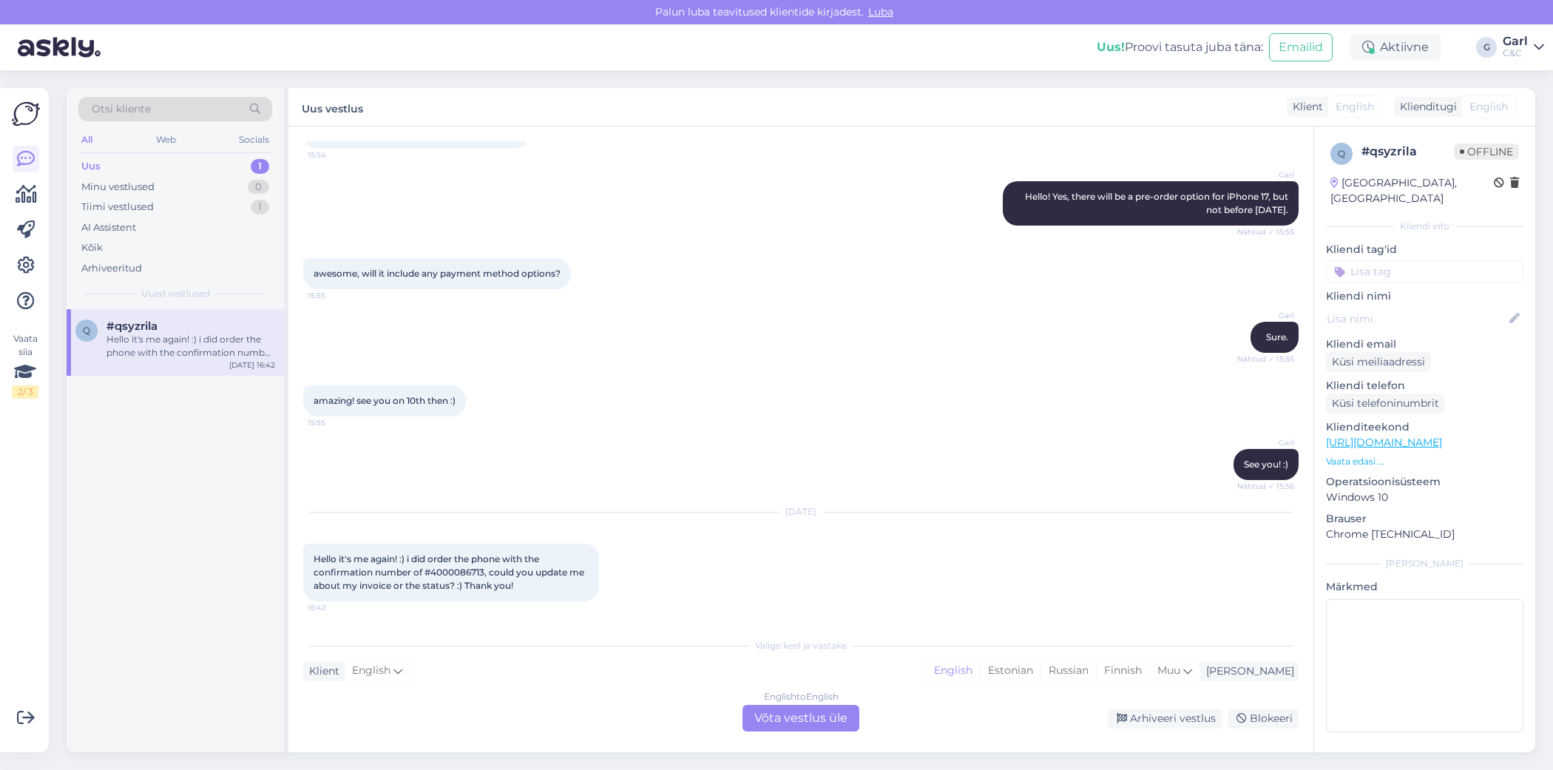
click at [809, 718] on div "English to English Võta vestlus üle" at bounding box center [800, 718] width 117 height 27
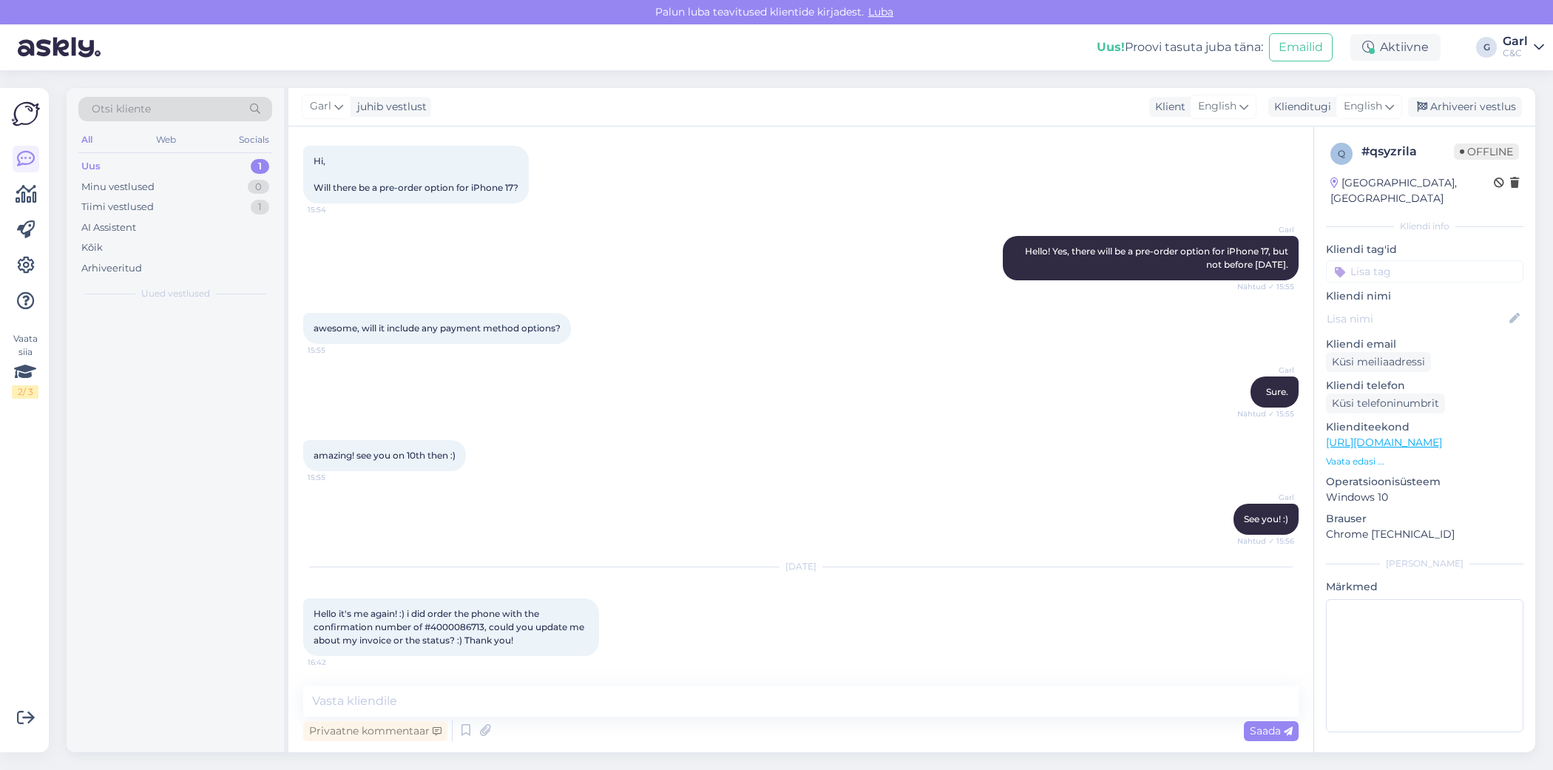
scroll to position [73, 0]
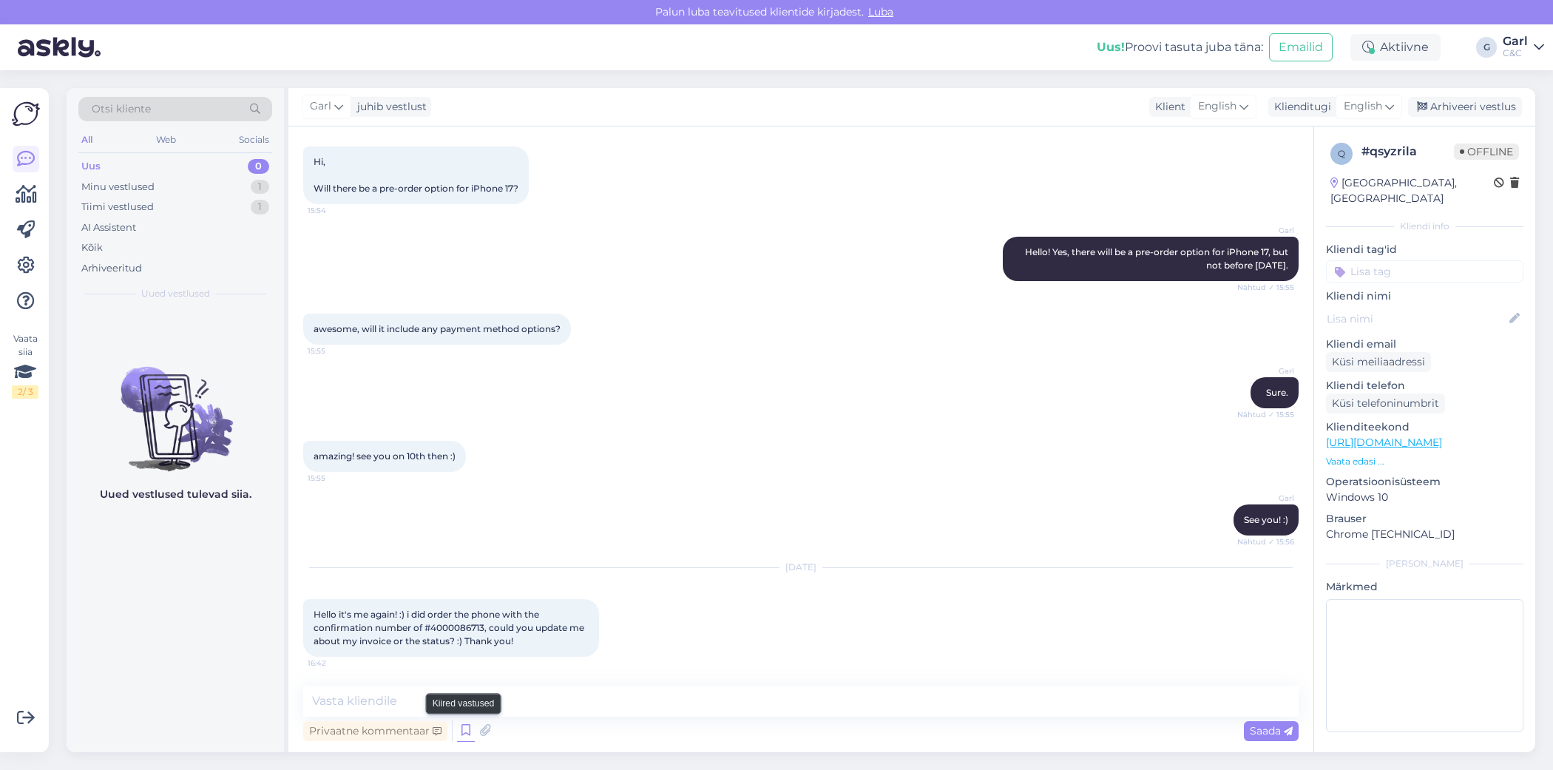
click at [464, 730] on icon at bounding box center [466, 730] width 18 height 22
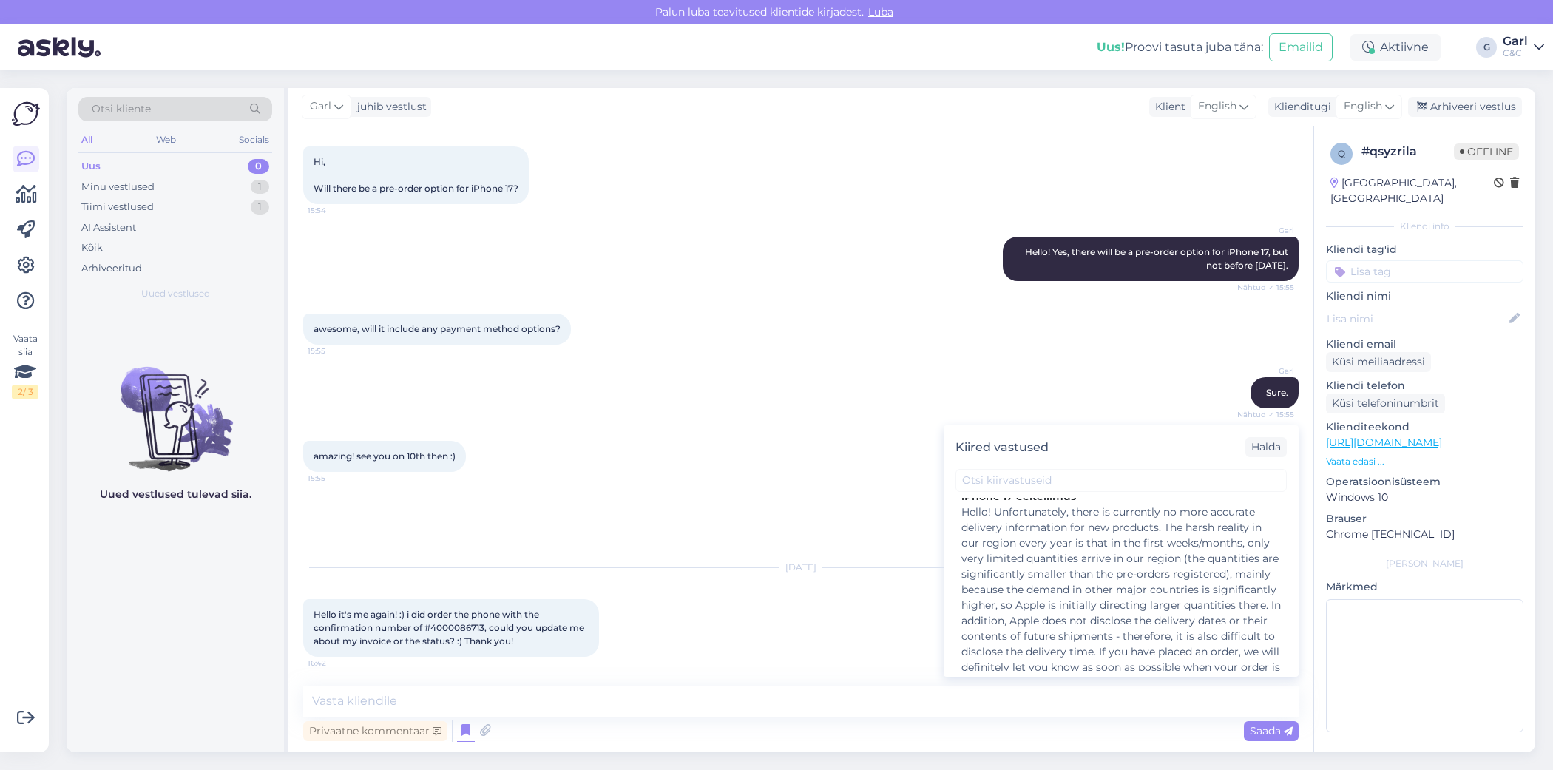
scroll to position [641, 0]
click at [1156, 625] on div "Hello! Unfortunately, there is currently no more accurate delivery information …" at bounding box center [1120, 611] width 319 height 202
type textarea "Hello! Unfortunately, there is currently no more accurate delivery information …"
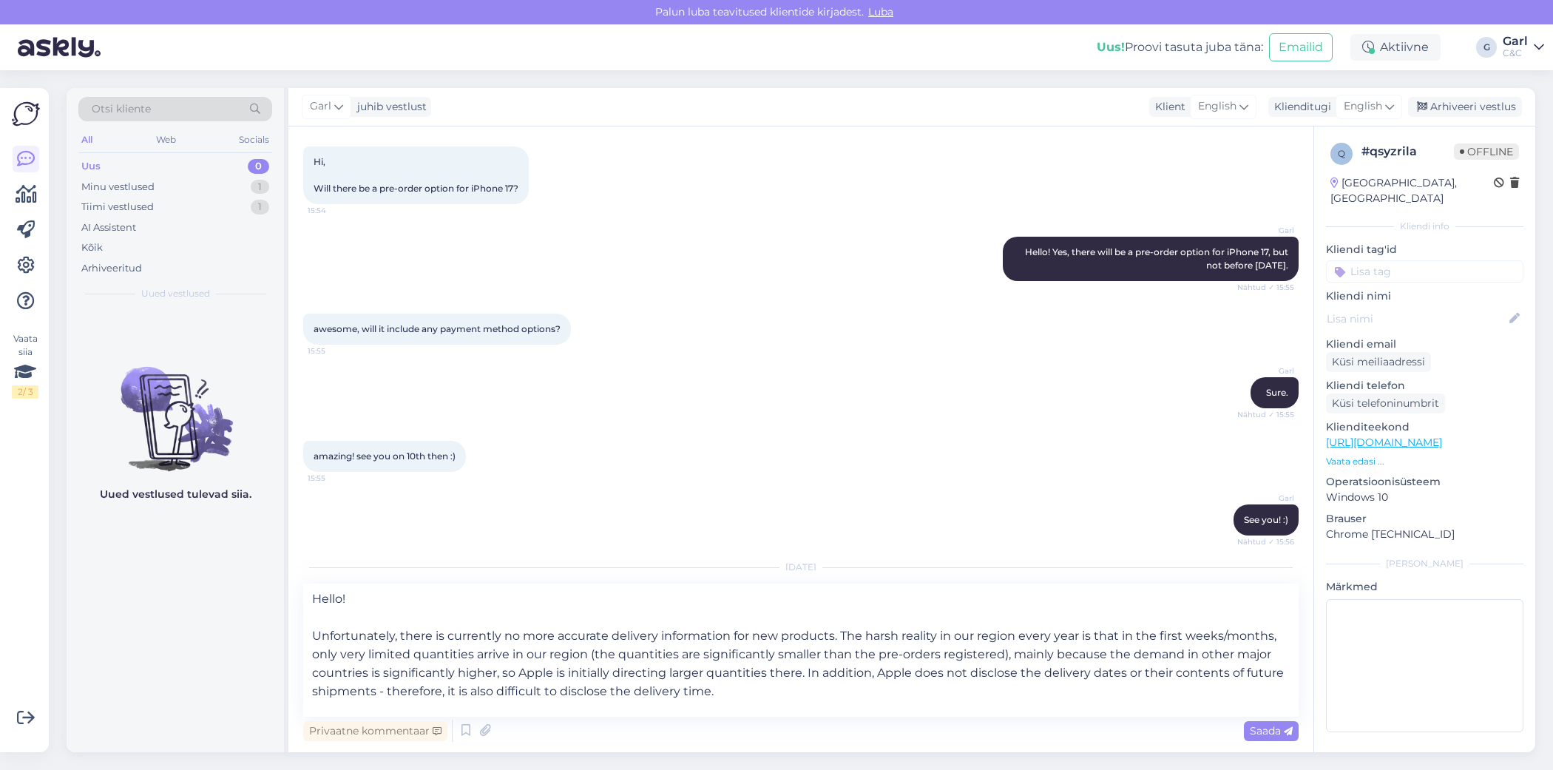
scroll to position [129, 0]
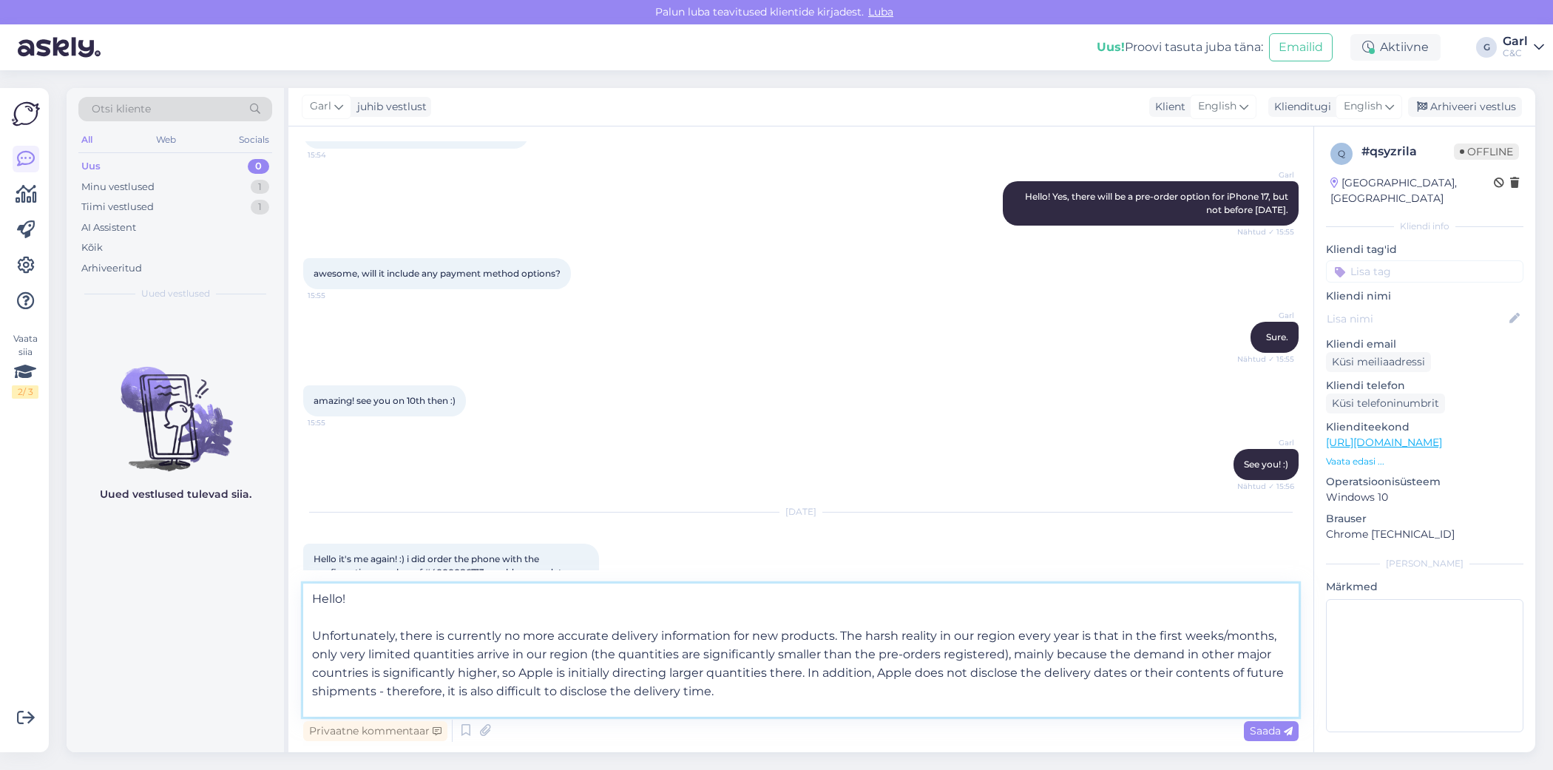
click at [742, 710] on textarea "Hello! Unfortunately, there is currently no more accurate delivery information …" at bounding box center [800, 649] width 995 height 133
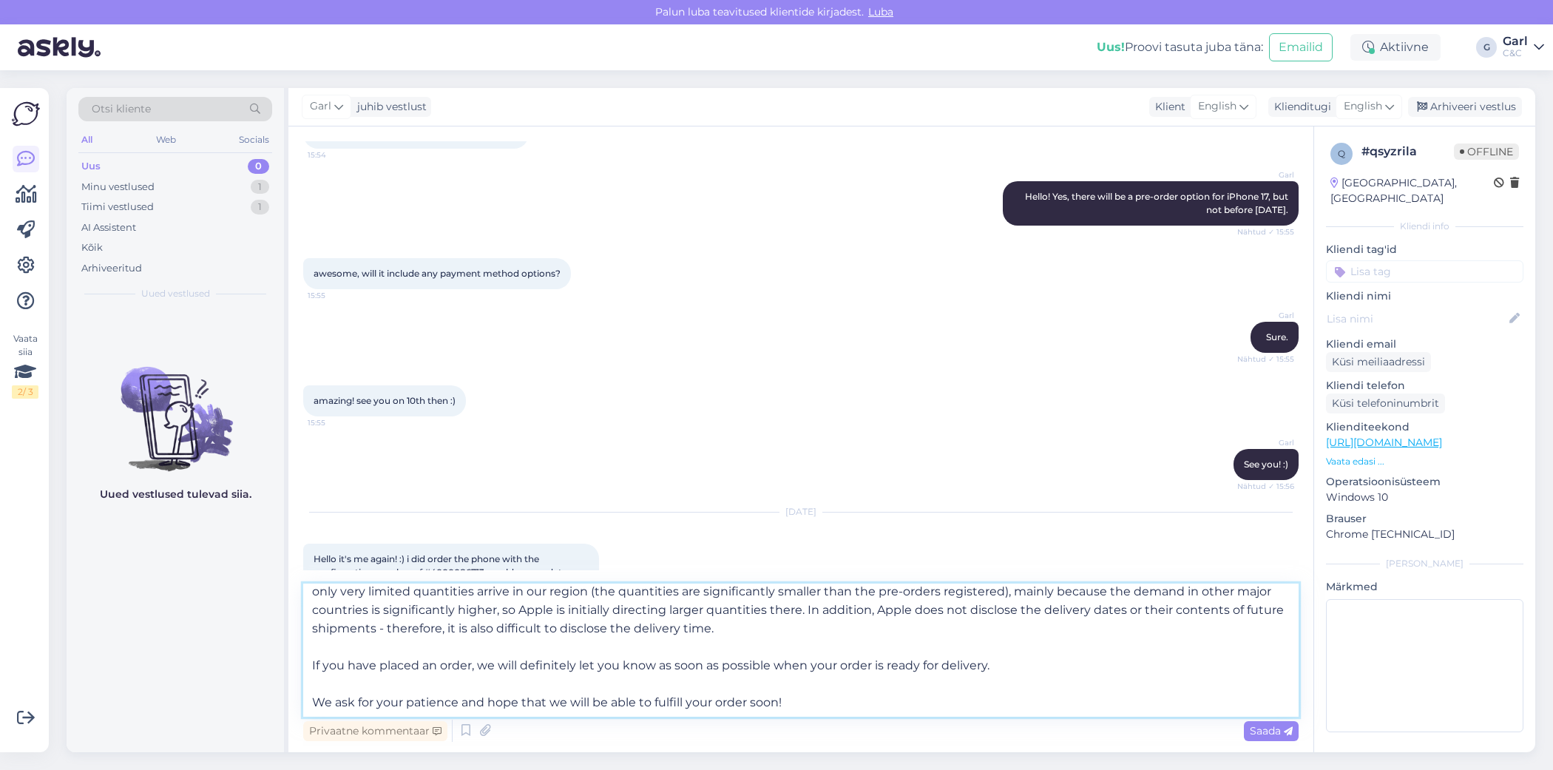
click at [762, 678] on textarea "Hello! Unfortunately, there is currently no more accurate delivery information …" at bounding box center [800, 649] width 995 height 133
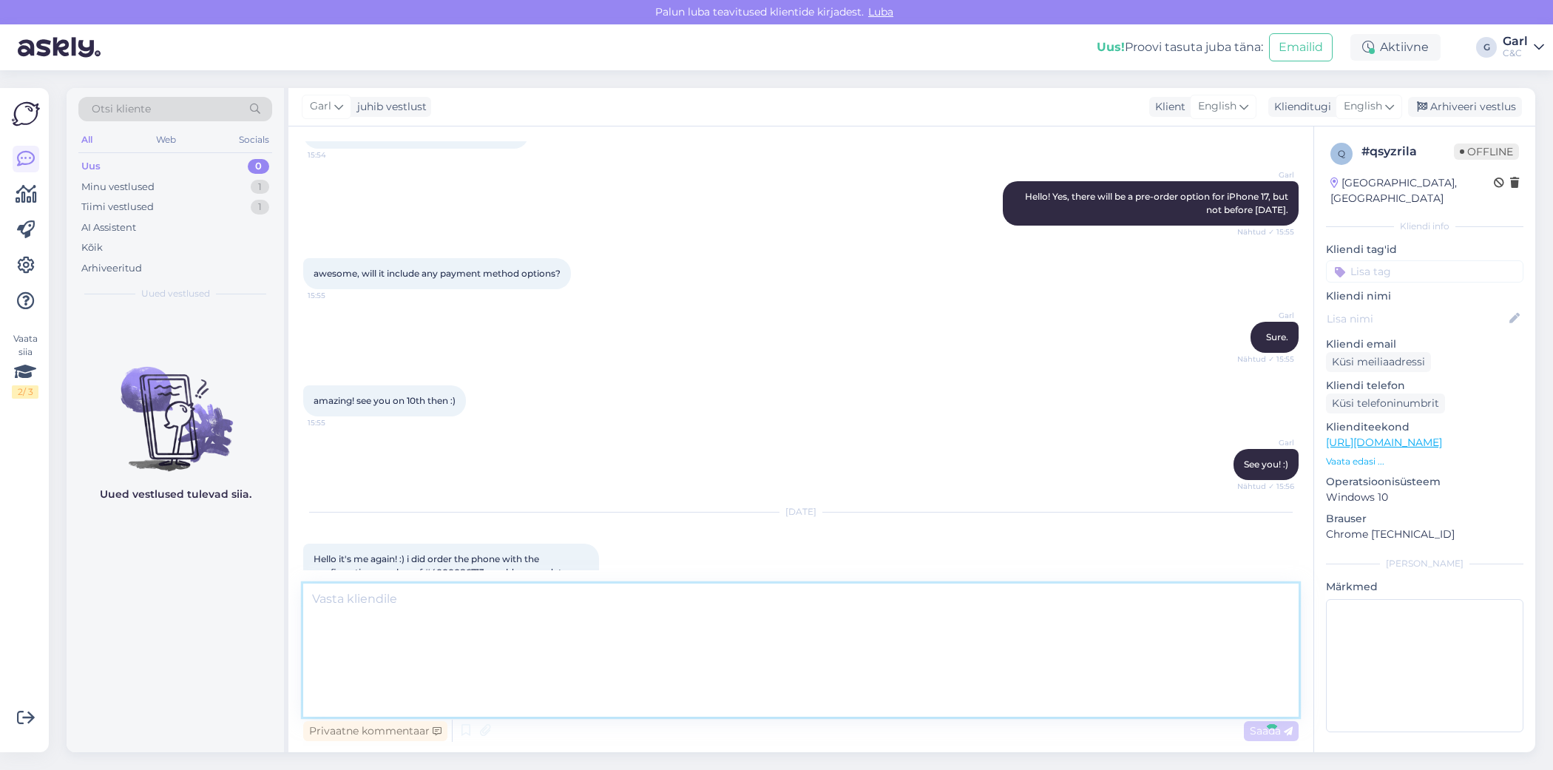
scroll to position [363, 0]
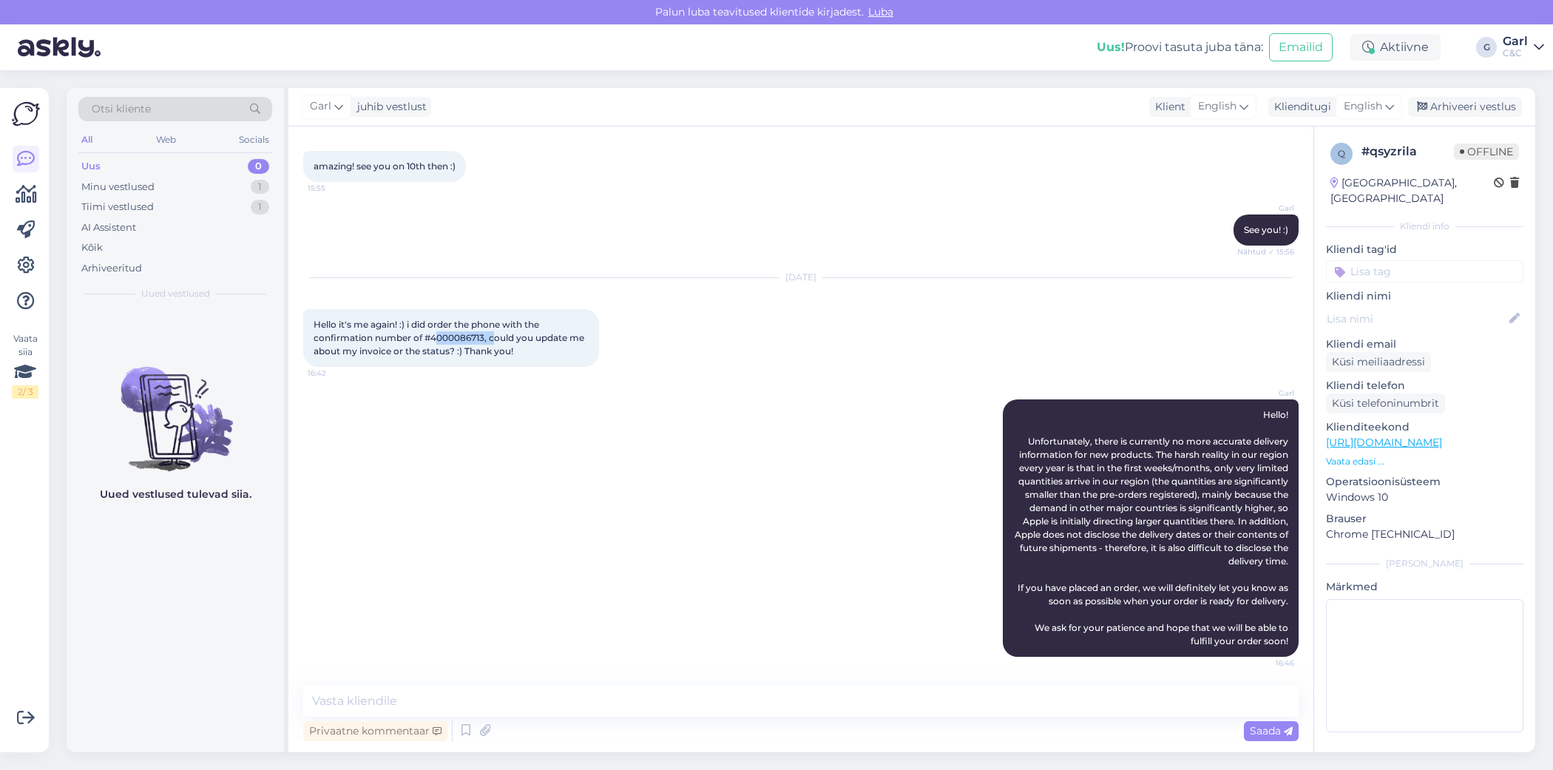
drag, startPoint x: 434, startPoint y: 338, endPoint x: 493, endPoint y: 337, distance: 59.2
click at [493, 337] on span "Hello it's me again! :) i did order the phone with the confirmation number of #…" at bounding box center [449, 338] width 273 height 38
click at [1521, 47] on div "C&C" at bounding box center [1514, 53] width 25 height 12
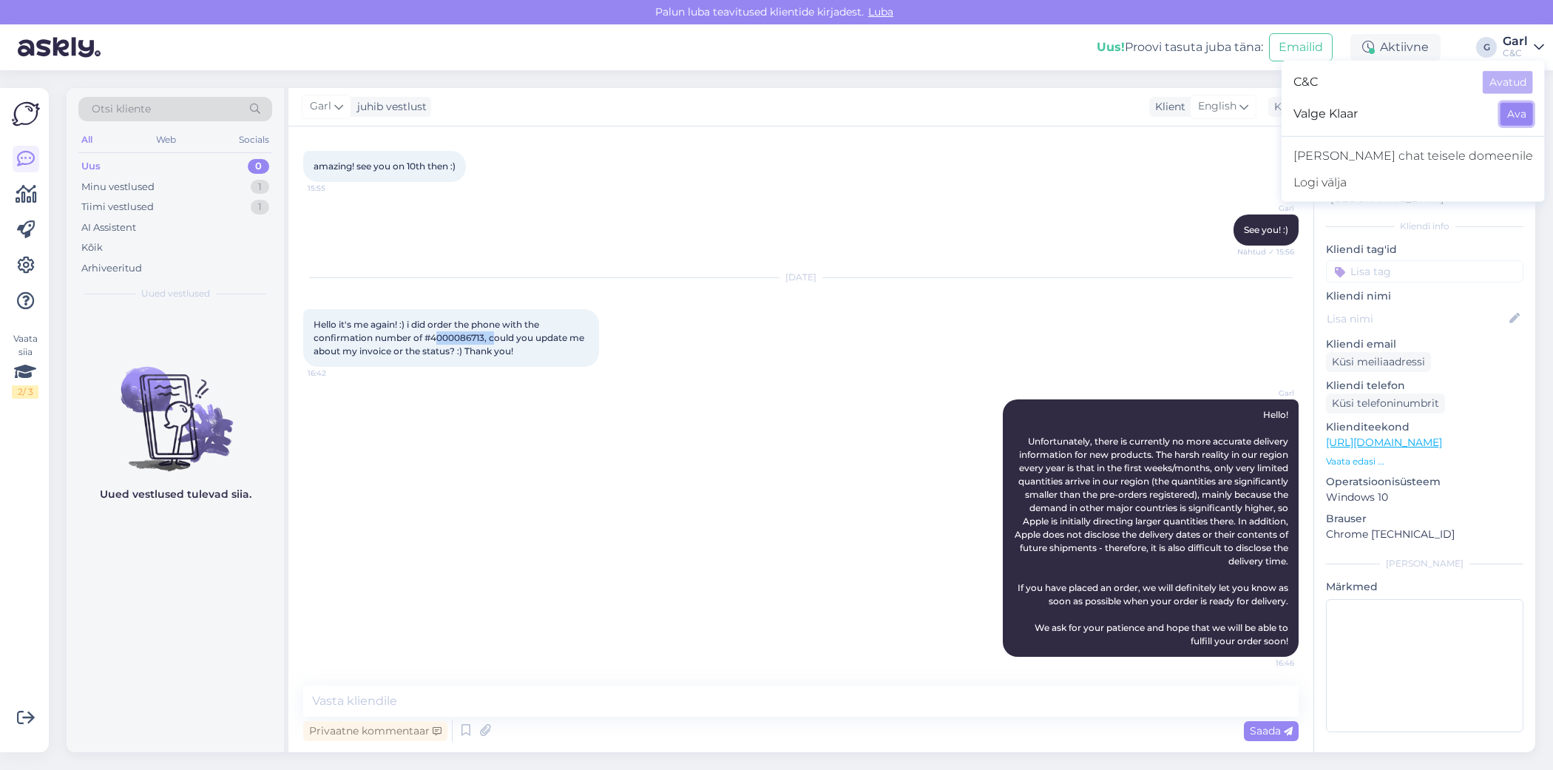
click at [1511, 106] on button "Ava" at bounding box center [1516, 114] width 33 height 23
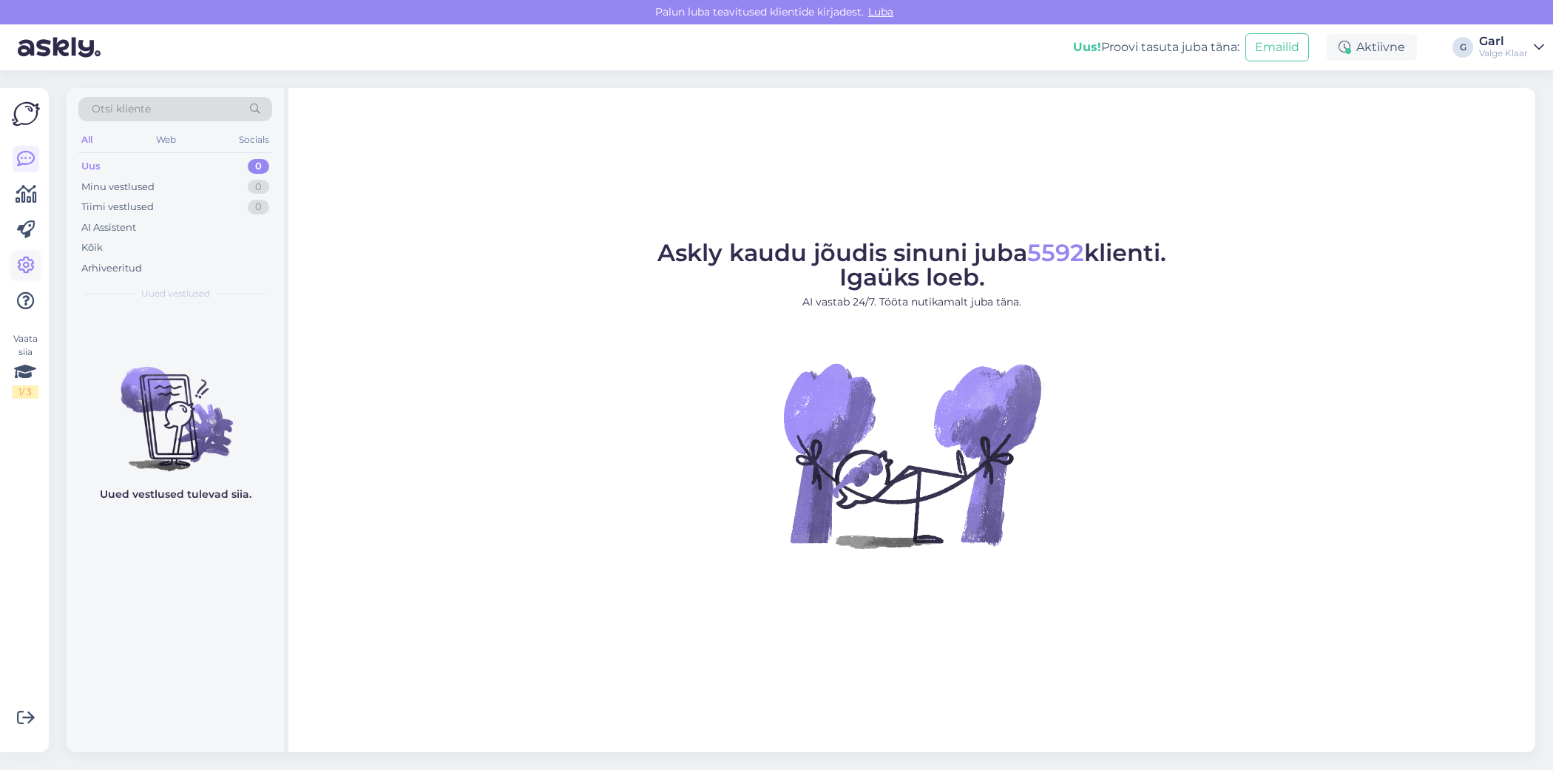
click at [19, 267] on icon at bounding box center [26, 266] width 18 height 18
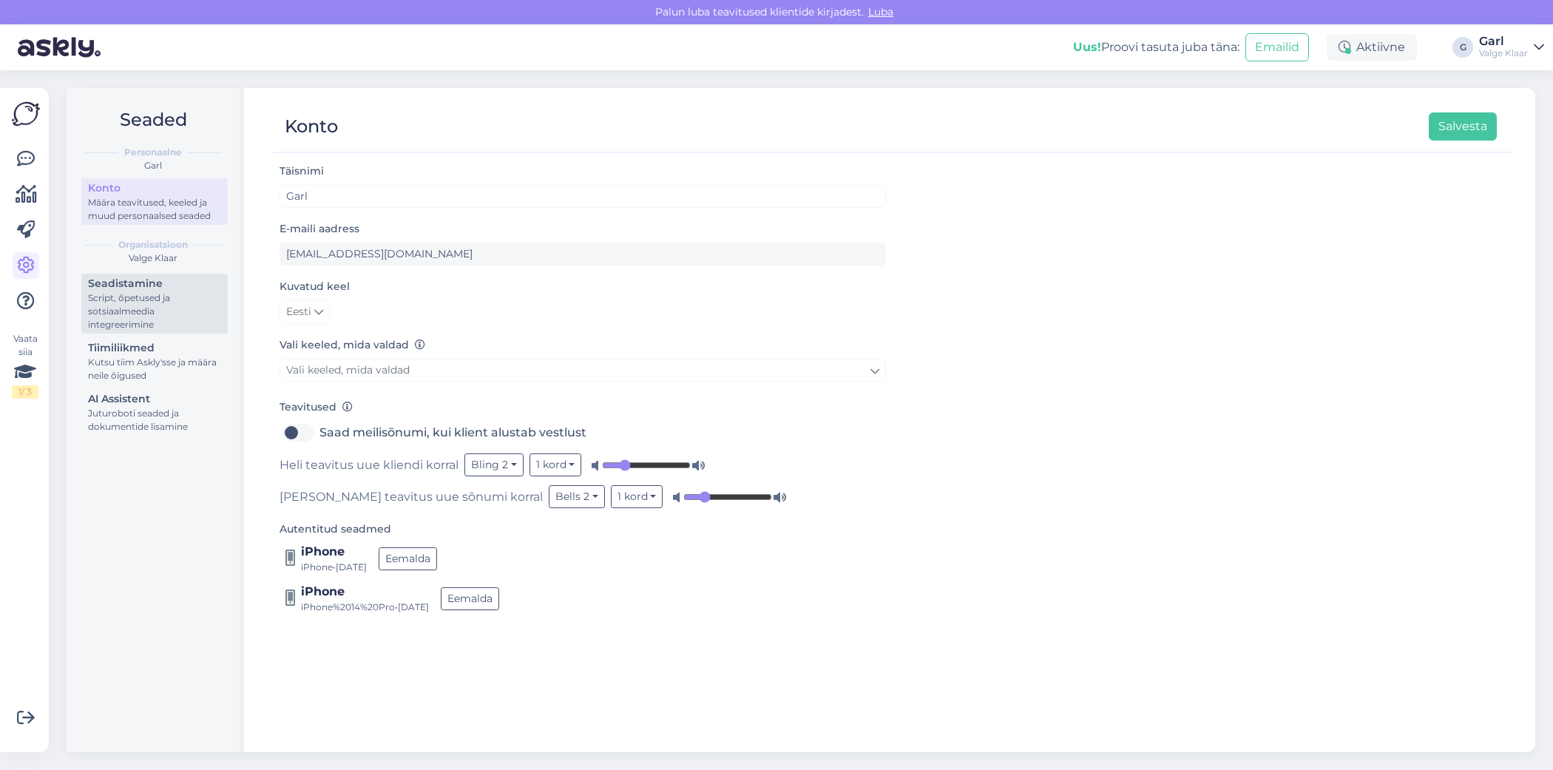
click at [151, 325] on div "Script, õpetused ja sotsiaalmeedia integreerimine" at bounding box center [154, 311] width 133 height 40
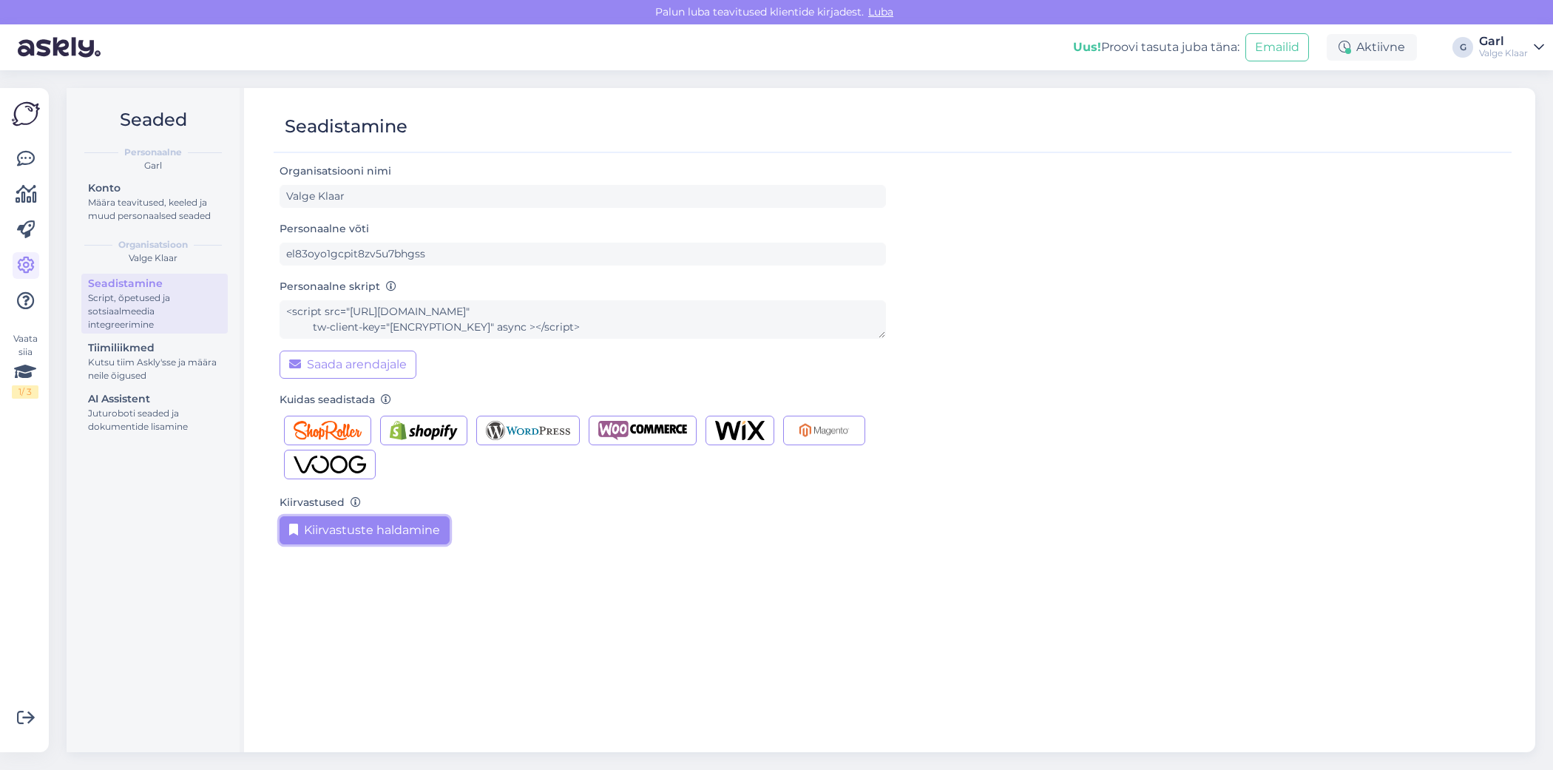
click at [399, 523] on button "Kiirvastuste haldamine" at bounding box center [364, 530] width 170 height 28
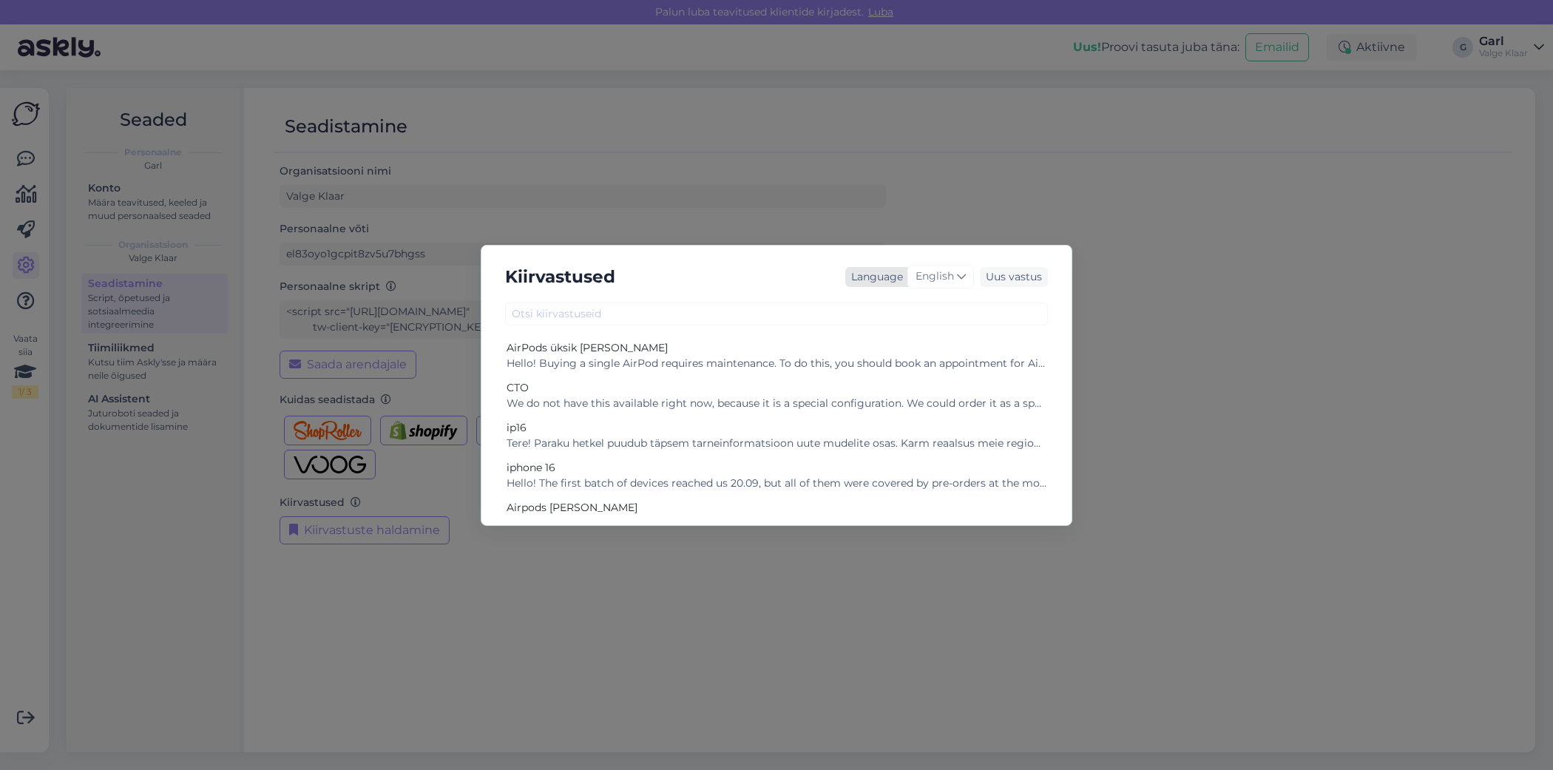
click at [948, 277] on span "English" at bounding box center [934, 276] width 38 height 16
click at [891, 458] on link "Estonian" at bounding box center [909, 456] width 163 height 24
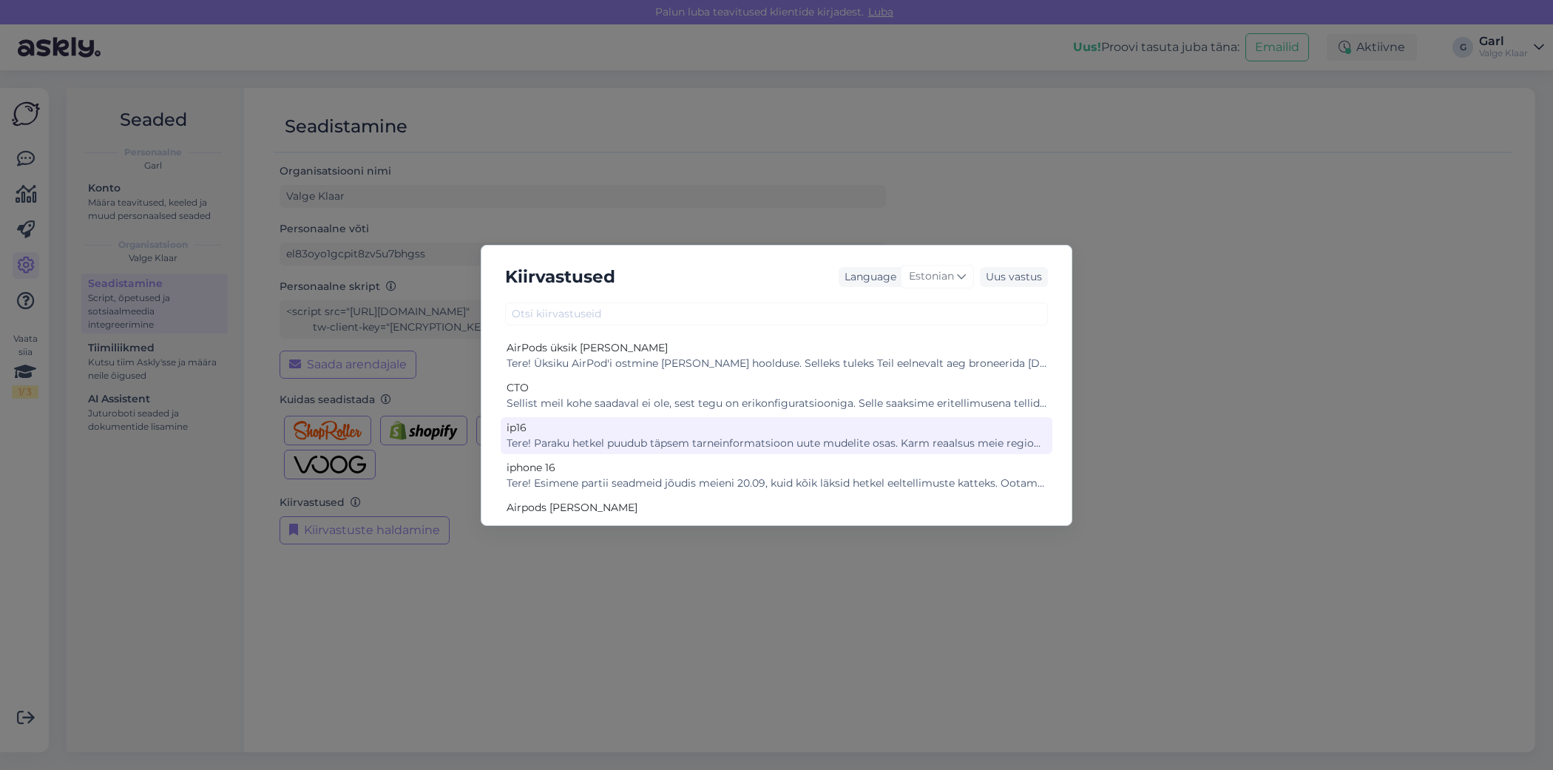
click at [654, 436] on div "Tere! Paraku hetkel puudub täpsem tarneinformatsioon uute mudelite osas. Karm r…" at bounding box center [776, 443] width 540 height 16
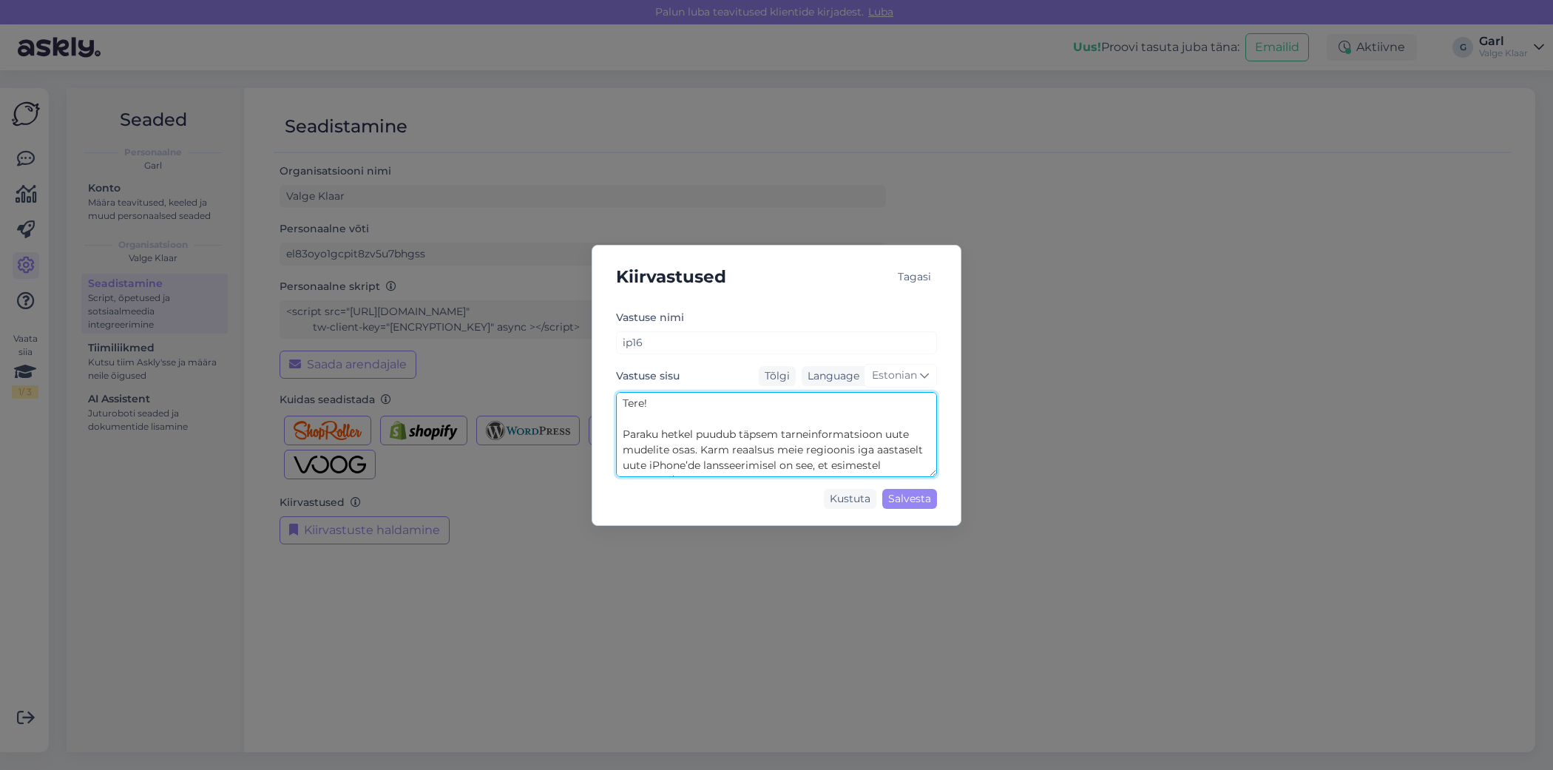
click at [767, 449] on textarea "Tere! Paraku hetkel puudub täpsem tarneinformatsioon uute mudelite osas. Karm r…" at bounding box center [776, 434] width 321 height 85
click at [173, 504] on div "Kiirvastused Tagasi Vastuse nimi ip16 Vastuse sisu Tõlgi Language Estonian Tere…" at bounding box center [776, 385] width 1553 height 770
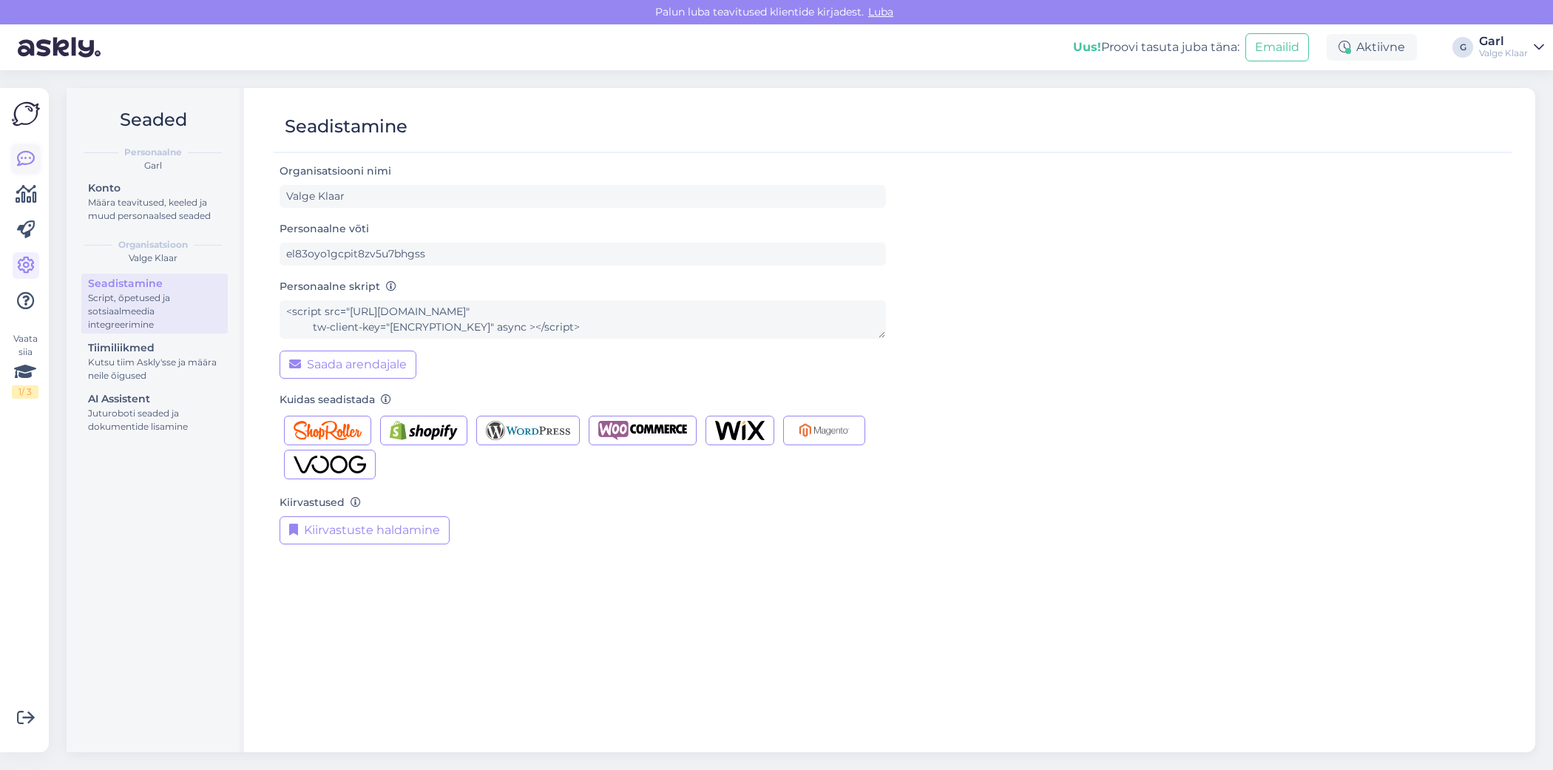
click at [27, 150] on icon at bounding box center [26, 159] width 18 height 18
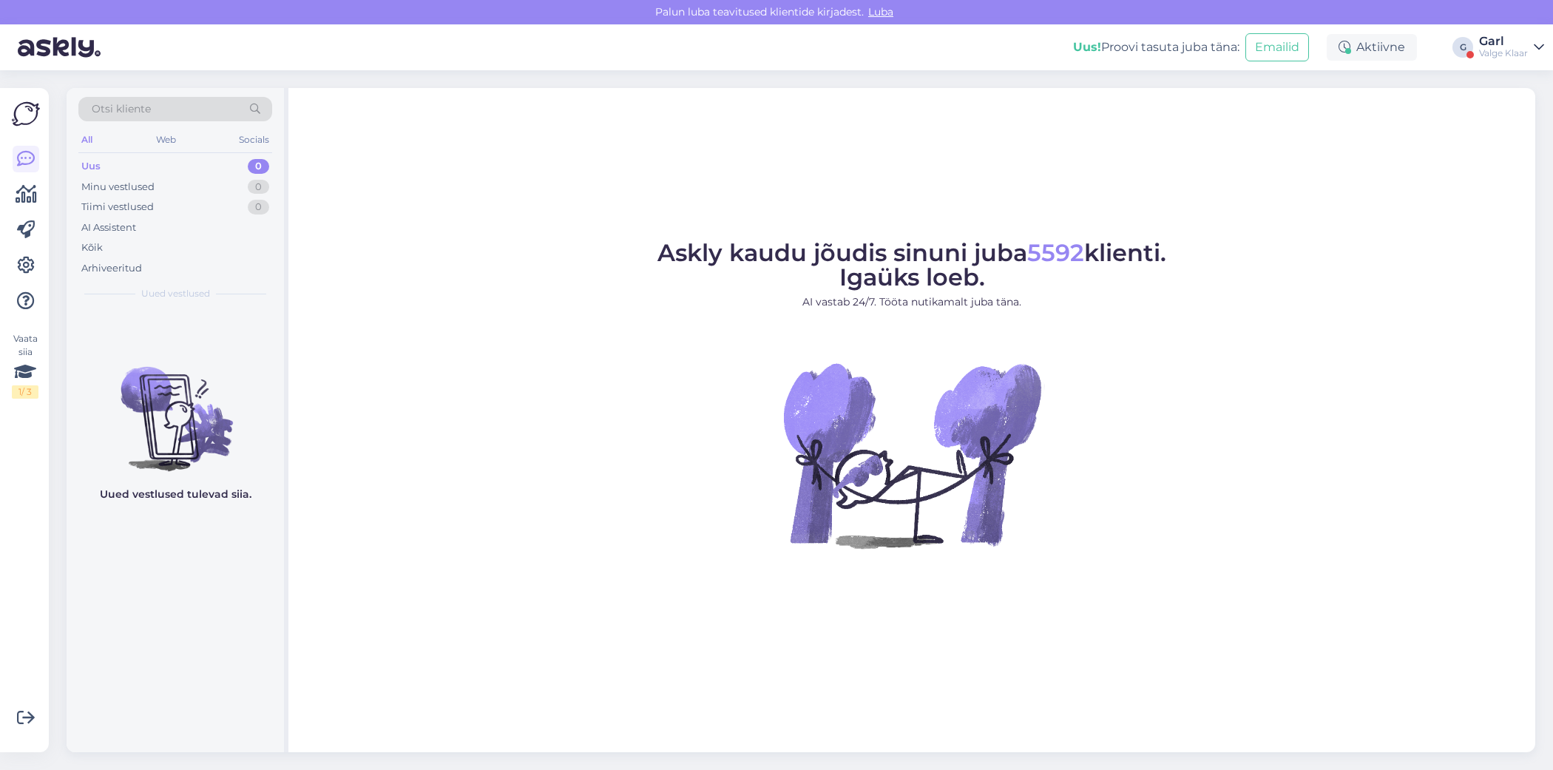
click at [1517, 52] on div "Valge Klaar" at bounding box center [1503, 53] width 49 height 12
click at [1516, 87] on button "Ava" at bounding box center [1516, 82] width 33 height 23
click at [241, 194] on div "Minu vestlused 1" at bounding box center [175, 187] width 194 height 21
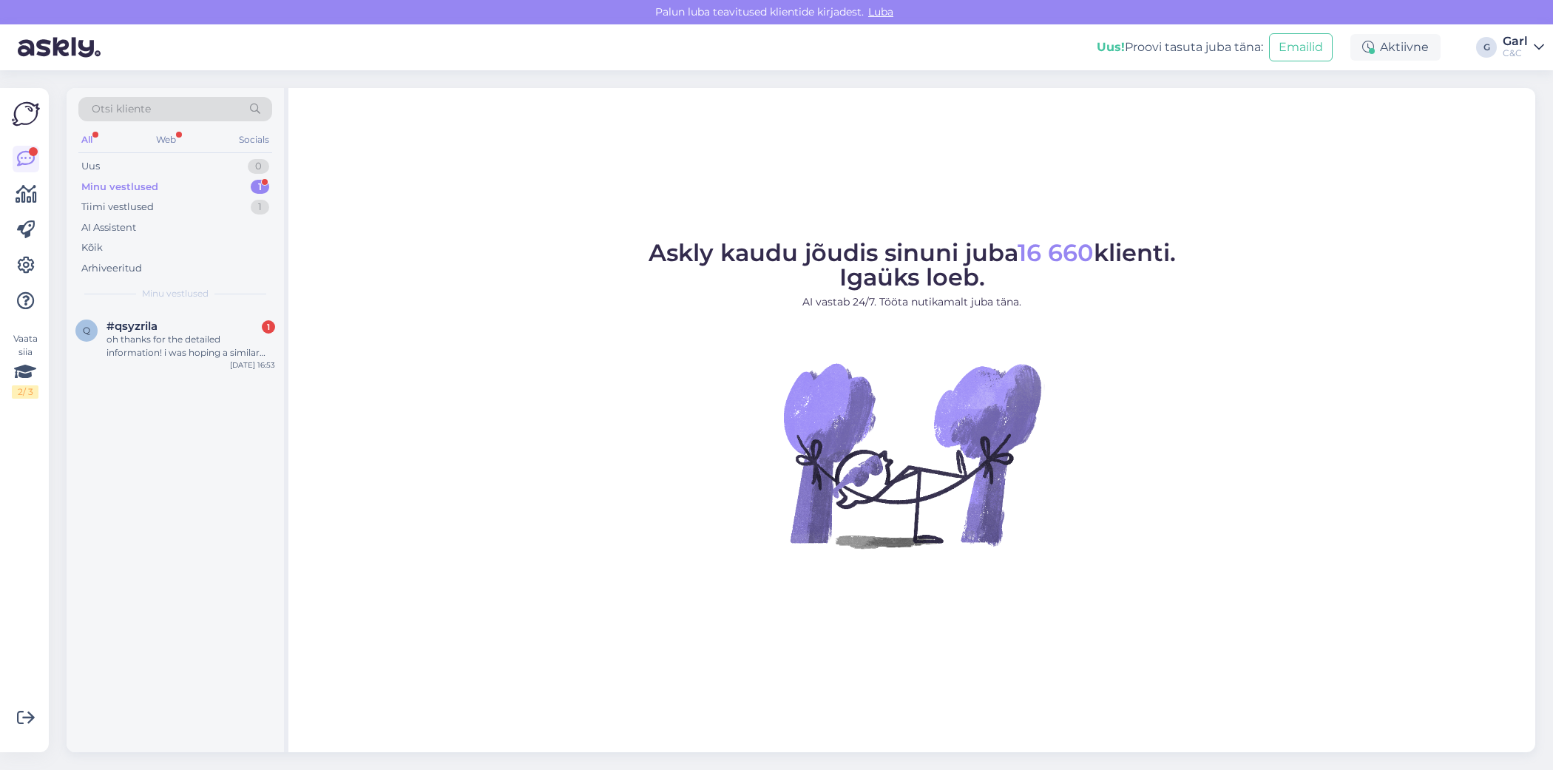
click at [218, 302] on div "Otsi kliente All Web Socials Uus 0 Minu vestlused 1 Tiimi vestlused 1 AI Assist…" at bounding box center [175, 198] width 217 height 221
click at [218, 313] on div "q #qsyzrila 1 oh thanks for the detailed information! i was hoping a similar tr…" at bounding box center [175, 342] width 217 height 67
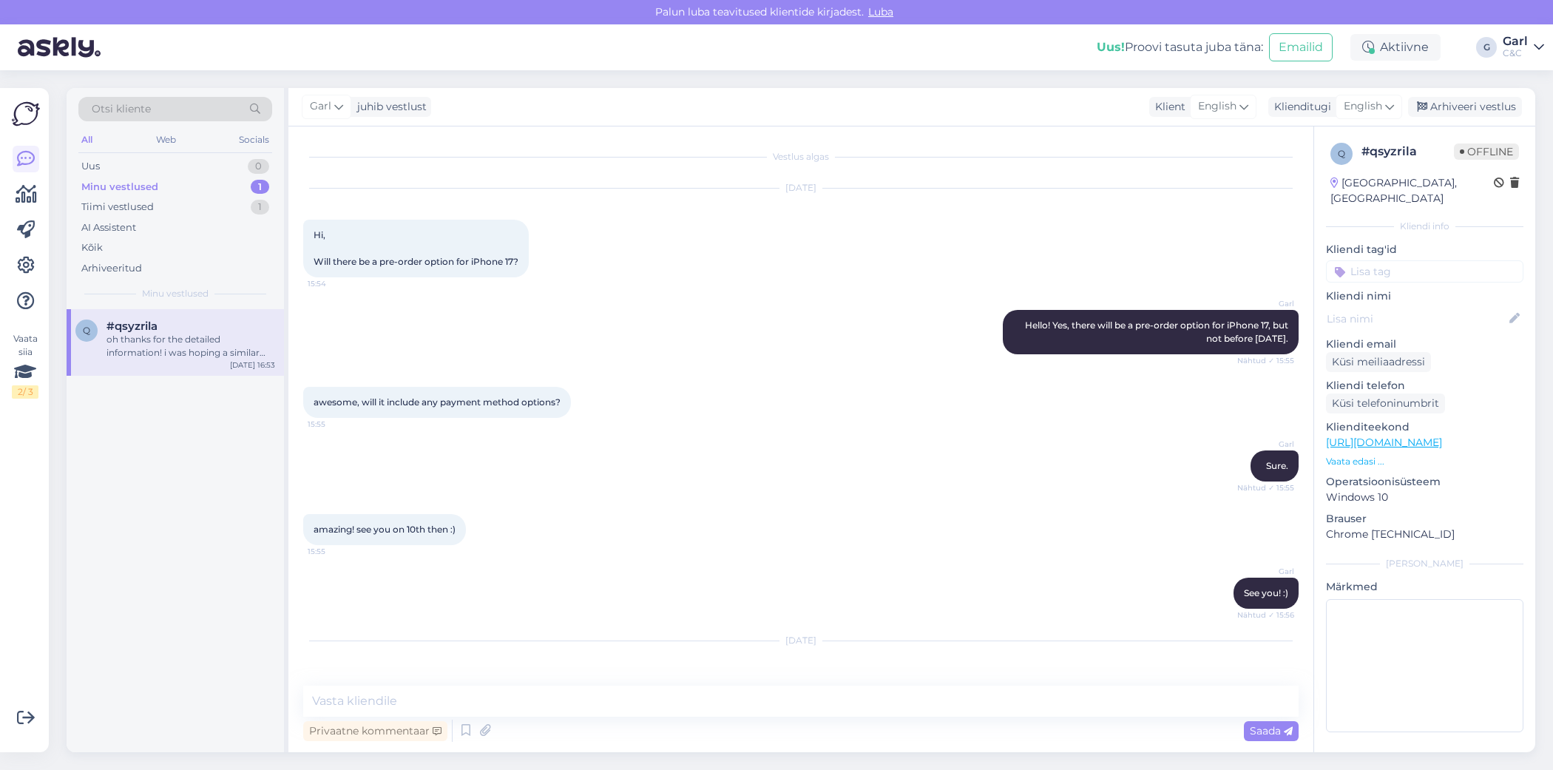
scroll to position [520, 0]
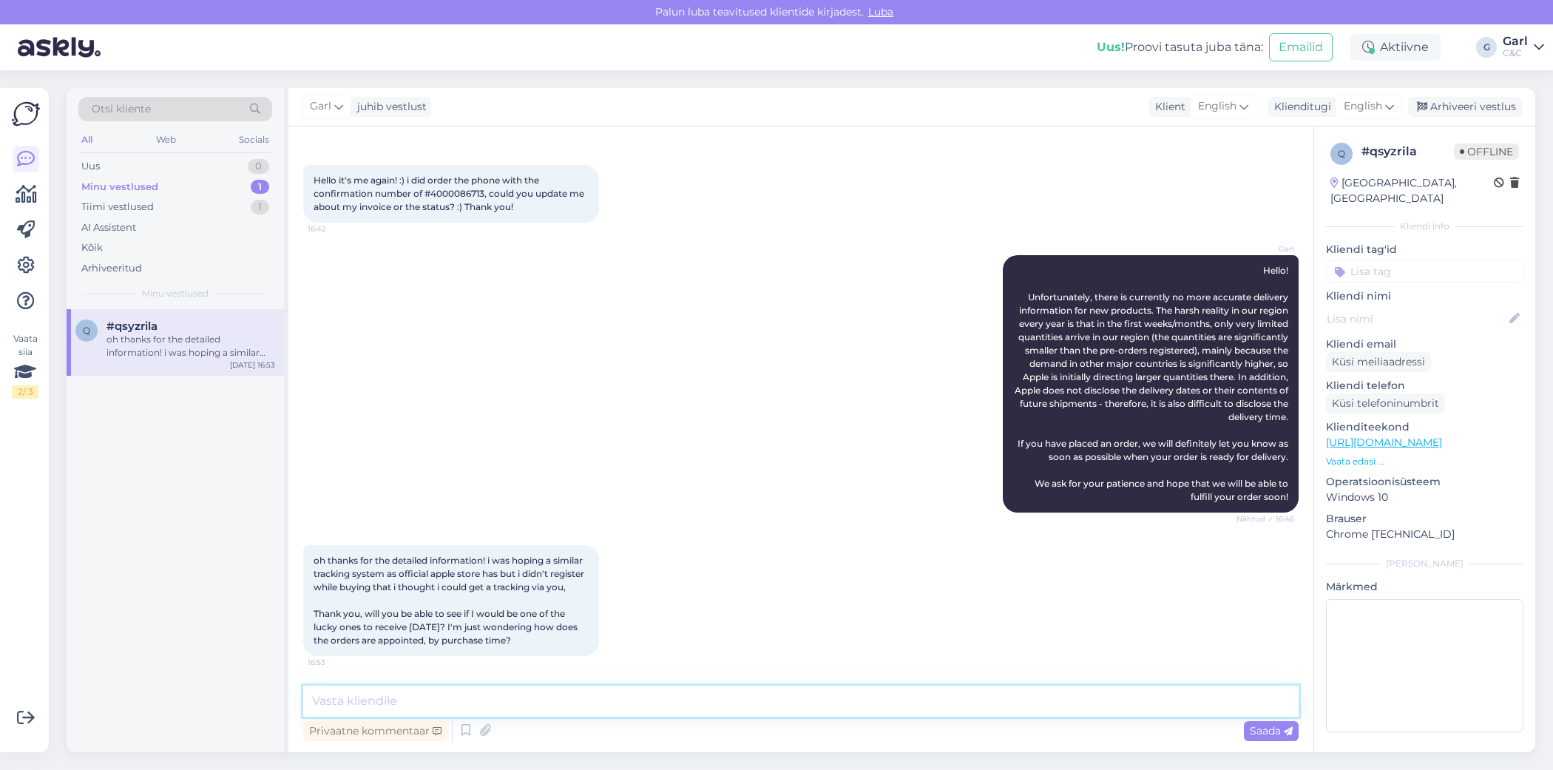
click at [509, 689] on textarea at bounding box center [800, 700] width 995 height 31
click at [514, 691] on textarea at bounding box center [800, 700] width 995 height 31
paste textarea "Orders are filled based on a virtual queue. Unfortunately, I cannot tell you th…"
type textarea "Orders are filled based on a virtual queue. Unfortunately, I cannot tell you th…"
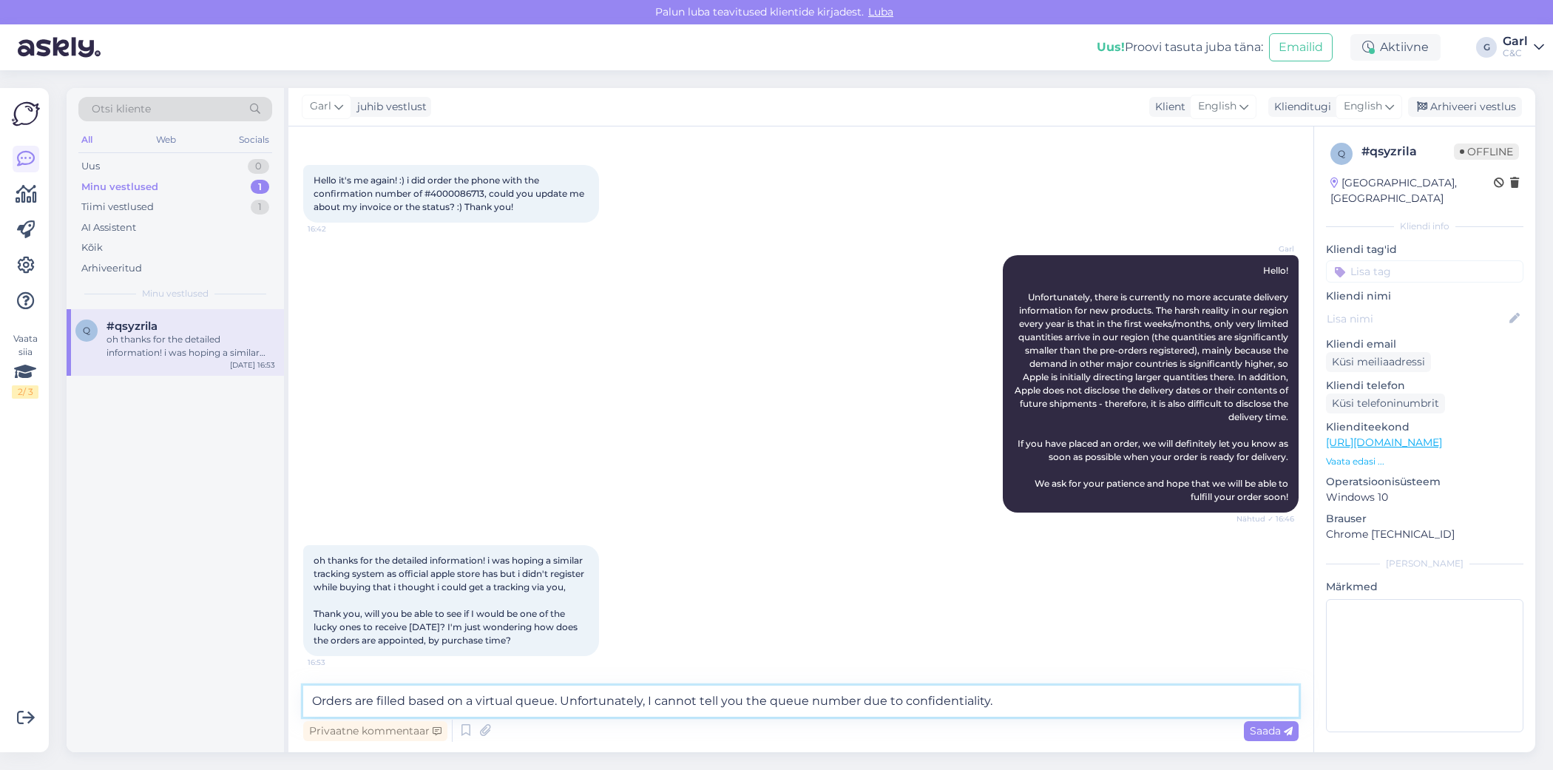
click at [856, 706] on textarea "Orders are filled based on a virtual queue. Unfortunately, I cannot tell you th…" at bounding box center [800, 700] width 995 height 31
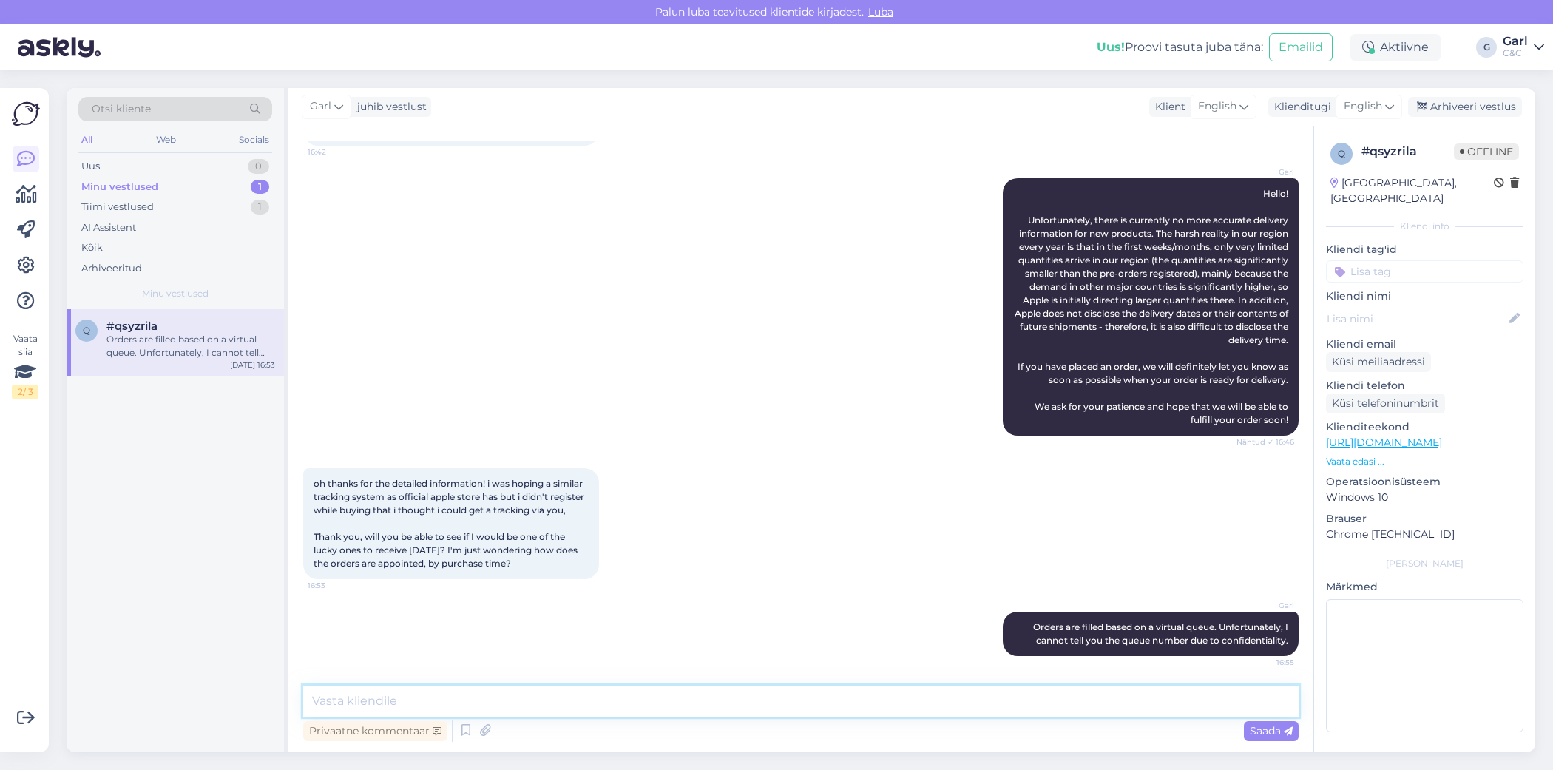
click at [859, 704] on textarea at bounding box center [800, 700] width 995 height 31
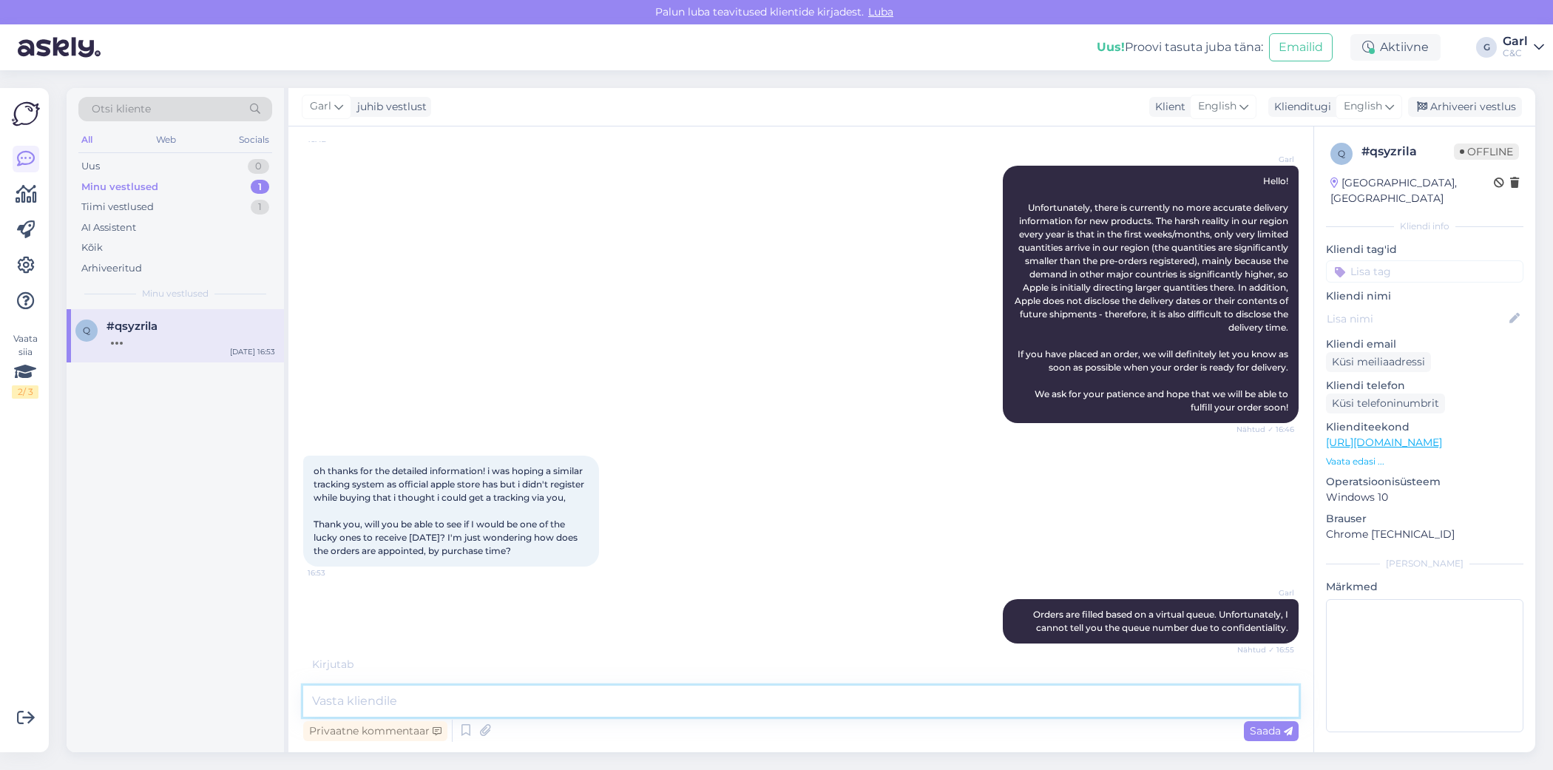
scroll to position [674, 0]
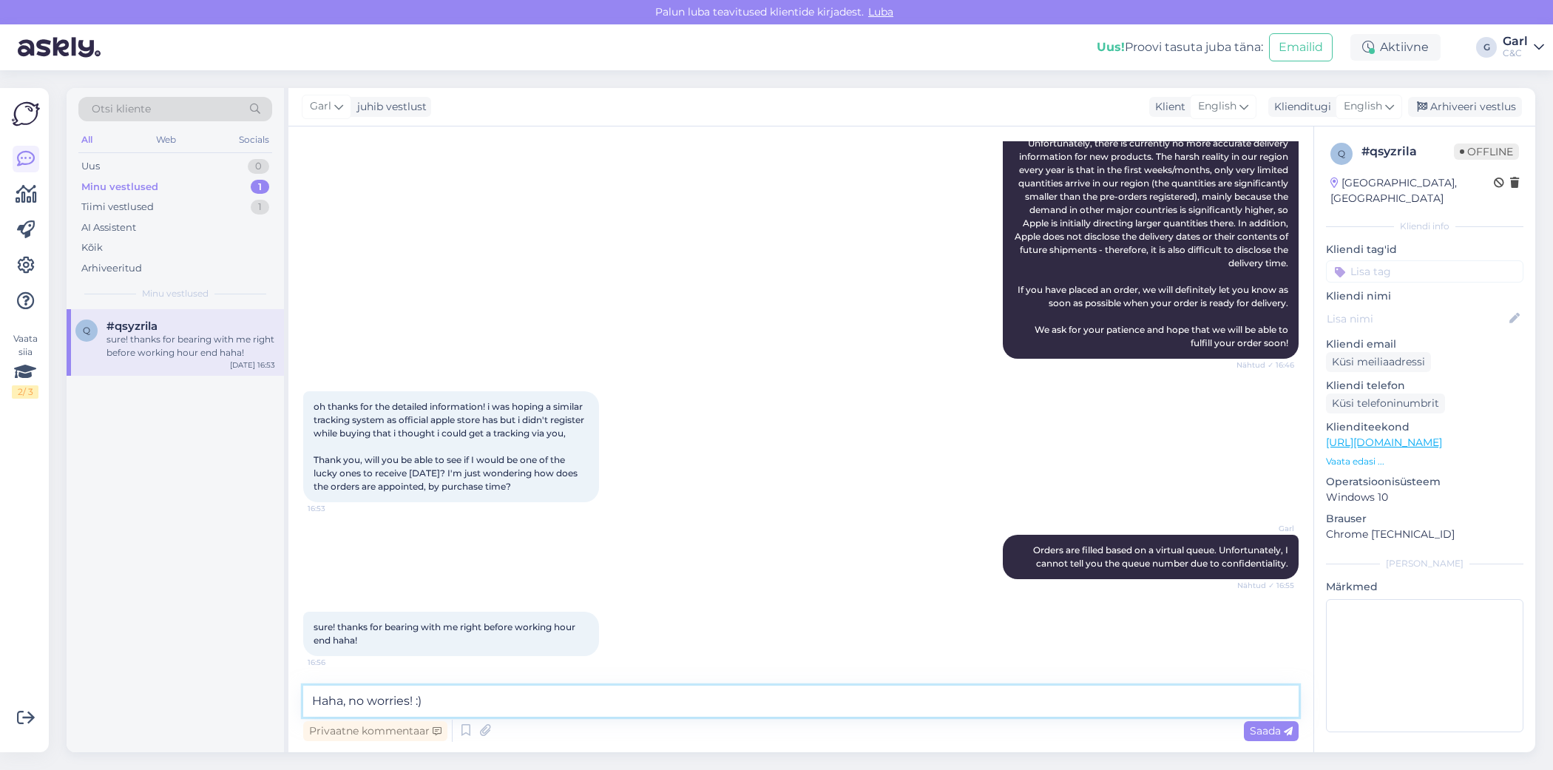
type textarea "Haha, no worries! :)"
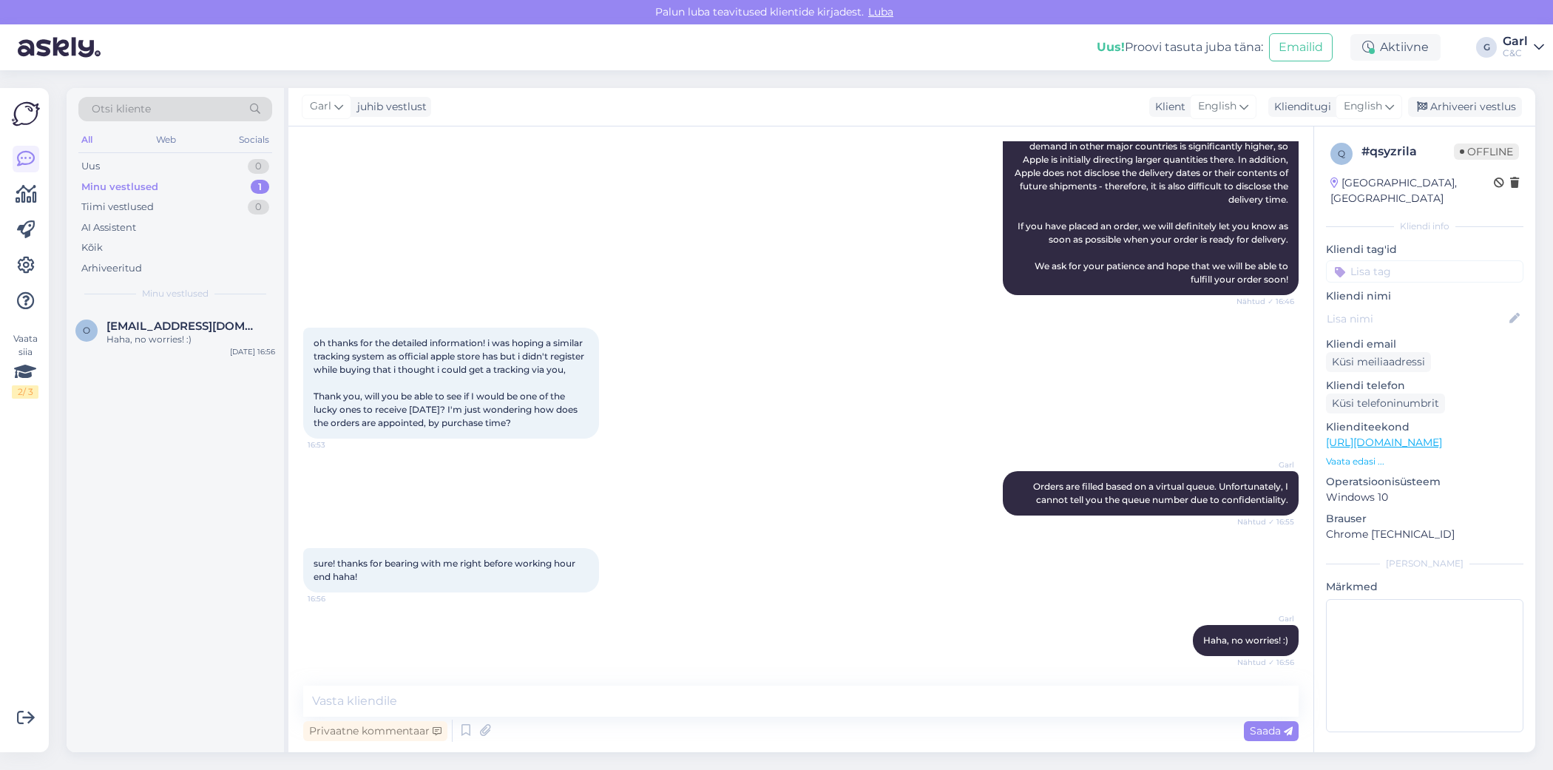
click at [222, 177] on div "Minu vestlused 1" at bounding box center [175, 187] width 194 height 21
click at [1465, 106] on div "Arhiveeri vestlus" at bounding box center [1465, 107] width 114 height 20
